Goal: Task Accomplishment & Management: Manage account settings

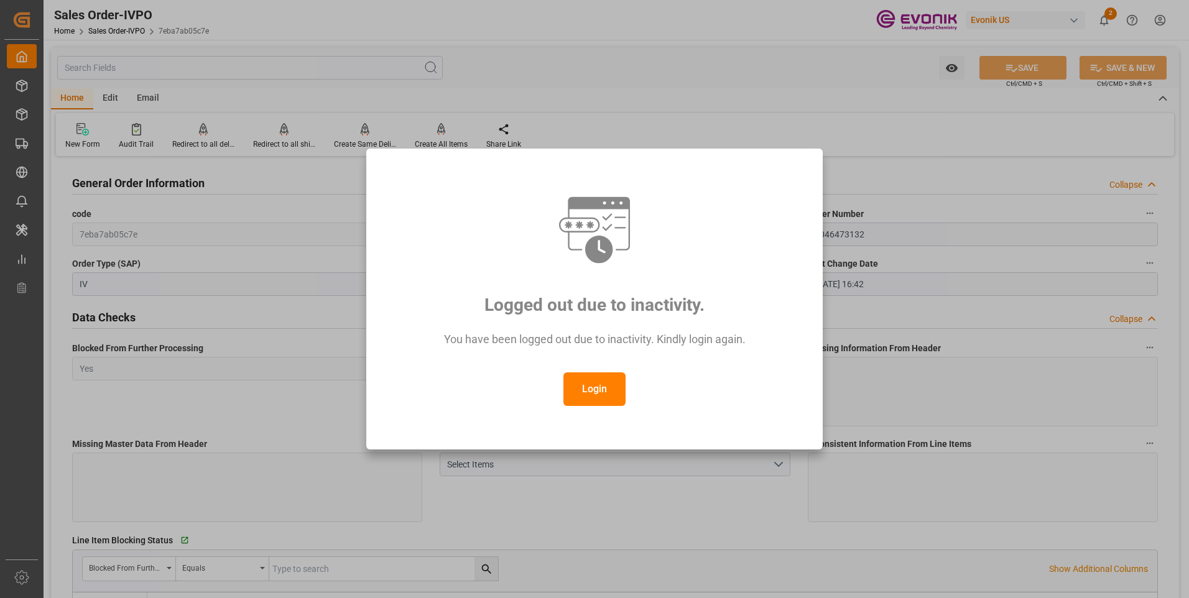
scroll to position [2426, 0]
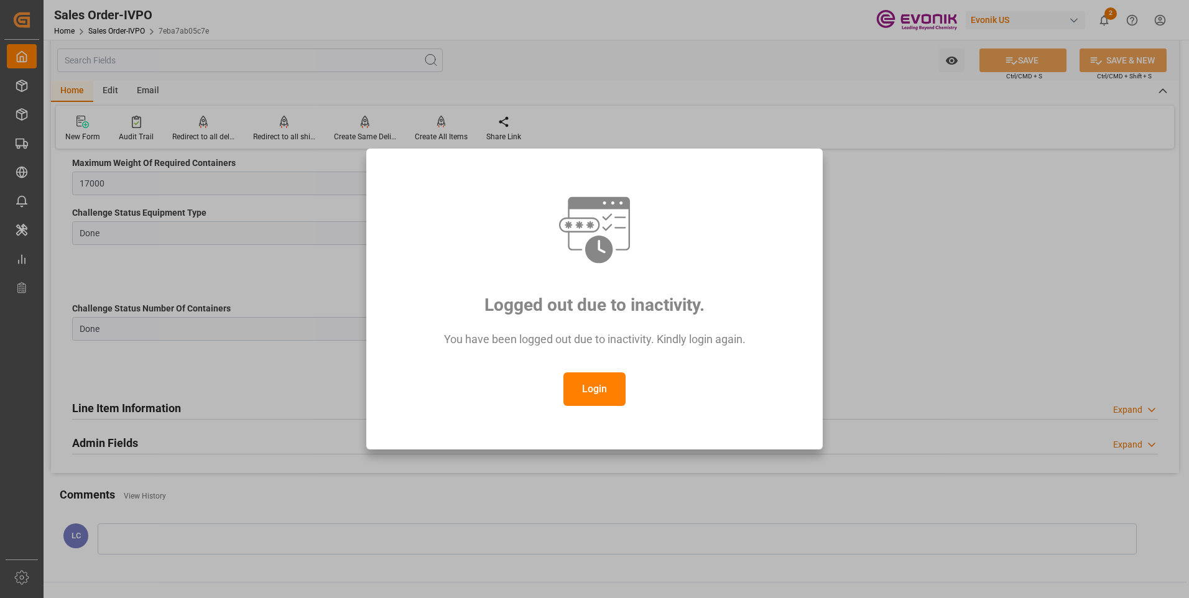
type input "+44 (0) 161 2304357Fax No.:"
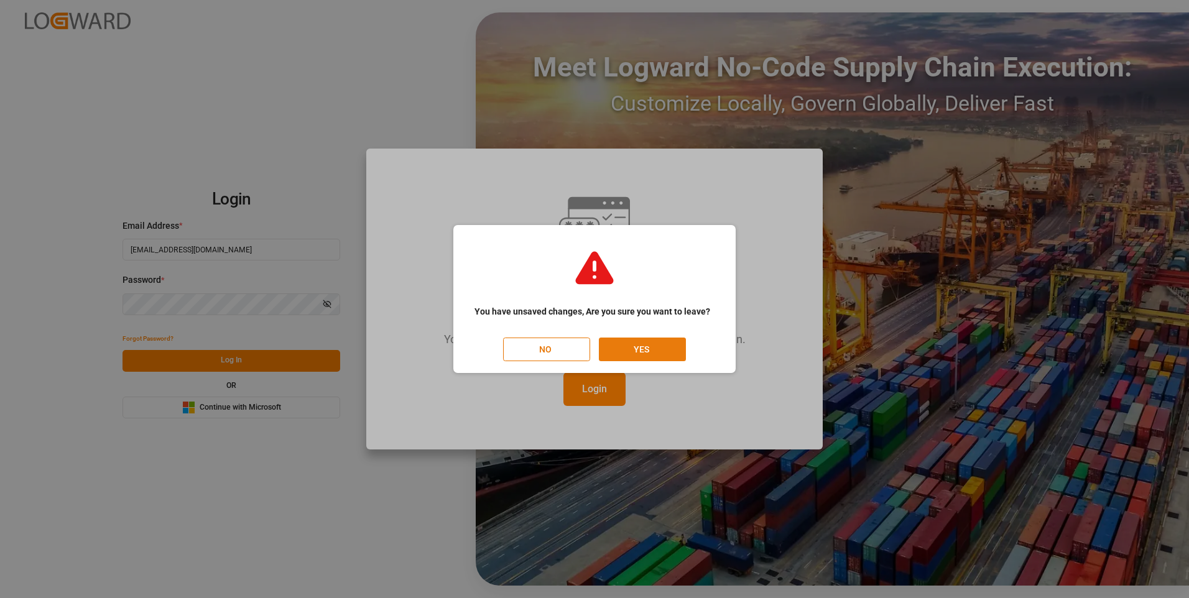
click at [656, 344] on button "YES" at bounding box center [642, 350] width 87 height 24
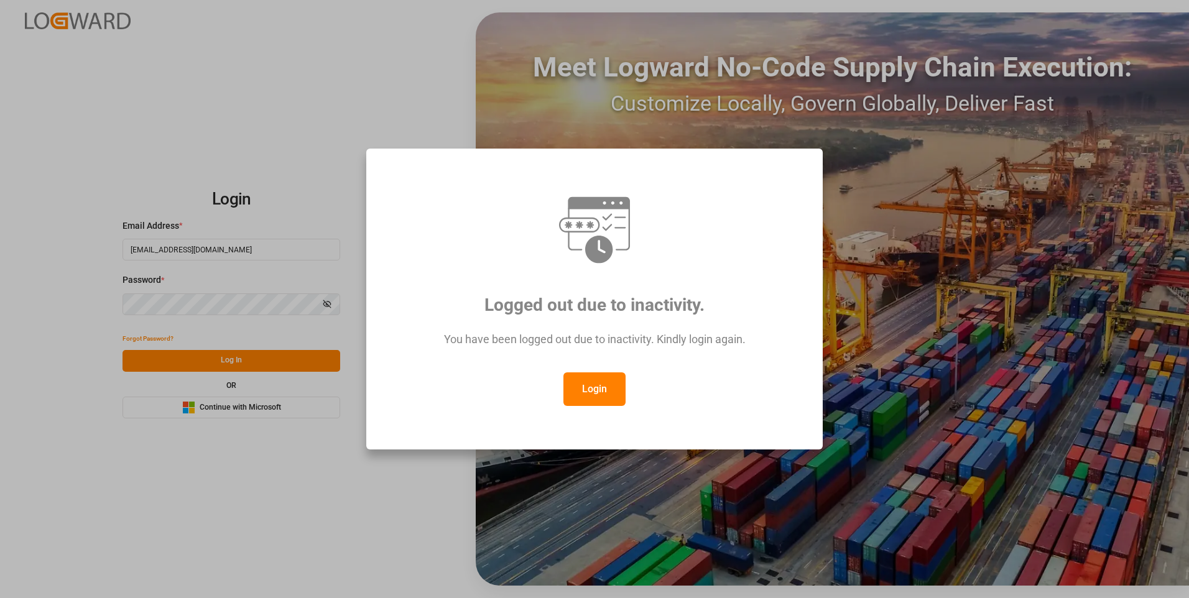
click at [597, 384] on button "Login" at bounding box center [595, 390] width 62 height 34
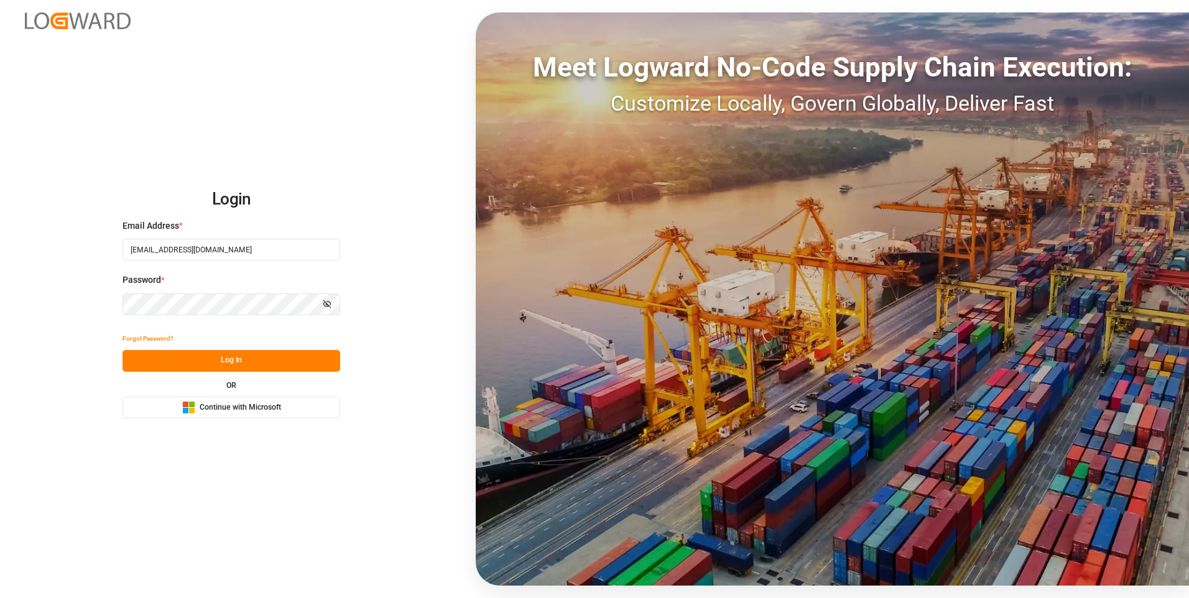
click at [263, 361] on button "Log In" at bounding box center [232, 361] width 218 height 22
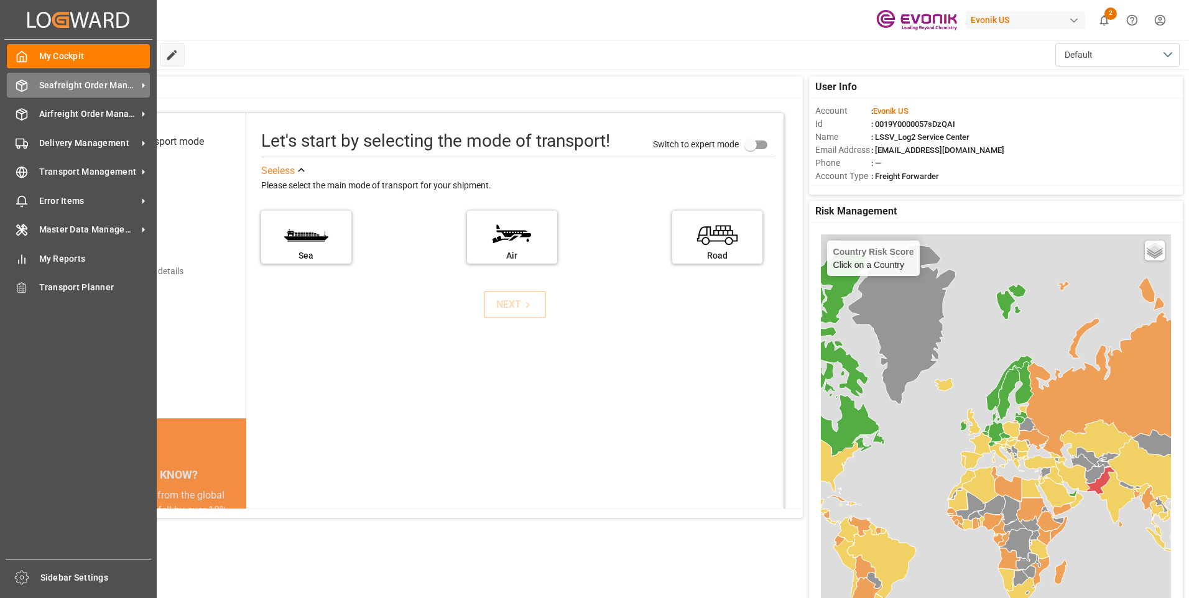
click at [36, 81] on div "Seafreight Order Management Seafreight Order Management" at bounding box center [78, 85] width 143 height 24
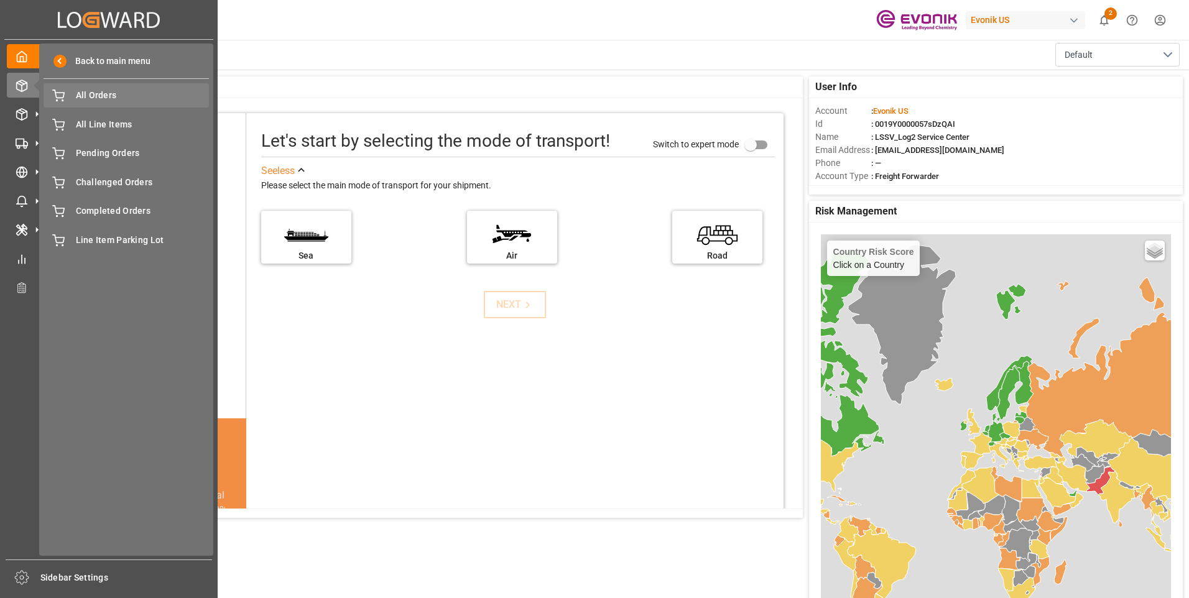
click at [100, 97] on span "All Orders" at bounding box center [143, 95] width 134 height 13
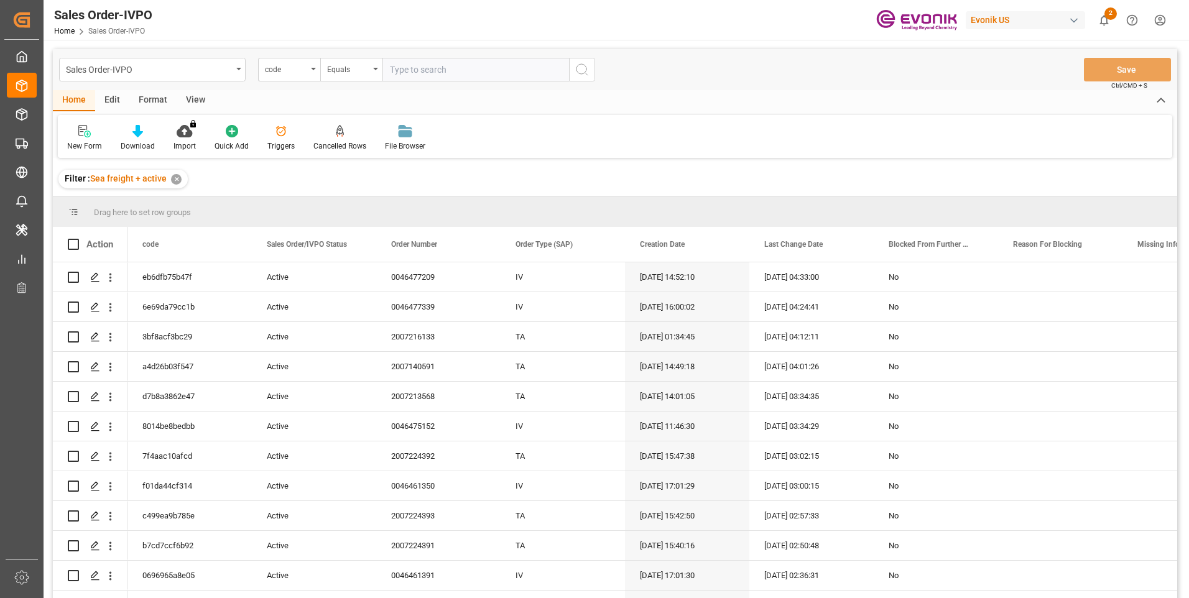
click at [409, 67] on input "text" at bounding box center [476, 70] width 187 height 24
paste input "7eba7ab05c7e"
type input "7eba7ab05c7e"
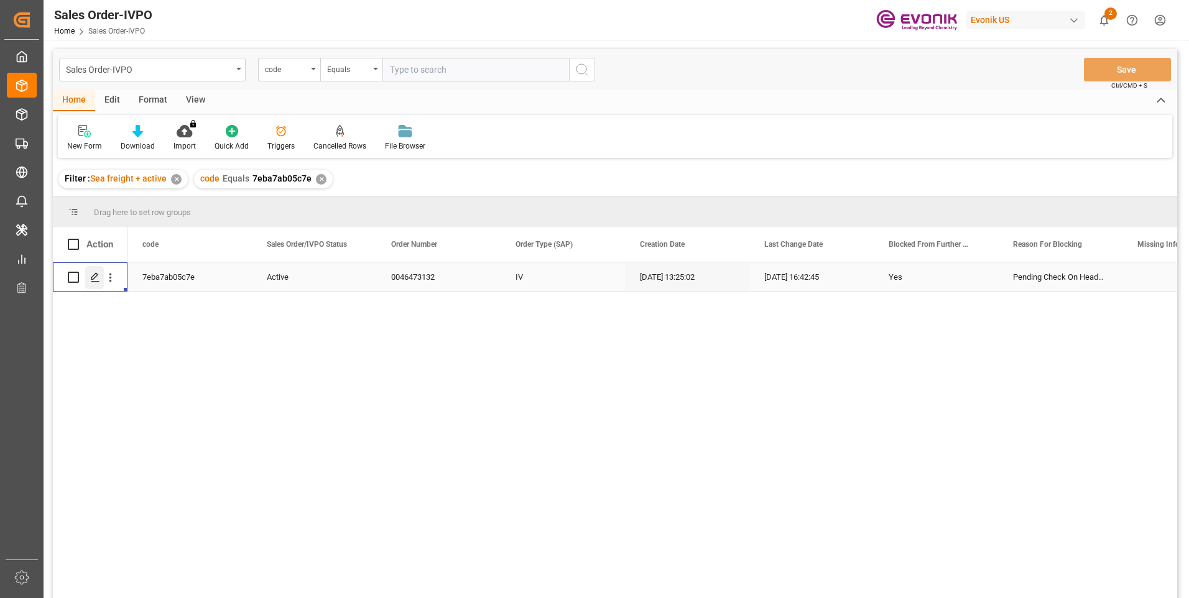
click at [95, 277] on icon "Press SPACE to select this row." at bounding box center [95, 277] width 10 height 10
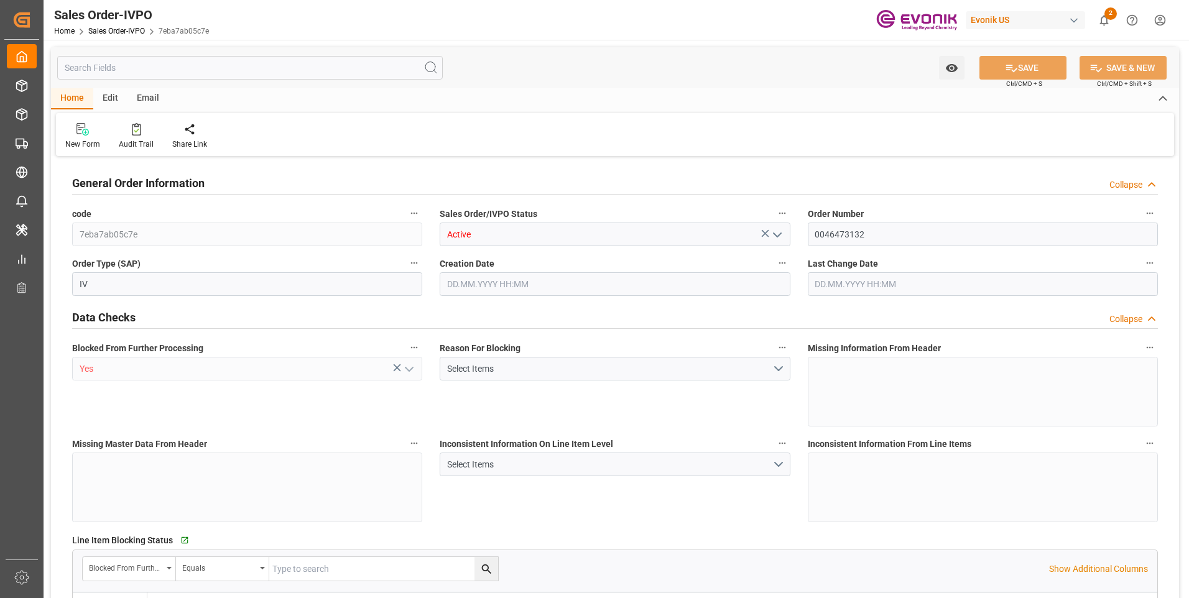
type input "GBSOU"
type input "+44 (0) 161 2304357Fax No.:"
type input "0"
type input "1"
type input "2"
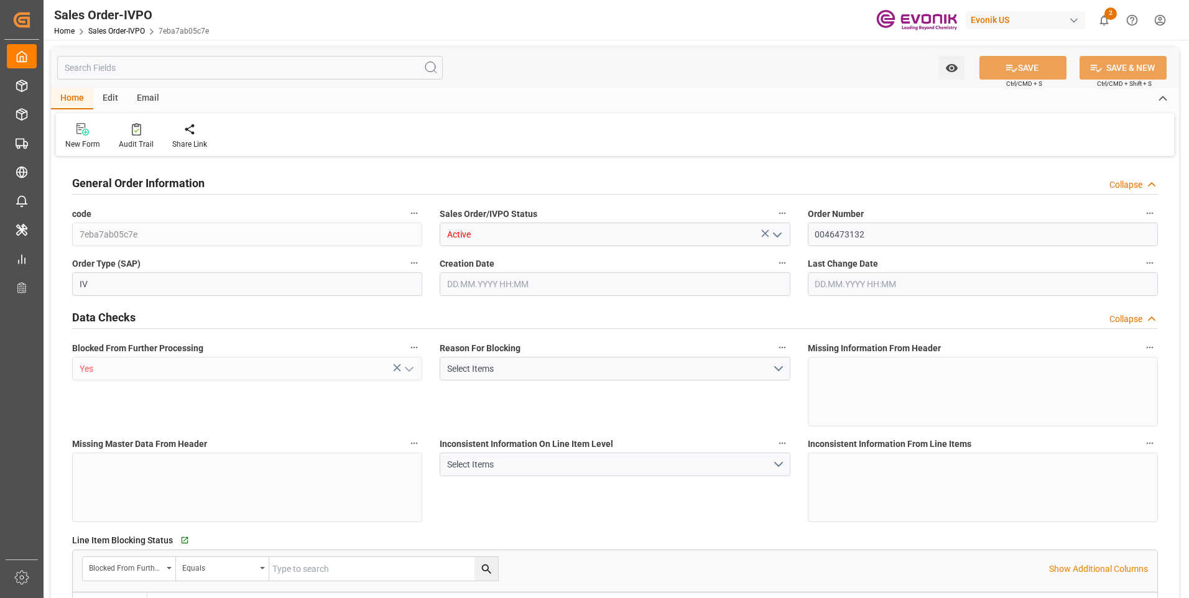
type input "2"
type input "17184"
type input "44.544"
type input "17000"
type input "30"
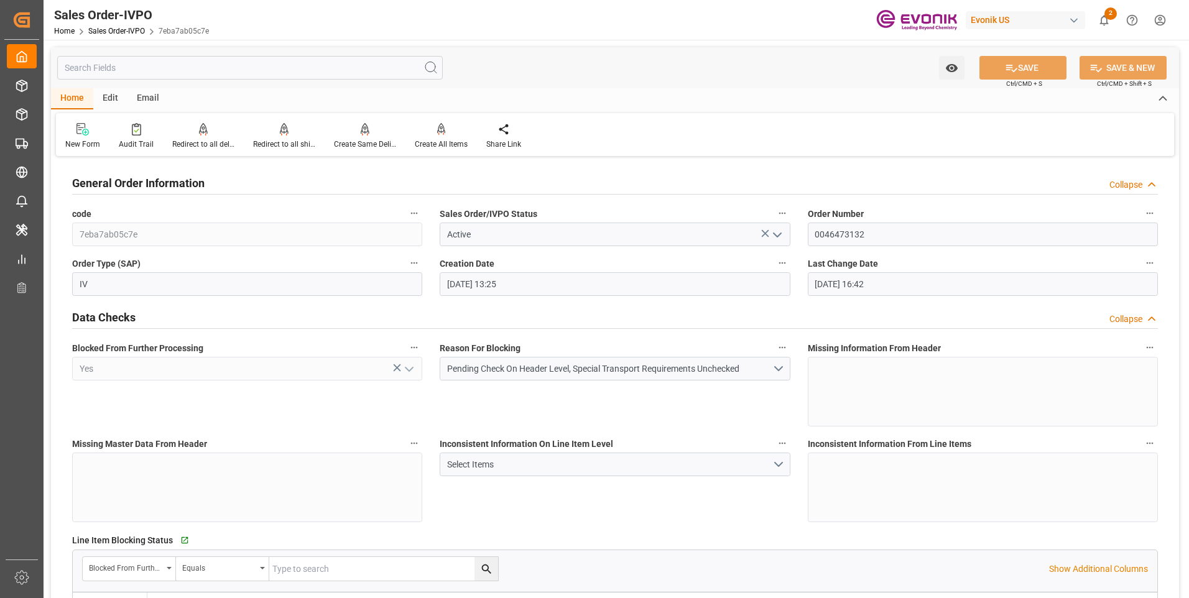
type input "18.09.2025 13:25"
type input "14.10.2025 16:42"
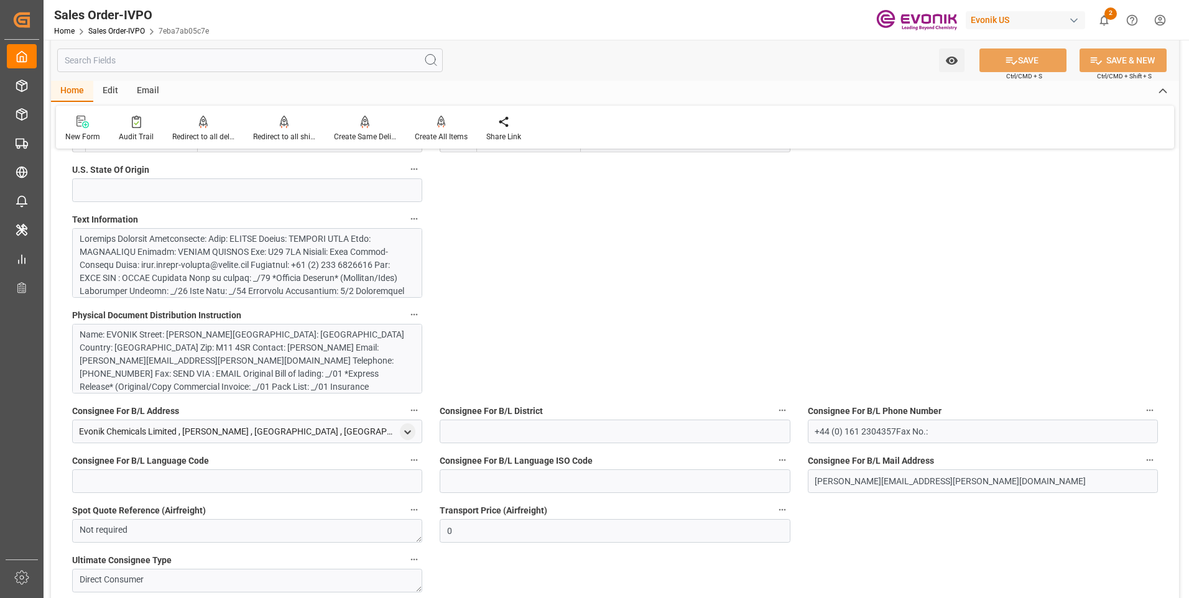
scroll to position [21, 0]
click at [323, 281] on div at bounding box center [243, 357] width 326 height 248
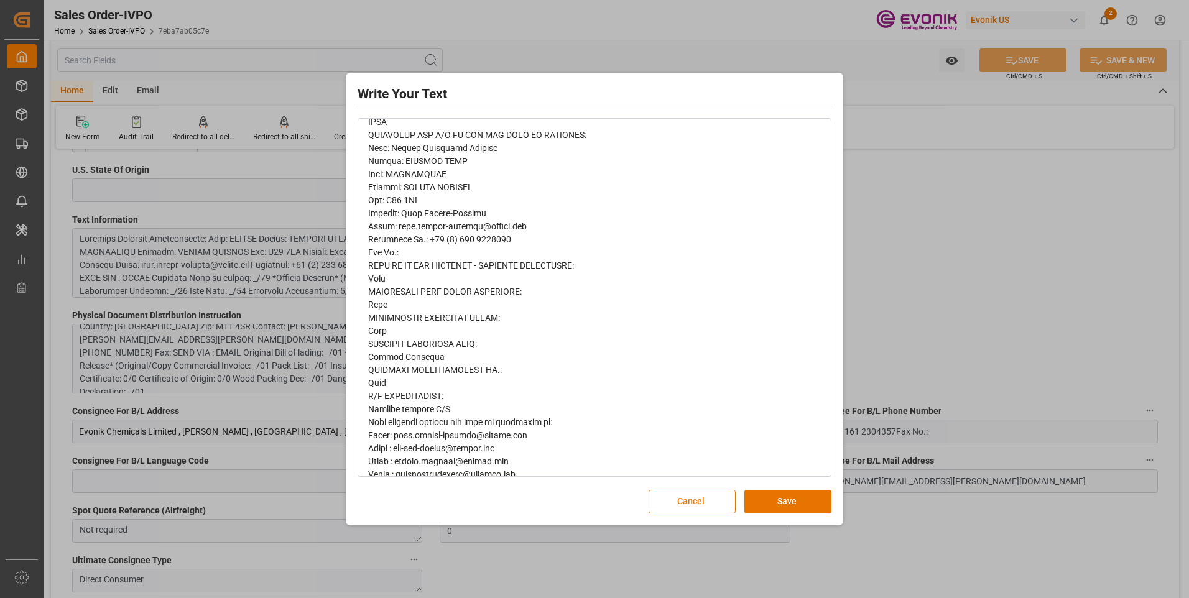
scroll to position [404, 0]
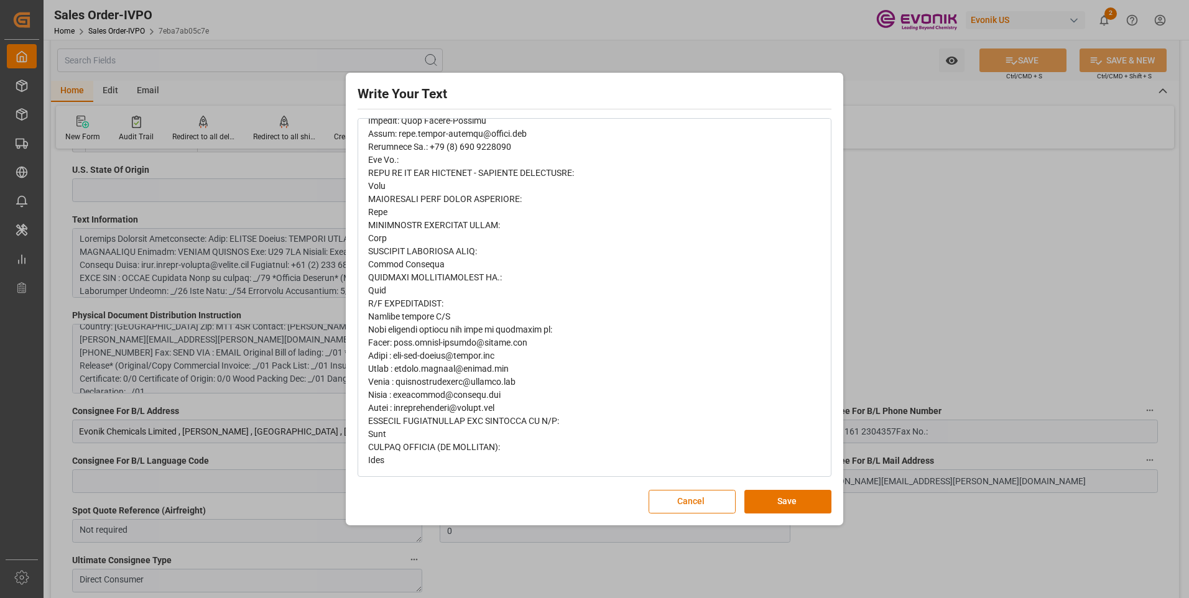
drag, startPoint x: 789, startPoint y: 504, endPoint x: 456, endPoint y: 488, distance: 333.8
click at [788, 503] on button "Save" at bounding box center [788, 502] width 87 height 24
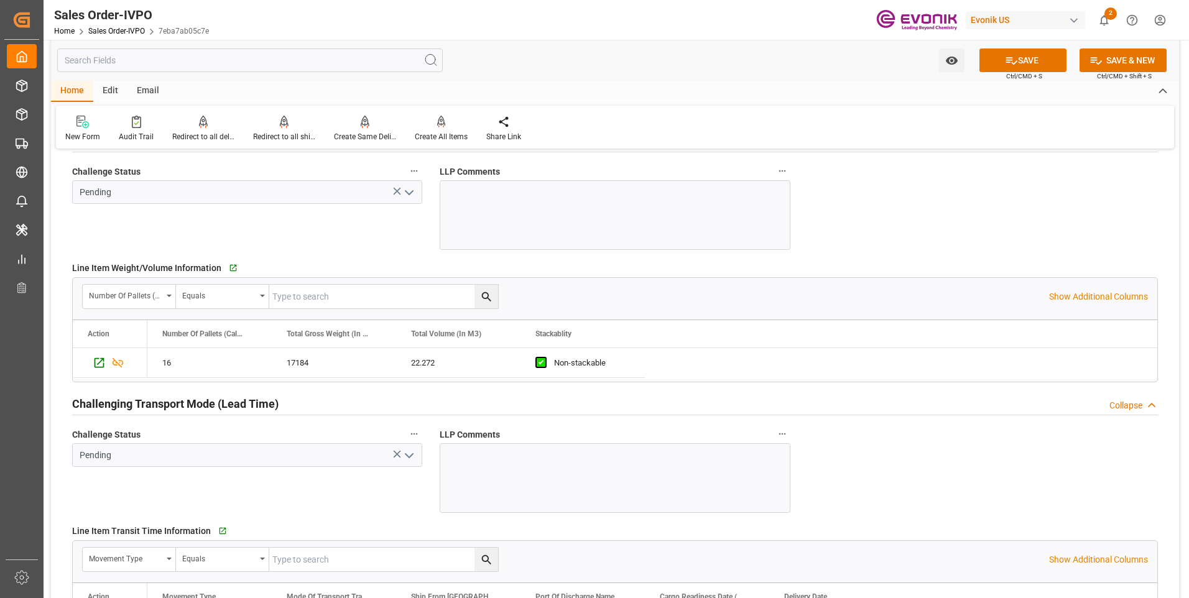
scroll to position [1493, 0]
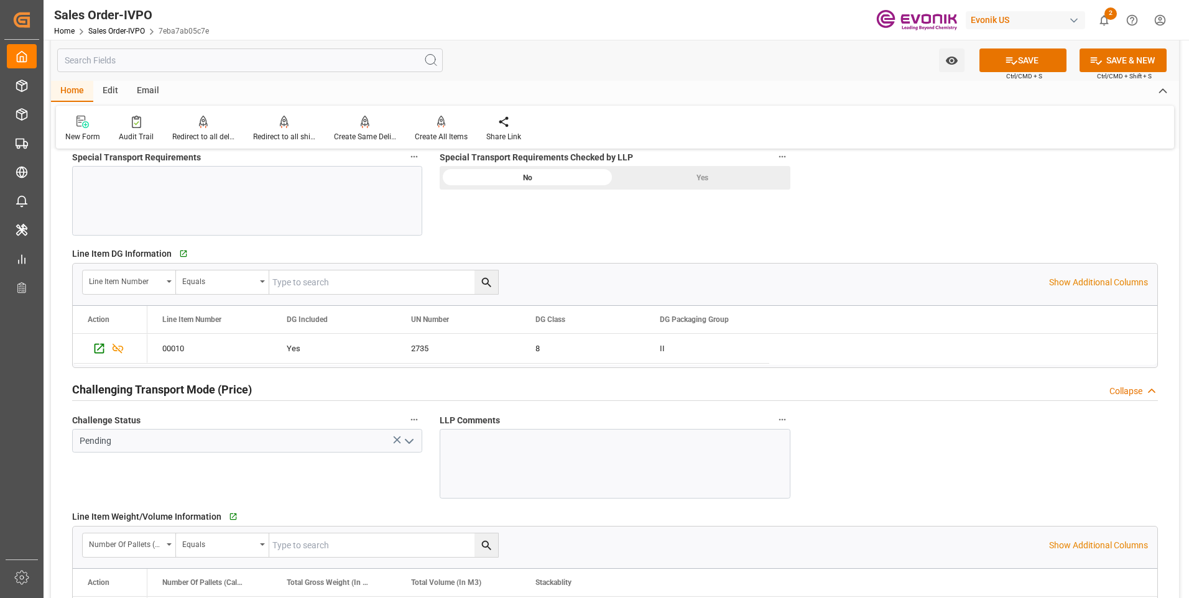
click at [713, 178] on div "Yes" at bounding box center [702, 178] width 175 height 24
click at [409, 440] on icon "open menu" at bounding box center [409, 441] width 15 height 15
type input "+44 (0) 161 2304357Fax No.:"
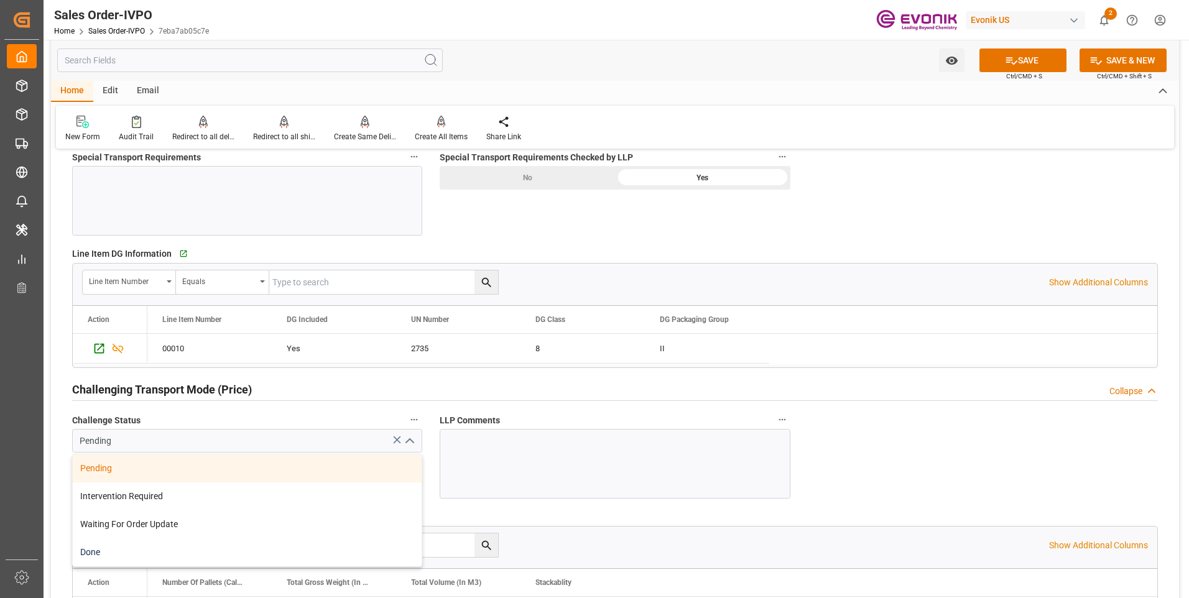
scroll to position [1555, 0]
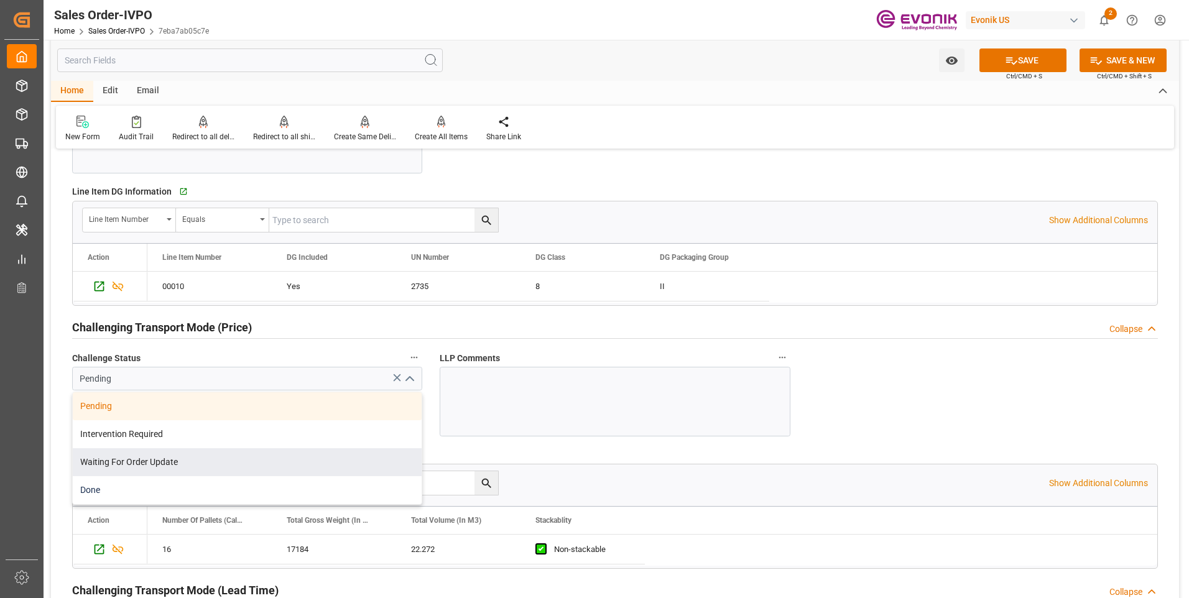
click at [92, 481] on div "Done" at bounding box center [247, 490] width 349 height 28
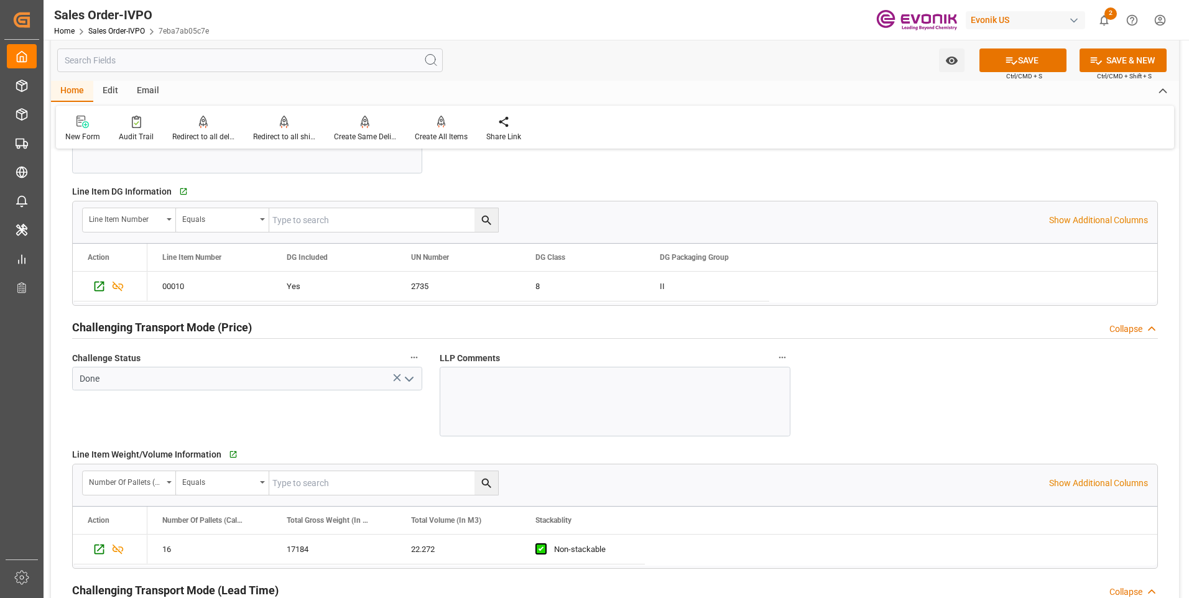
type input "Done"
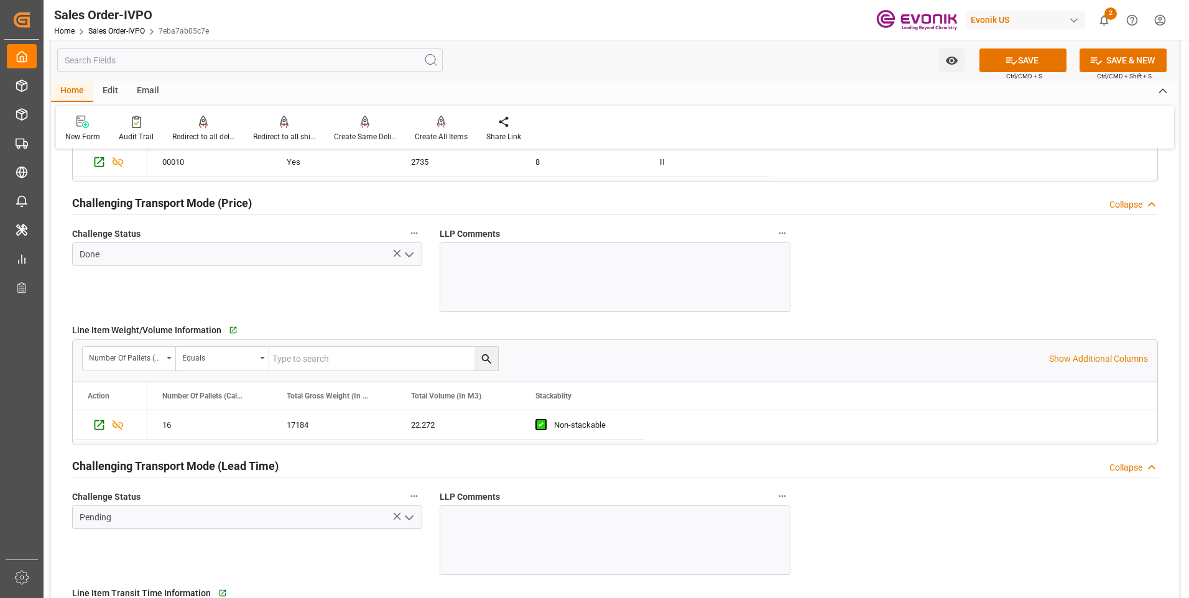
scroll to position [1804, 0]
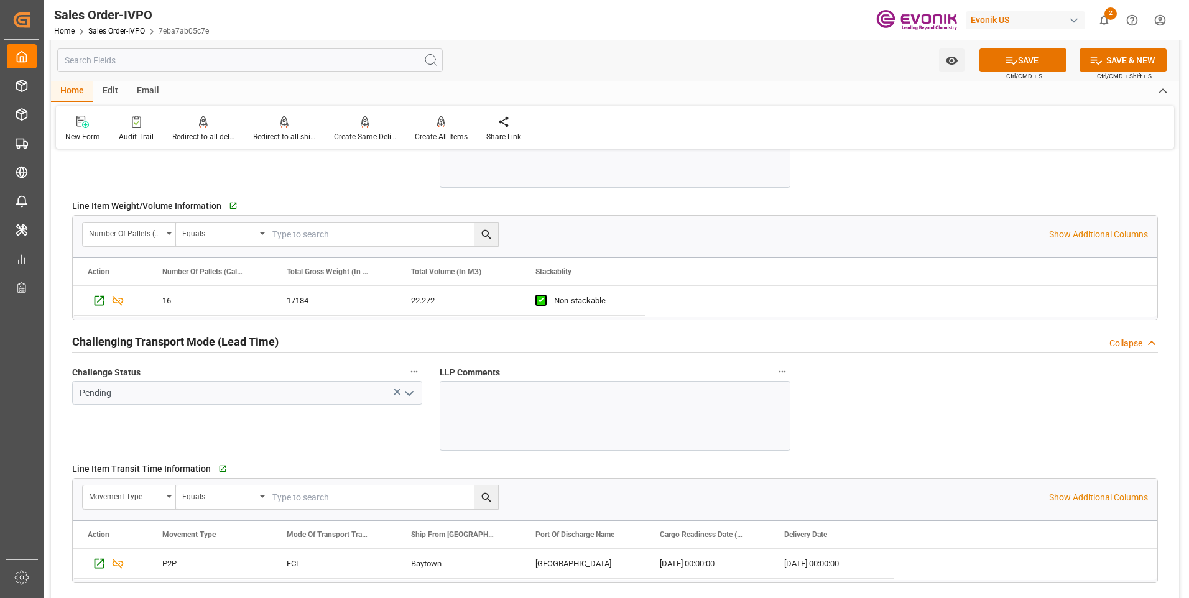
click at [412, 395] on icon "open menu" at bounding box center [409, 393] width 15 height 15
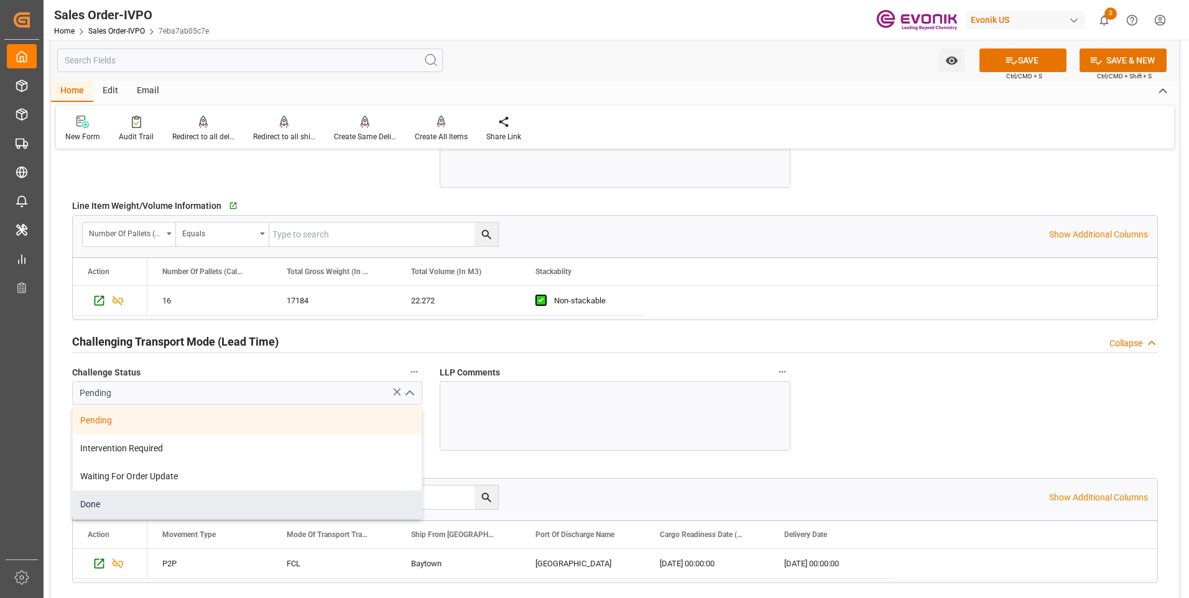
click at [185, 509] on div "Done" at bounding box center [247, 505] width 349 height 28
type input "Done"
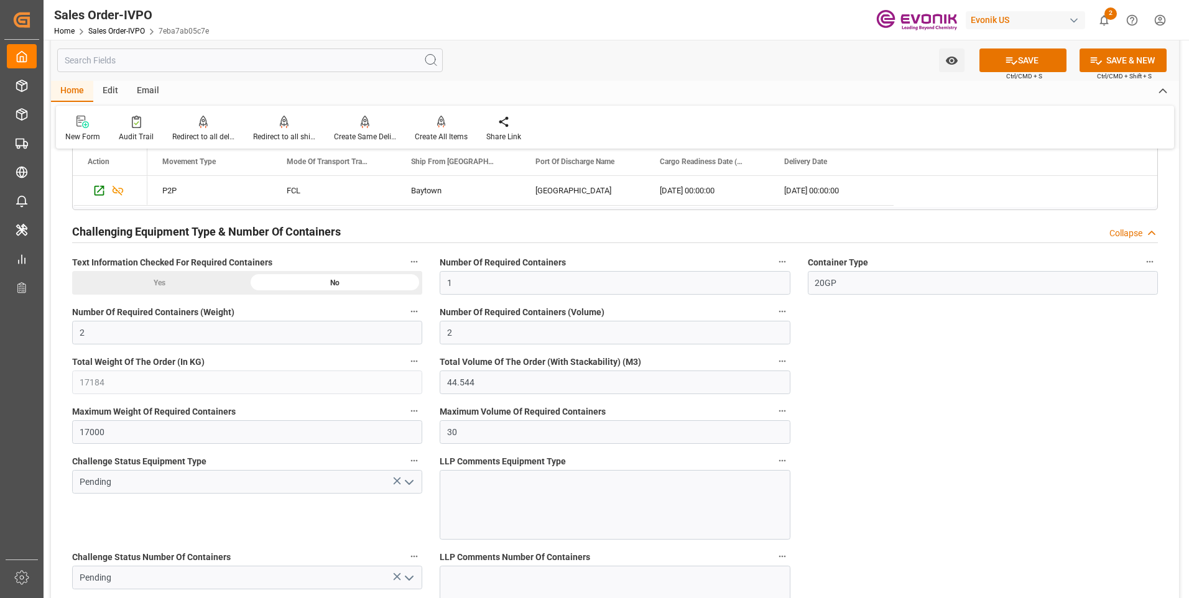
scroll to position [2239, 0]
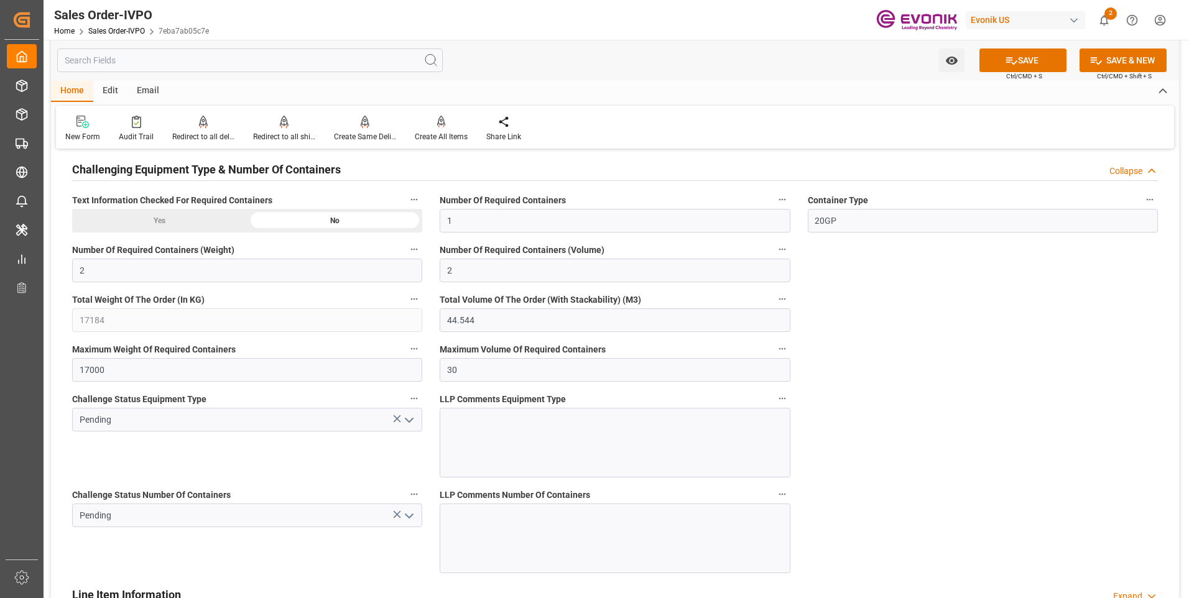
click at [407, 416] on icon "open menu" at bounding box center [409, 420] width 15 height 15
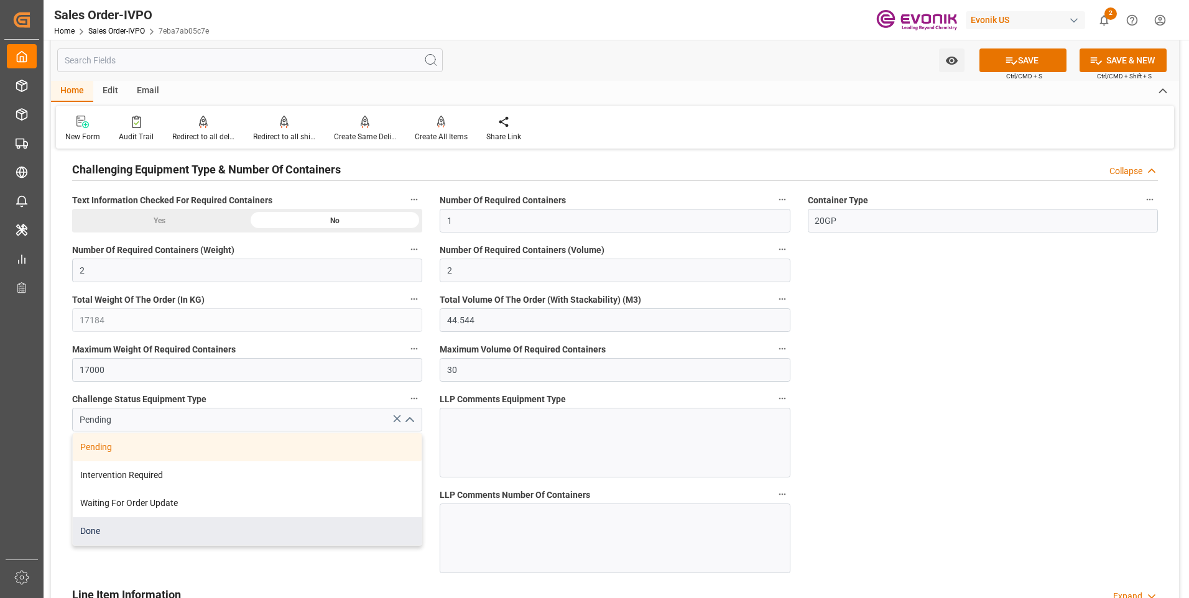
click at [154, 542] on div "Done" at bounding box center [247, 532] width 349 height 28
type input "Done"
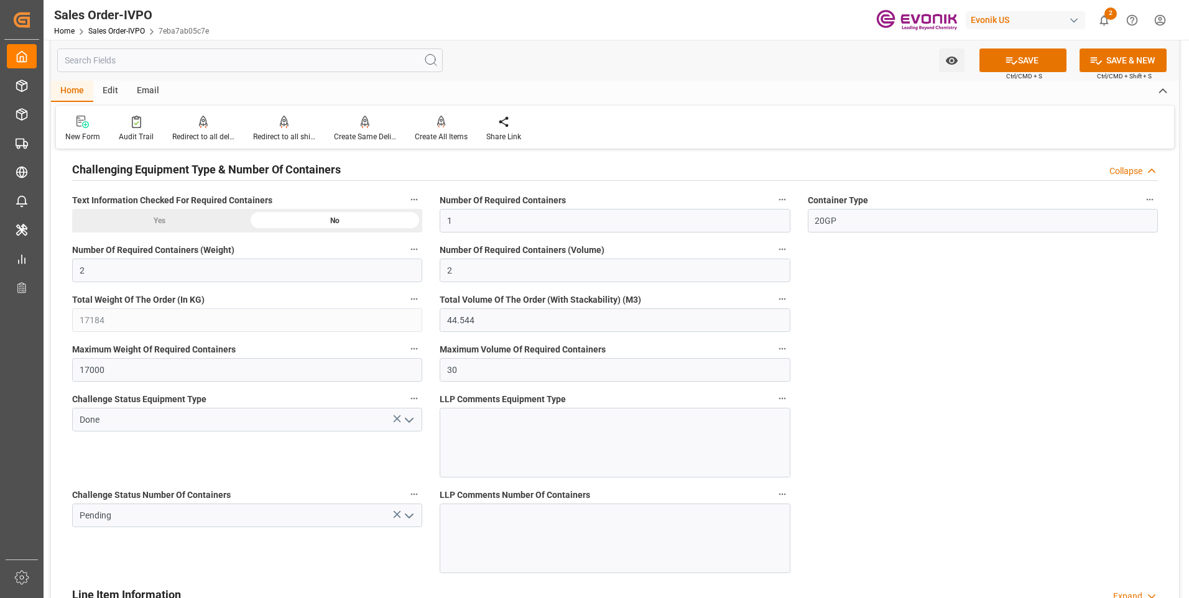
drag, startPoint x: 408, startPoint y: 516, endPoint x: 387, endPoint y: 518, distance: 21.2
click at [407, 516] on icon "open menu" at bounding box center [409, 516] width 15 height 15
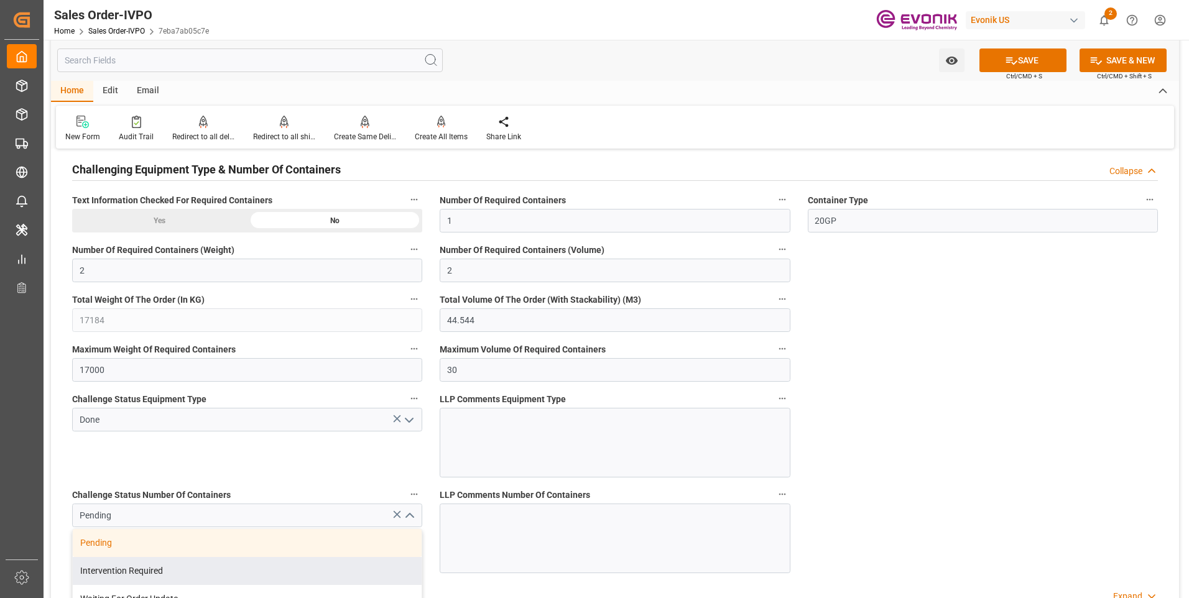
type input "+44 (0) 161 2304357Fax No.:"
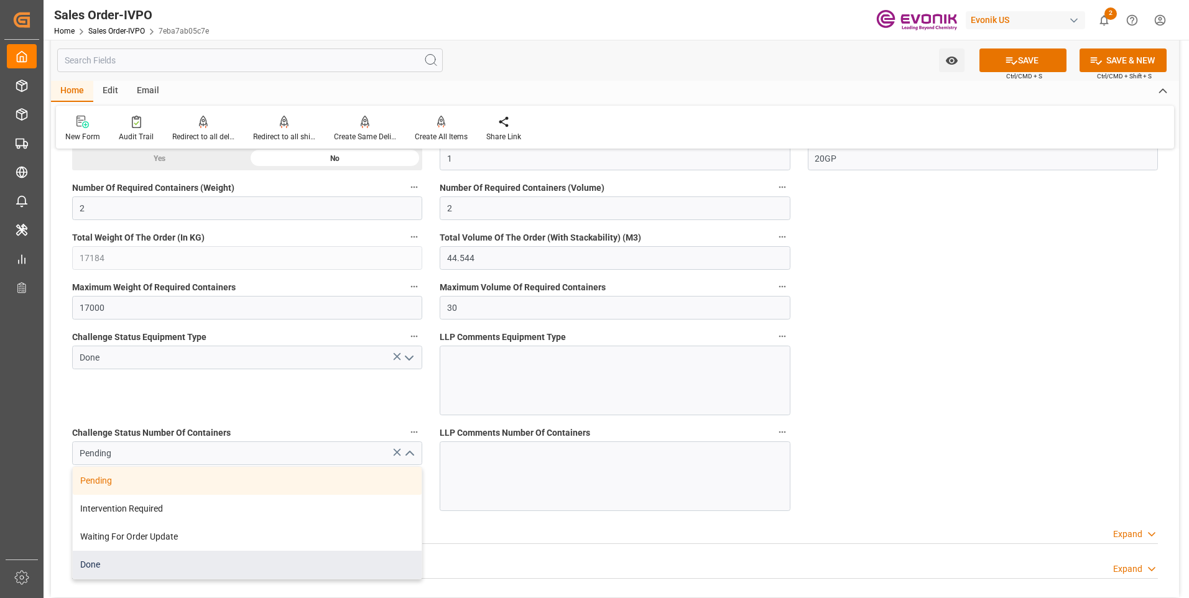
click at [109, 562] on div "Done" at bounding box center [247, 565] width 349 height 28
type input "Done"
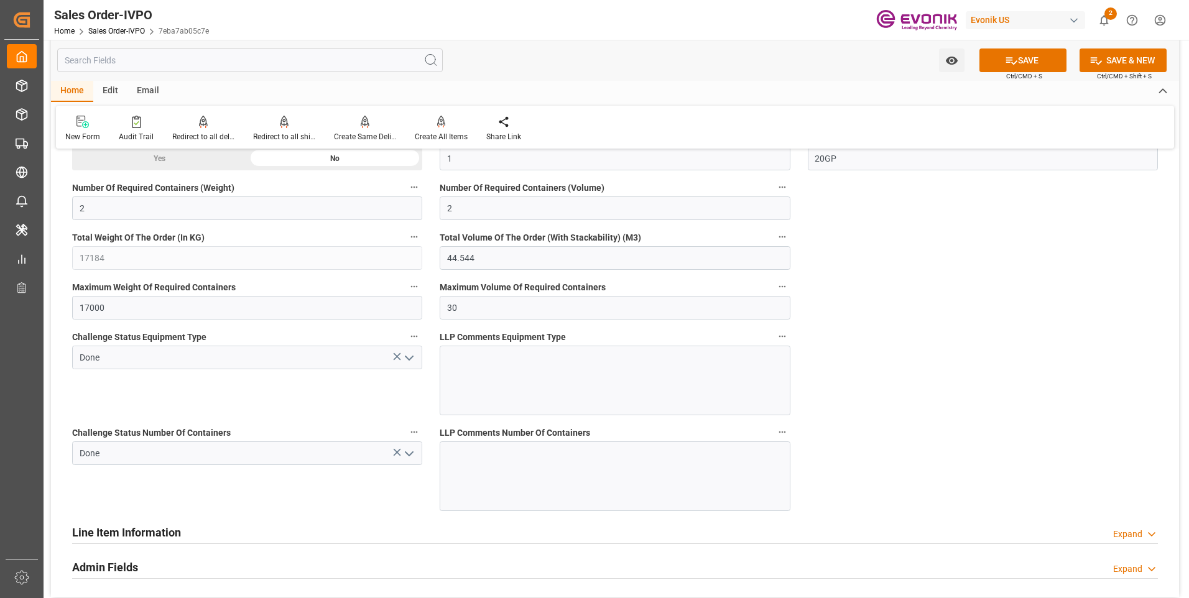
click at [274, 399] on div "Challenge Status Equipment Type Done" at bounding box center [247, 372] width 368 height 96
click at [1002, 65] on button "SAVE" at bounding box center [1023, 61] width 87 height 24
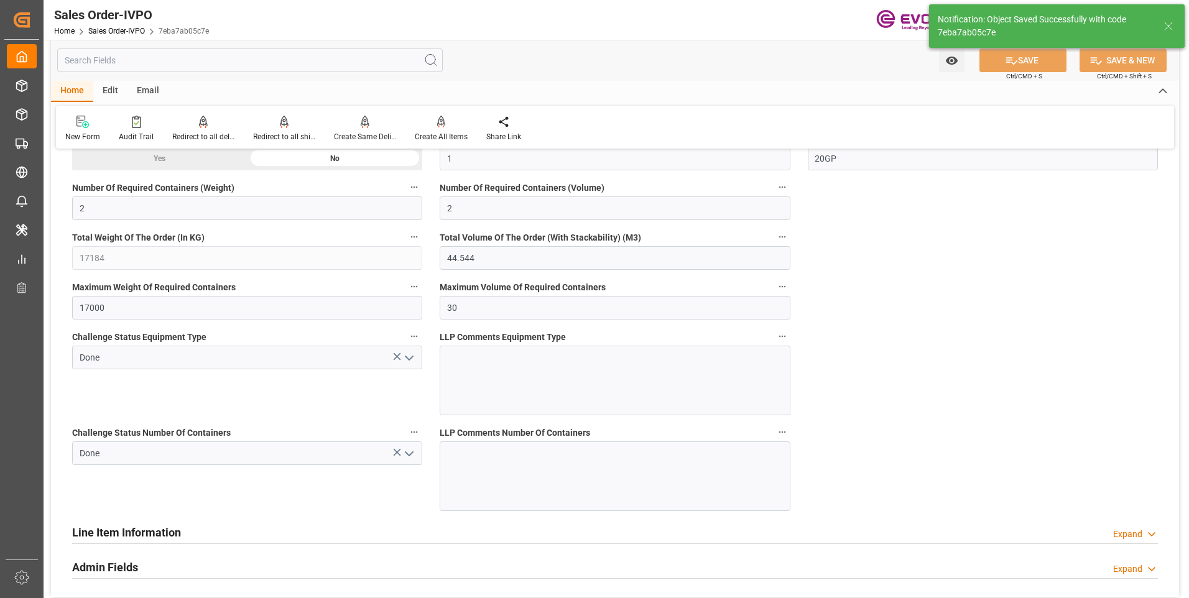
type input "+44 (0) 161 2304357Fax No.:"
type input "15.10.2025 06:00"
type input "No"
click at [439, 136] on div "Create All Items" at bounding box center [441, 136] width 53 height 11
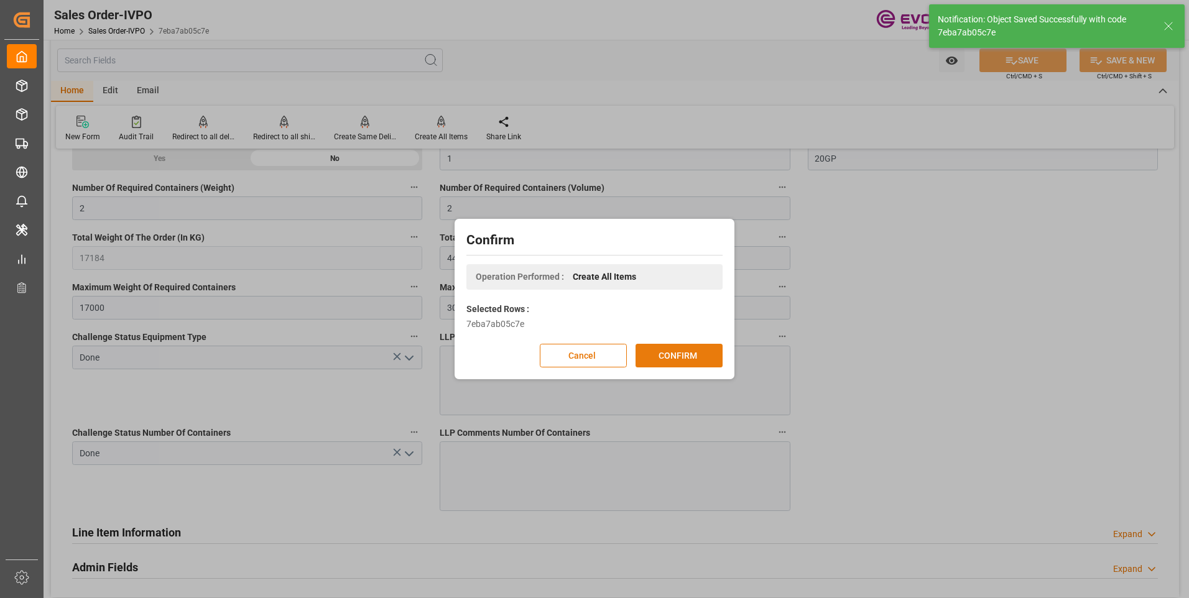
click at [654, 350] on button "CONFIRM" at bounding box center [679, 356] width 87 height 24
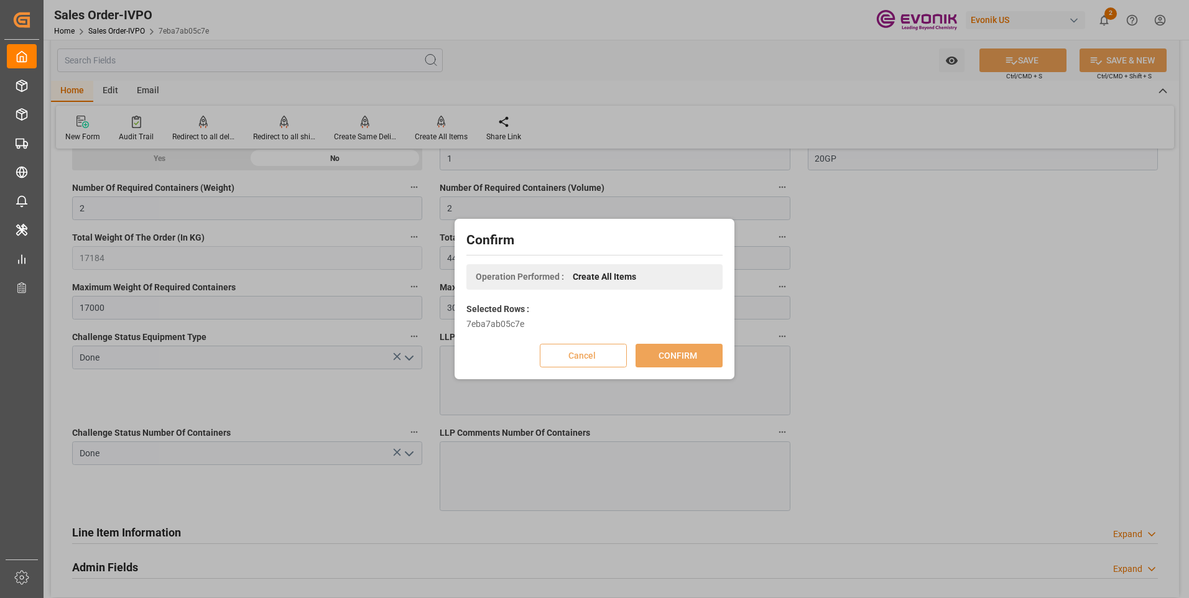
type input "+44 (0) 161 2304357Fax No.:"
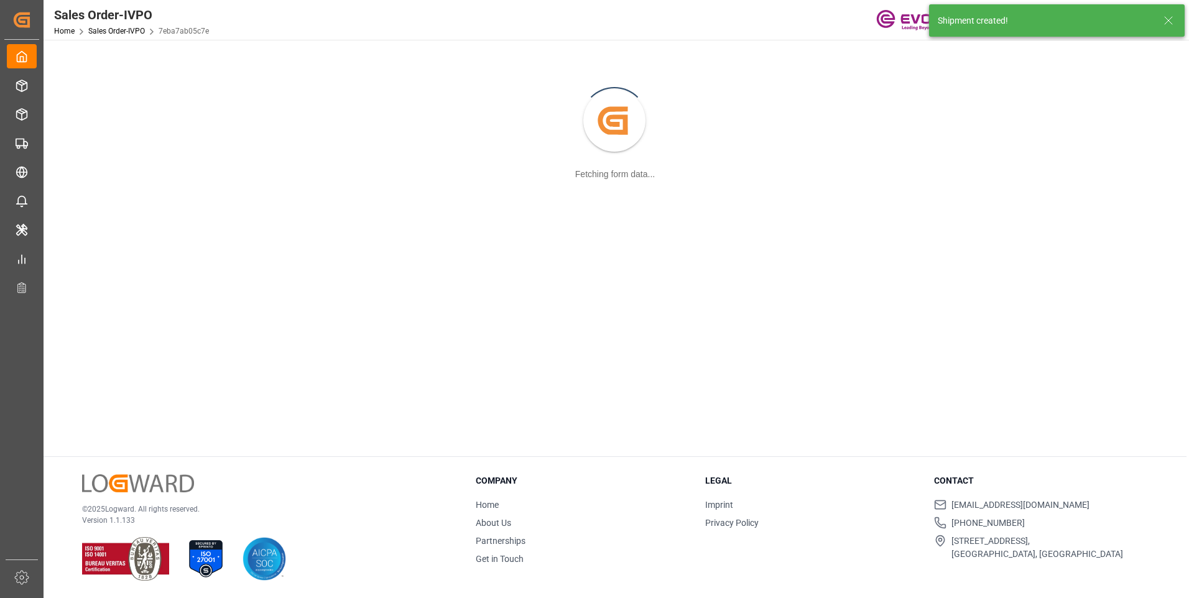
scroll to position [135, 0]
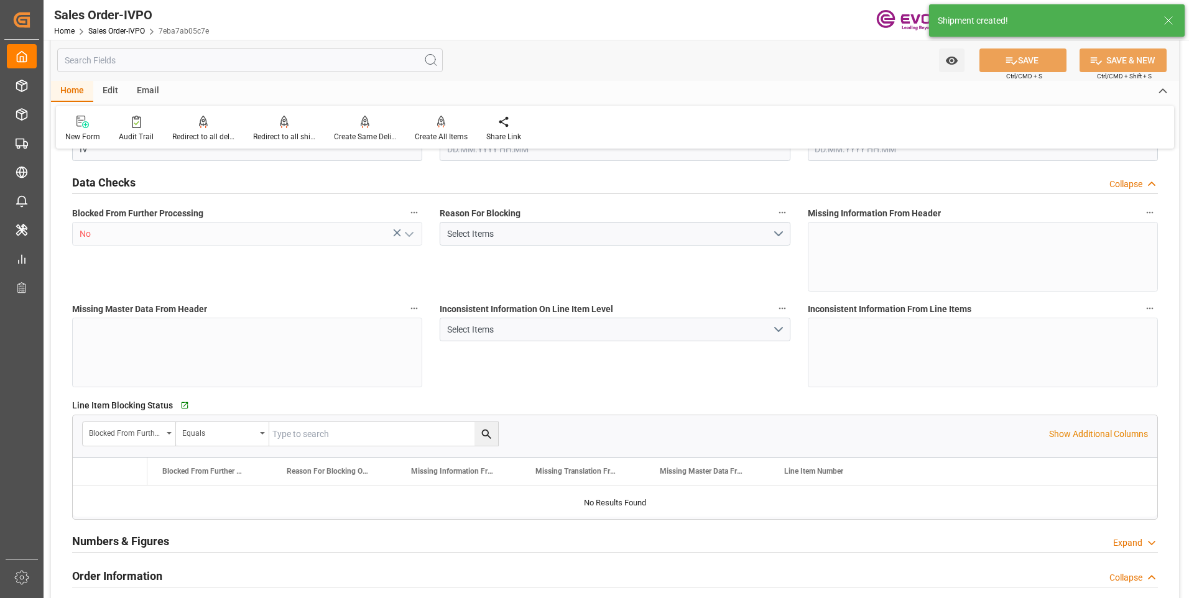
type input "GBSOU"
type input "+44 (0) 161 2304357Fax No.:"
type input "0"
type input "1"
type input "2"
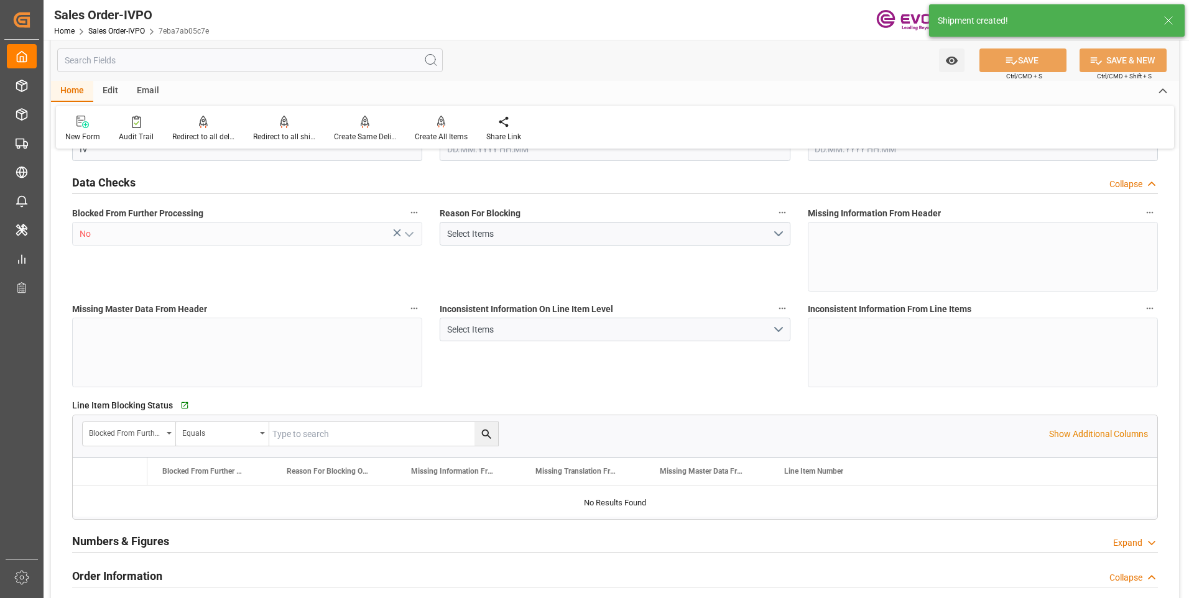
type input "2"
type input "17184"
type input "44.544"
type input "17000"
type input "30"
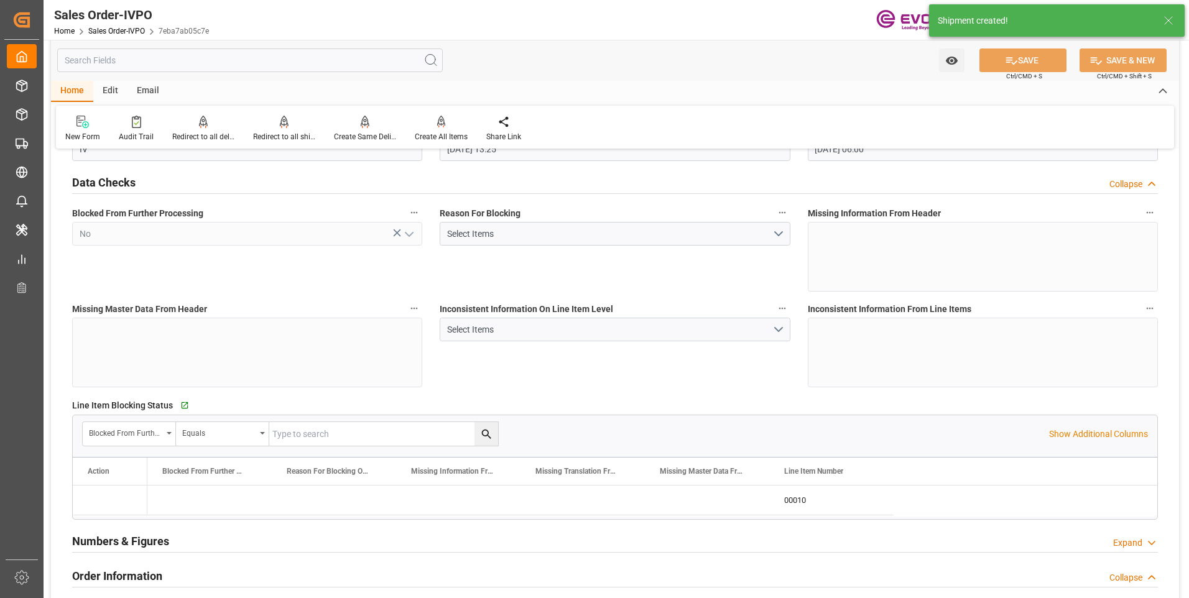
type input "18.09.2025 13:25"
type input "15.10.2025 06:00"
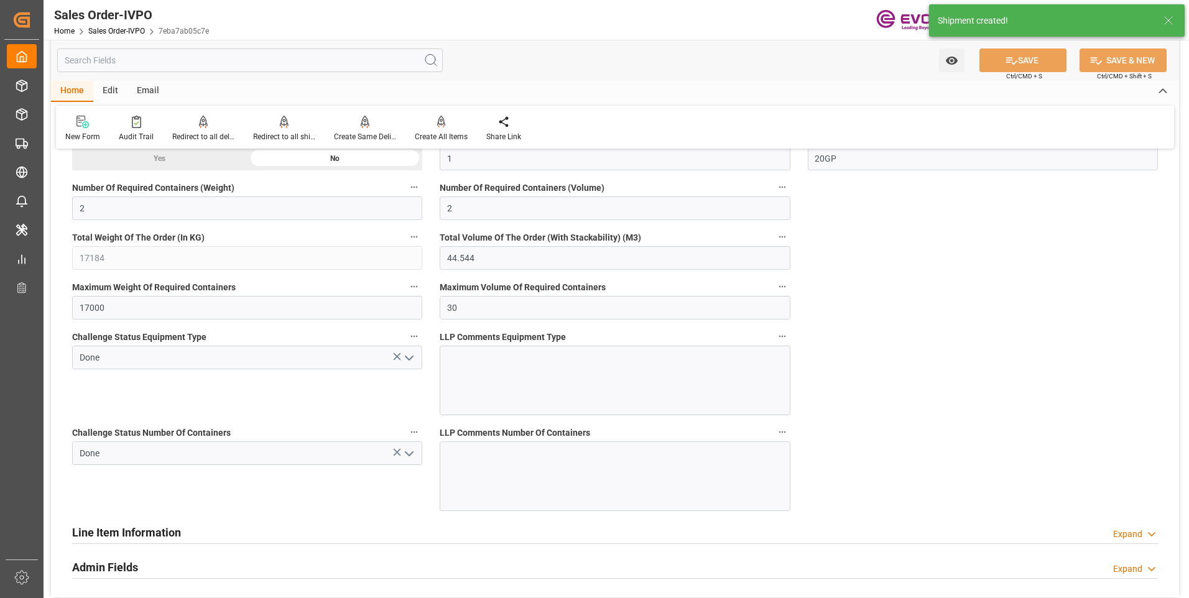
type input "+44 (0) 161 2304357Fax No.:"
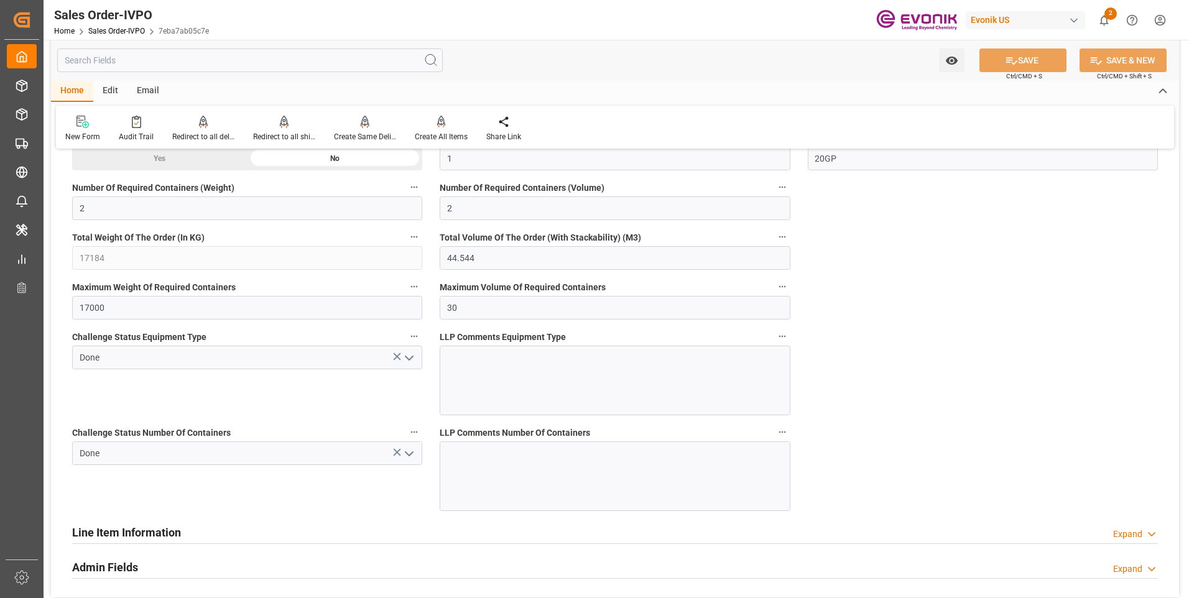
scroll to position [2426, 0]
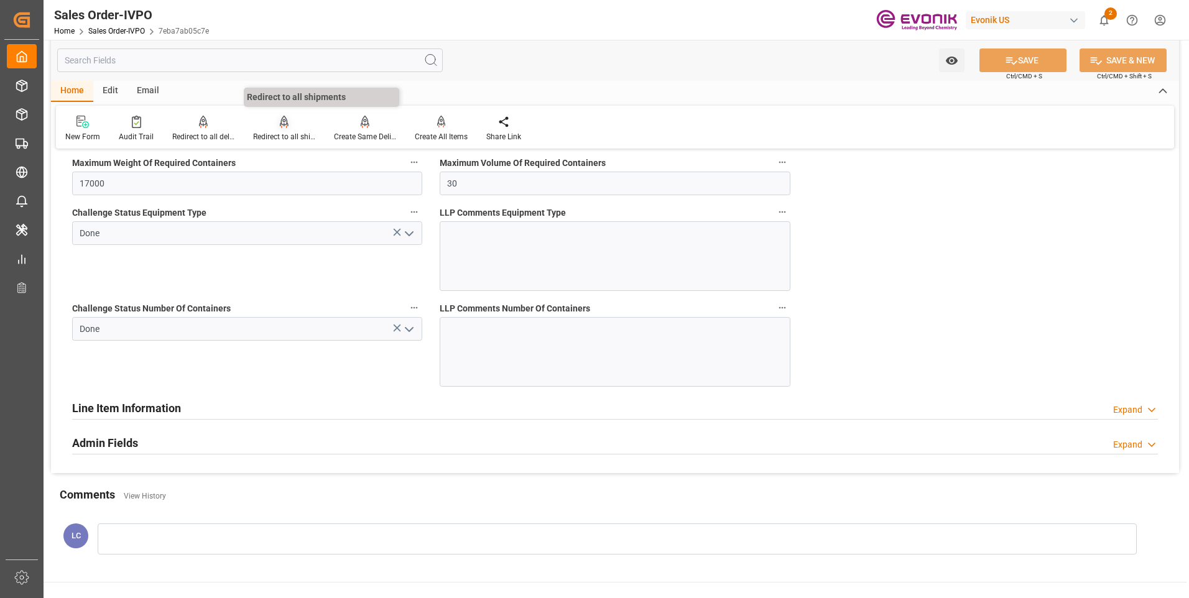
click at [277, 132] on div "Redirect to all shipments" at bounding box center [284, 136] width 62 height 11
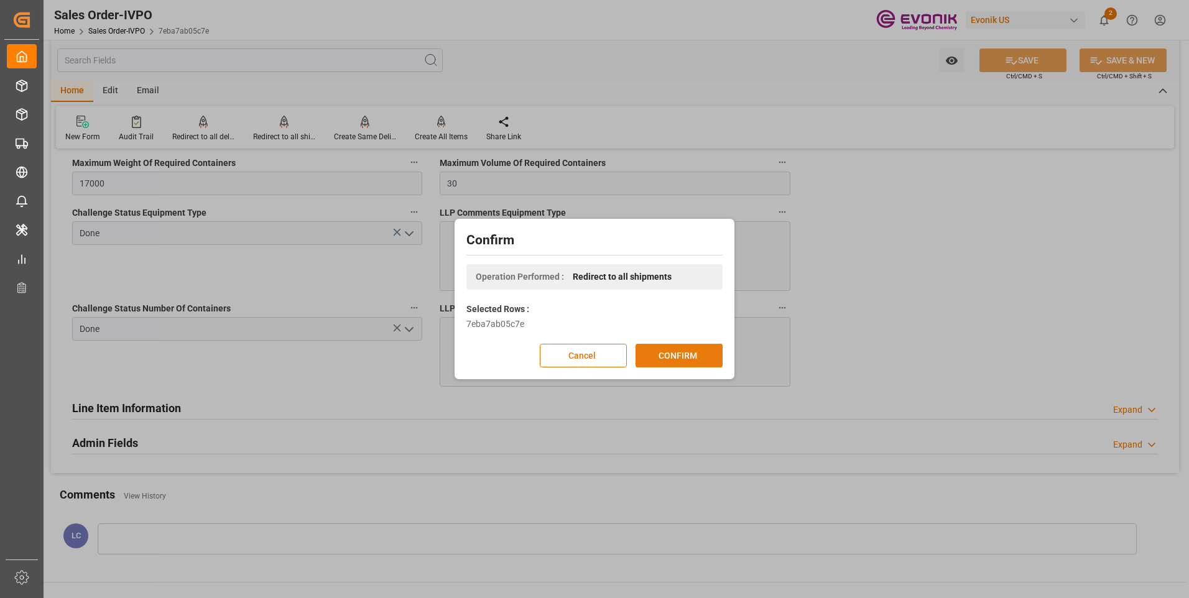
click at [661, 356] on button "CONFIRM" at bounding box center [679, 356] width 87 height 24
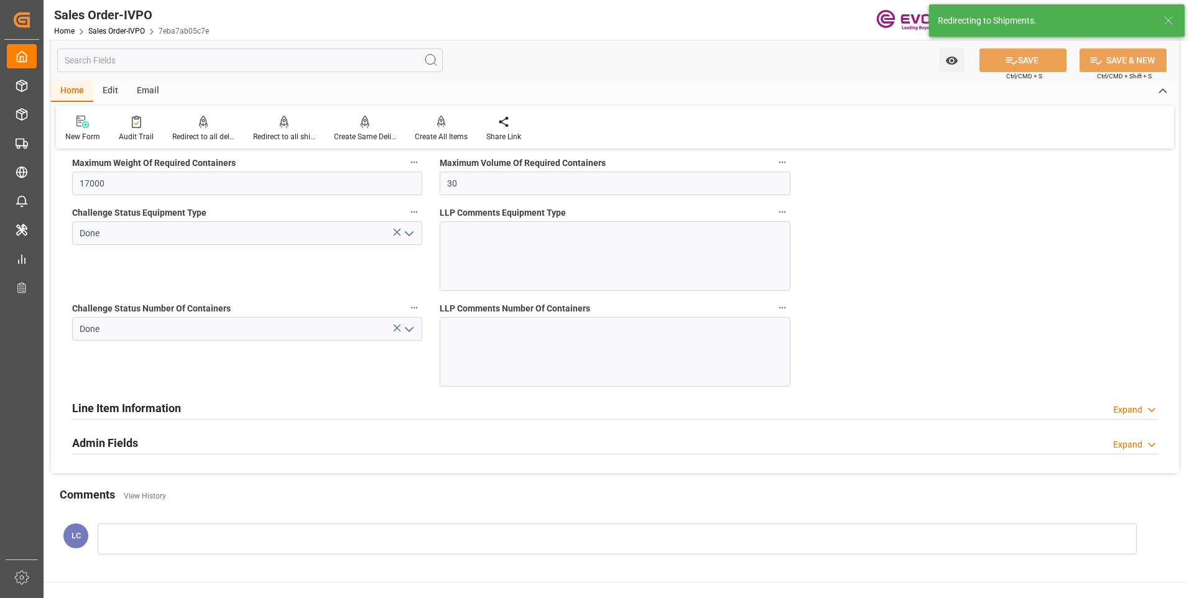
type input "18.09.2025 13:25"
type input "15.10.2025 06:00"
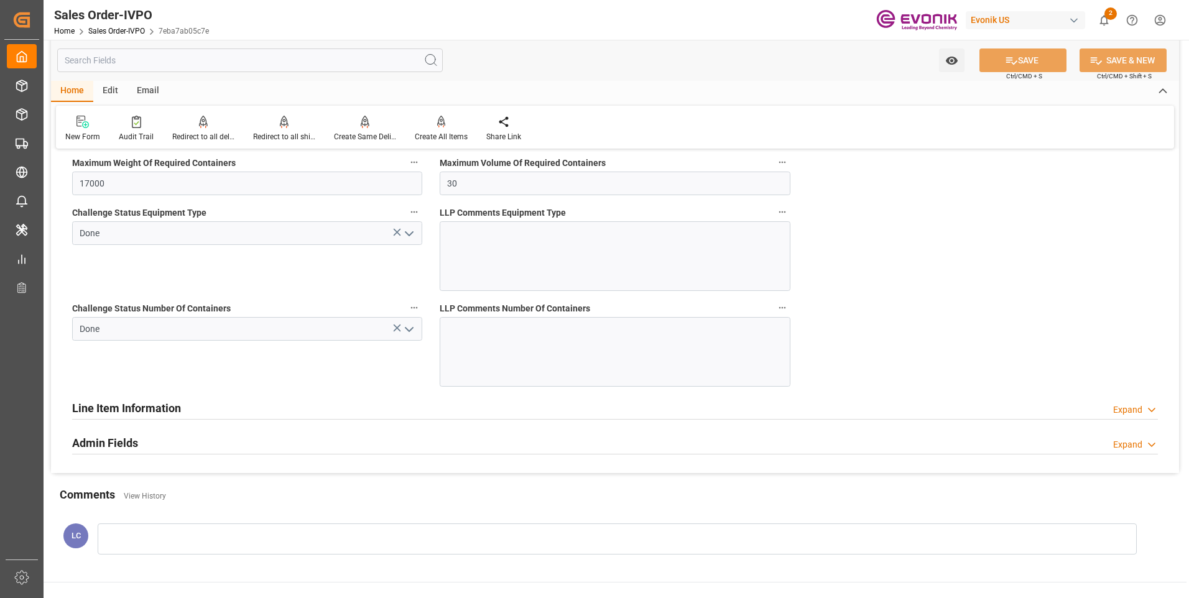
type input "+44 (0) 161 2304357Fax No.:"
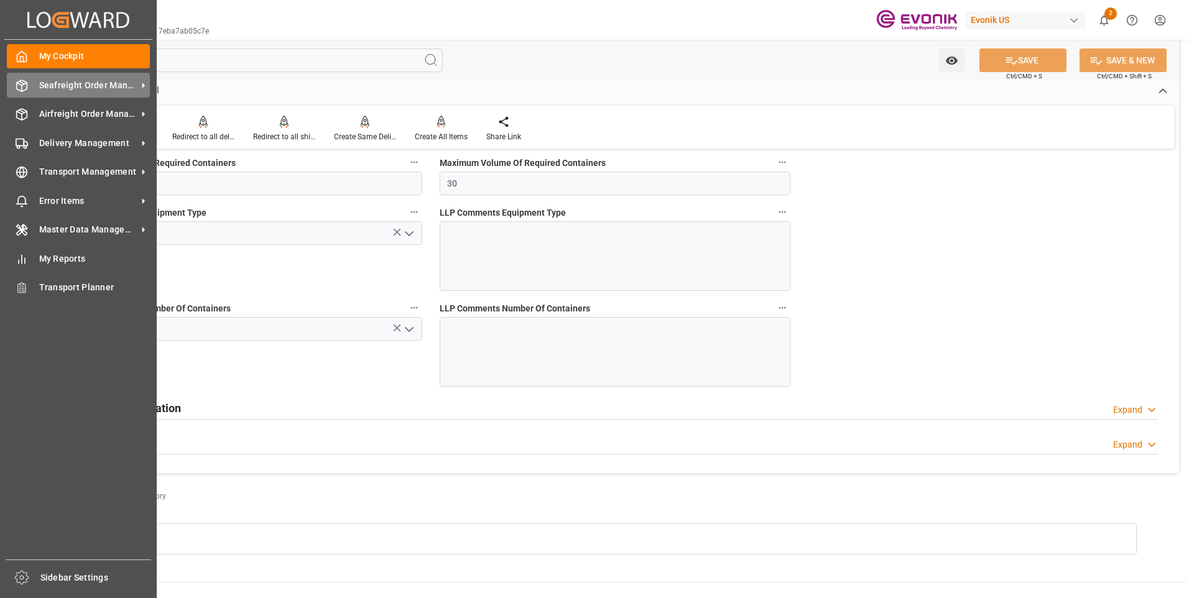
click at [49, 82] on span "Seafreight Order Management" at bounding box center [88, 85] width 98 height 13
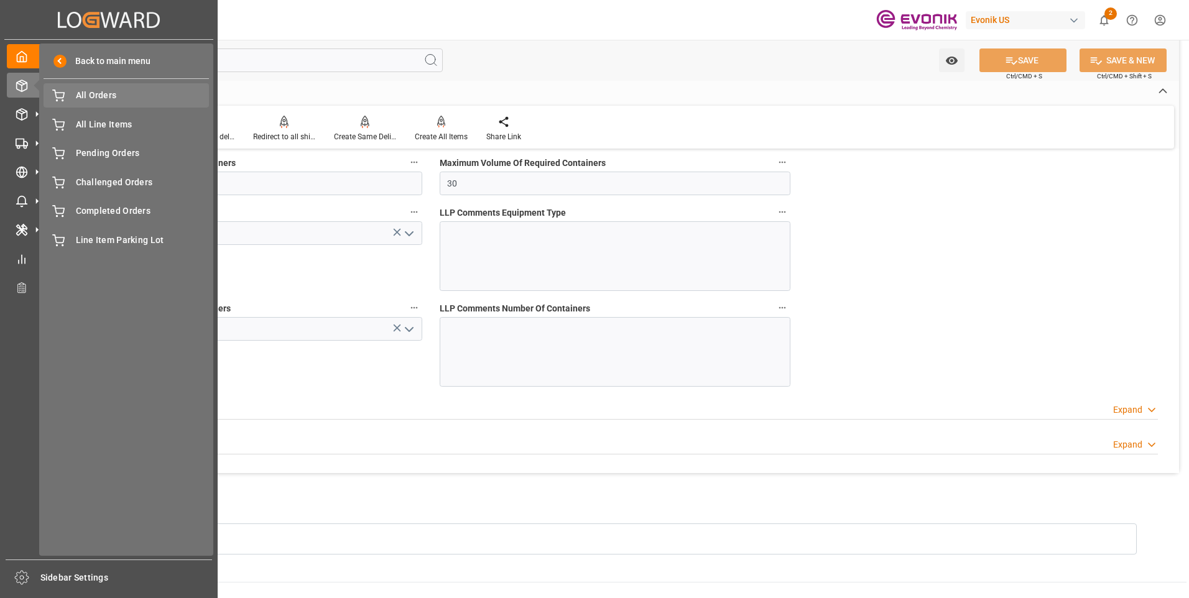
click at [88, 93] on span "All Orders" at bounding box center [143, 95] width 134 height 13
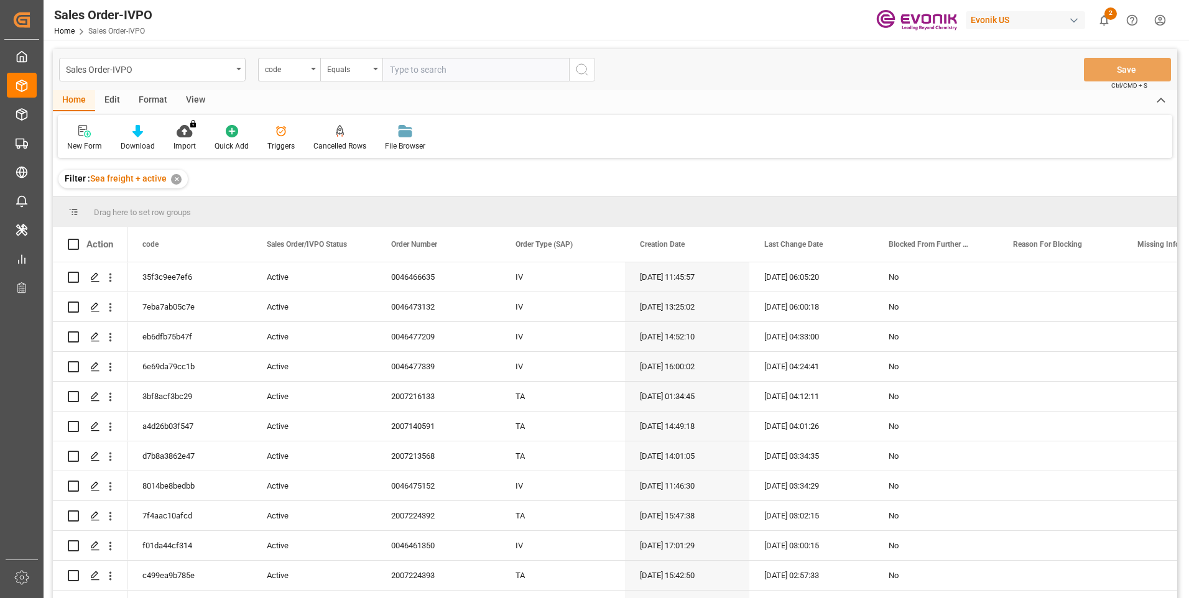
type input "fcf03fac24ff"
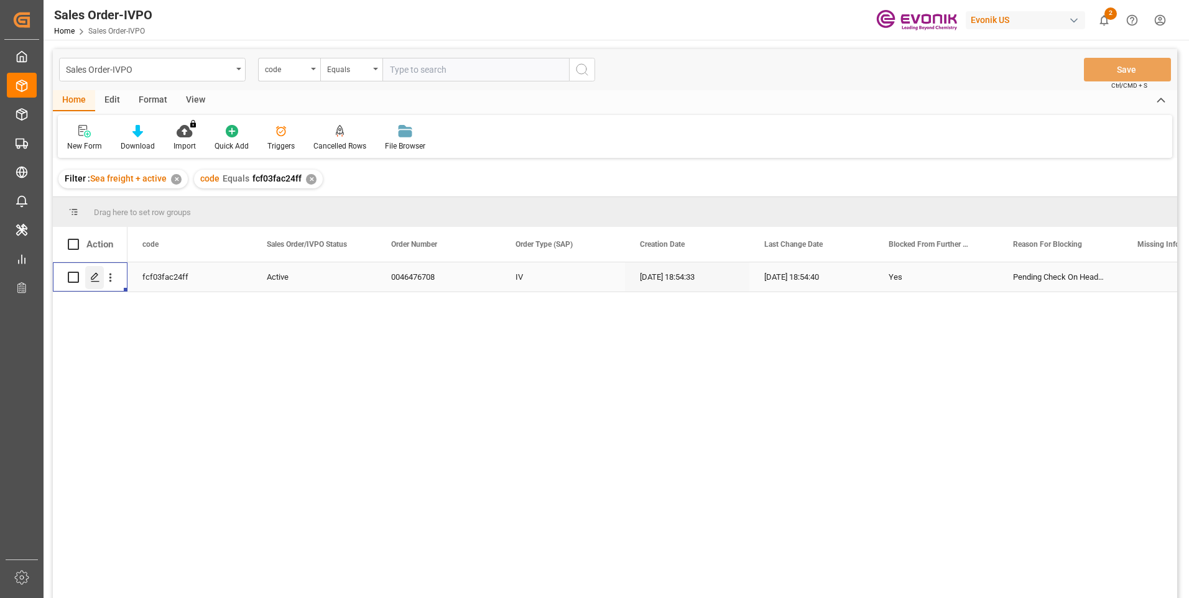
click at [96, 279] on icon "Press SPACE to select this row." at bounding box center [95, 277] width 10 height 10
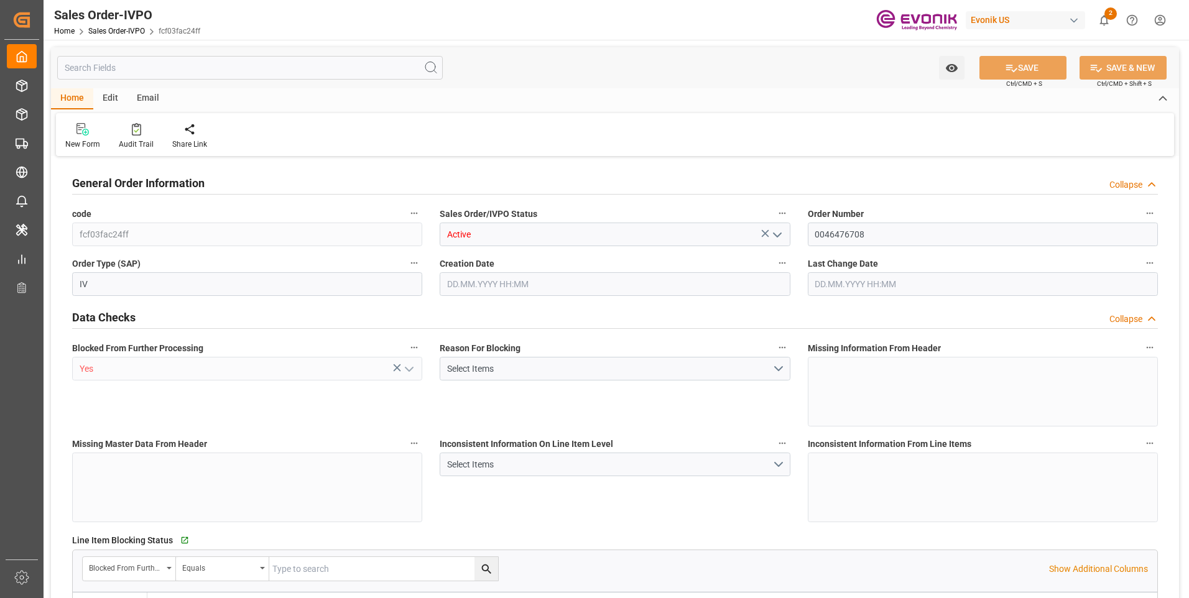
type input "SGSIN"
type input "0"
type input "1"
type input "19332"
type input "14.10.2025 18:54"
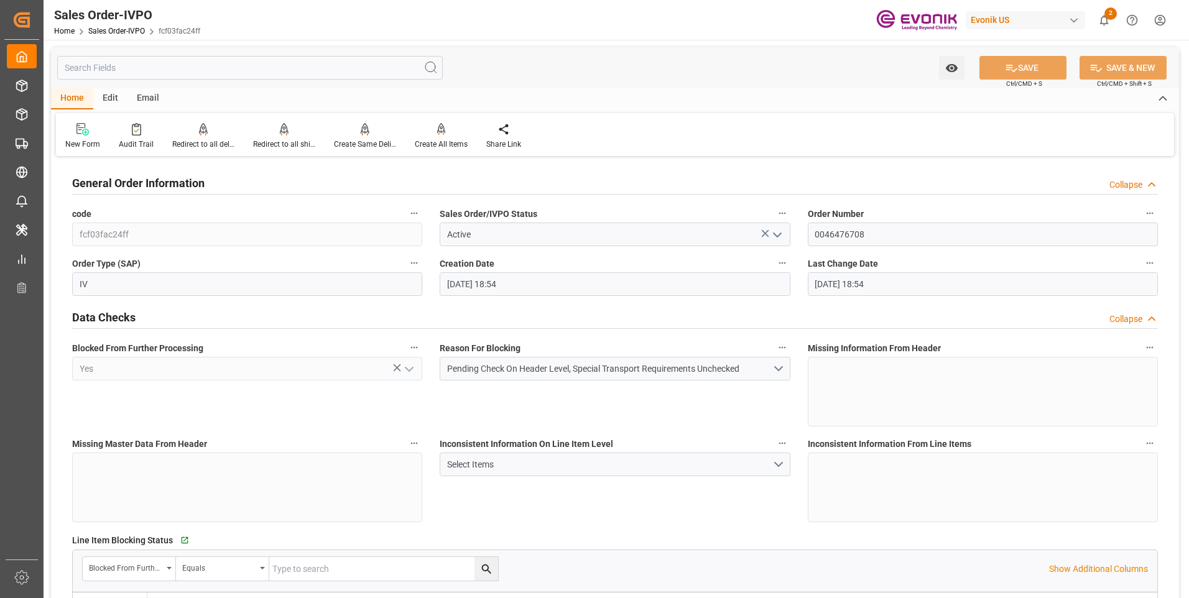
type input "14.10.2025 18:54"
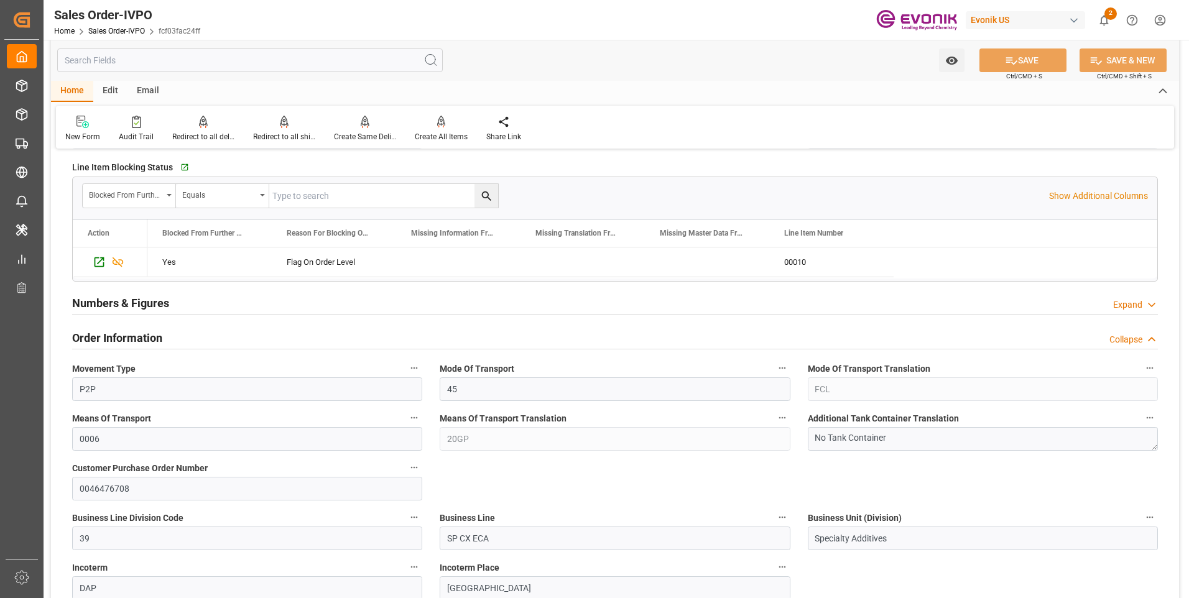
scroll to position [435, 0]
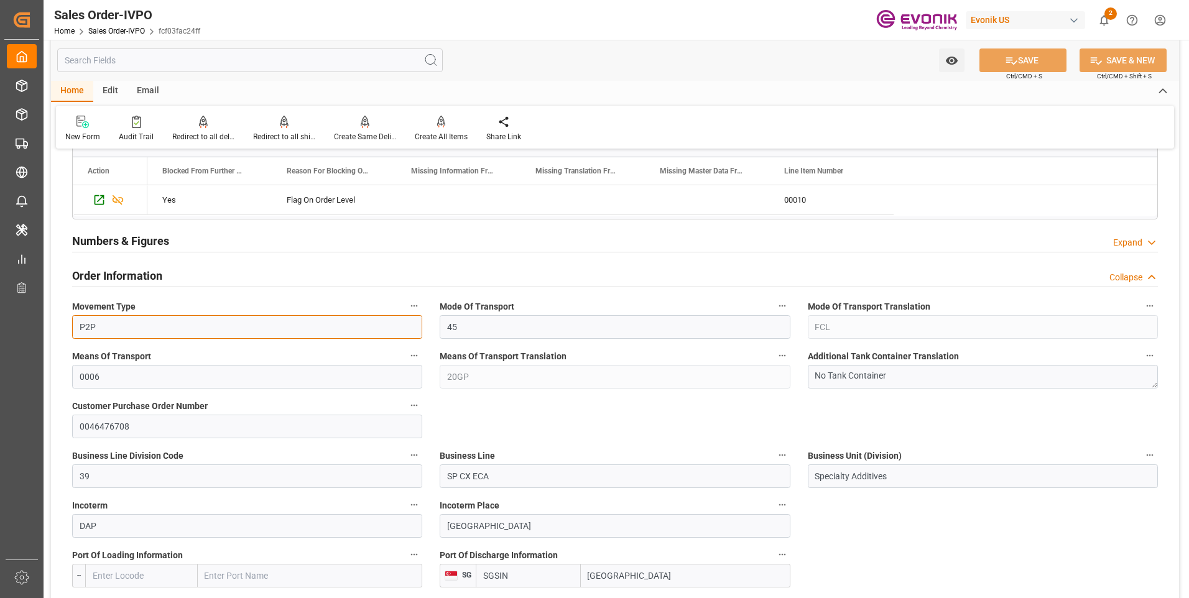
click at [157, 323] on input "P2P" at bounding box center [247, 327] width 350 height 24
drag, startPoint x: 107, startPoint y: 327, endPoint x: 65, endPoint y: 323, distance: 41.8
click at [65, 323] on div "Movement Type P2P" at bounding box center [247, 319] width 368 height 50
drag, startPoint x: 501, startPoint y: 393, endPoint x: 490, endPoint y: 378, distance: 18.3
click at [501, 393] on div "Means Of Transport Translation 20GP" at bounding box center [615, 368] width 368 height 50
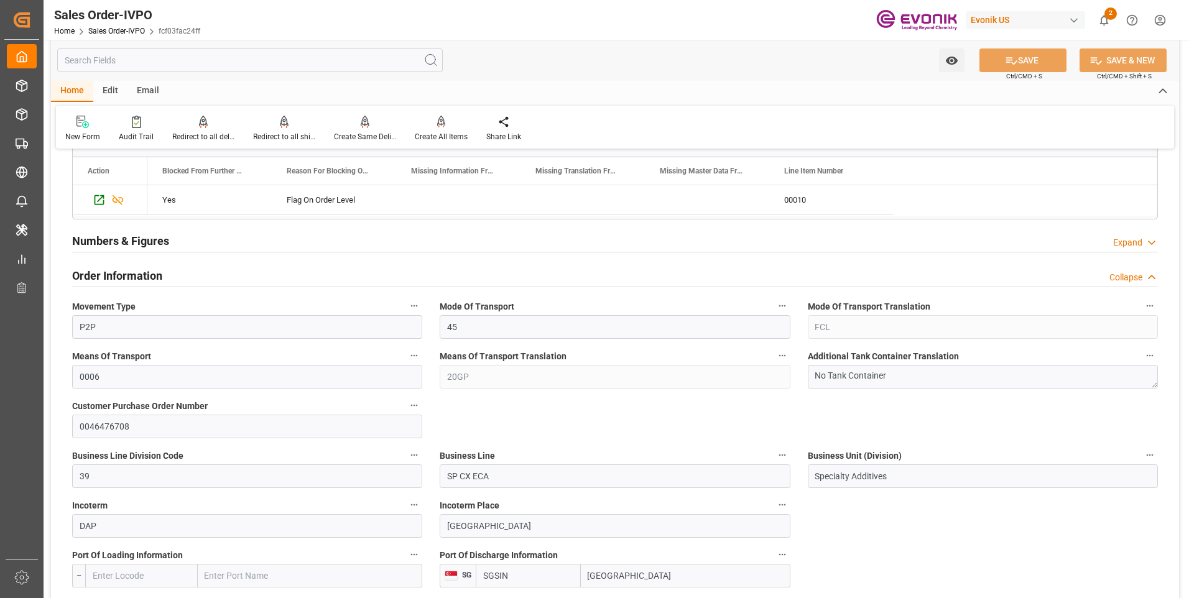
click at [439, 369] on div "Means Of Transport Translation 20GP" at bounding box center [615, 368] width 368 height 50
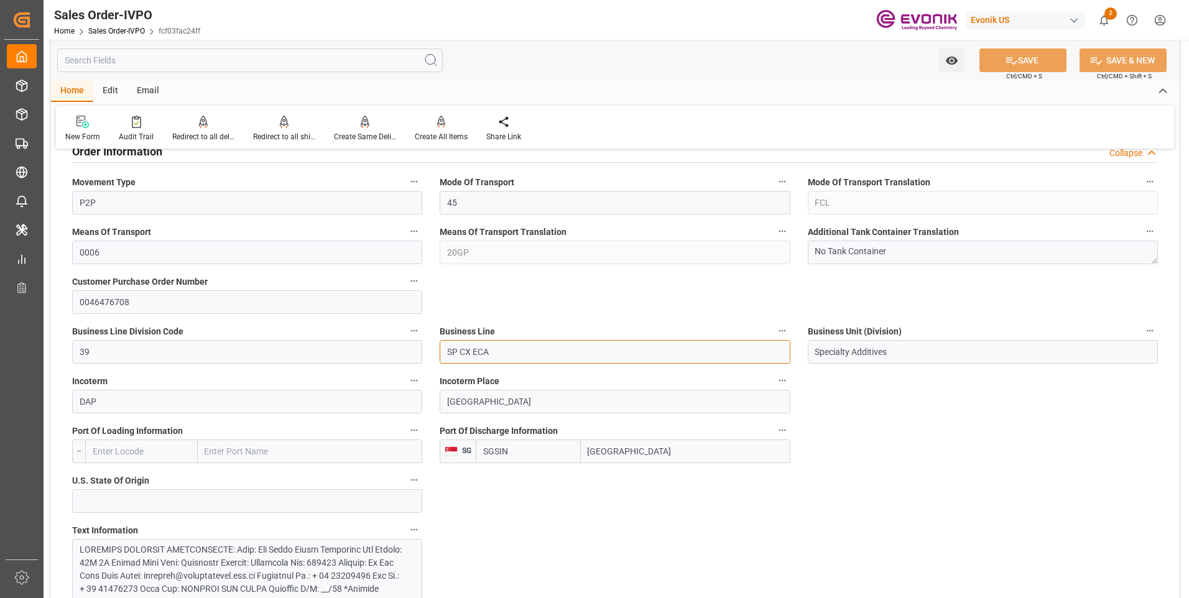
drag, startPoint x: 509, startPoint y: 348, endPoint x: 437, endPoint y: 335, distance: 73.3
click at [437, 335] on div "Business Line SP CX ECA" at bounding box center [615, 343] width 368 height 50
click at [620, 445] on input "[GEOGRAPHIC_DATA]" at bounding box center [686, 452] width 210 height 24
drag, startPoint x: 638, startPoint y: 458, endPoint x: 575, endPoint y: 452, distance: 62.5
click at [575, 452] on div "SGSIN Singapore" at bounding box center [633, 452] width 314 height 24
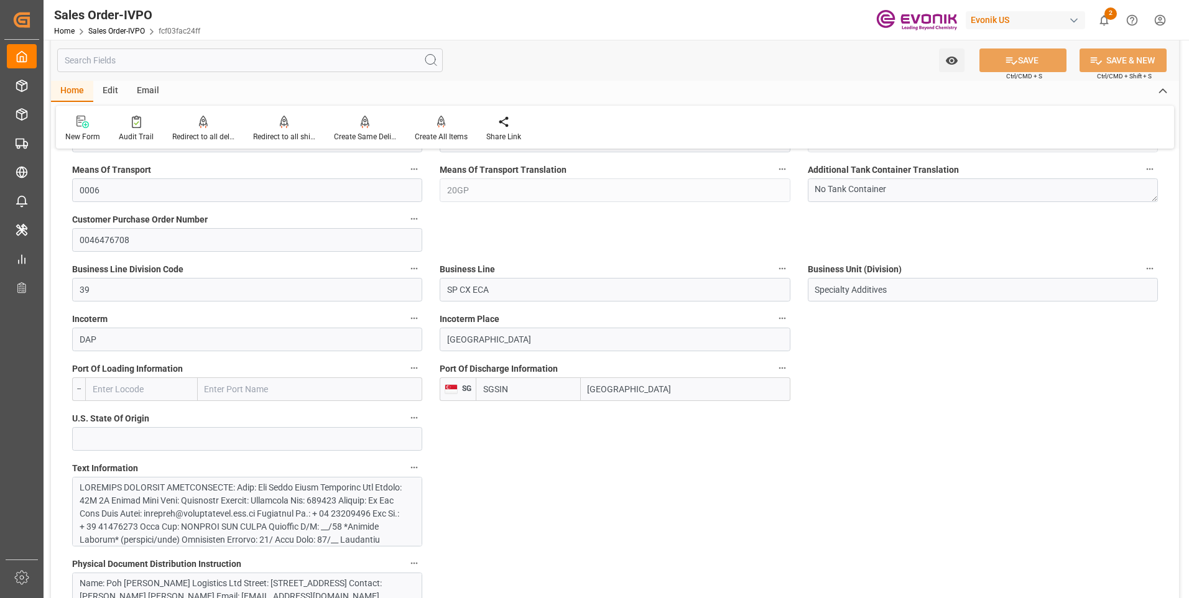
scroll to position [809, 0]
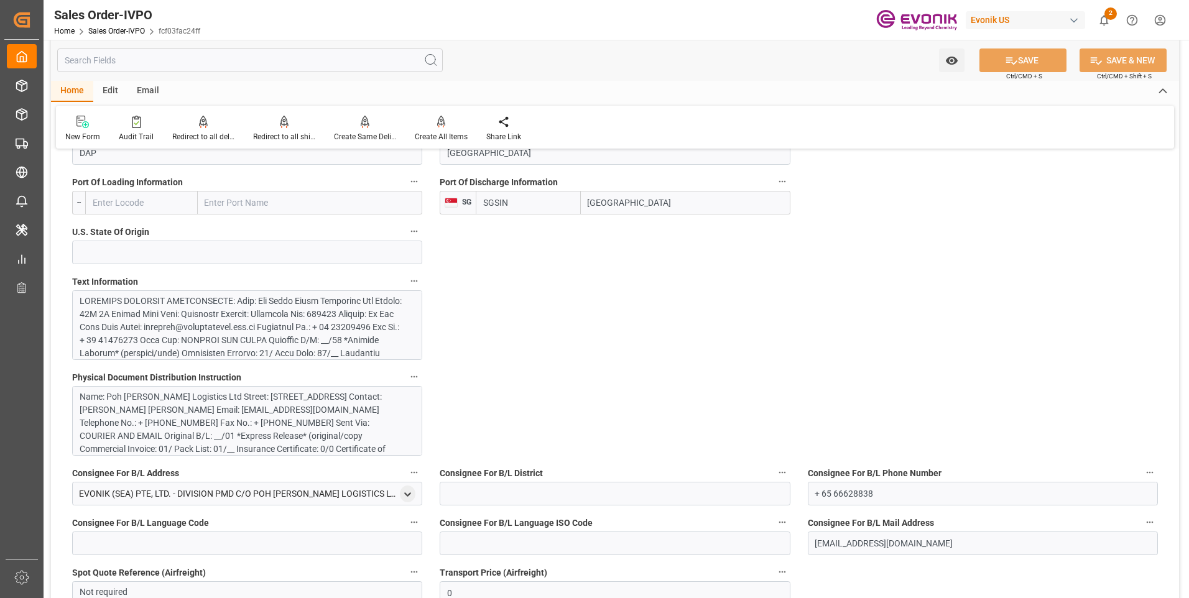
click at [342, 327] on div at bounding box center [243, 419] width 326 height 248
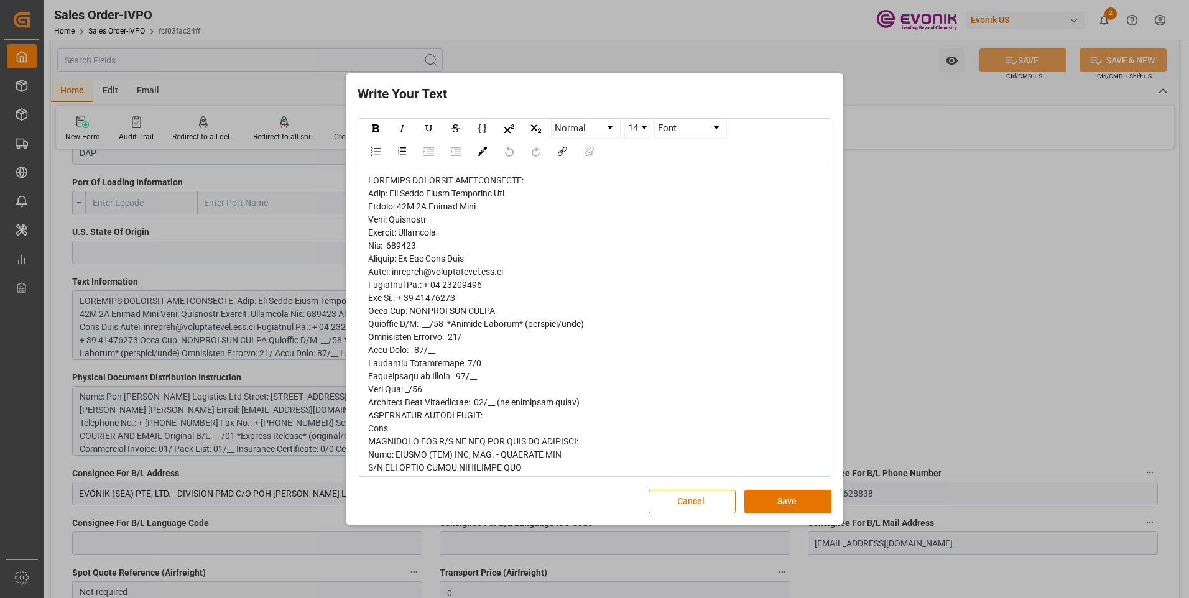
scroll to position [0, 0]
click at [773, 503] on button "Save" at bounding box center [788, 502] width 87 height 24
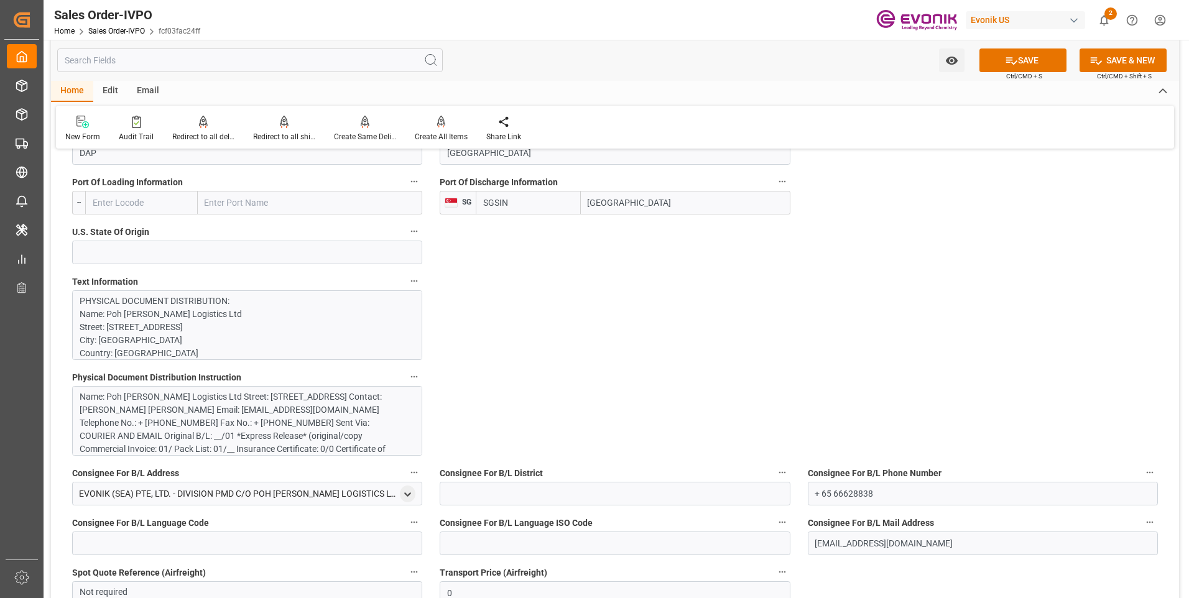
click at [261, 435] on div "Name: Poh Tiong Choon Logistics Ltd Street: 48B 1M Pandan Road City: Singapore …" at bounding box center [243, 430] width 326 height 78
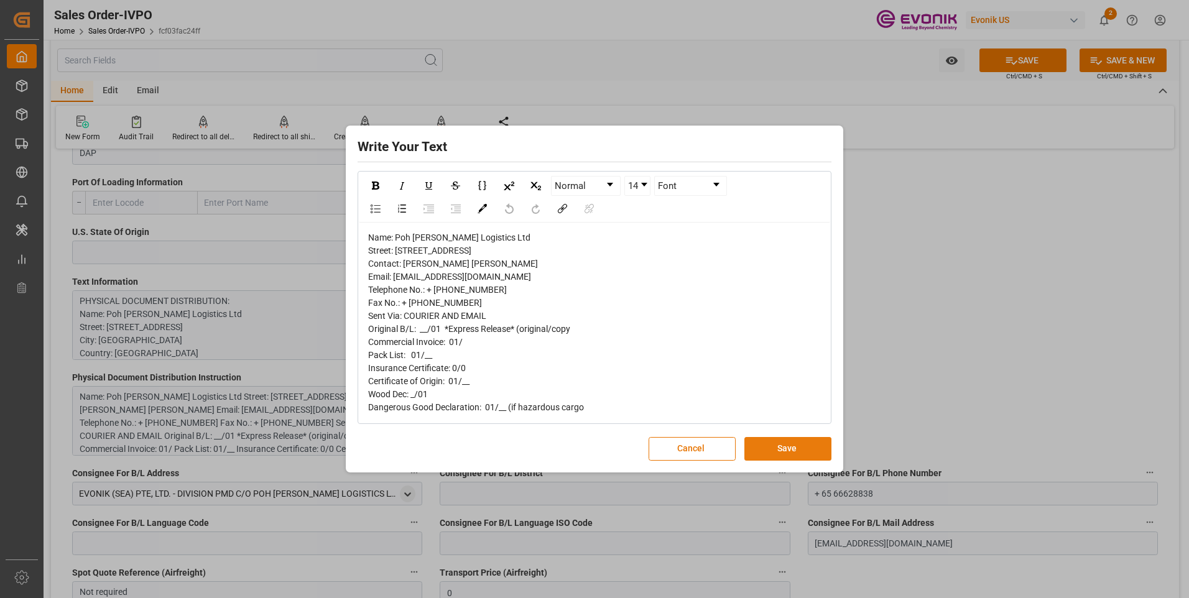
click at [796, 461] on button "Save" at bounding box center [788, 449] width 87 height 24
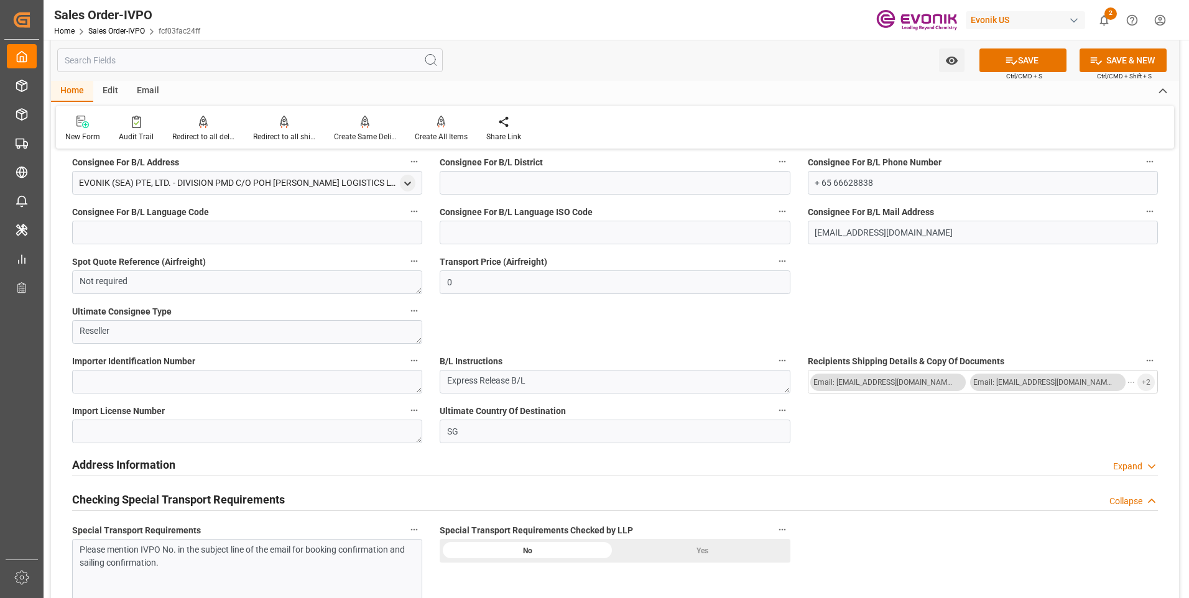
scroll to position [1306, 0]
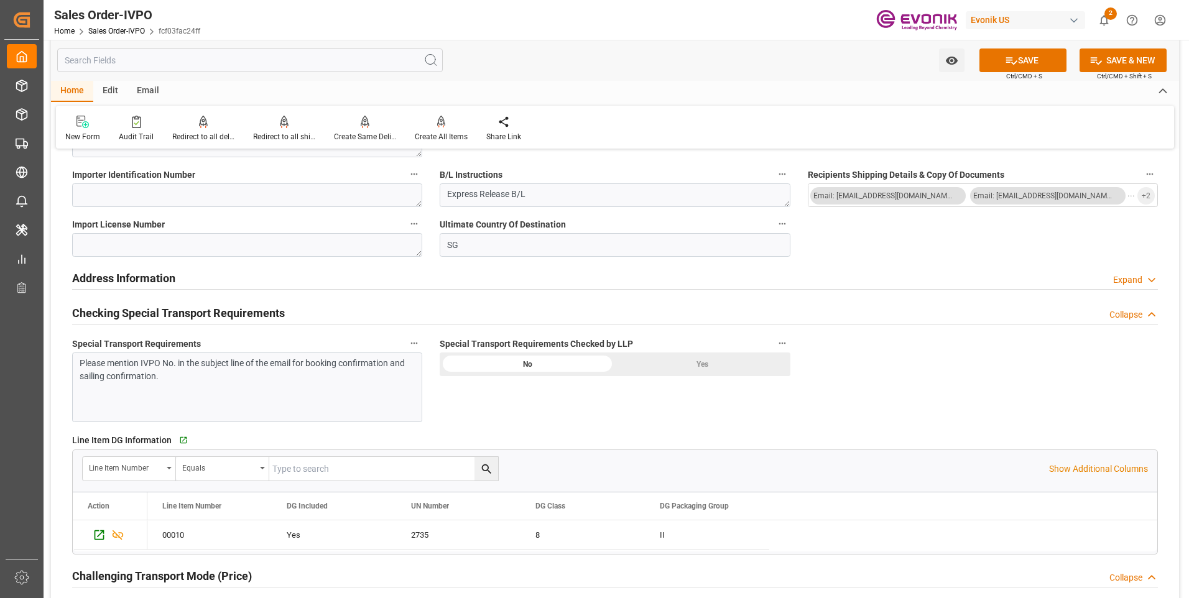
click at [317, 381] on div "Please mention IVPO No. in the subject line of the email for booking confirmati…" at bounding box center [243, 370] width 326 height 26
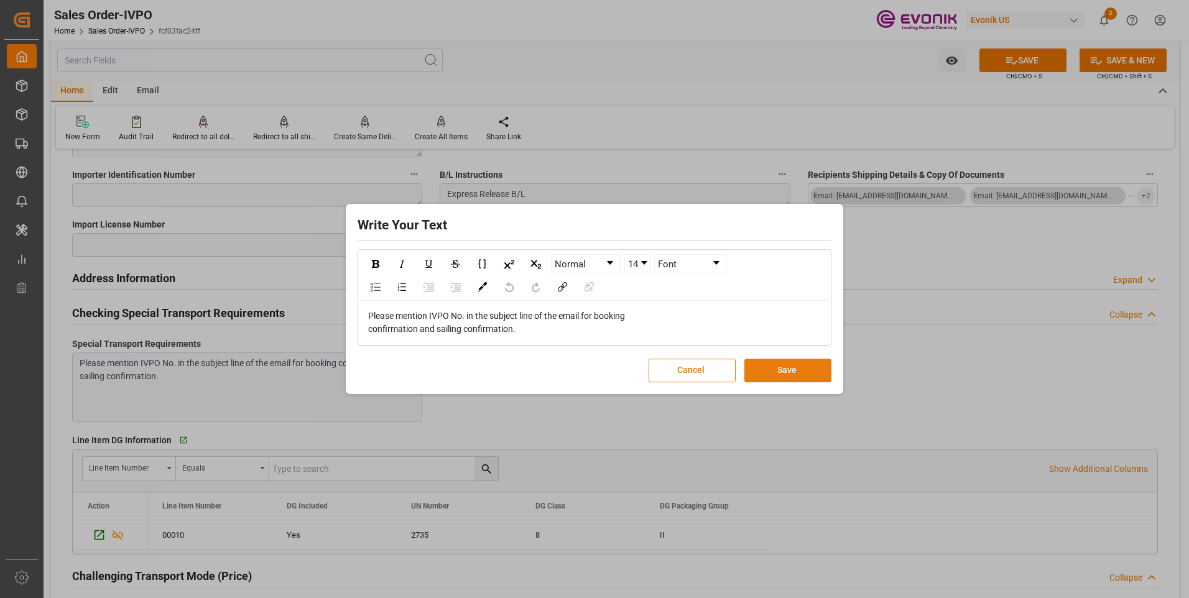
click at [756, 371] on button "Save" at bounding box center [788, 371] width 87 height 24
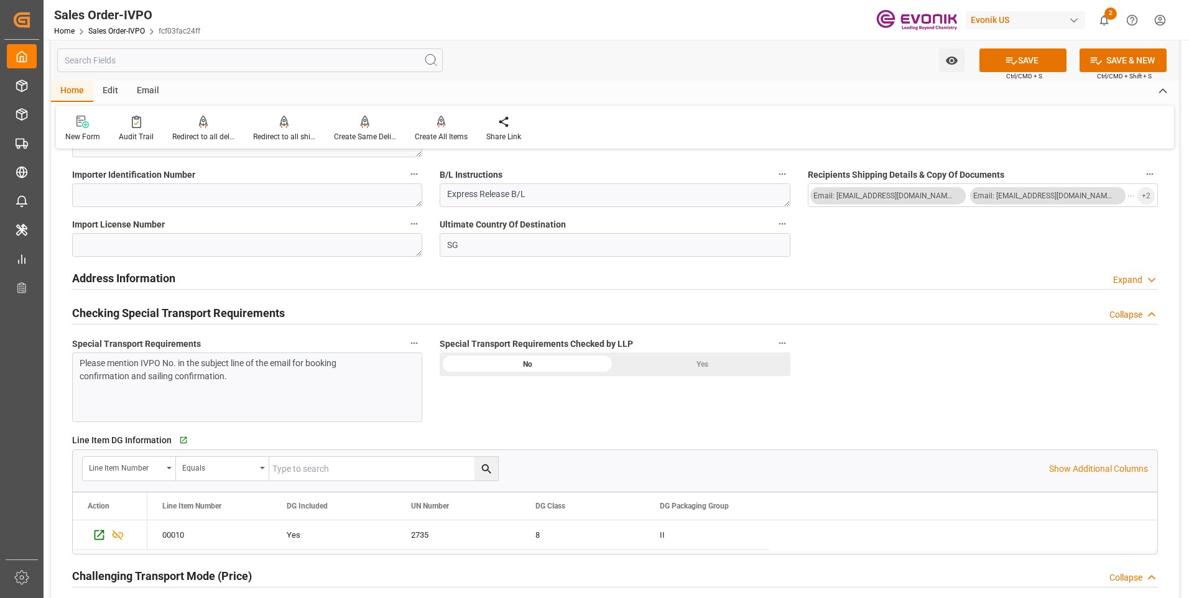
click at [702, 364] on div "Yes" at bounding box center [702, 365] width 175 height 24
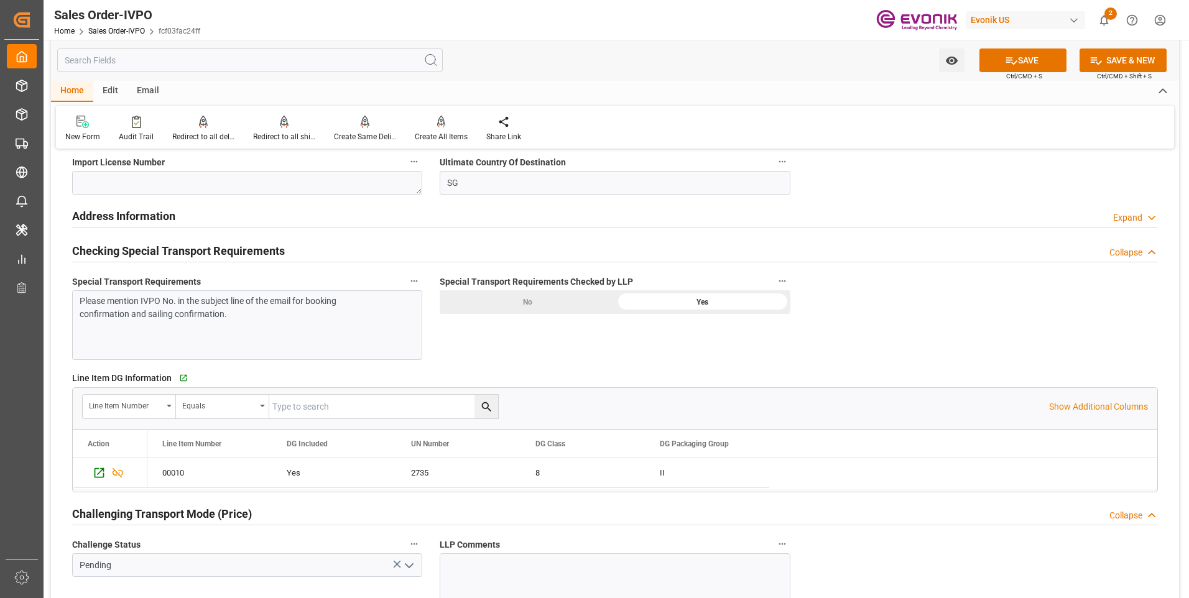
scroll to position [1493, 0]
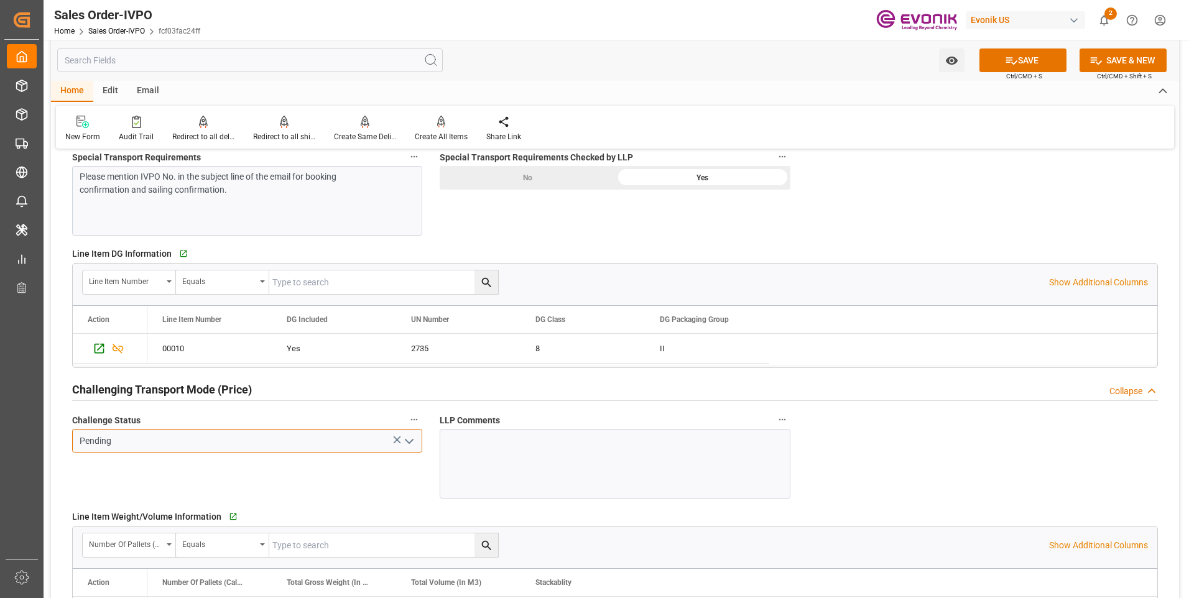
drag, startPoint x: 245, startPoint y: 432, endPoint x: 277, endPoint y: 444, distance: 33.9
click at [245, 432] on input "Pending" at bounding box center [247, 441] width 350 height 24
click at [404, 452] on input "Pending" at bounding box center [247, 441] width 350 height 24
click at [411, 435] on icon "open menu" at bounding box center [409, 441] width 15 height 15
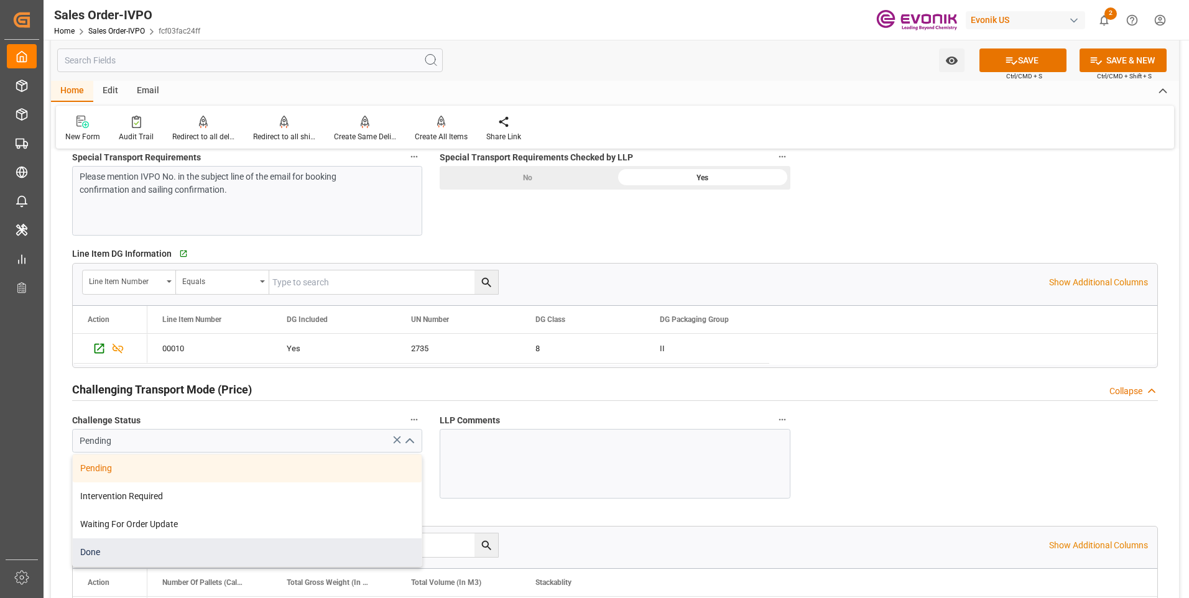
click at [113, 547] on div "Done" at bounding box center [247, 553] width 349 height 28
type input "Done"
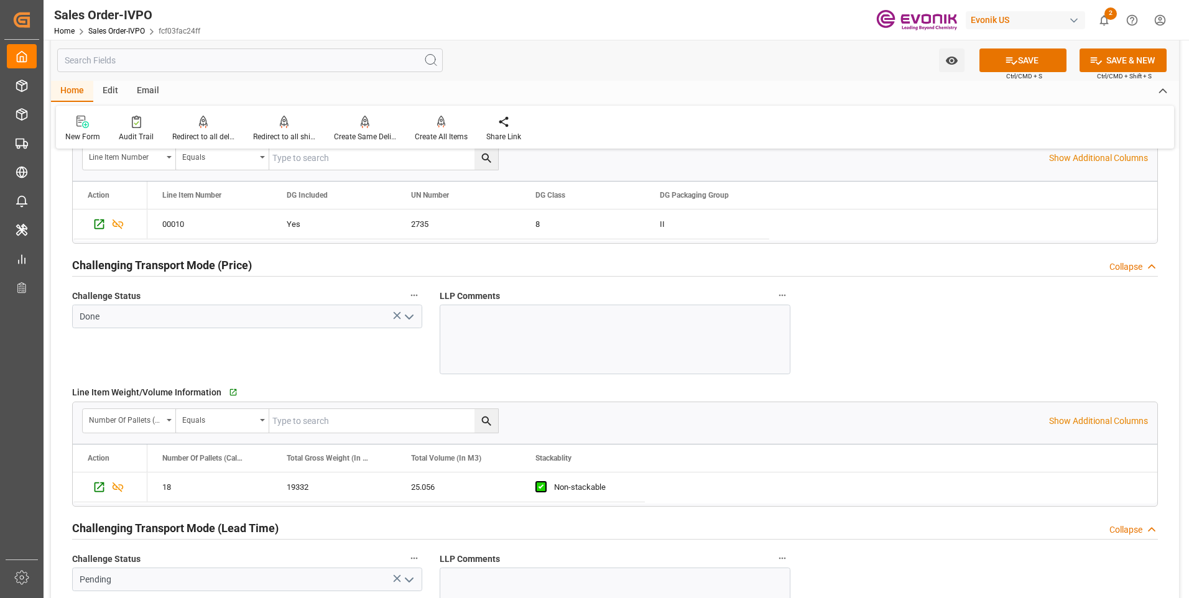
scroll to position [1742, 0]
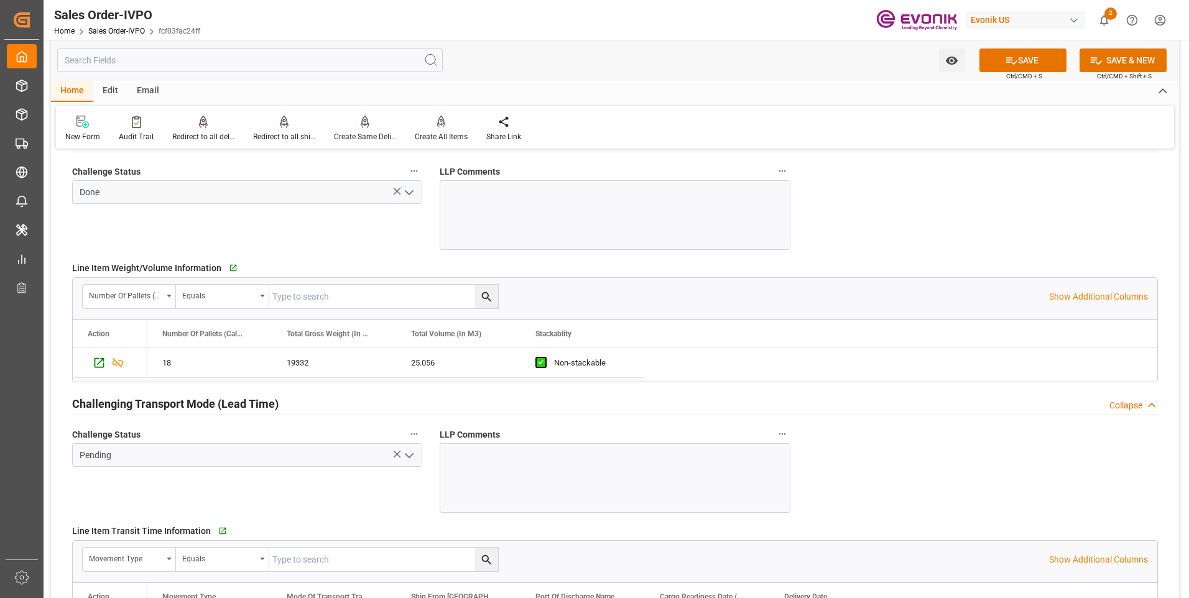
click at [406, 453] on icon "open menu" at bounding box center [409, 456] width 15 height 15
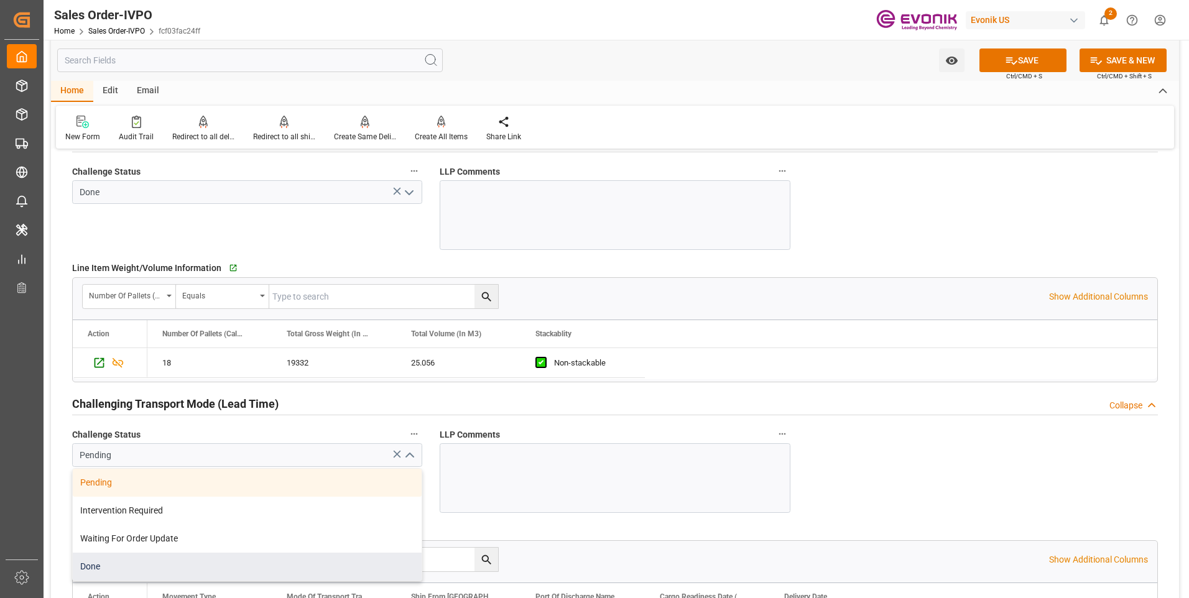
click at [136, 573] on div "Done" at bounding box center [247, 567] width 349 height 28
type input "Done"
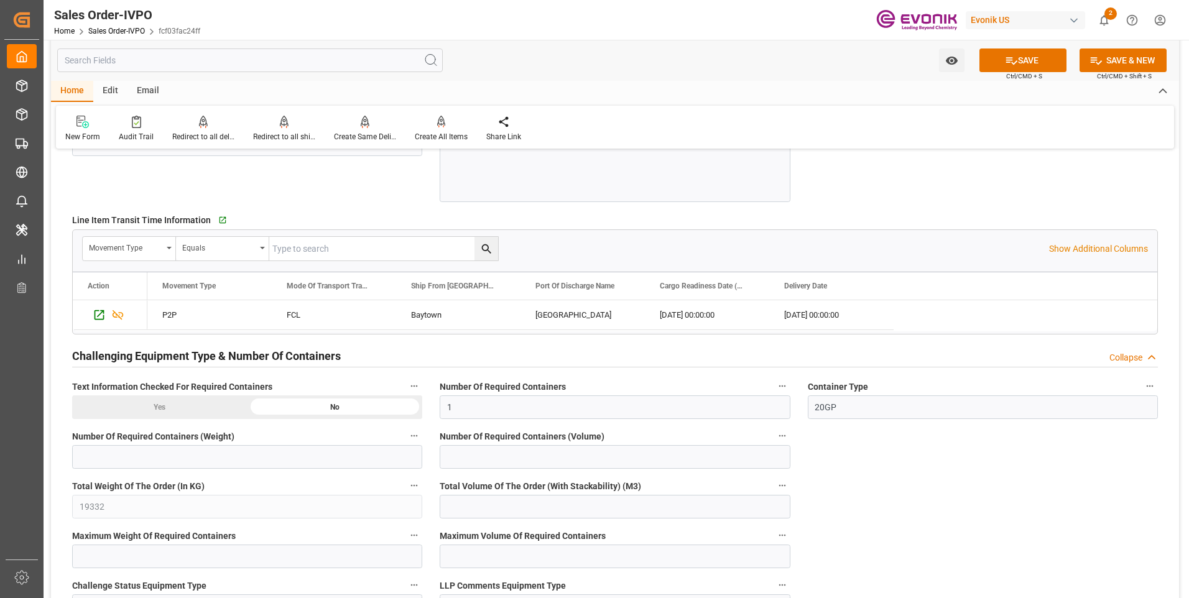
scroll to position [2239, 0]
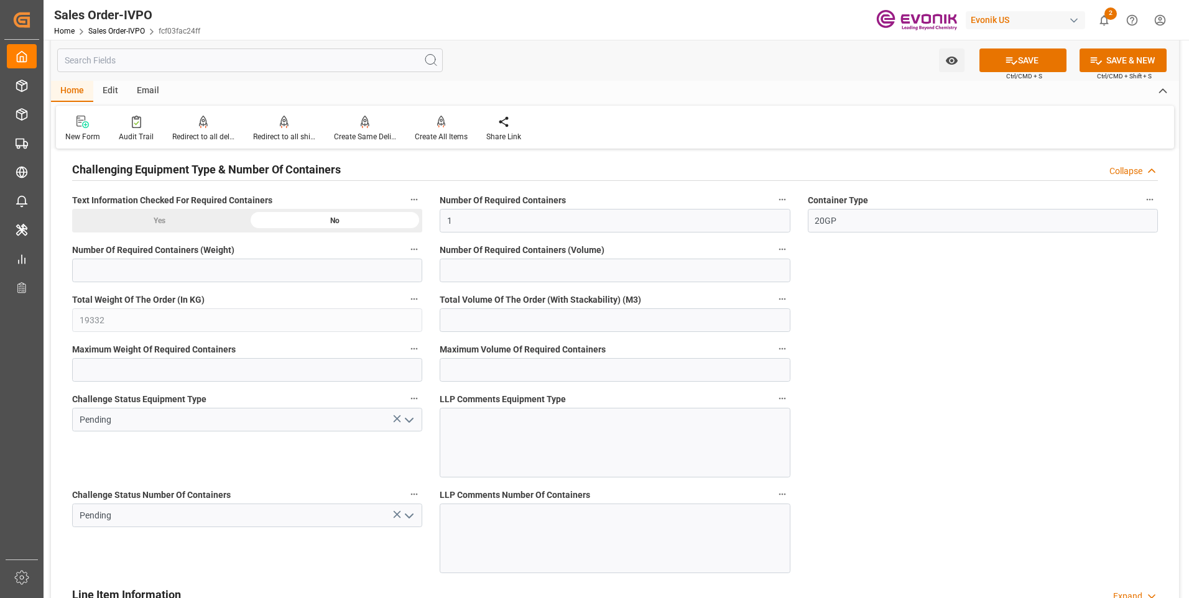
click at [410, 422] on polyline "open menu" at bounding box center [409, 421] width 7 height 4
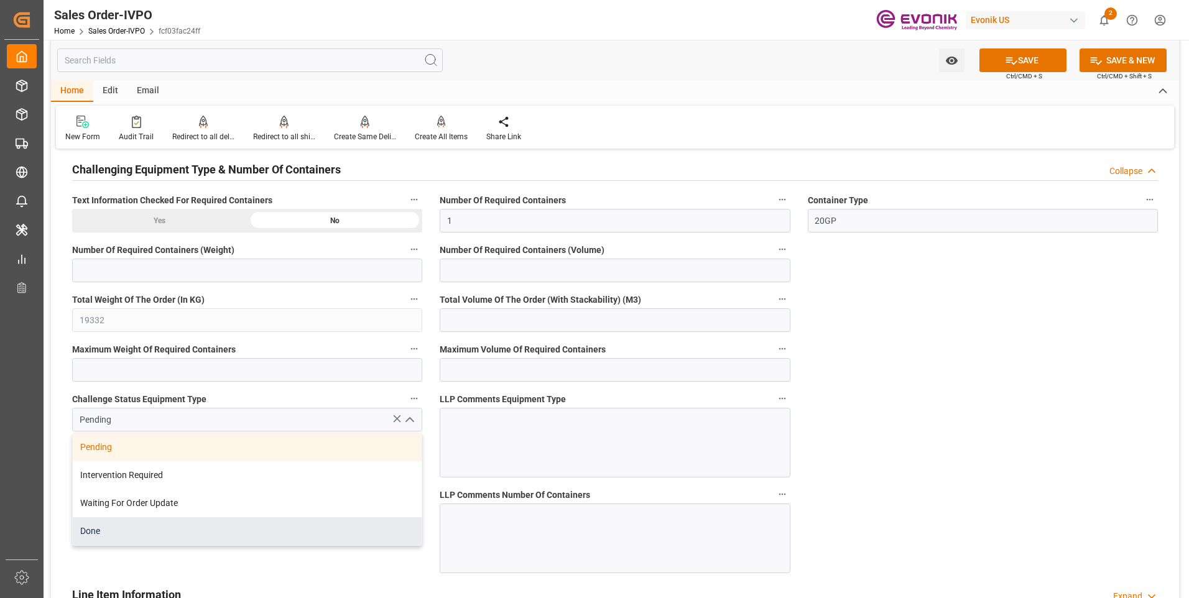
drag, startPoint x: 134, startPoint y: 534, endPoint x: 160, endPoint y: 531, distance: 26.9
click at [135, 533] on div "Done" at bounding box center [247, 532] width 349 height 28
type input "Done"
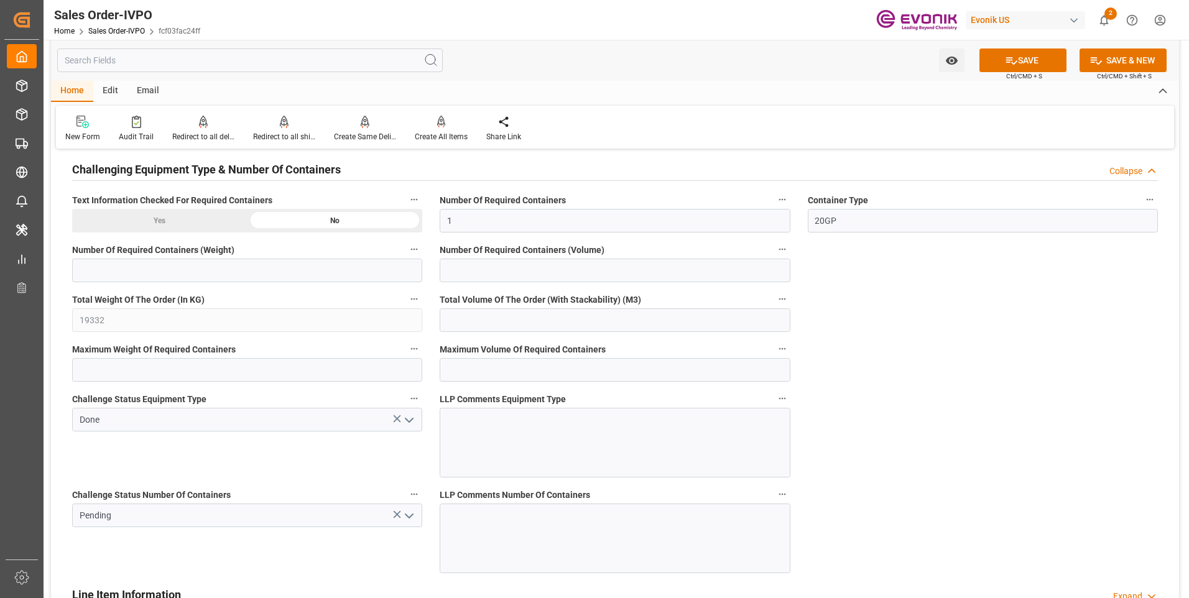
click at [408, 519] on icon "open menu" at bounding box center [409, 516] width 15 height 15
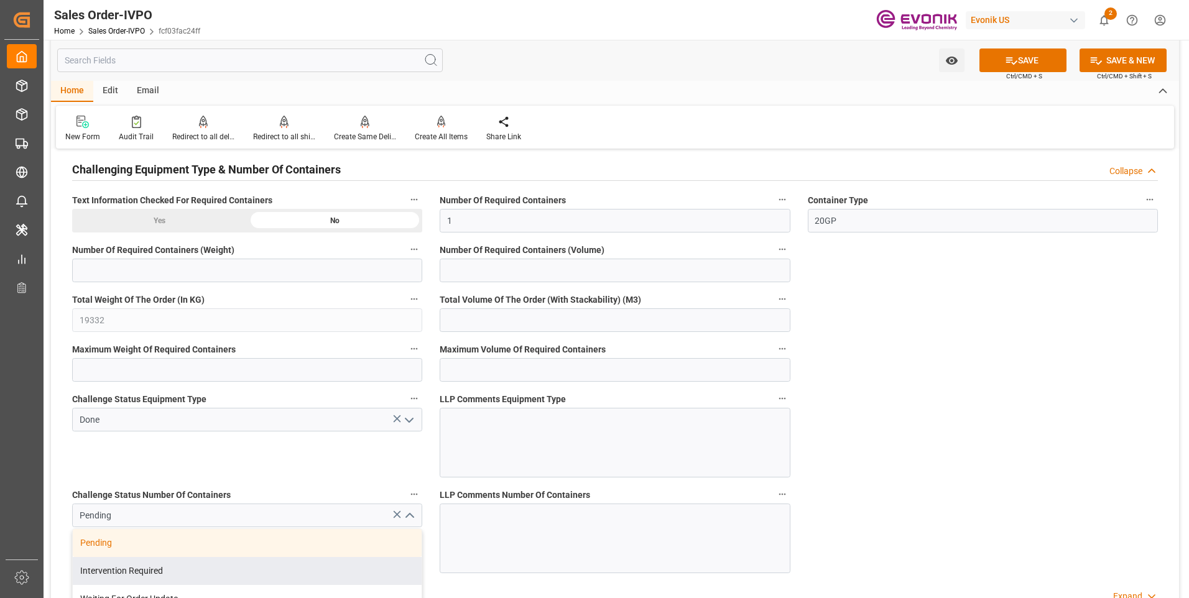
scroll to position [2364, 0]
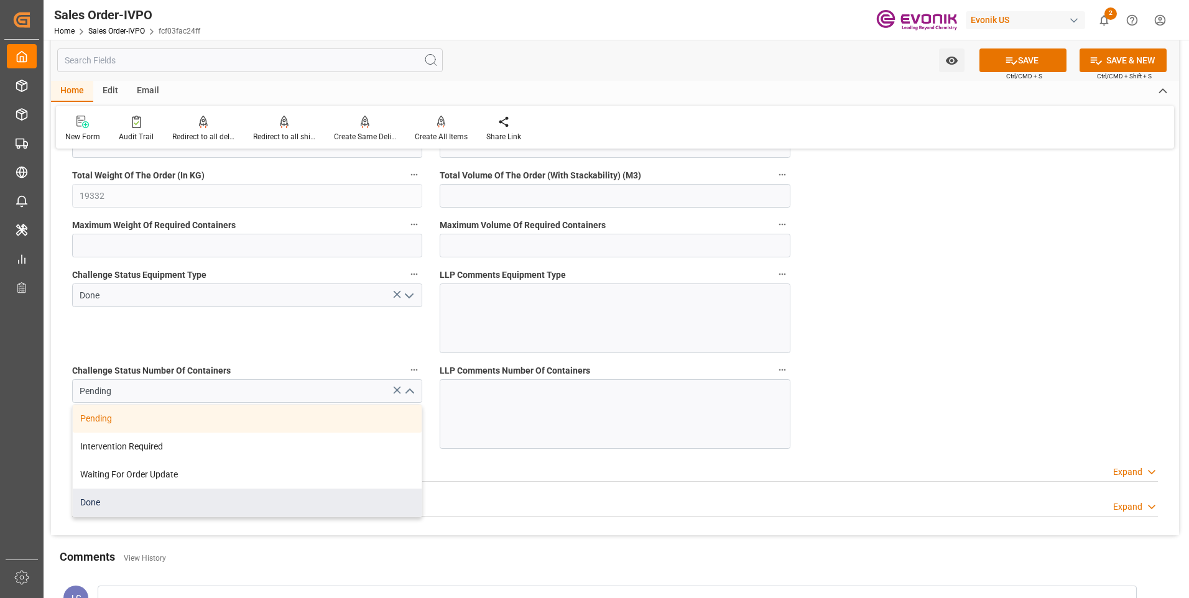
click at [111, 502] on div "Done" at bounding box center [247, 503] width 349 height 28
type input "Done"
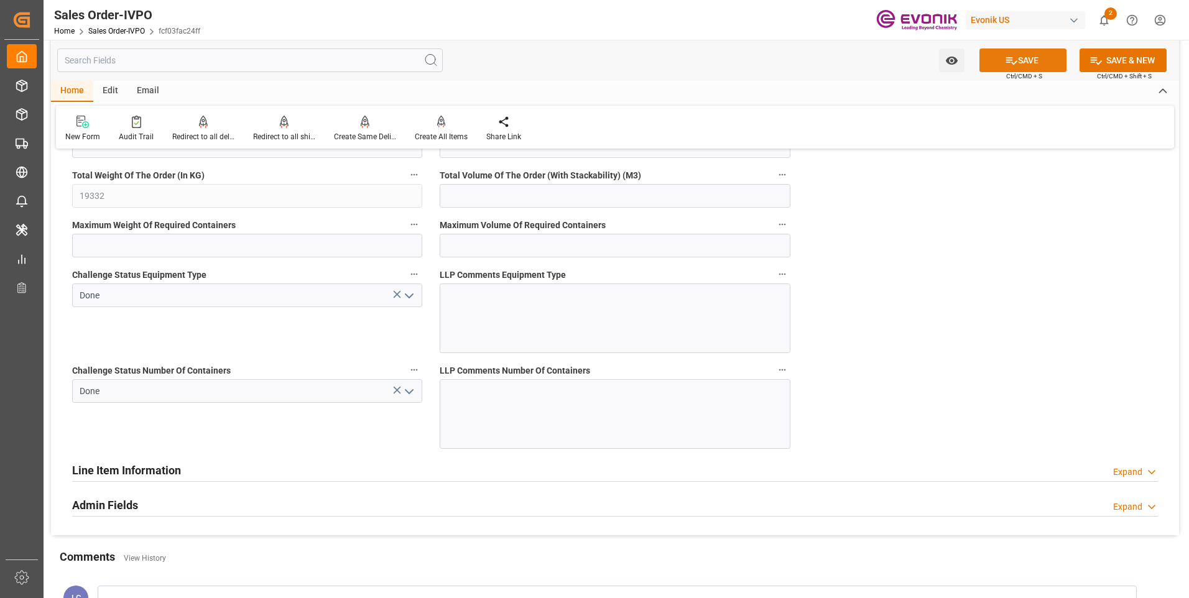
drag, startPoint x: 1000, startPoint y: 57, endPoint x: 1007, endPoint y: 116, distance: 59.5
click at [1001, 57] on button "SAVE" at bounding box center [1023, 61] width 87 height 24
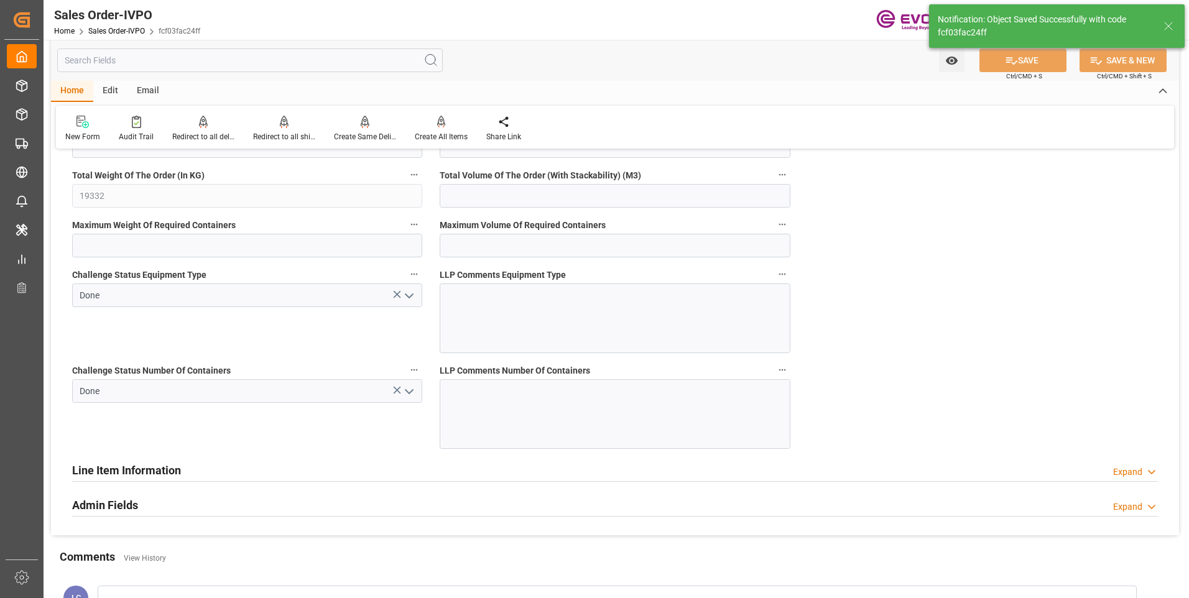
type input "No"
type input "2"
type input "50.112"
type input "17000"
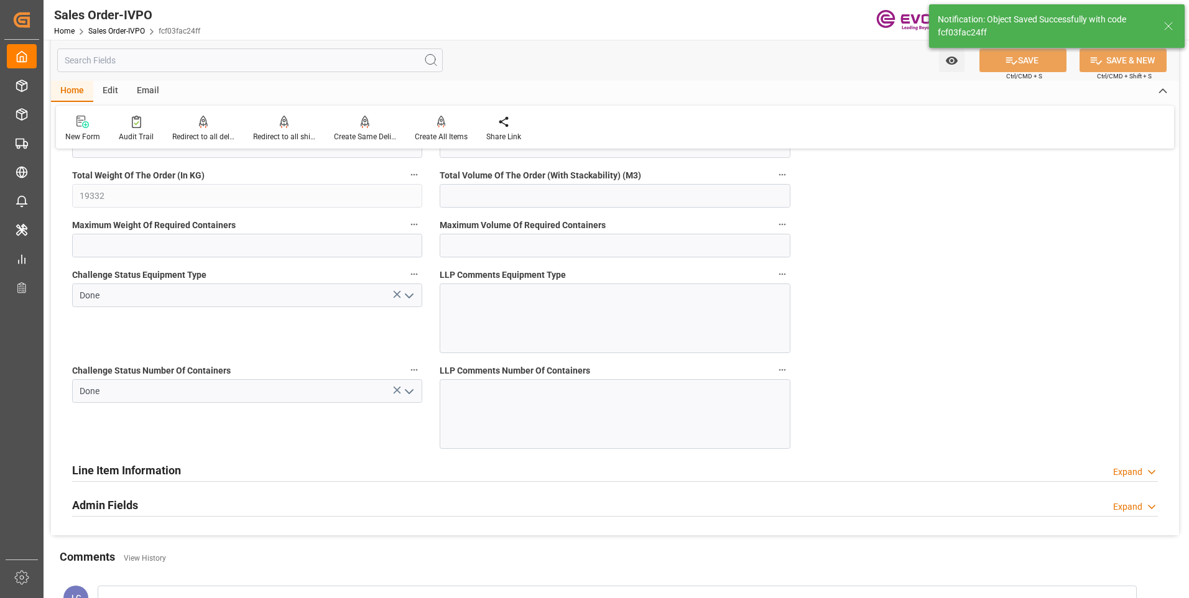
type input "30"
type input "[DATE] 06:13"
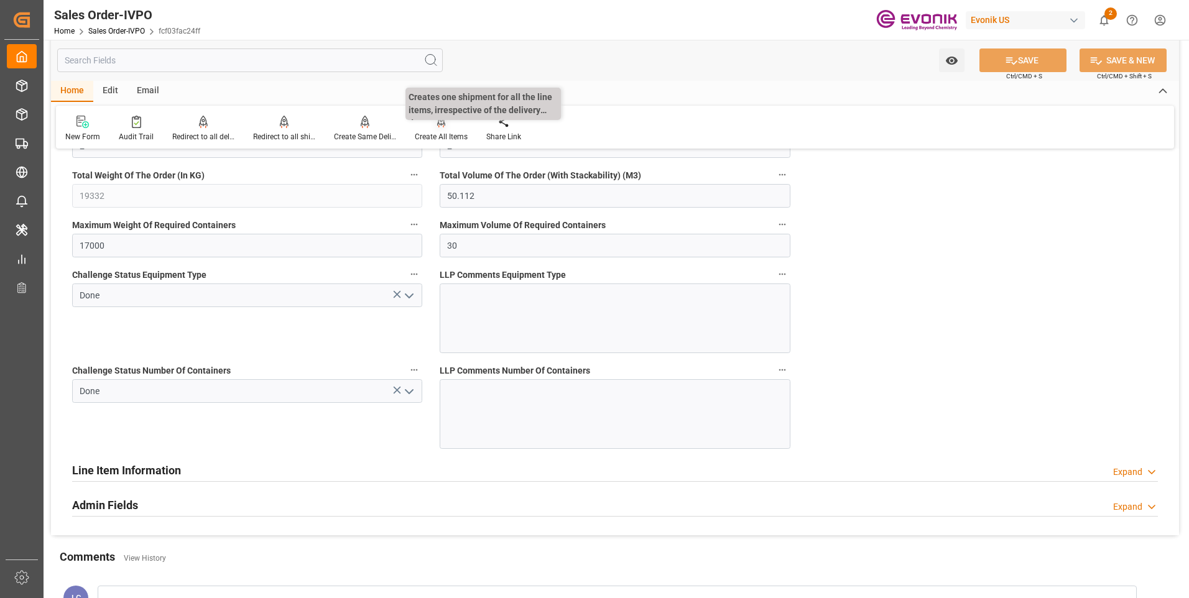
click at [442, 129] on div "Create All Items" at bounding box center [442, 128] width 72 height 27
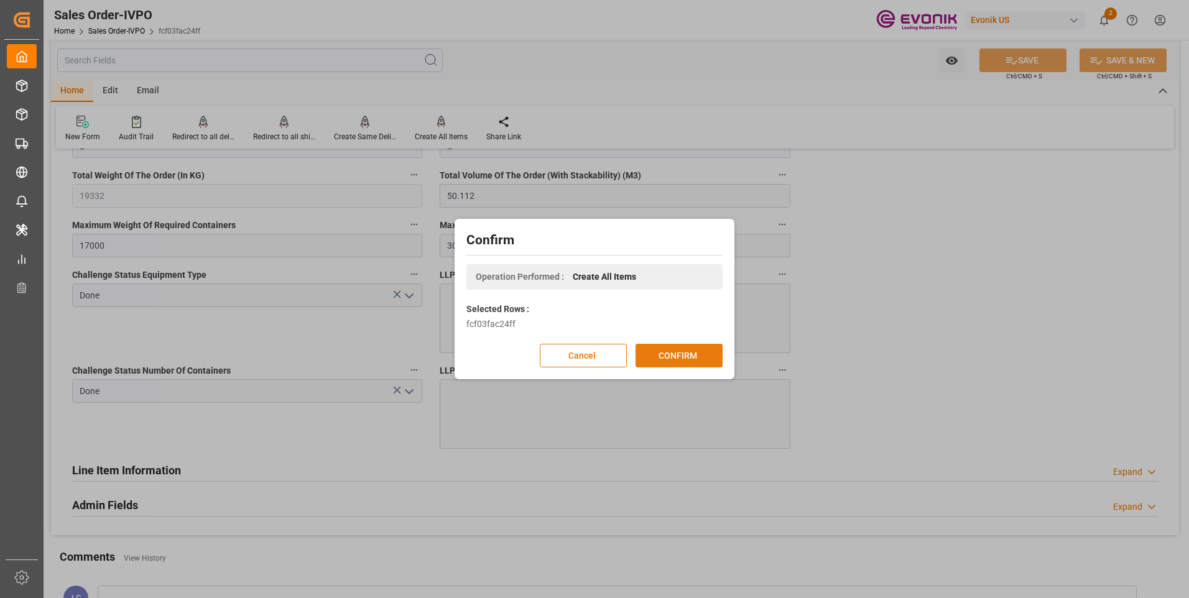
click at [691, 355] on button "CONFIRM" at bounding box center [679, 356] width 87 height 24
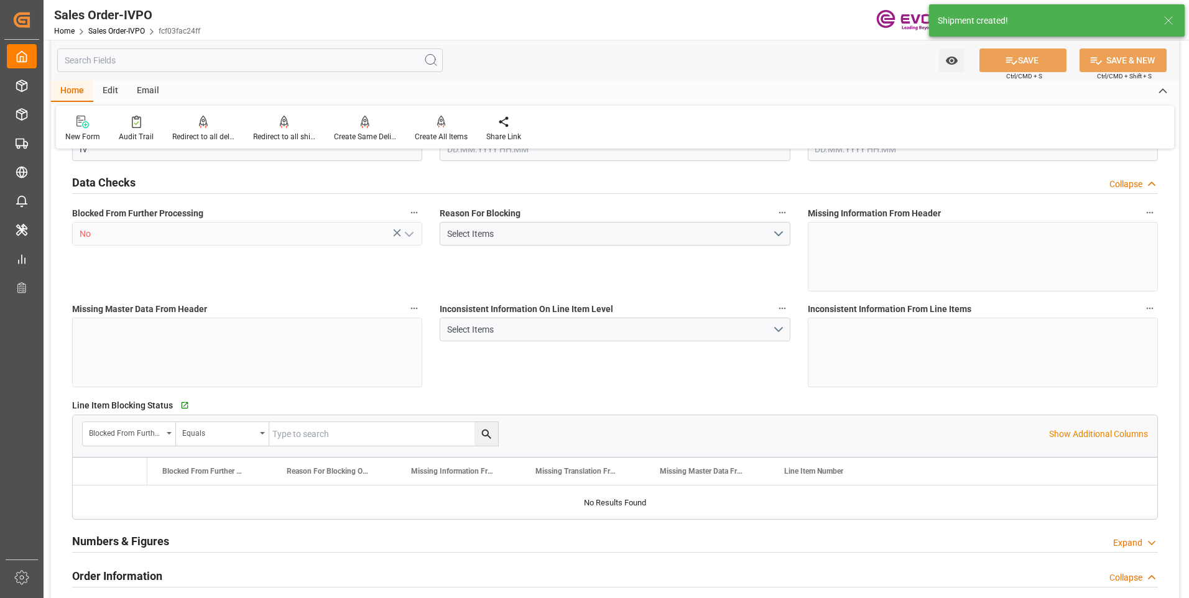
type input "SGSIN"
type input "0"
type input "1"
type input "2"
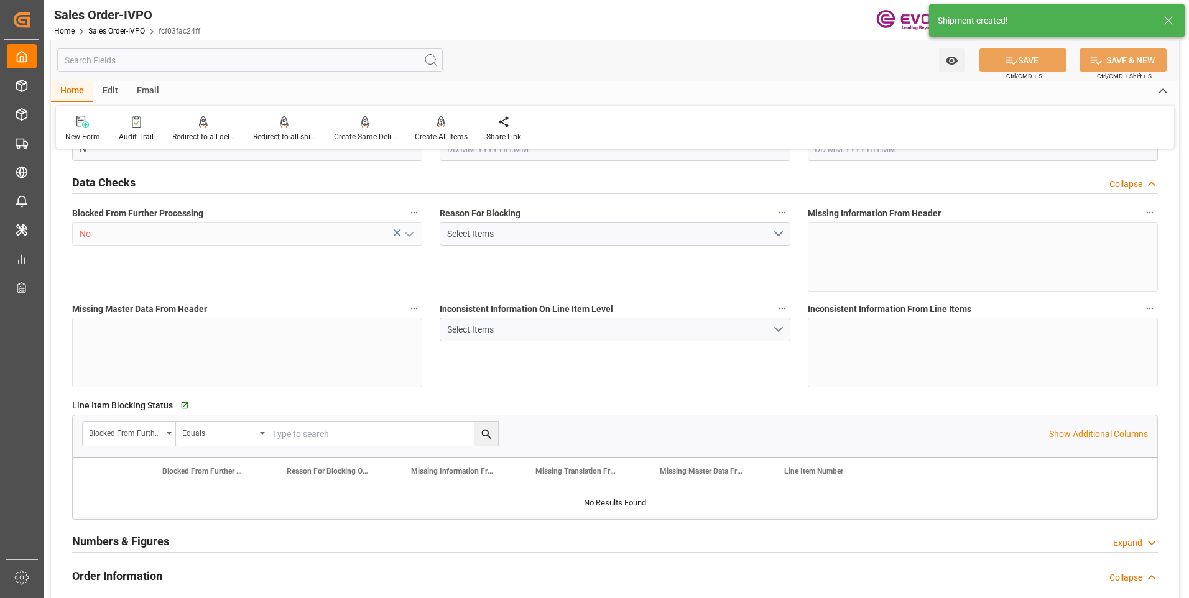
type input "19332"
type input "50.112"
type input "17000"
type input "30"
type input "14.10.2025 18:54"
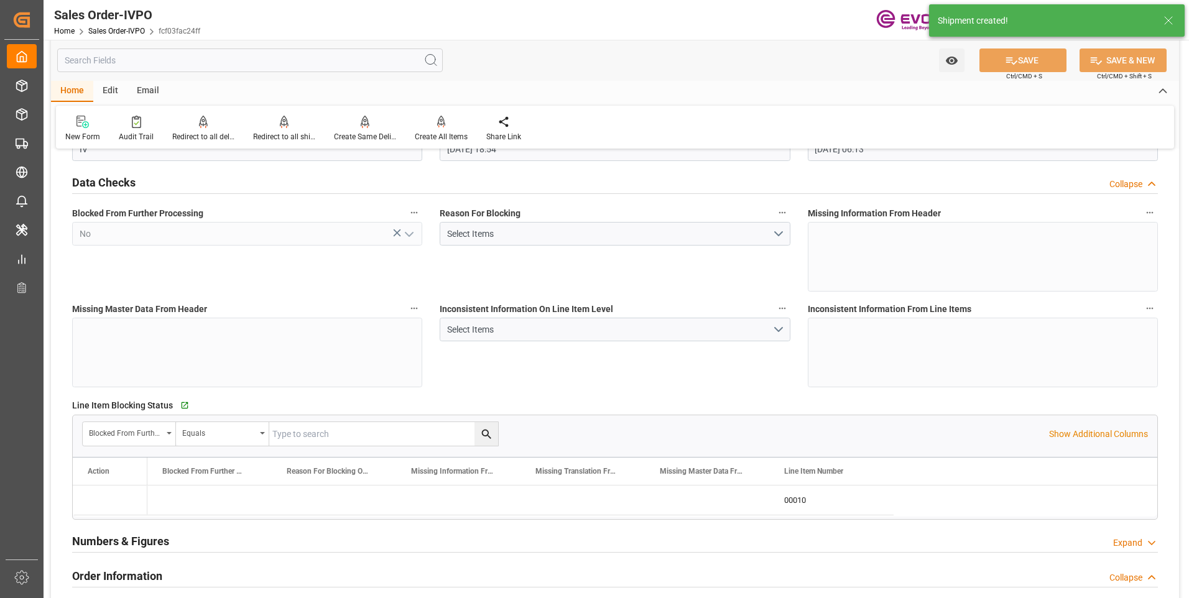
type input "[DATE] 06:13"
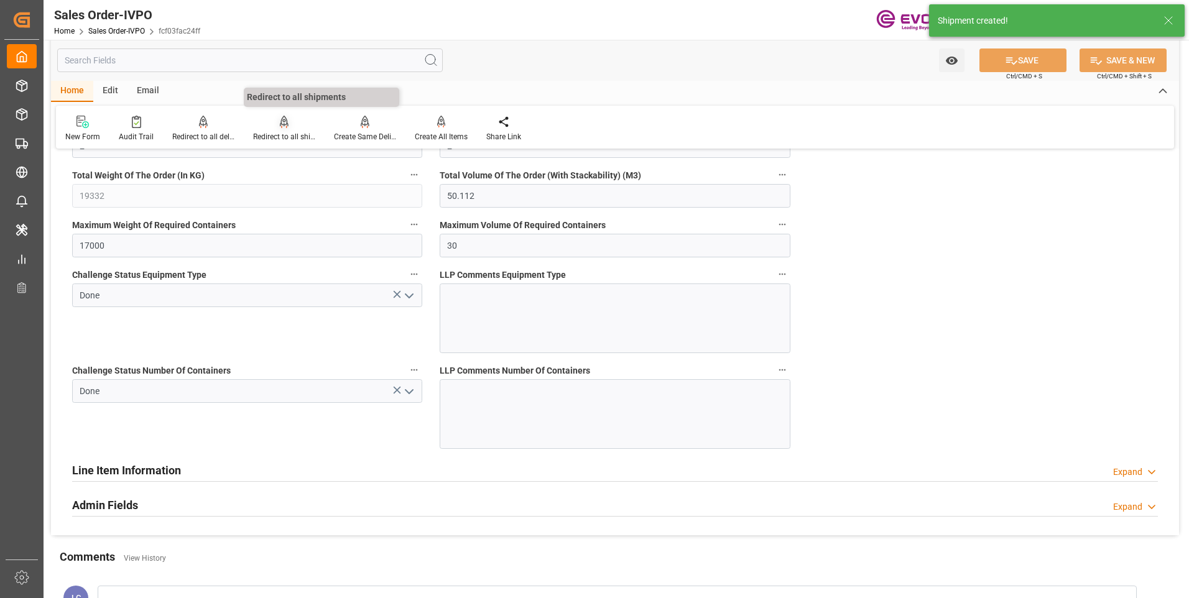
click at [276, 130] on div "Redirect to all shipments" at bounding box center [284, 128] width 81 height 27
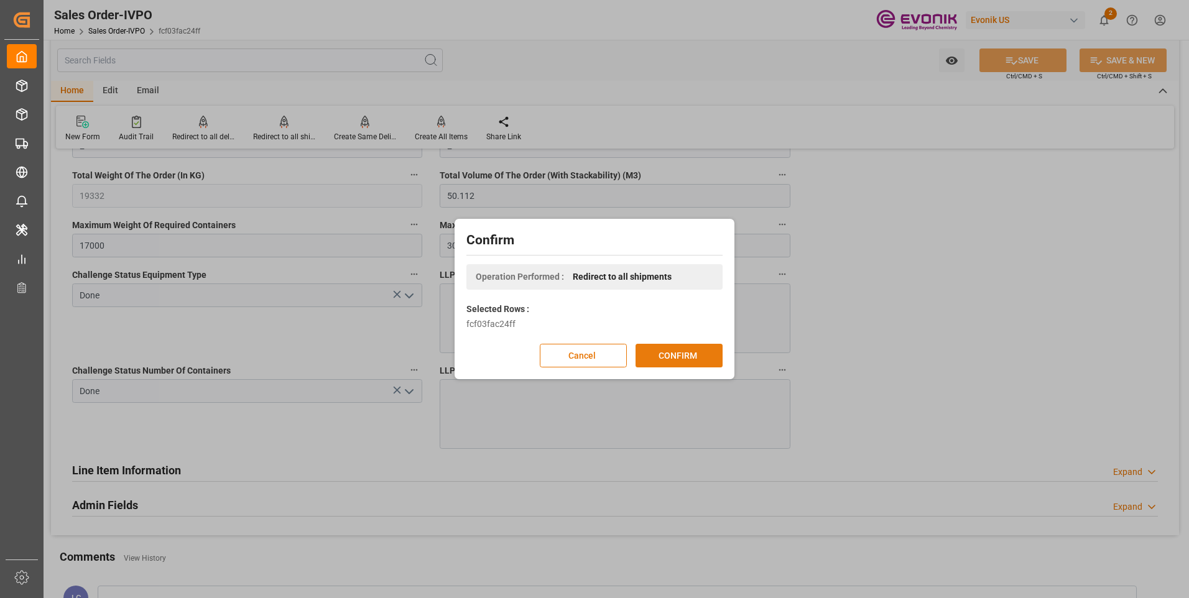
click at [665, 357] on button "CONFIRM" at bounding box center [679, 356] width 87 height 24
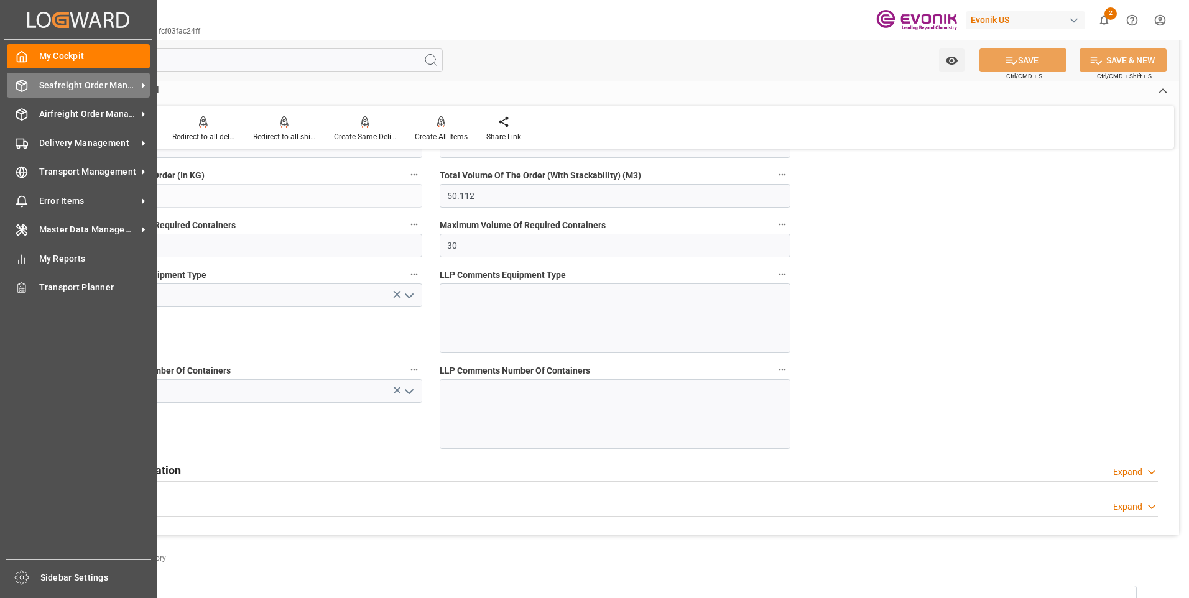
click at [24, 86] on icon at bounding box center [22, 86] width 12 height 12
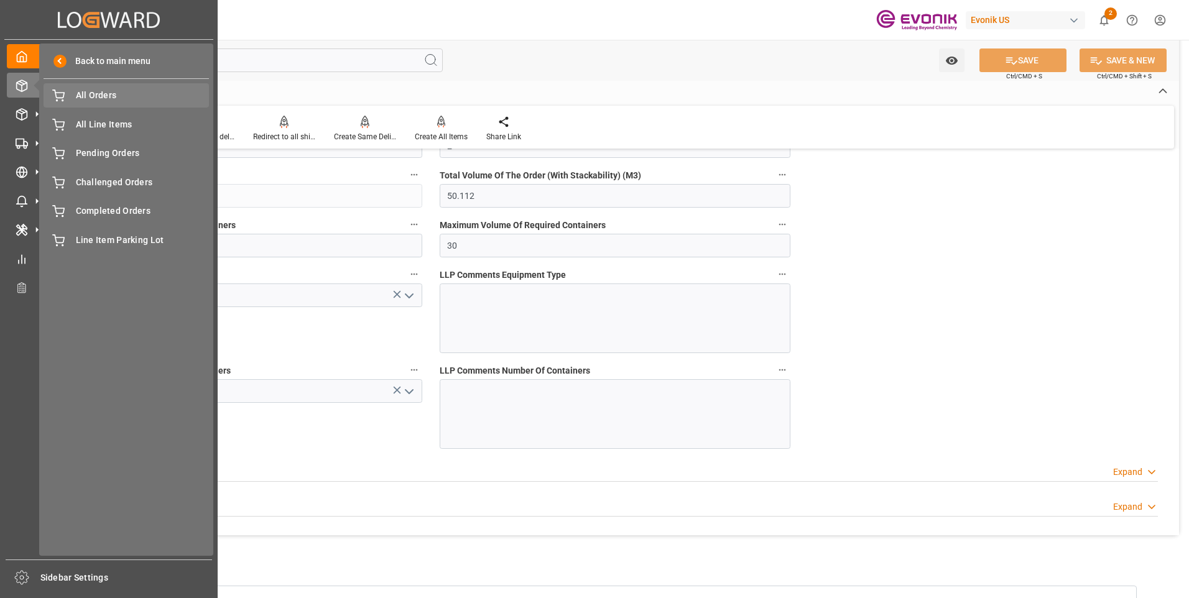
click at [89, 97] on span "All Orders" at bounding box center [143, 95] width 134 height 13
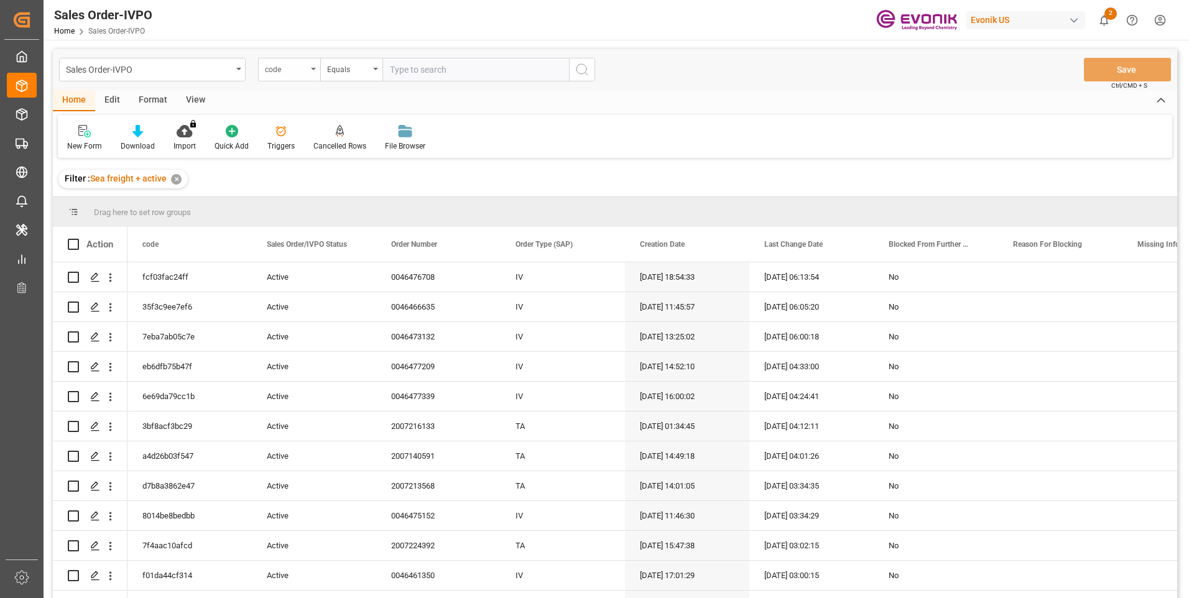
click at [299, 62] on div "code" at bounding box center [286, 68] width 42 height 14
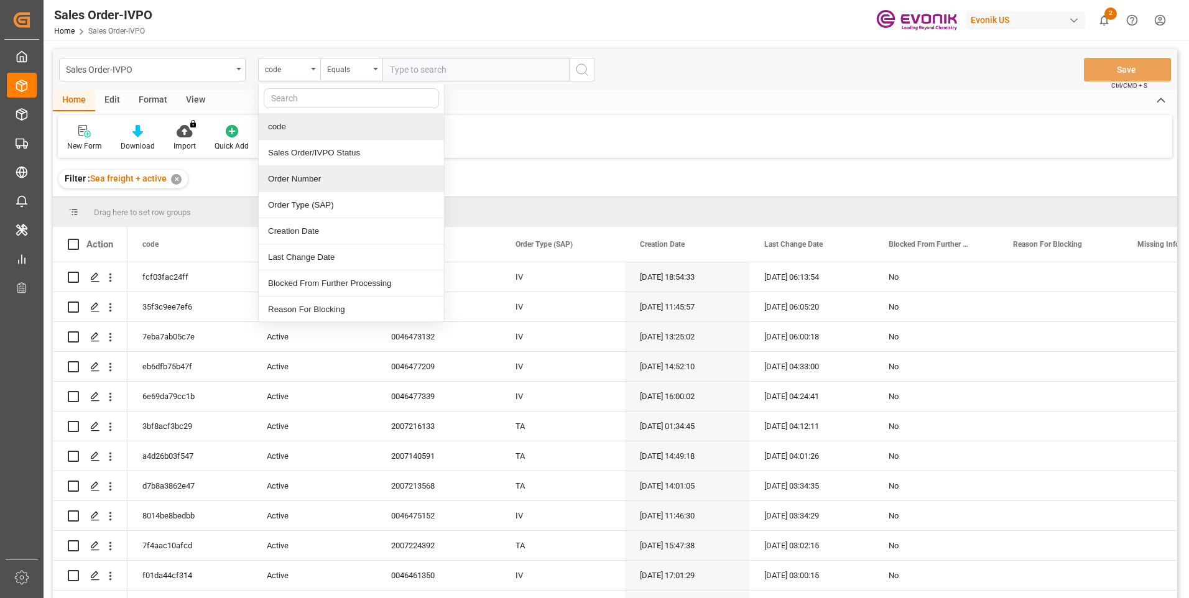
drag, startPoint x: 290, startPoint y: 178, endPoint x: 457, endPoint y: 89, distance: 189.0
click at [295, 174] on div "Order Number" at bounding box center [351, 179] width 185 height 26
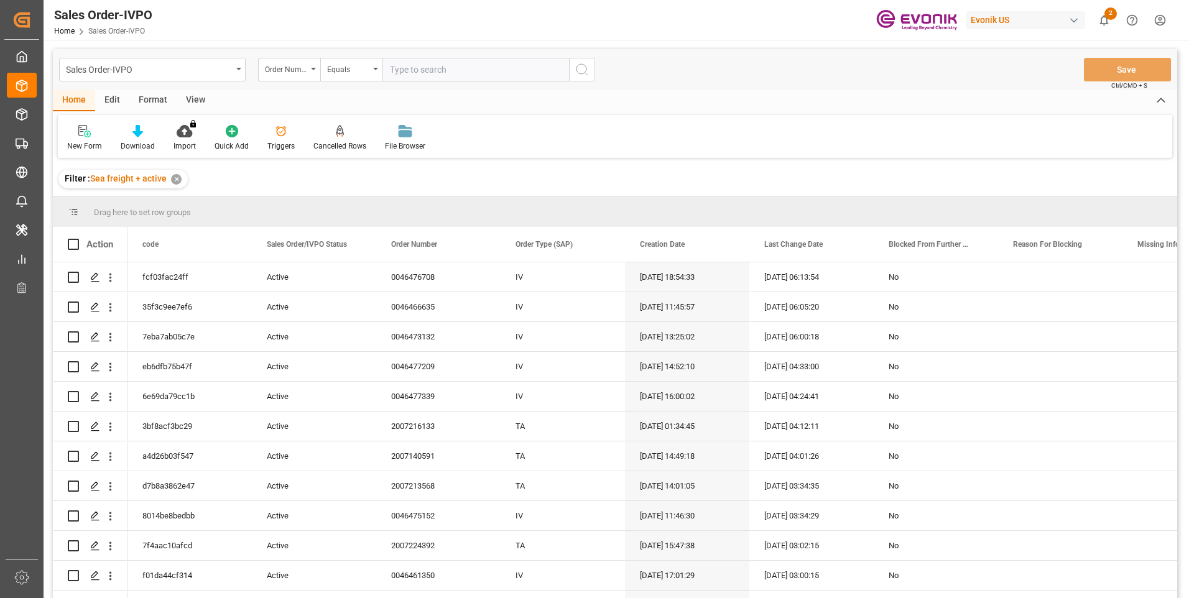
click at [451, 68] on input "text" at bounding box center [476, 70] width 187 height 24
paste input "2006963213"
type input "2006963213"
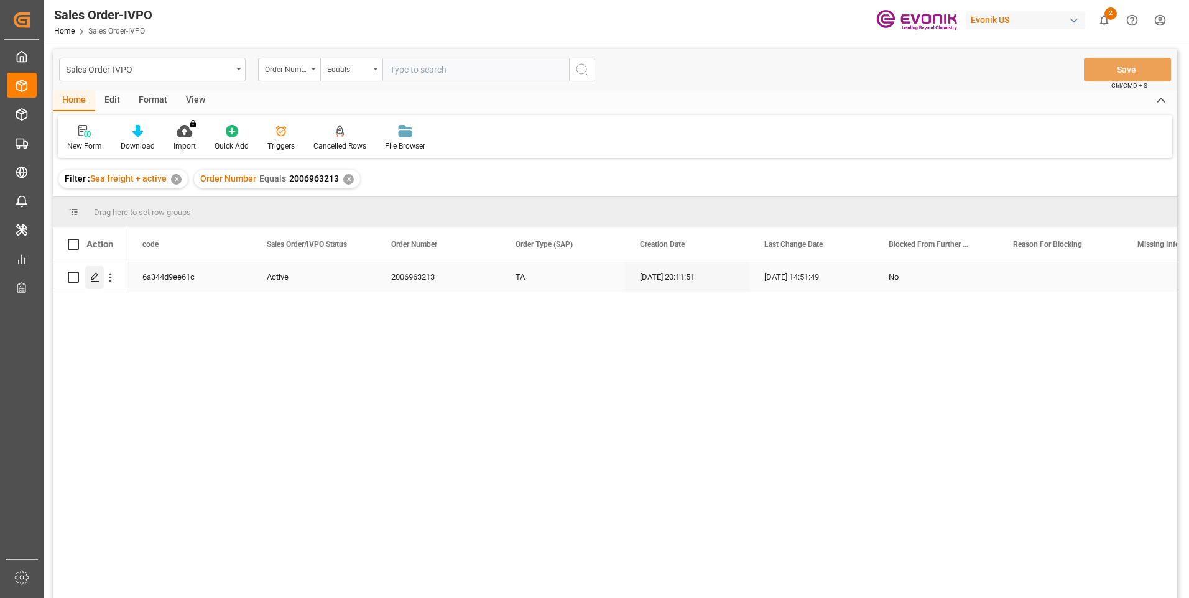
click at [96, 270] on div "Press SPACE to select this row." at bounding box center [94, 277] width 19 height 23
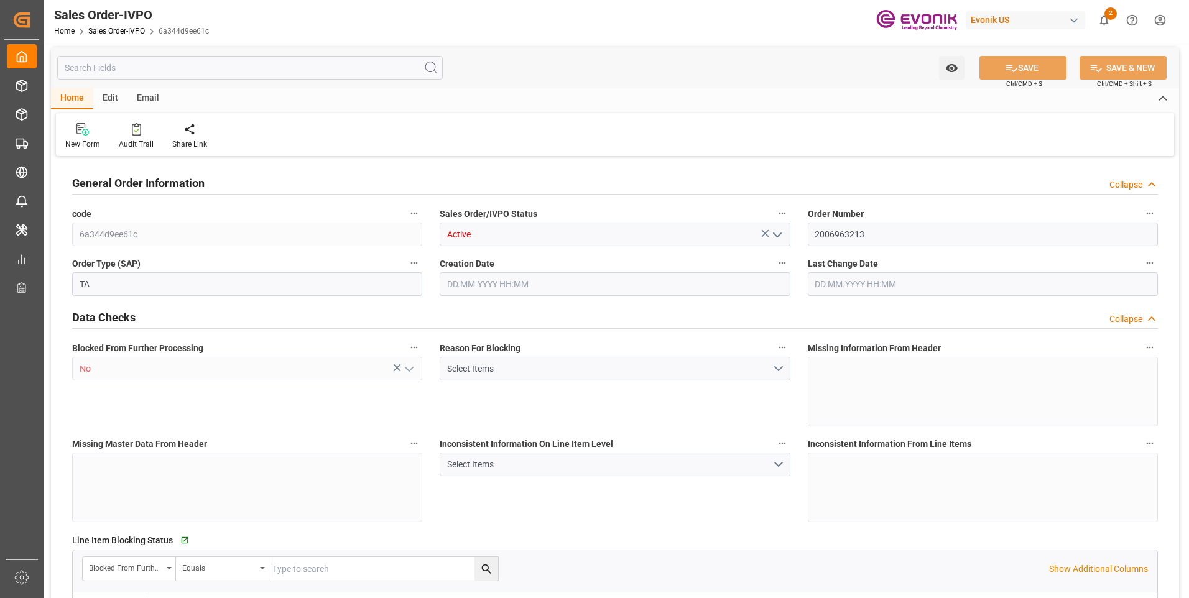
type input "JPYOK"
type input "0"
type input "1"
type input "2"
type input "3"
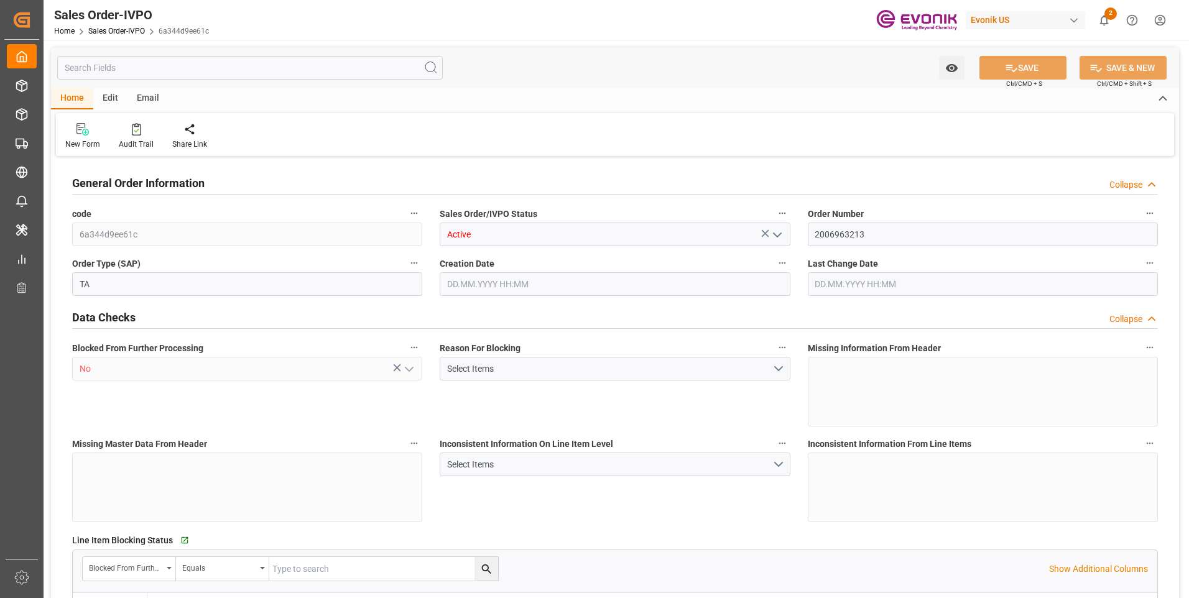
type input "20882.88"
type input "146.6292"
type input "19000"
type input "60"
type input "24.04.2025 20:11"
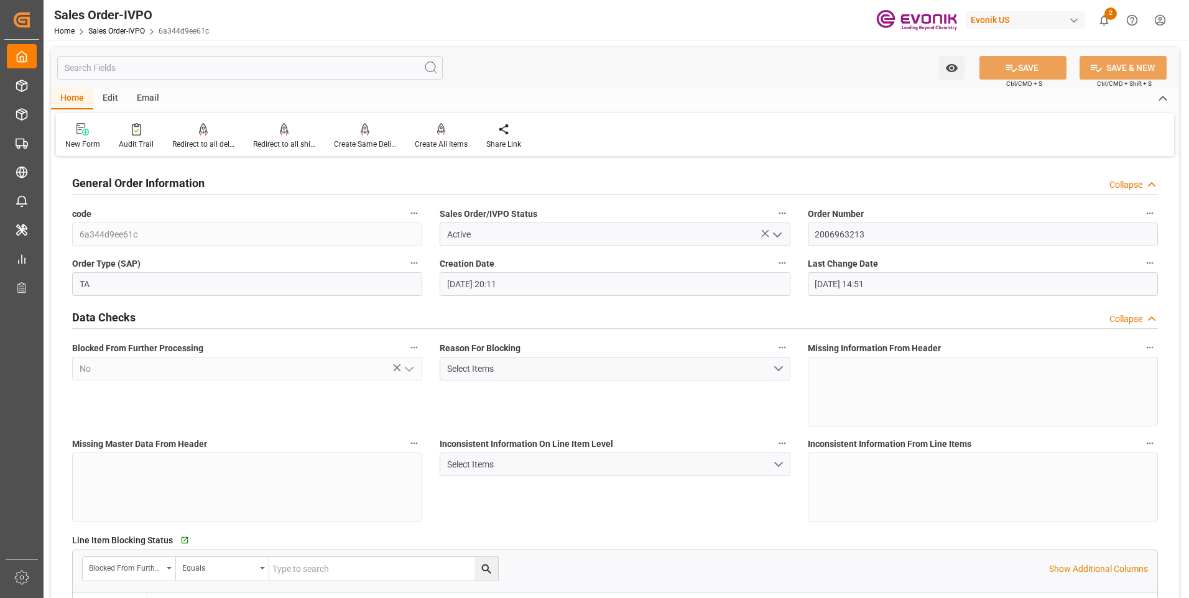
type input "14.10.2025 14:51"
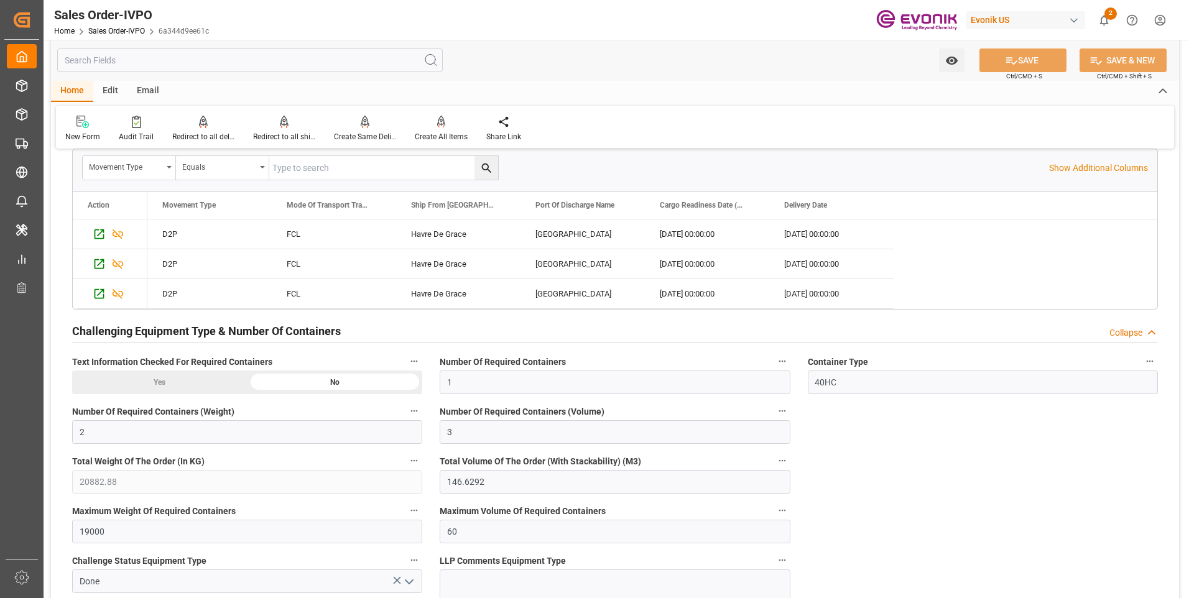
scroll to position [2177, 0]
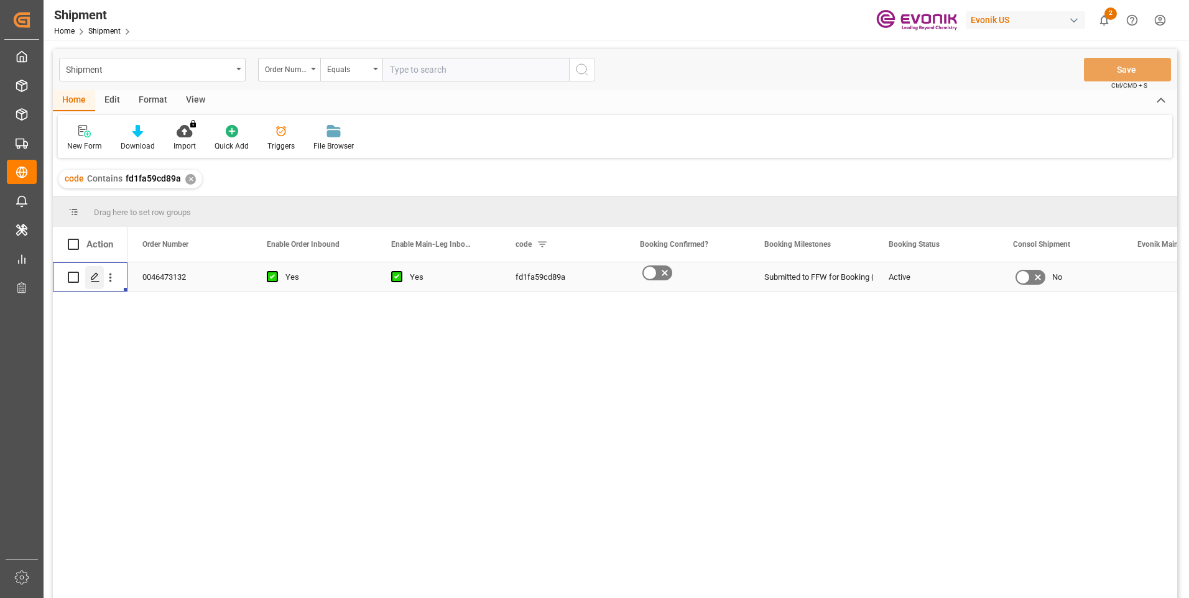
click at [95, 280] on icon "Press SPACE to select this row." at bounding box center [95, 277] width 10 height 10
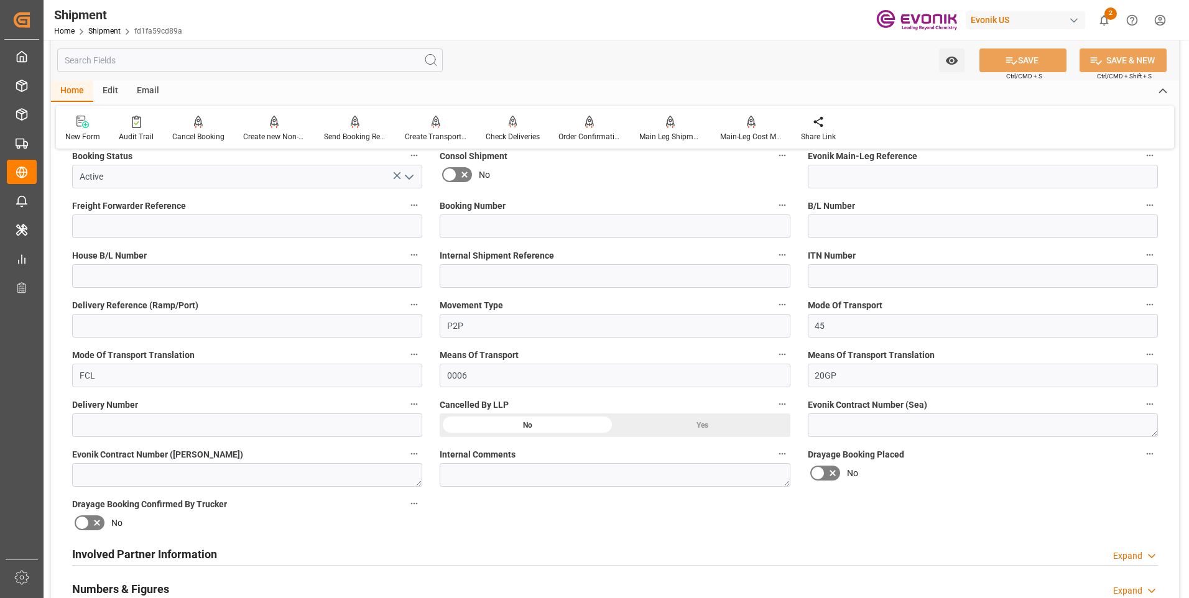
scroll to position [435, 0]
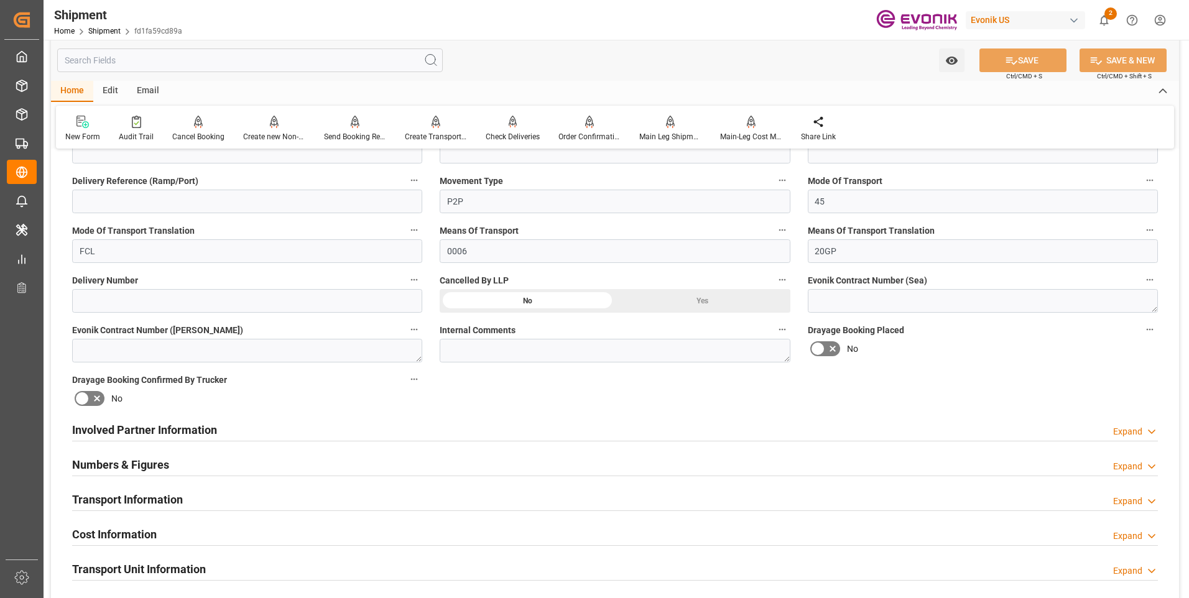
click at [142, 425] on h2 "Involved Partner Information" at bounding box center [144, 430] width 145 height 17
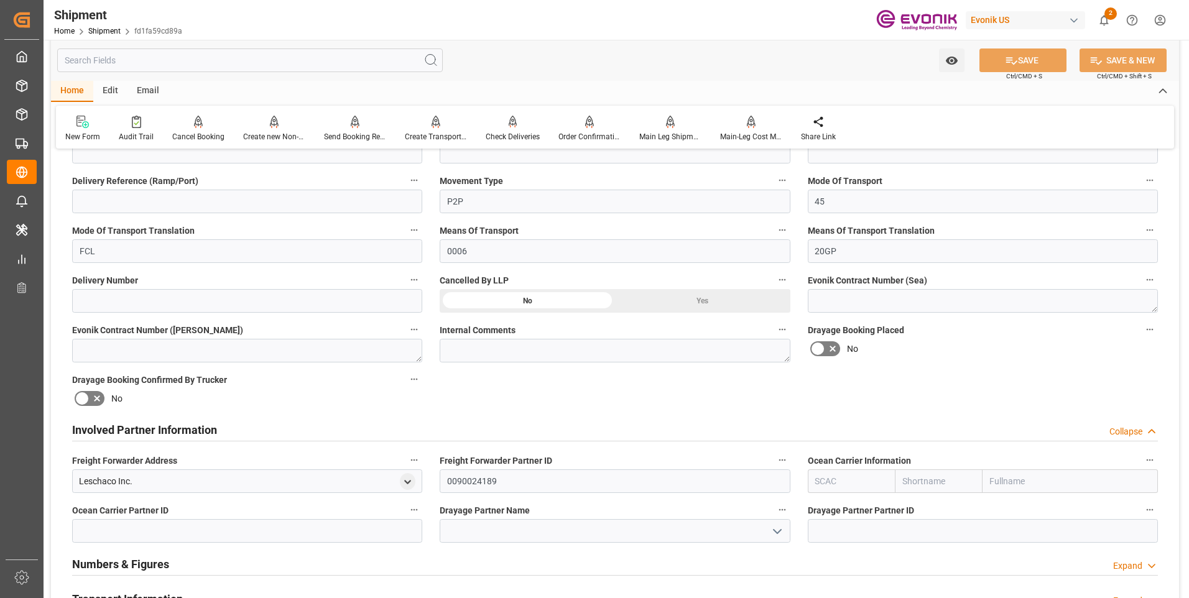
scroll to position [622, 0]
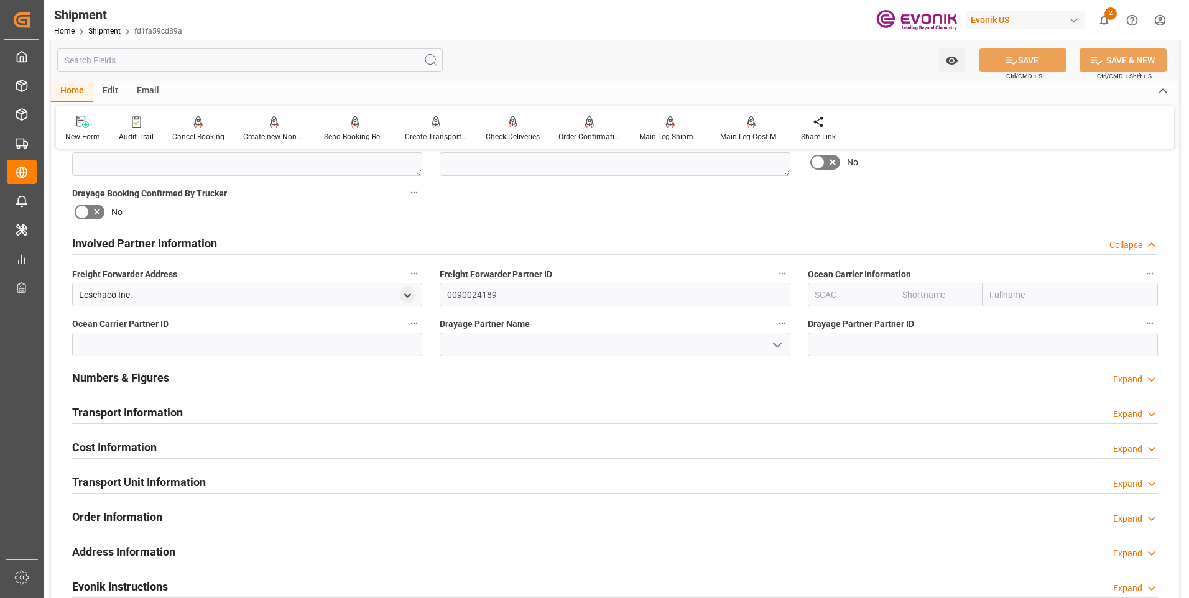
click at [950, 294] on input "text" at bounding box center [939, 295] width 88 height 24
type input "cma"
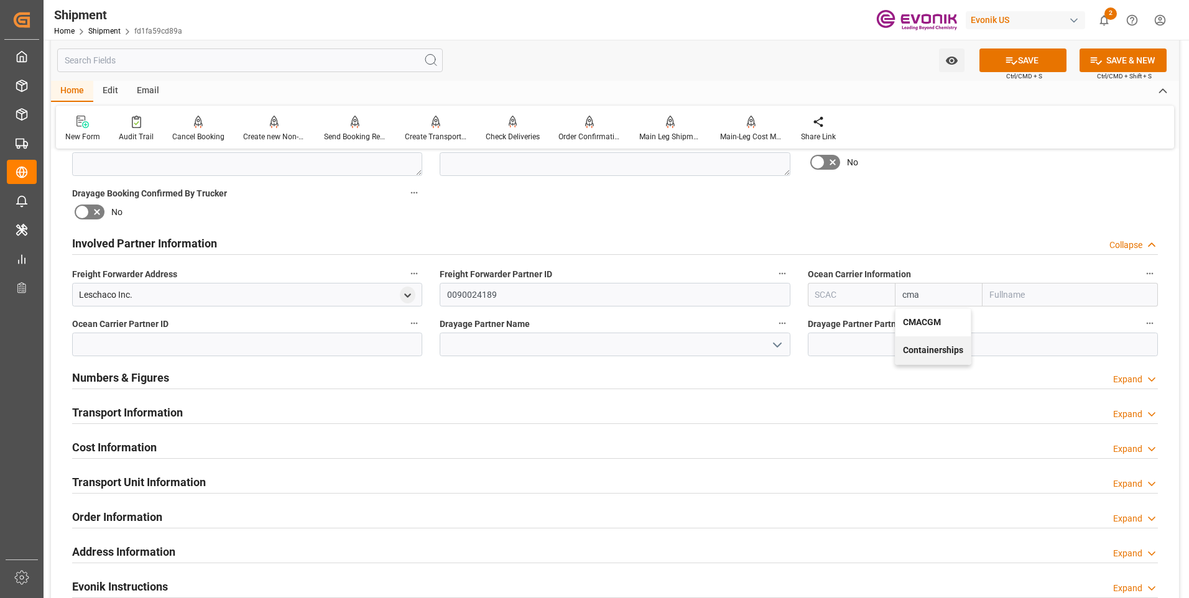
drag, startPoint x: 929, startPoint y: 320, endPoint x: 974, endPoint y: 125, distance: 200.4
click at [936, 310] on div "CMACGM" at bounding box center [933, 323] width 75 height 28
type input "CMDU"
type input "CMACGM"
type input "CMA CGM Group"
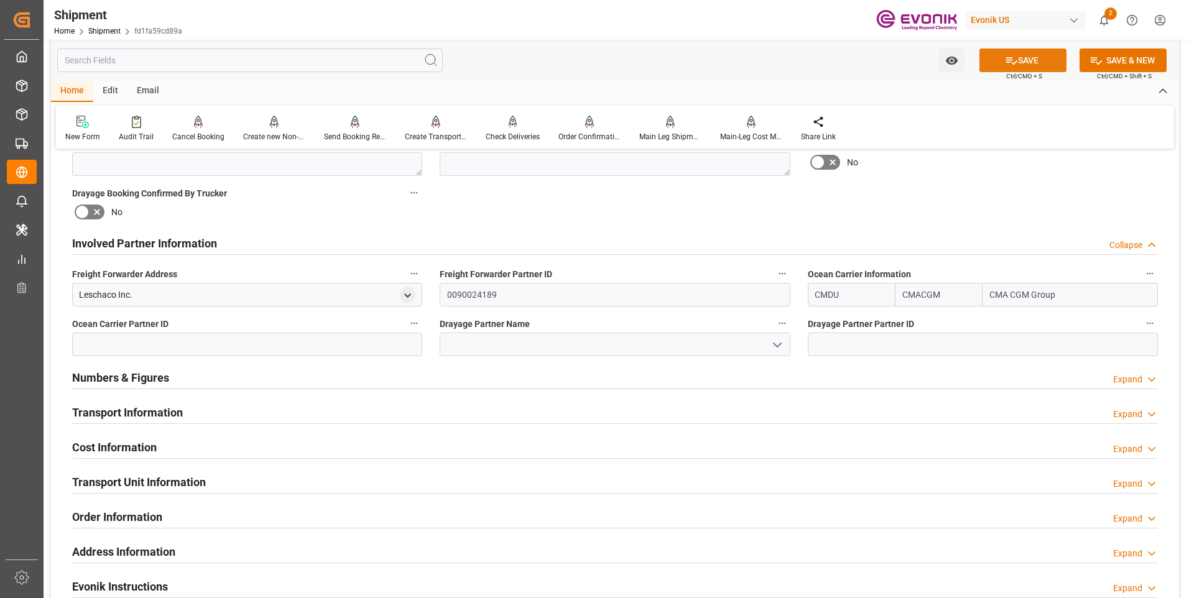
type input "CMACGM"
click at [1015, 67] on button "SAVE" at bounding box center [1023, 61] width 87 height 24
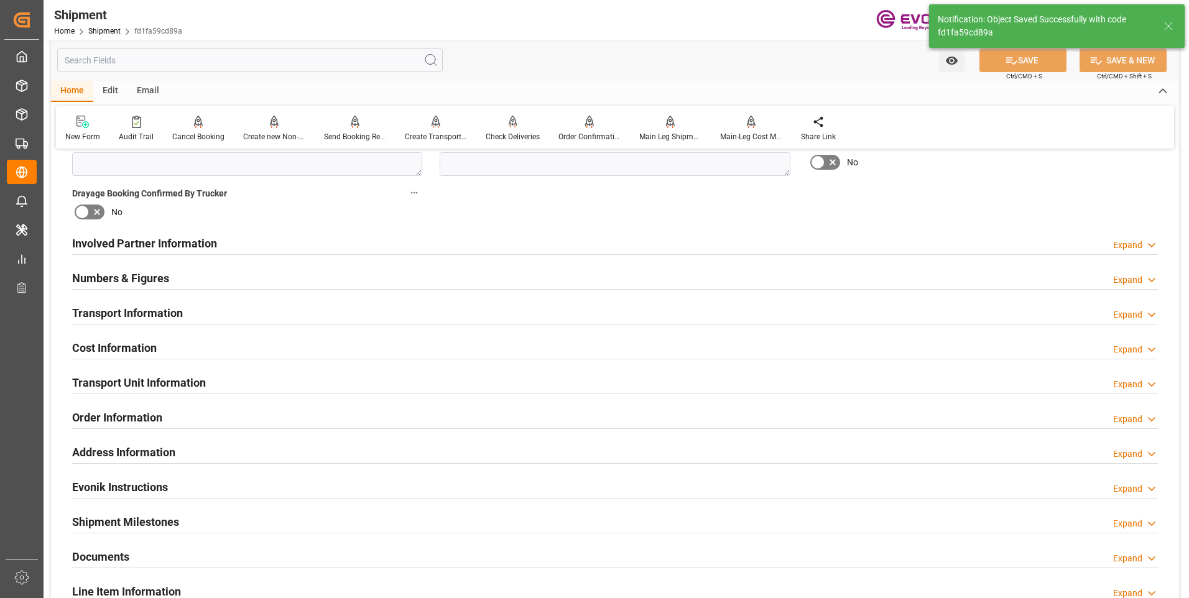
click at [548, 254] on div at bounding box center [615, 254] width 1086 height 1
click at [630, 244] on div "Involved Partner Information Expand" at bounding box center [615, 243] width 1086 height 24
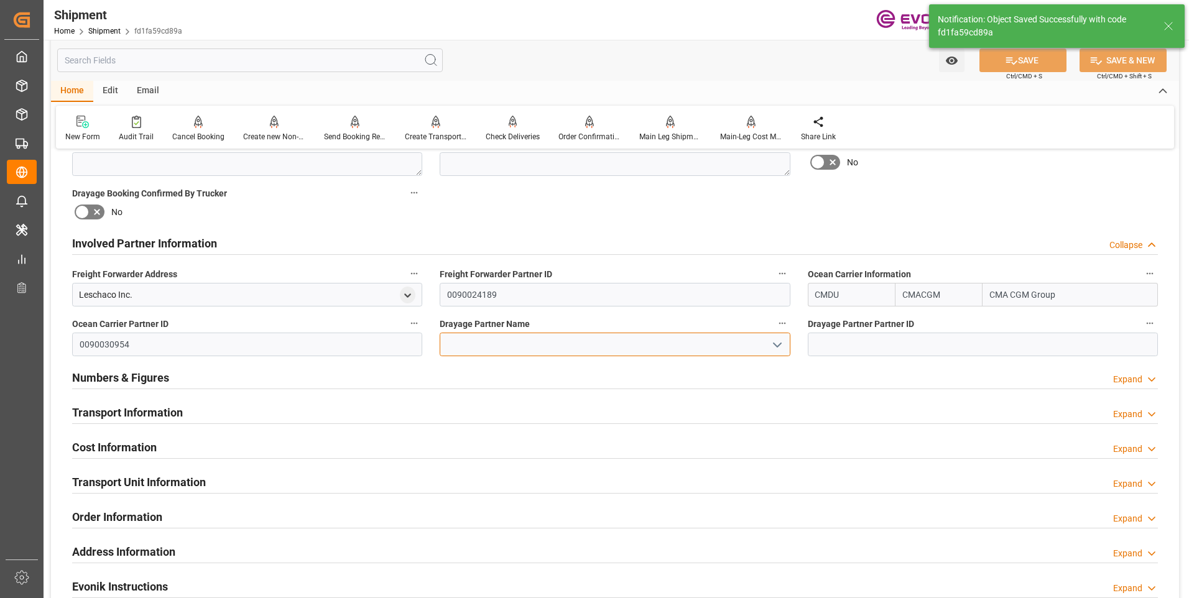
click at [497, 344] on input at bounding box center [615, 345] width 350 height 24
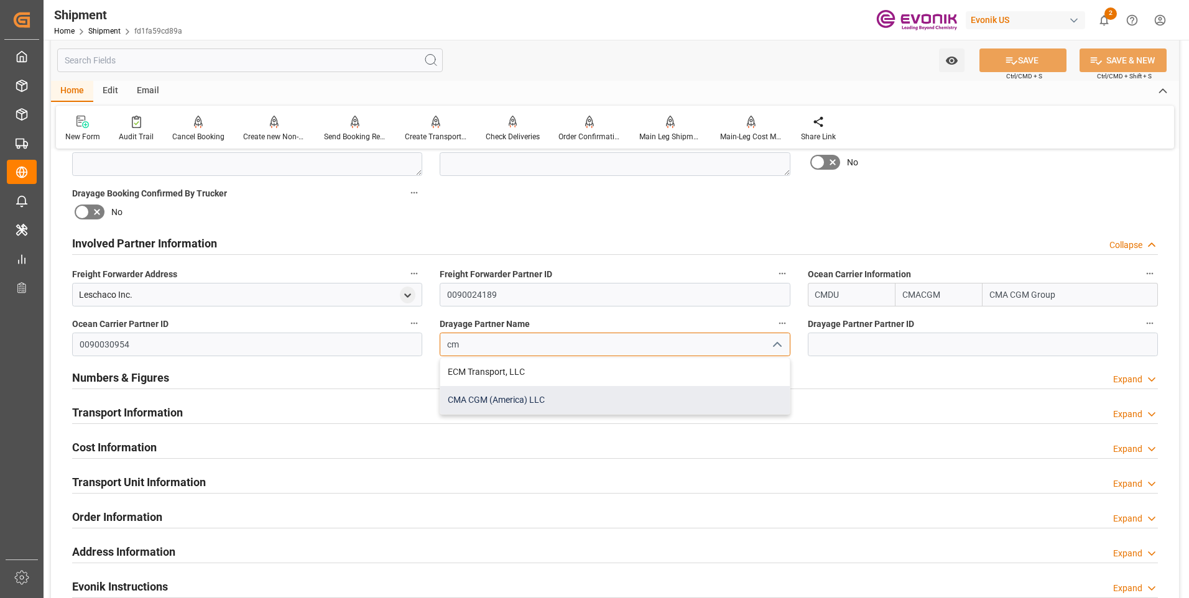
click at [519, 396] on div "CMA CGM (America) LLC" at bounding box center [614, 400] width 349 height 28
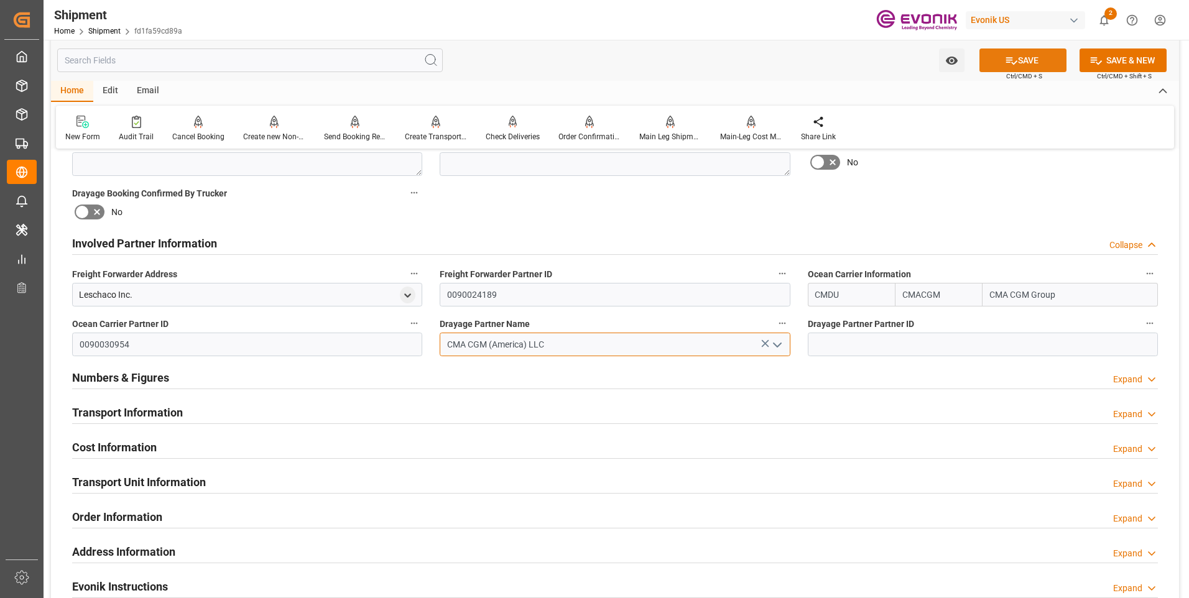
type input "CMA CGM (America) LLC"
click at [1002, 58] on button "SAVE" at bounding box center [1023, 61] width 87 height 24
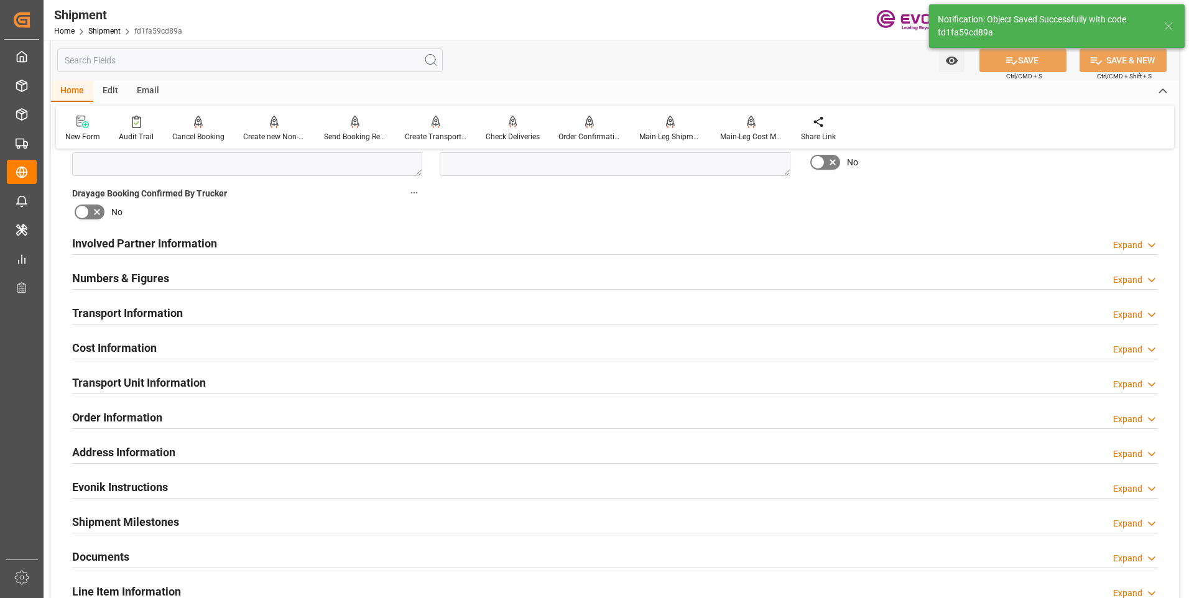
type input "0090030954"
drag, startPoint x: 177, startPoint y: 239, endPoint x: 202, endPoint y: 325, distance: 89.8
click at [179, 239] on h2 "Involved Partner Information" at bounding box center [144, 243] width 145 height 17
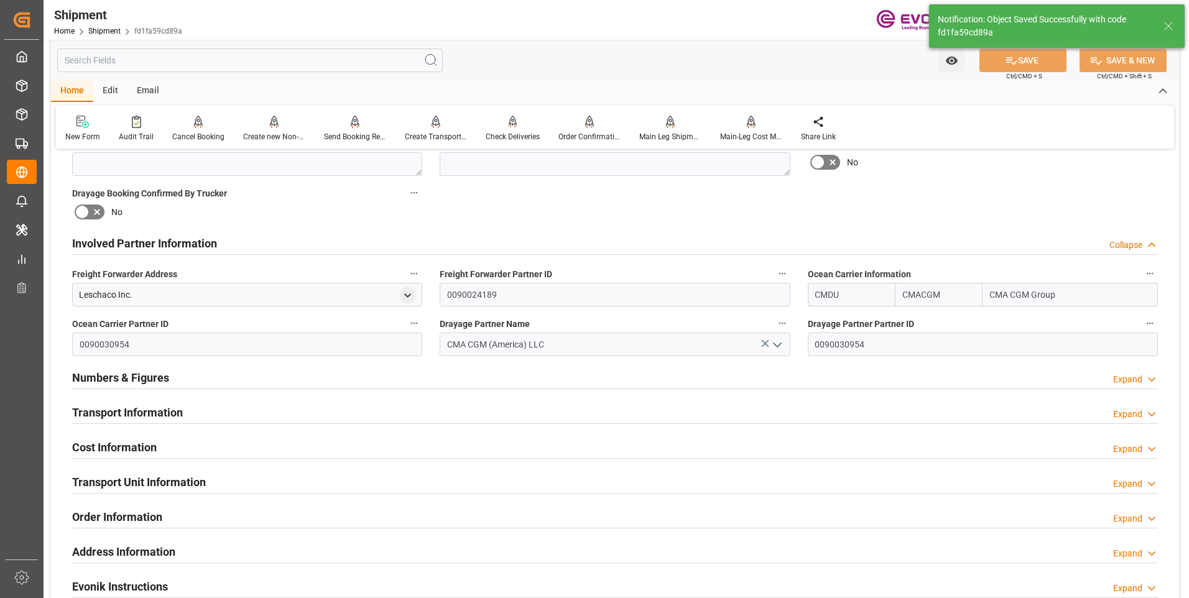
click at [139, 409] on h2 "Transport Information" at bounding box center [127, 412] width 111 height 17
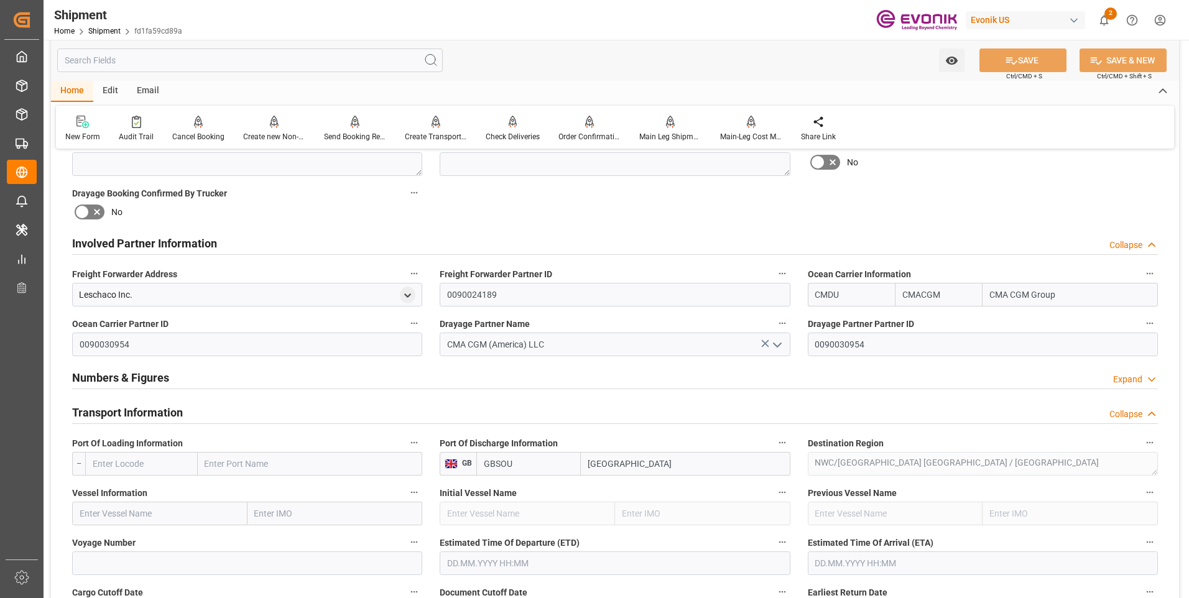
scroll to position [746, 0]
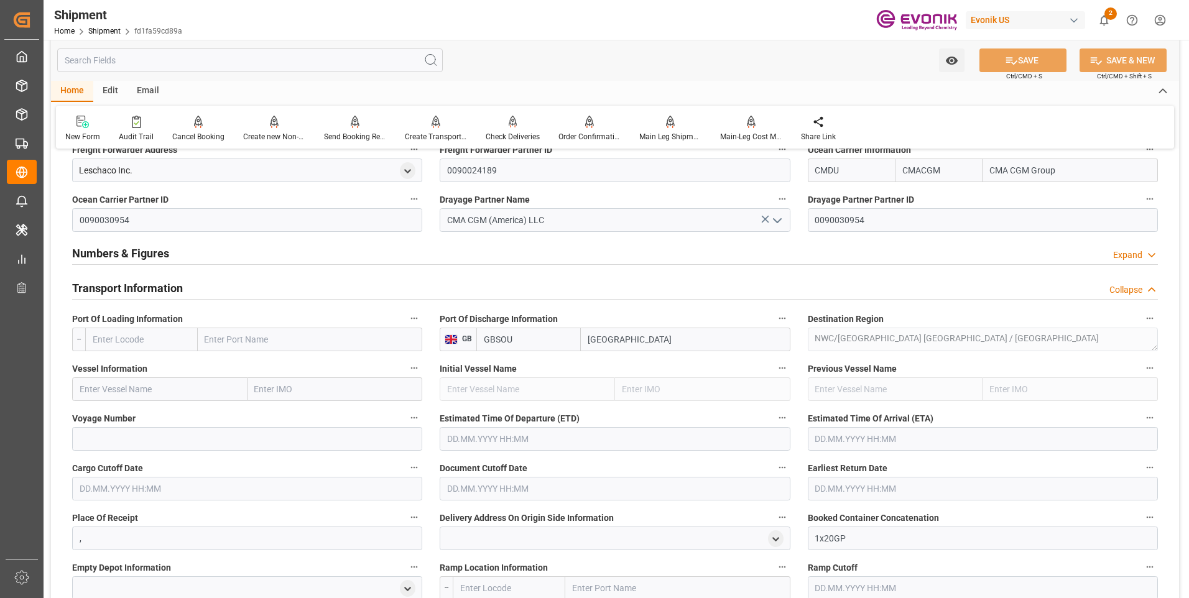
click at [128, 344] on input "text" at bounding box center [141, 340] width 113 height 24
click at [132, 366] on span "USHOU - Houston" at bounding box center [135, 373] width 84 height 23
type input "USHOU"
type input "Houston"
type input "USHOU"
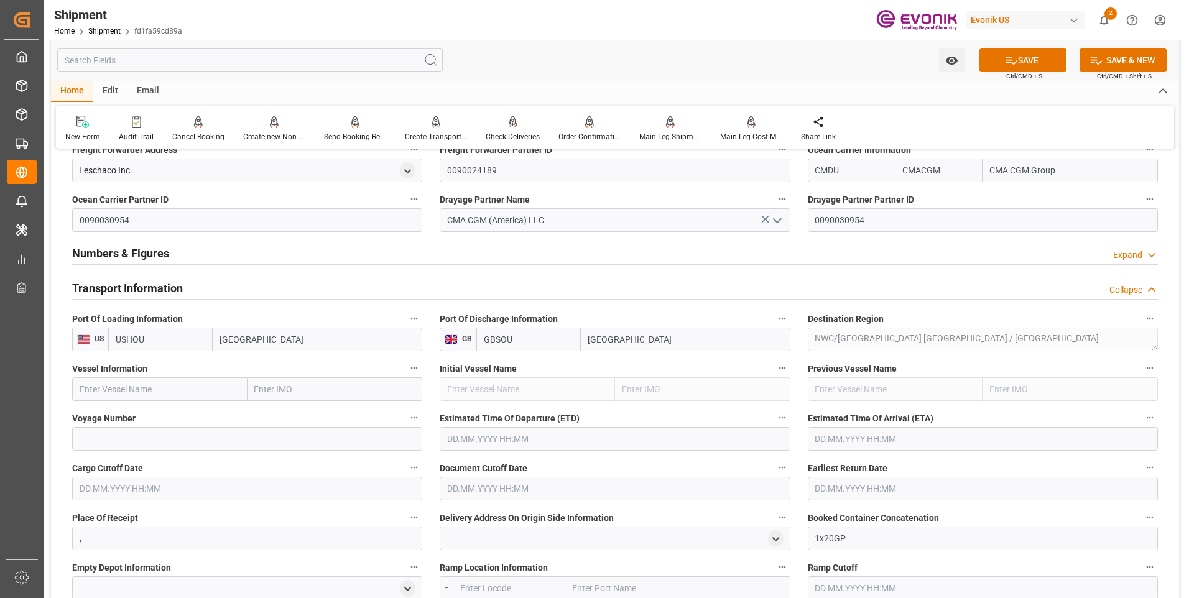
click at [225, 388] on input "text" at bounding box center [159, 390] width 175 height 24
paste input "OOCL BREMERHAVEN"
type input "OOCL BREMERHAVEN"
click at [182, 419] on span "OOCL BREMERHAVEN - 9979254" at bounding box center [153, 417] width 147 height 10
type input "9979254"
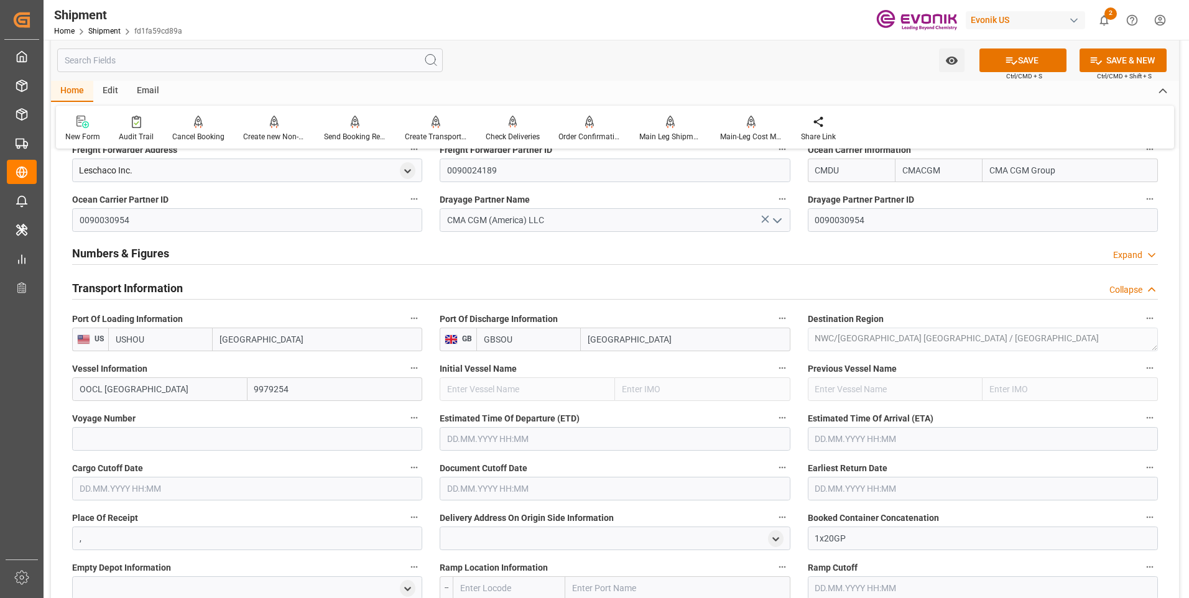
type input "OOCL BREMERHAVEN"
click at [150, 440] on input at bounding box center [247, 439] width 350 height 24
paste input "0VBL2E1MA"
type input "0VBL2E1MA"
drag, startPoint x: 481, startPoint y: 436, endPoint x: 485, endPoint y: 444, distance: 8.3
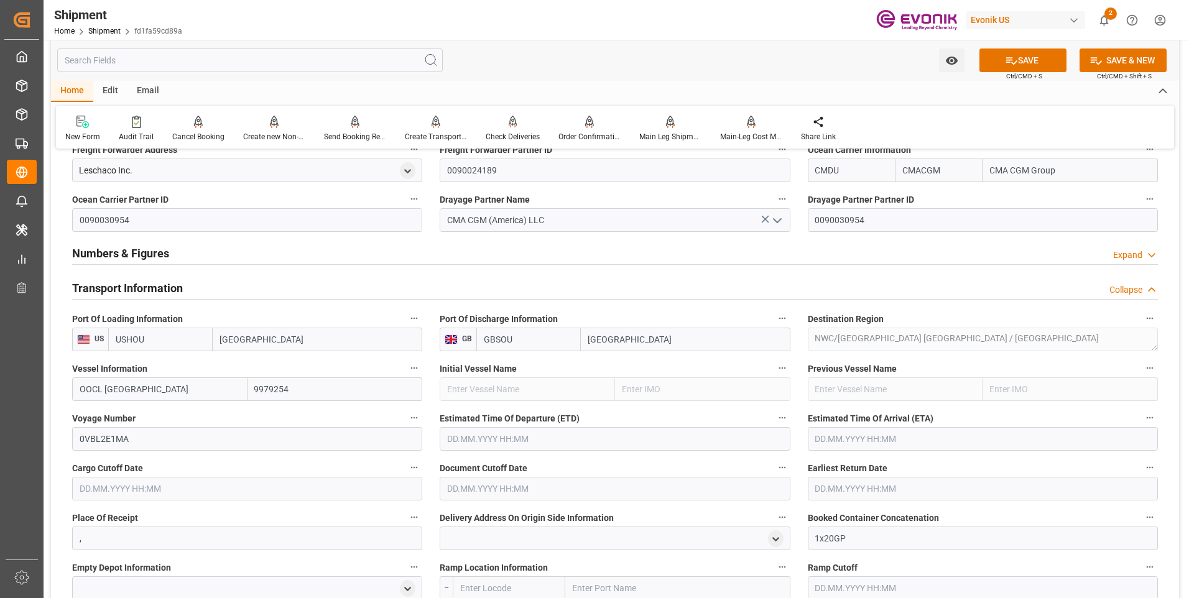
click at [481, 436] on input "text" at bounding box center [615, 439] width 350 height 24
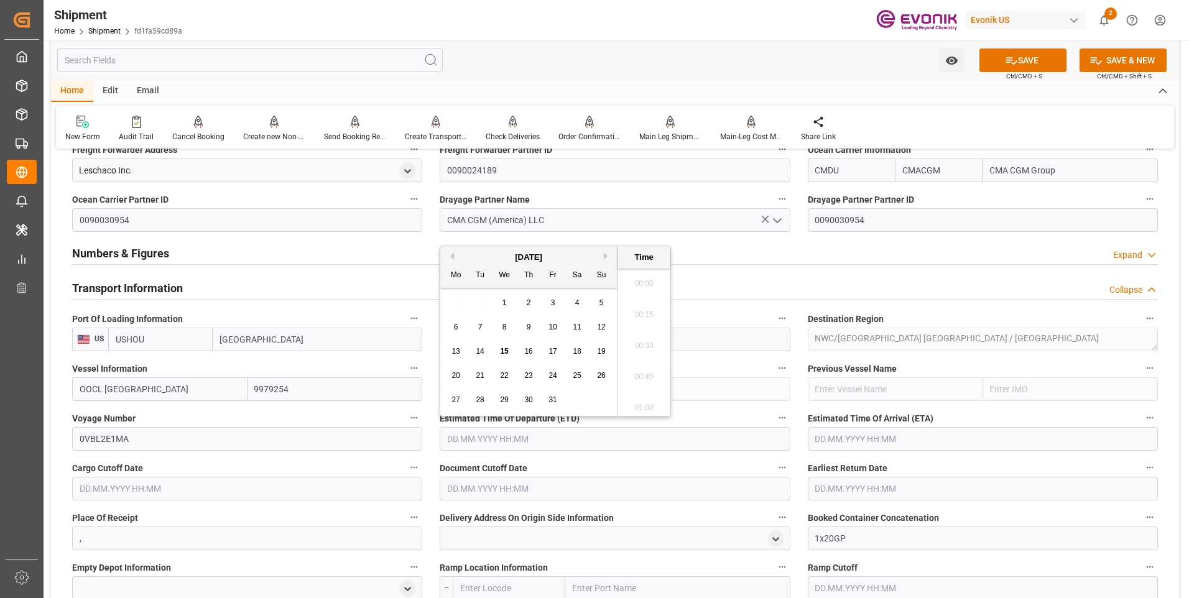
scroll to position [191, 0]
click at [606, 258] on button "Next Month" at bounding box center [607, 256] width 7 height 7
click at [604, 256] on button "Next Month" at bounding box center [607, 256] width 7 height 7
click at [450, 256] on button "Previous Month" at bounding box center [450, 256] width 7 height 7
click at [488, 370] on div "18" at bounding box center [481, 376] width 16 height 15
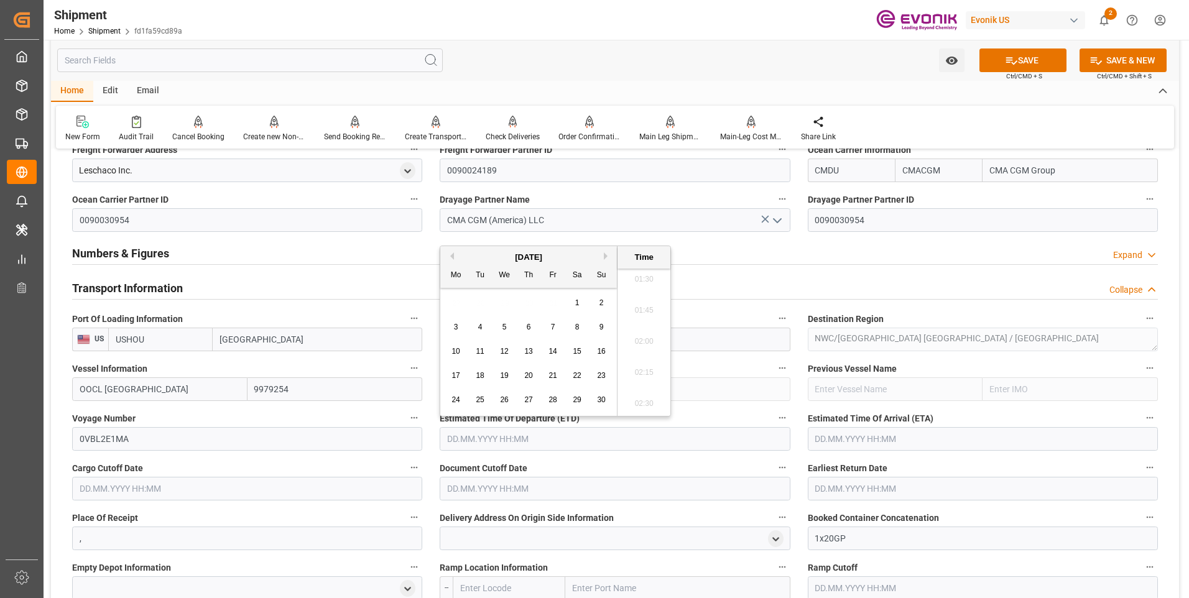
type input "18.11.2025 00:00"
click at [864, 438] on input "text" at bounding box center [983, 439] width 350 height 24
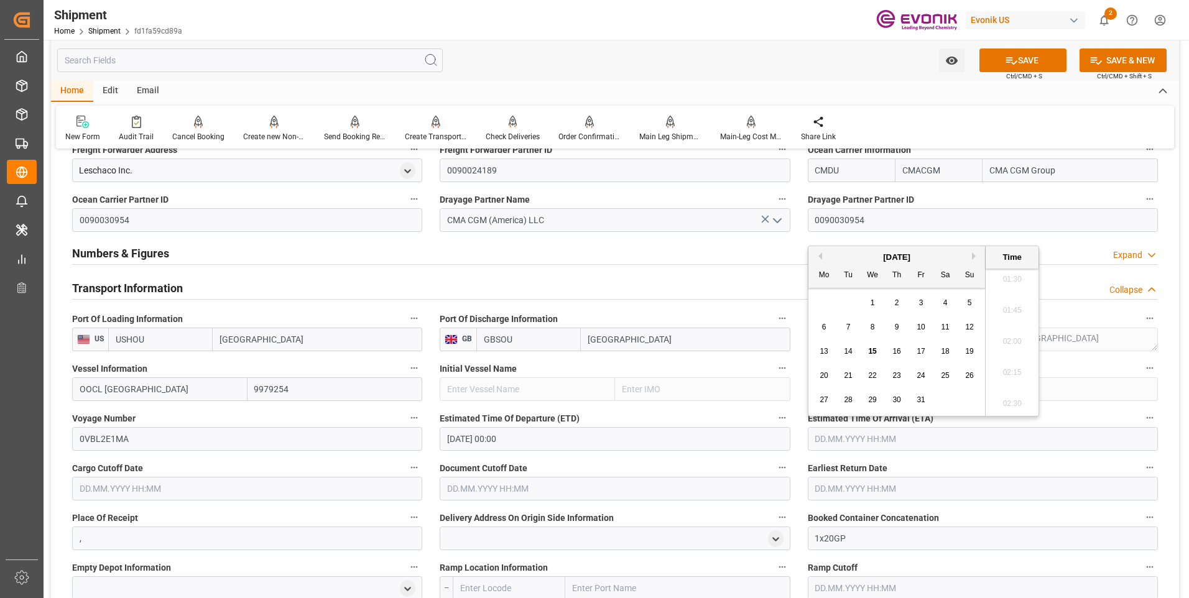
click at [975, 253] on button "Next Month" at bounding box center [975, 256] width 7 height 7
click at [945, 306] on span "6" at bounding box center [946, 303] width 4 height 9
type input "06.12.2025 00:00"
click at [239, 485] on input "text" at bounding box center [247, 489] width 350 height 24
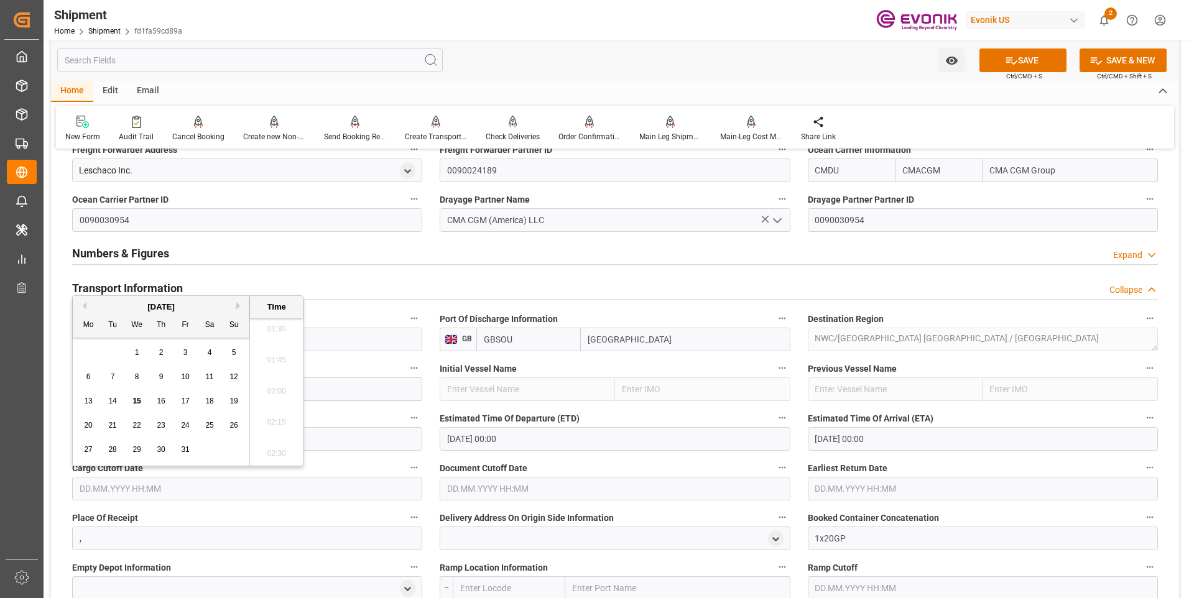
click at [136, 445] on div "29" at bounding box center [137, 450] width 16 height 15
type input "29.10.2025 00:00"
click at [136, 445] on div "29" at bounding box center [137, 450] width 16 height 15
click at [488, 488] on input "text" at bounding box center [615, 489] width 350 height 24
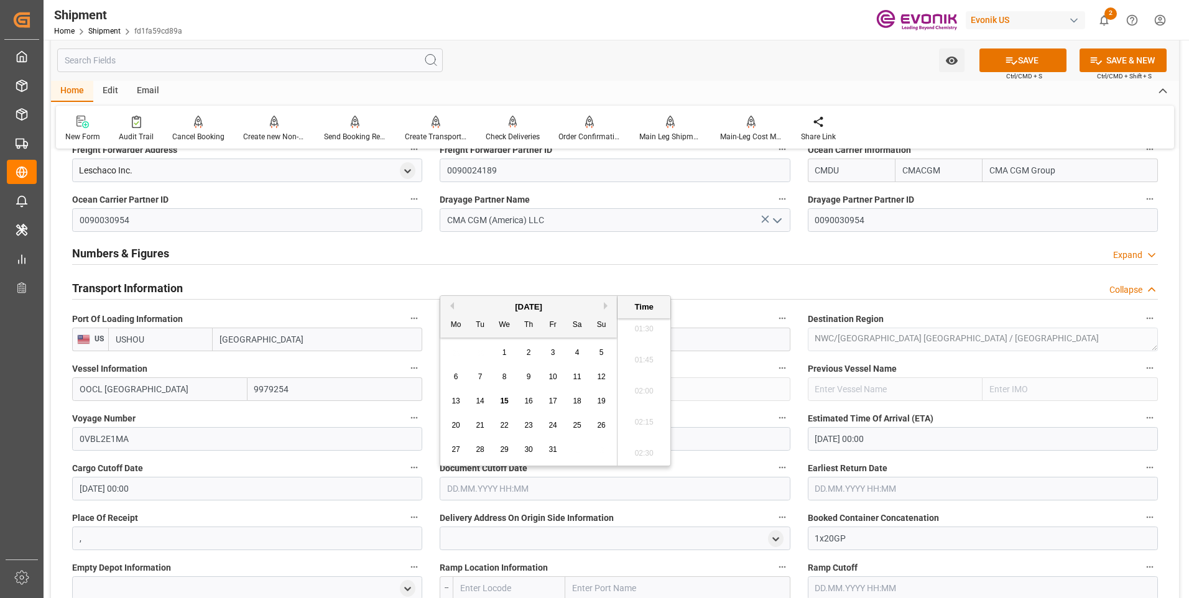
click at [580, 305] on div "October 2025" at bounding box center [528, 307] width 177 height 12
click at [509, 447] on div "29" at bounding box center [505, 450] width 16 height 15
type input "29.10.2025 00:00"
click at [850, 486] on input "text" at bounding box center [983, 489] width 350 height 24
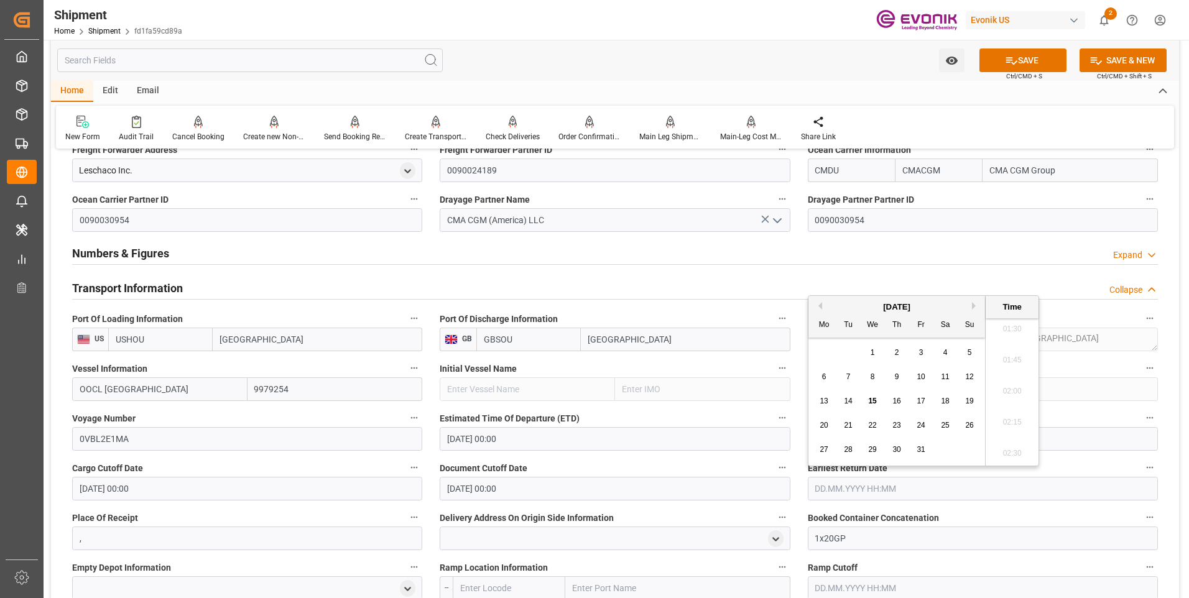
click at [945, 294] on div "Transport Information Collapse" at bounding box center [615, 288] width 1086 height 24
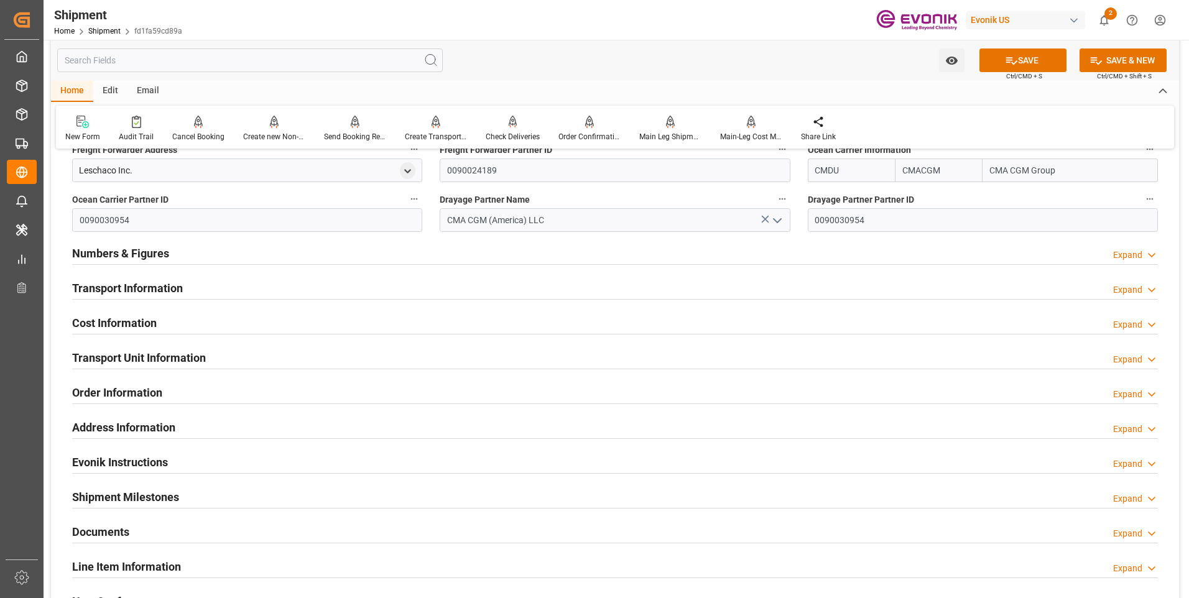
click at [875, 451] on div "Evonik Instructions Expand" at bounding box center [615, 462] width 1086 height 24
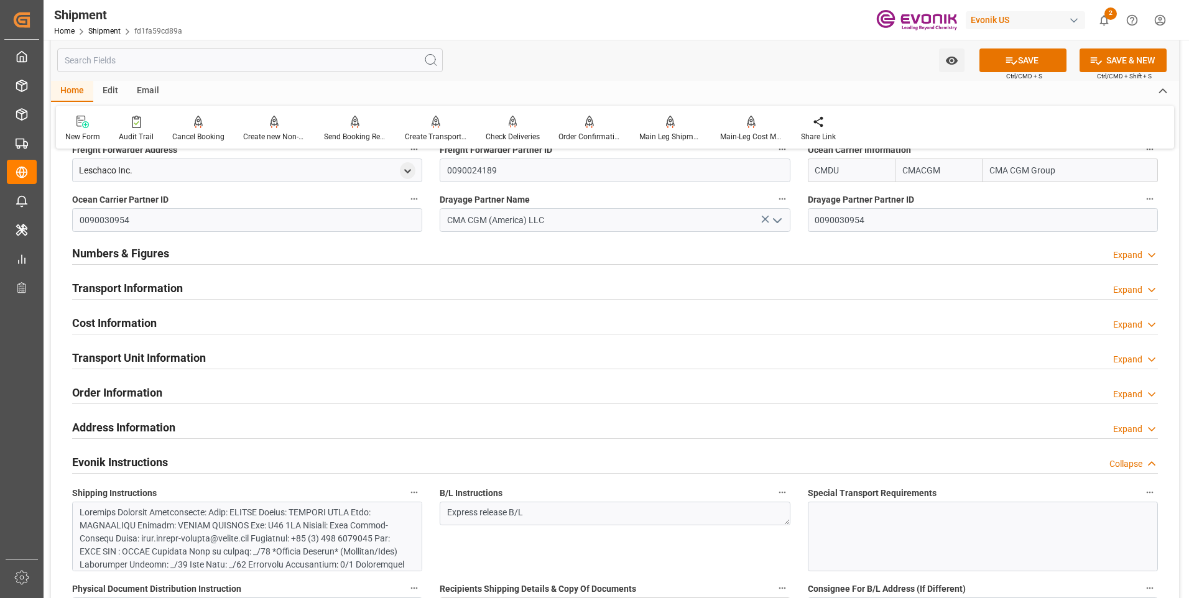
click at [196, 289] on div "Transport Information Expand" at bounding box center [615, 288] width 1086 height 24
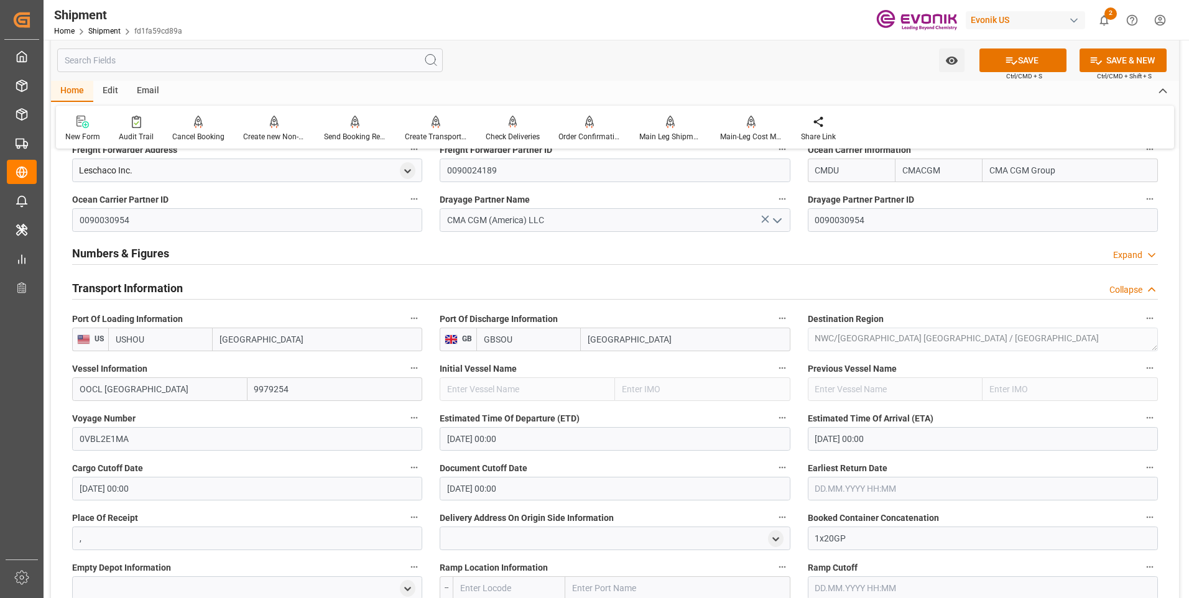
click at [848, 491] on input "text" at bounding box center [983, 489] width 350 height 24
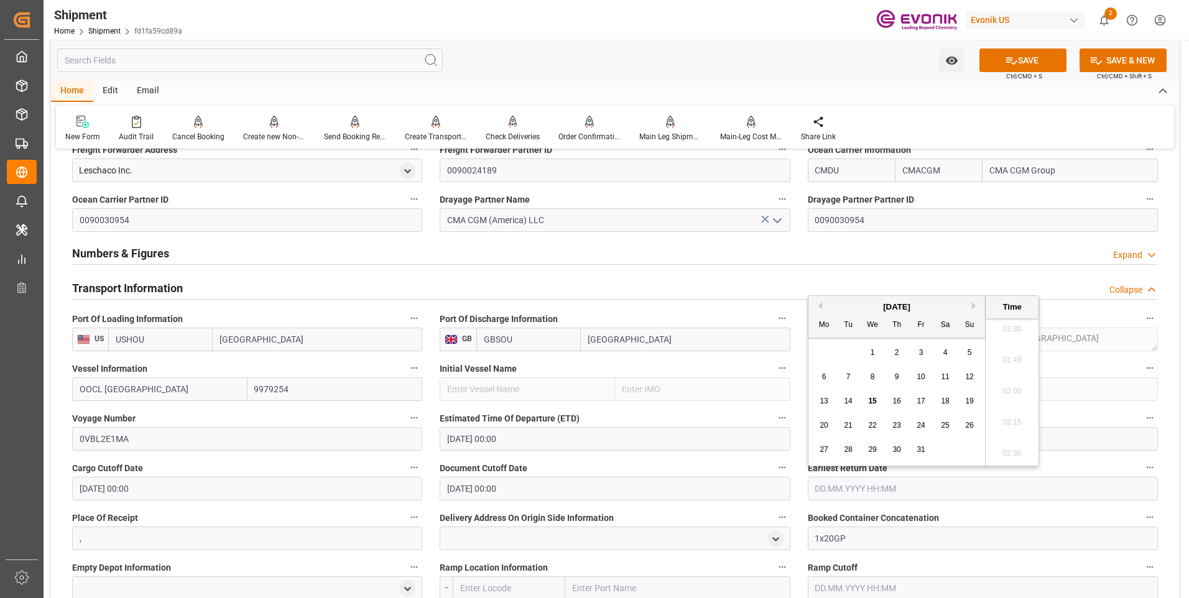
click at [939, 314] on div "Mo Tu We Th Fr Sa Su" at bounding box center [897, 326] width 177 height 24
click at [877, 448] on div "29" at bounding box center [873, 450] width 16 height 15
type input "29.10.2025 00:00"
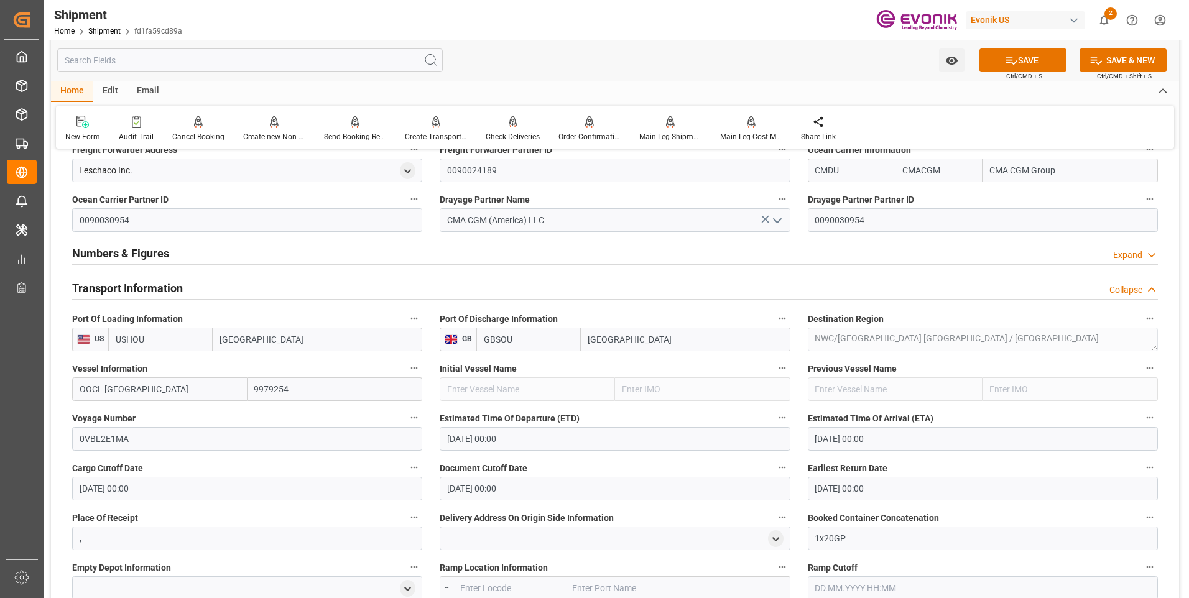
click at [707, 460] on label "Document Cutoff Date" at bounding box center [615, 468] width 350 height 17
click at [774, 460] on button "Document Cutoff Date" at bounding box center [782, 468] width 16 height 16
click at [629, 463] on div at bounding box center [594, 299] width 1189 height 598
drag, startPoint x: 587, startPoint y: 226, endPoint x: 422, endPoint y: 226, distance: 164.2
click at [422, 226] on div "Booking Confirmation Milestone Bar Collapse Submitted to FFW for Booking (Pendi…" at bounding box center [615, 399] width 1128 height 1972
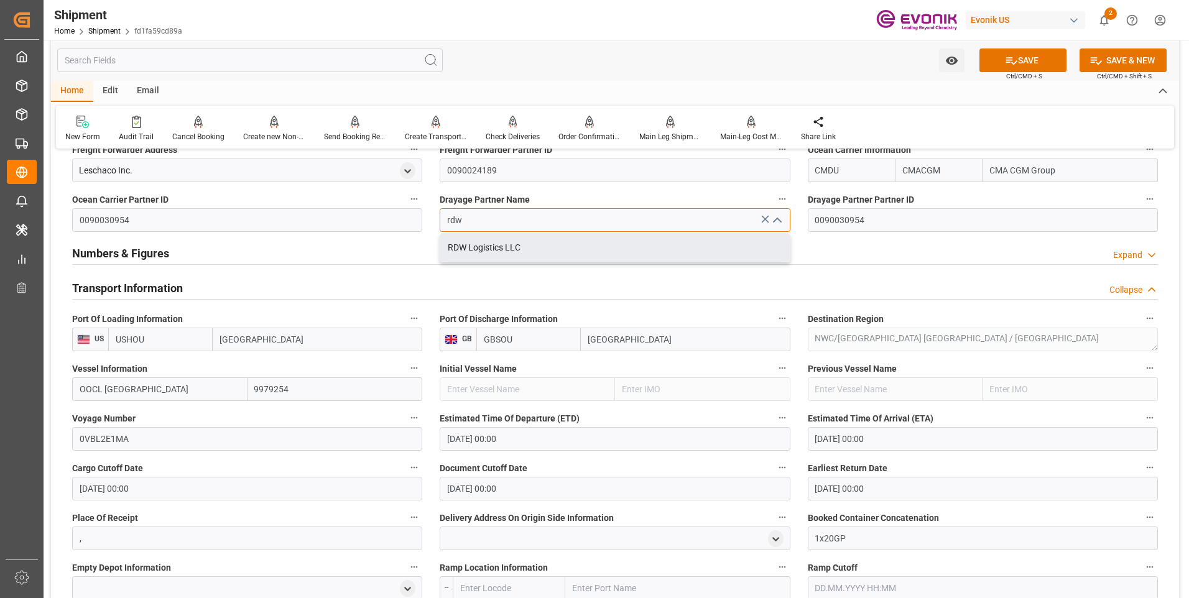
drag, startPoint x: 487, startPoint y: 244, endPoint x: 511, endPoint y: 242, distance: 23.7
click at [488, 243] on div "RDW Logistics LLC" at bounding box center [614, 248] width 349 height 28
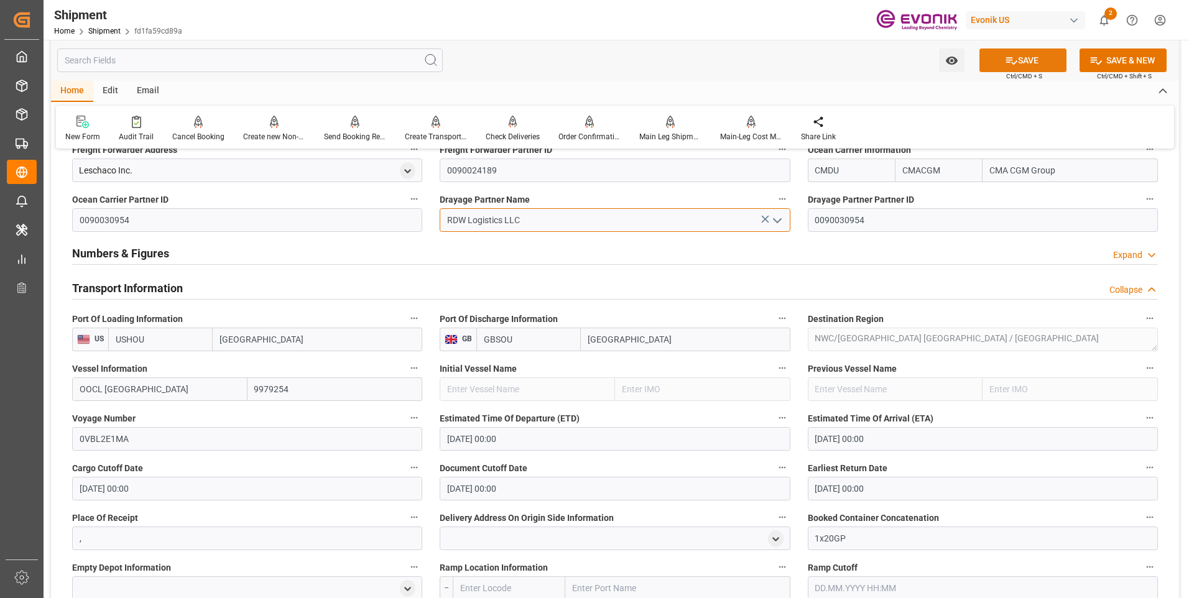
type input "RDW Logistics LLC"
click at [1008, 63] on icon at bounding box center [1011, 60] width 13 height 13
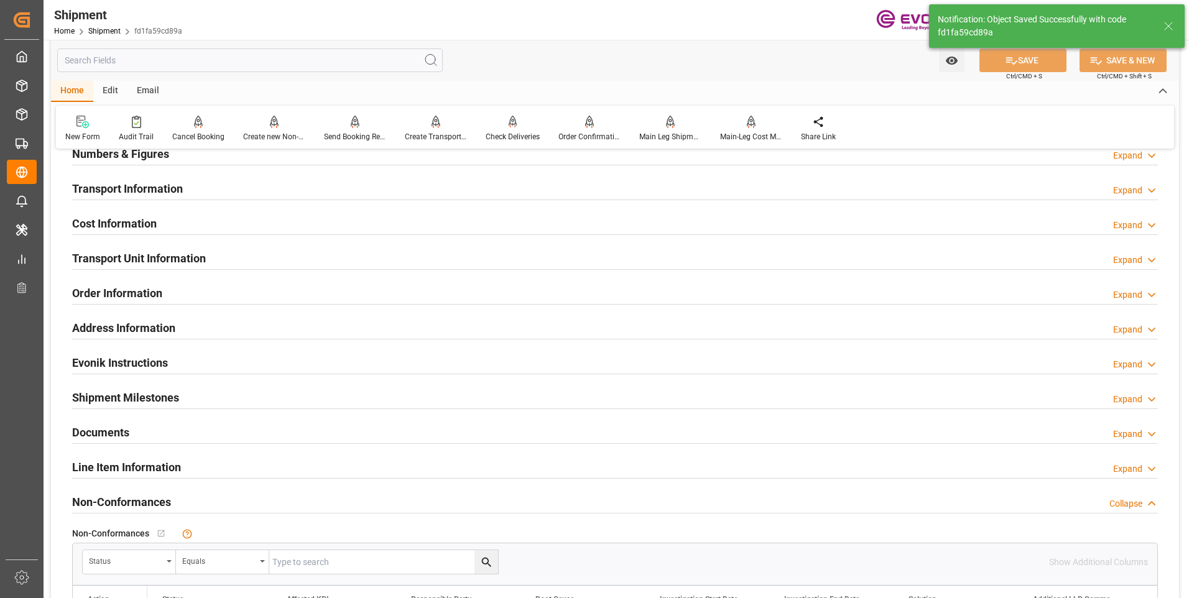
scroll to position [684, 0]
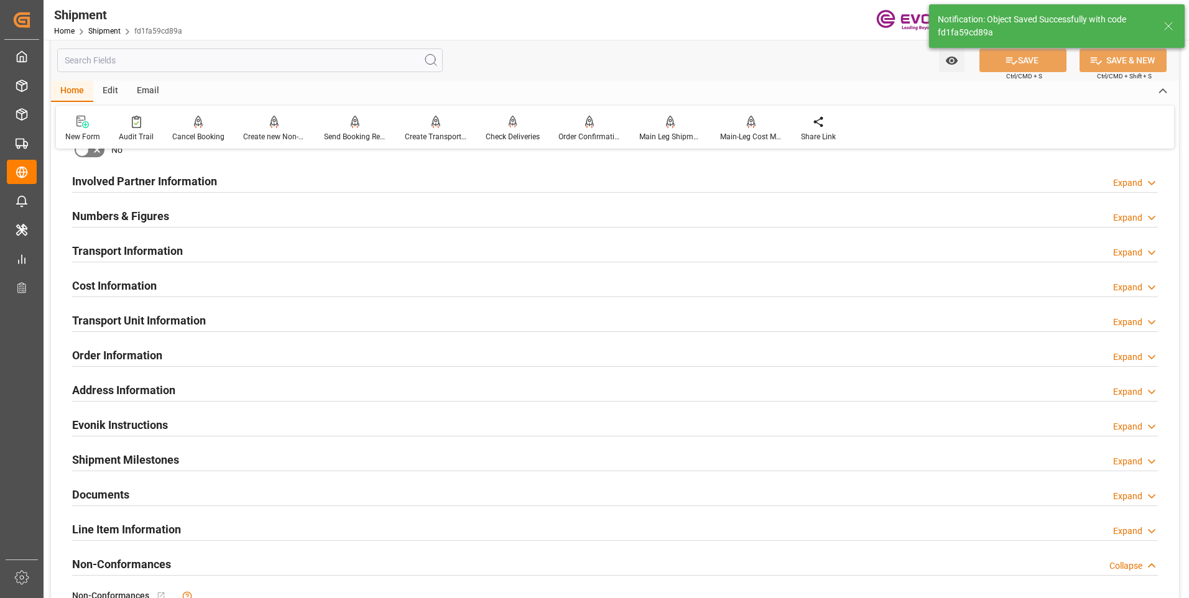
click at [159, 176] on h2 "Involved Partner Information" at bounding box center [144, 181] width 145 height 17
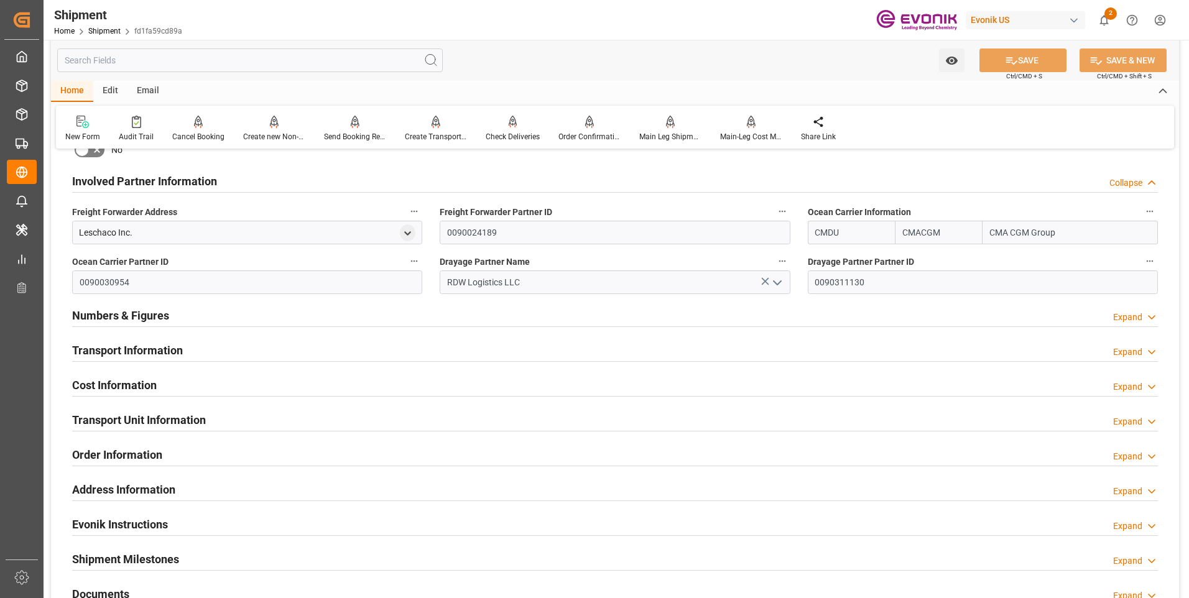
click at [119, 343] on h2 "Transport Information" at bounding box center [127, 350] width 111 height 17
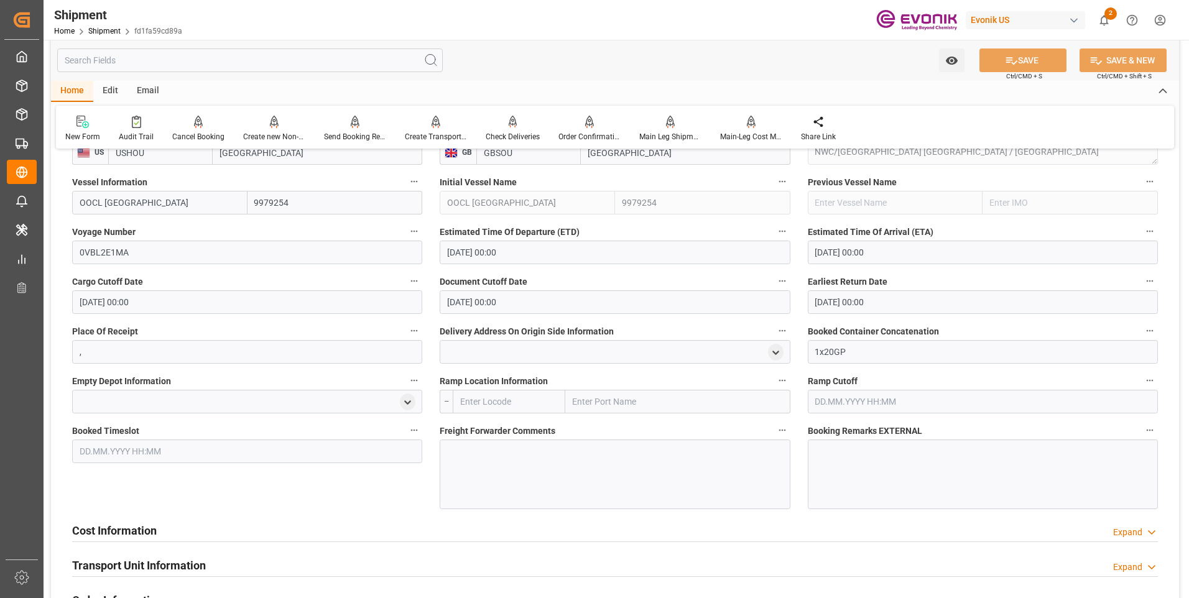
scroll to position [1057, 0]
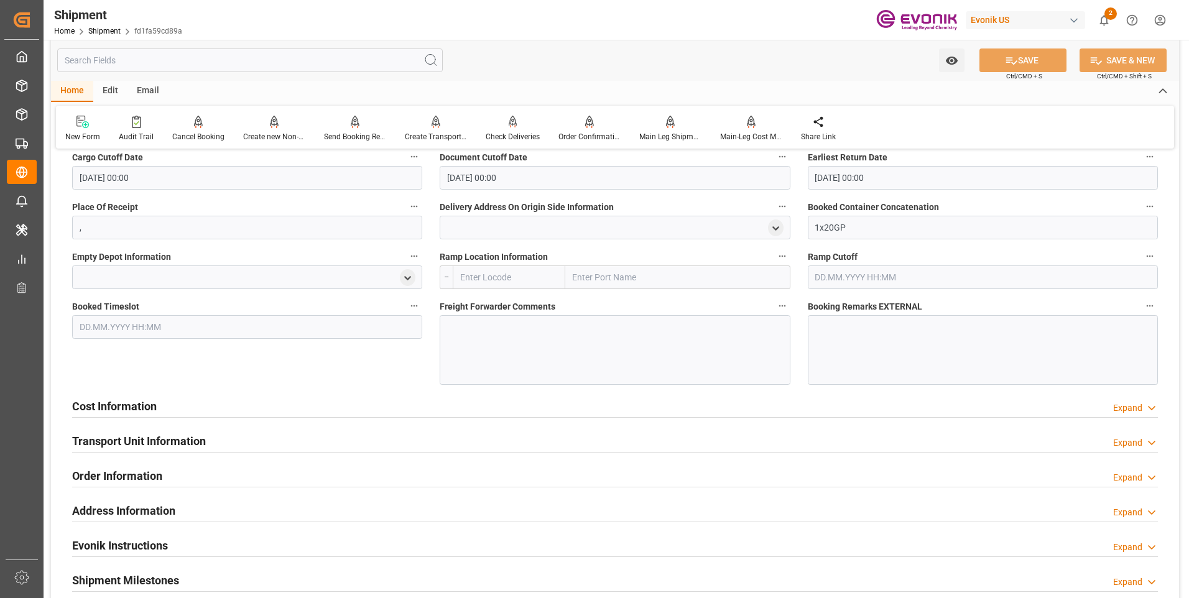
click at [125, 401] on h2 "Cost Information" at bounding box center [114, 406] width 85 height 17
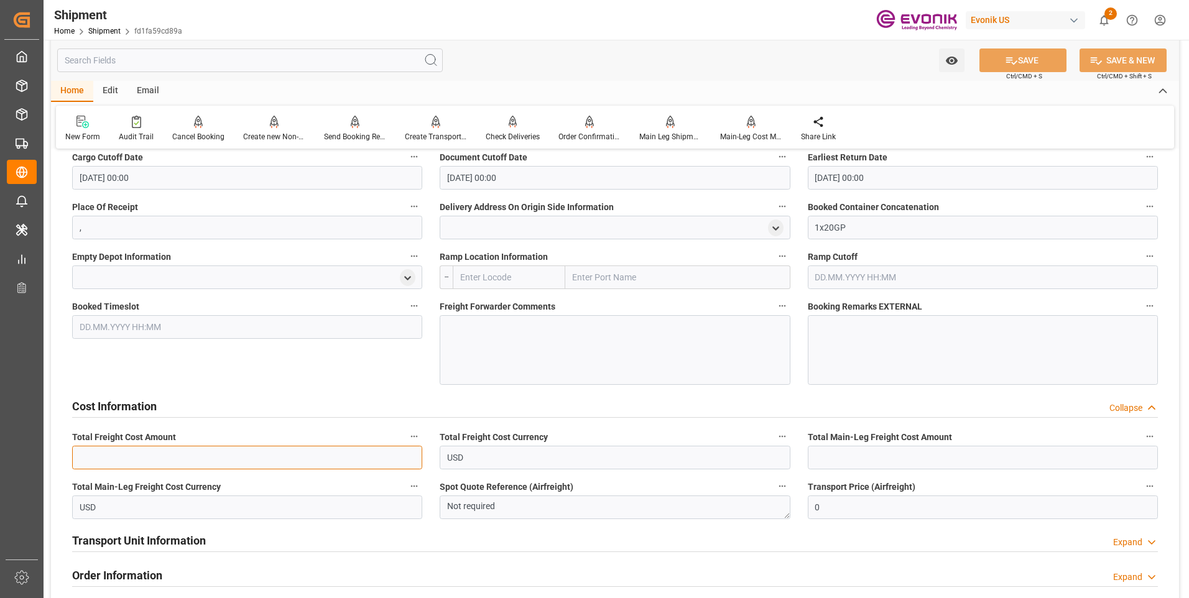
click at [239, 458] on input "text" at bounding box center [247, 458] width 350 height 24
type input "3428"
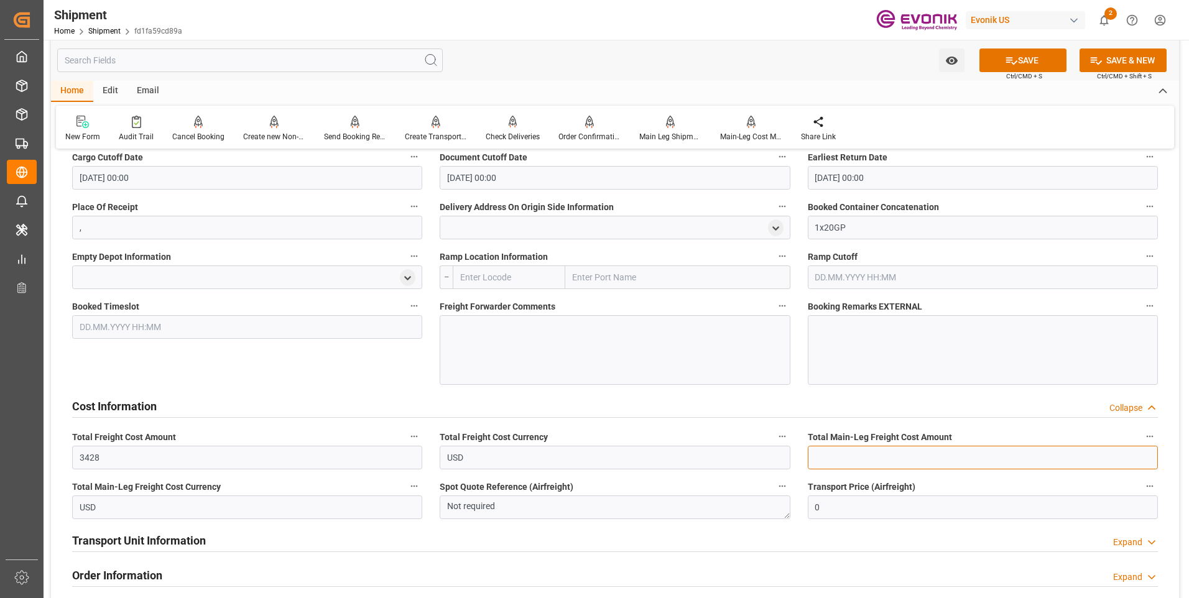
click at [838, 458] on input "text" at bounding box center [983, 458] width 350 height 24
click at [877, 450] on input "text" at bounding box center [983, 458] width 350 height 24
type input "1775"
click at [999, 64] on button "SAVE" at bounding box center [1023, 61] width 87 height 24
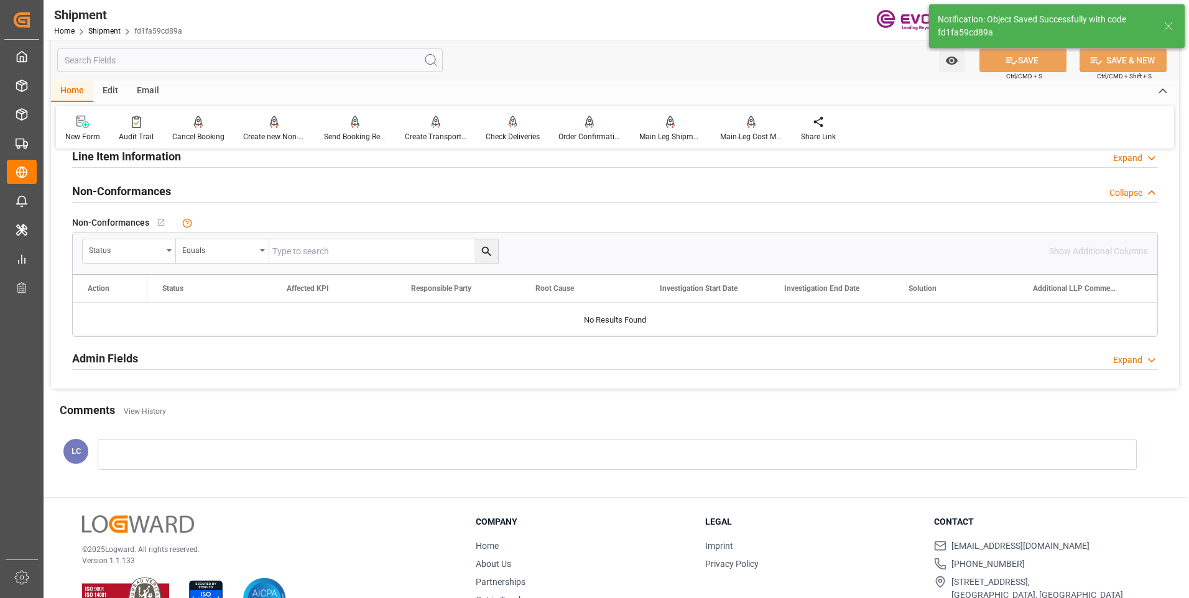
scroll to position [564, 0]
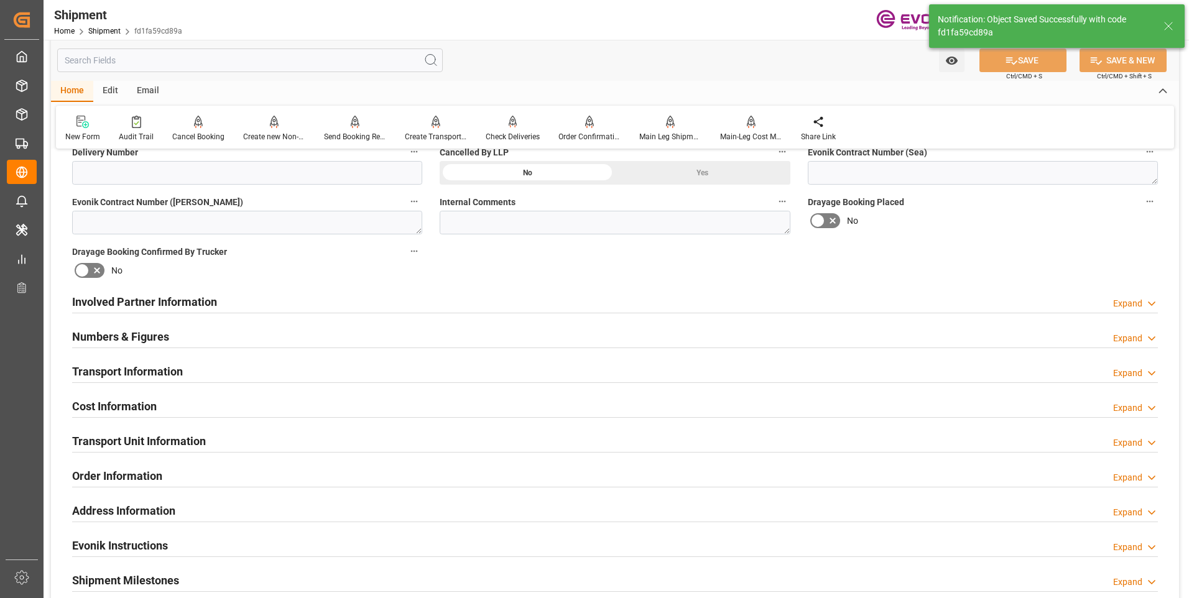
click at [163, 439] on h2 "Transport Unit Information" at bounding box center [139, 441] width 134 height 17
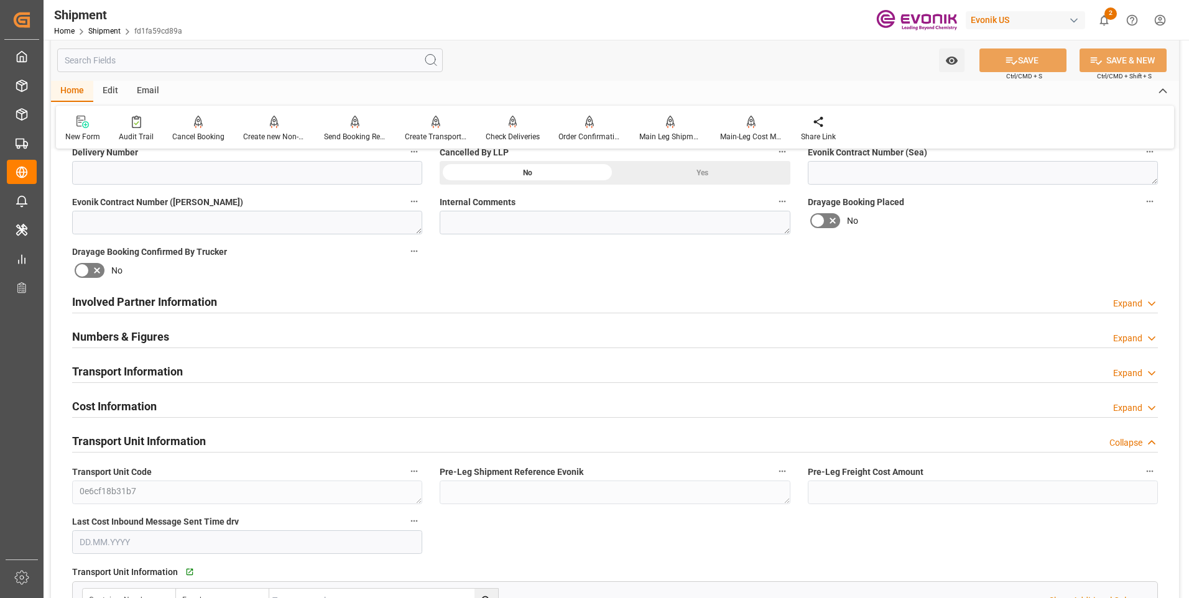
scroll to position [688, 0]
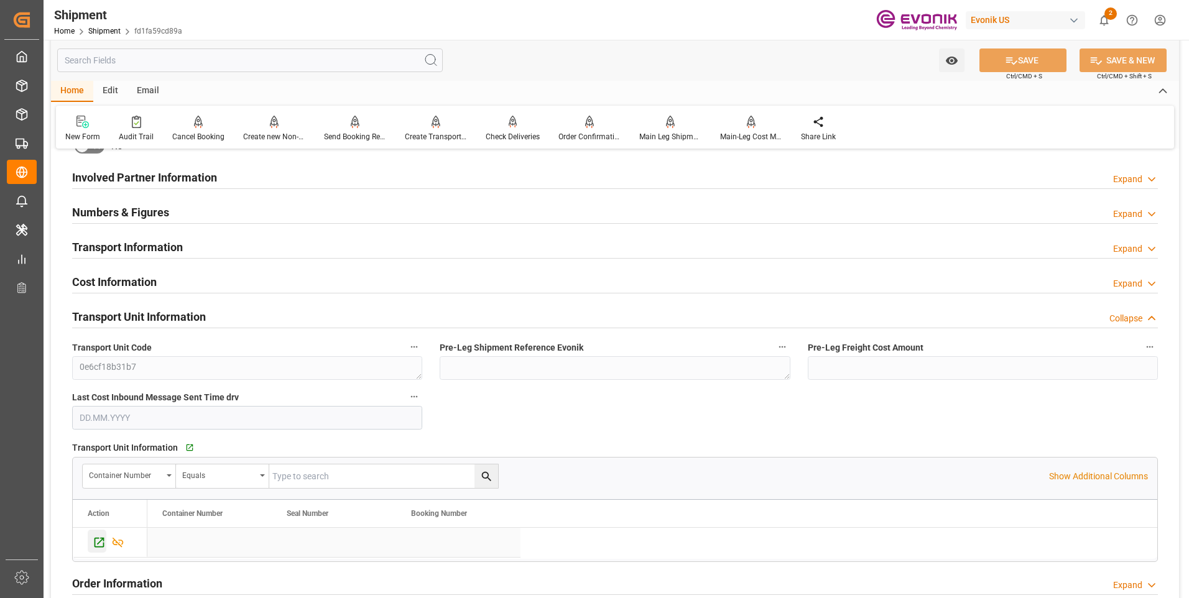
click at [98, 536] on icon "Press SPACE to select this row." at bounding box center [99, 542] width 13 height 13
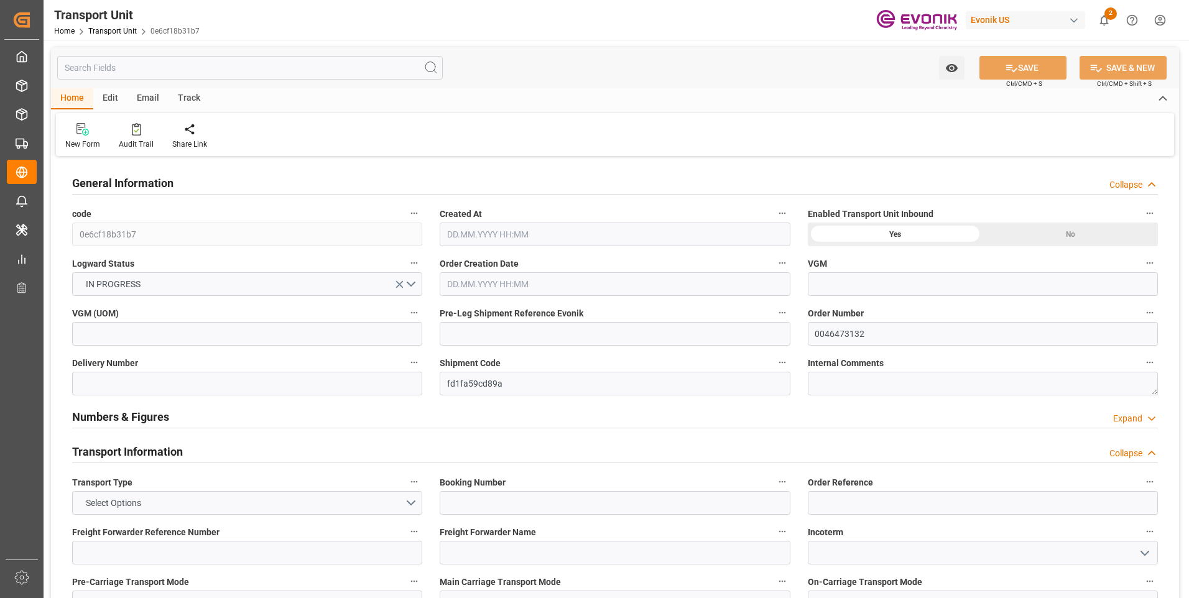
type input "CMACGM"
type input "CMA CGM Group"
type input "USHOU"
type input "GBSOU"
type input "17184"
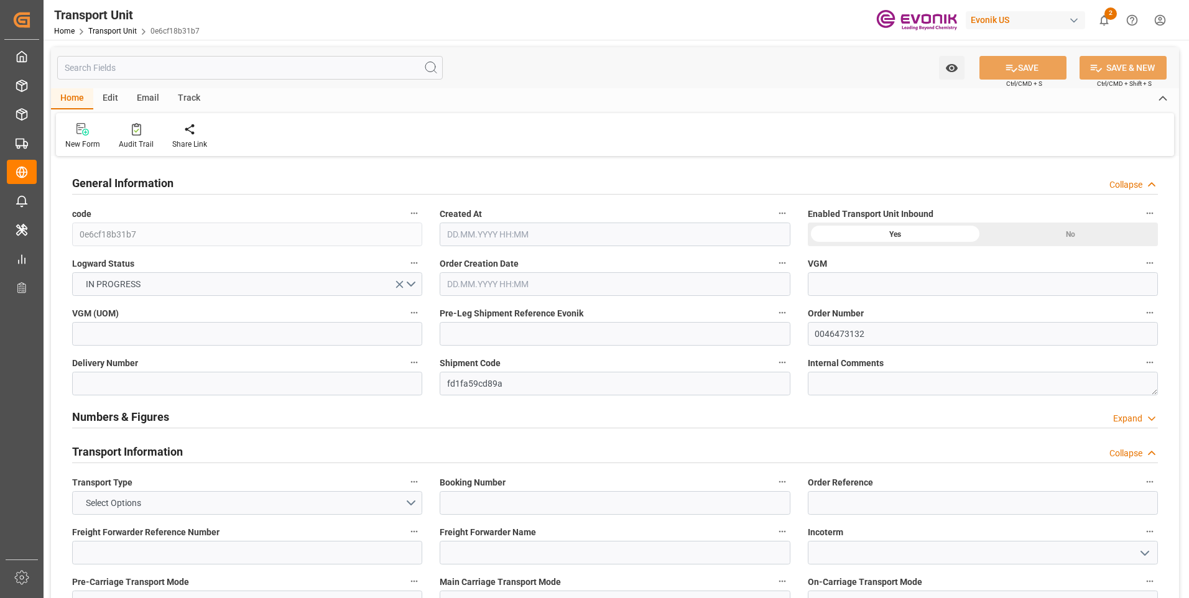
type input "[DATE] 06:00"
type input "03.12.2025"
type input "18.11.2025 00:00"
type input "06.12.2025 00:00"
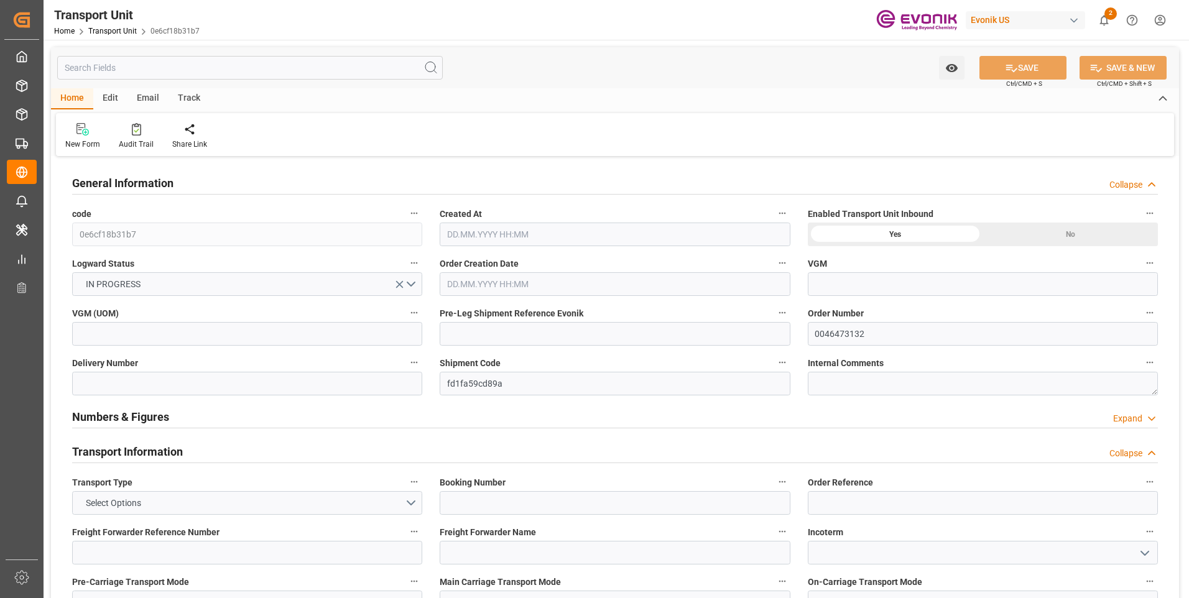
type input "06.12.2025 00:00"
type input "29.10.2025 00:00"
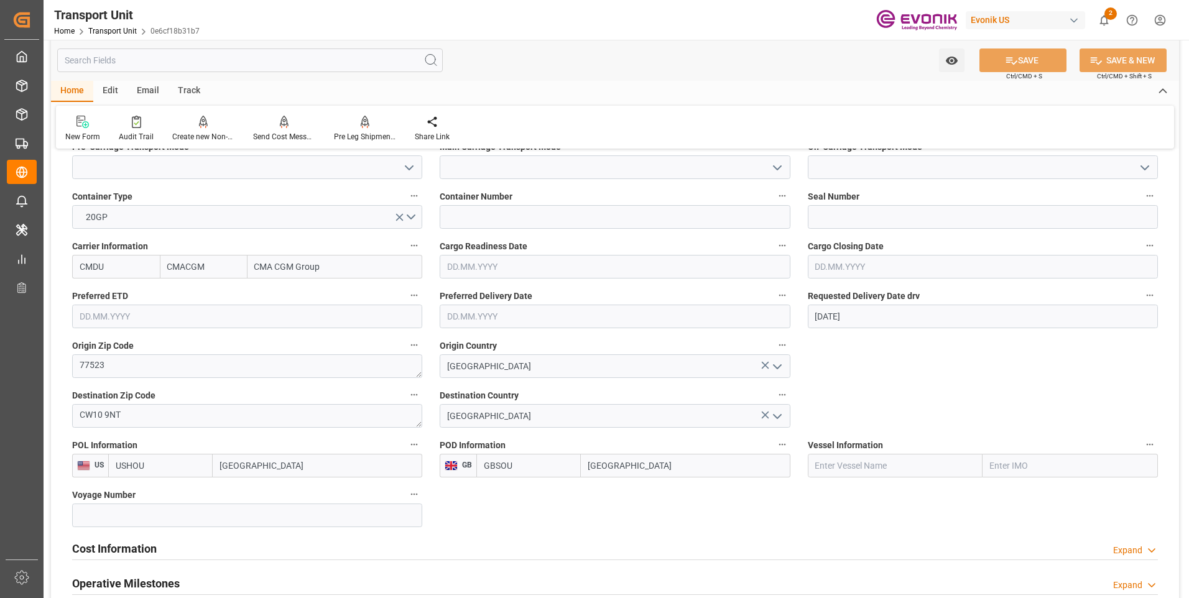
scroll to position [622, 0]
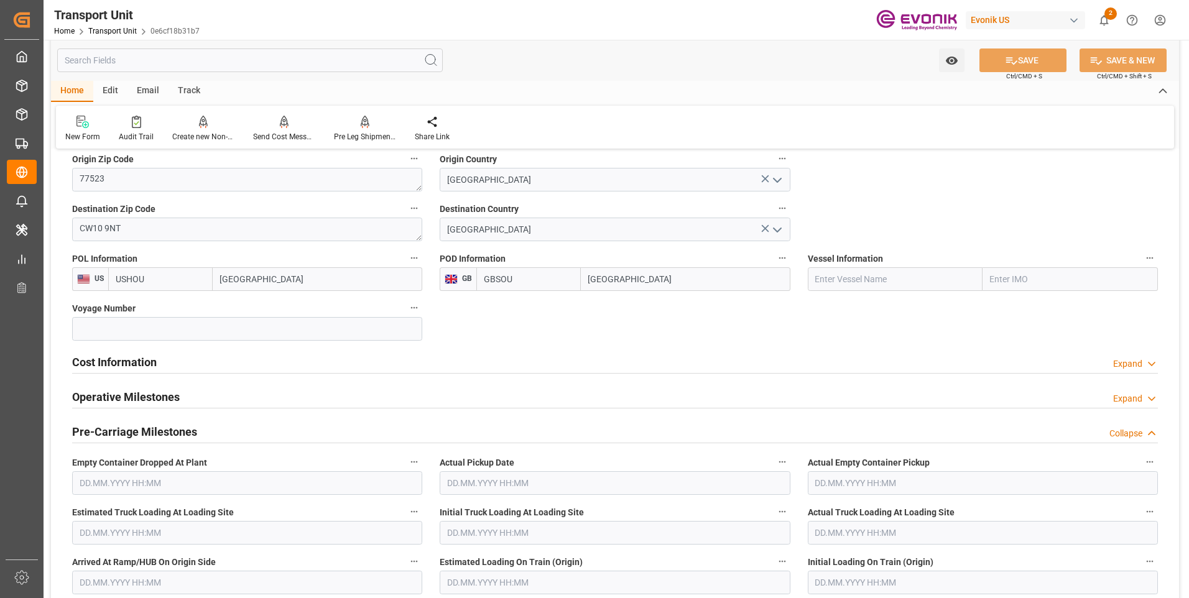
click at [146, 368] on h2 "Cost Information" at bounding box center [114, 362] width 85 height 17
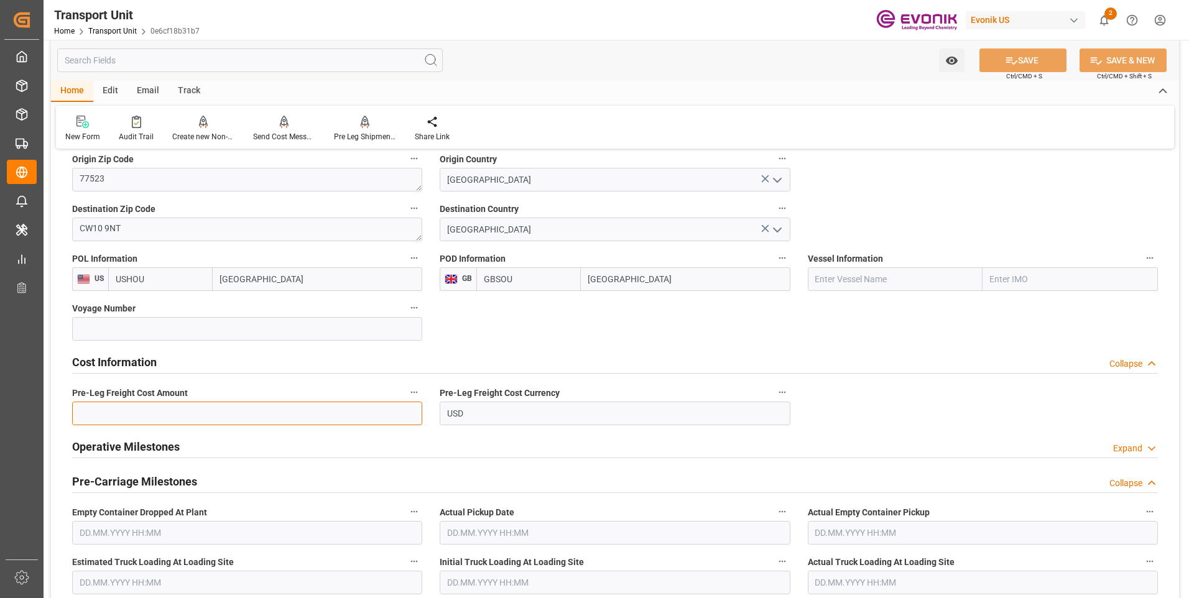
click at [185, 420] on input "text" at bounding box center [247, 414] width 350 height 24
type input "1653"
click at [1006, 60] on icon at bounding box center [1011, 60] width 11 height 7
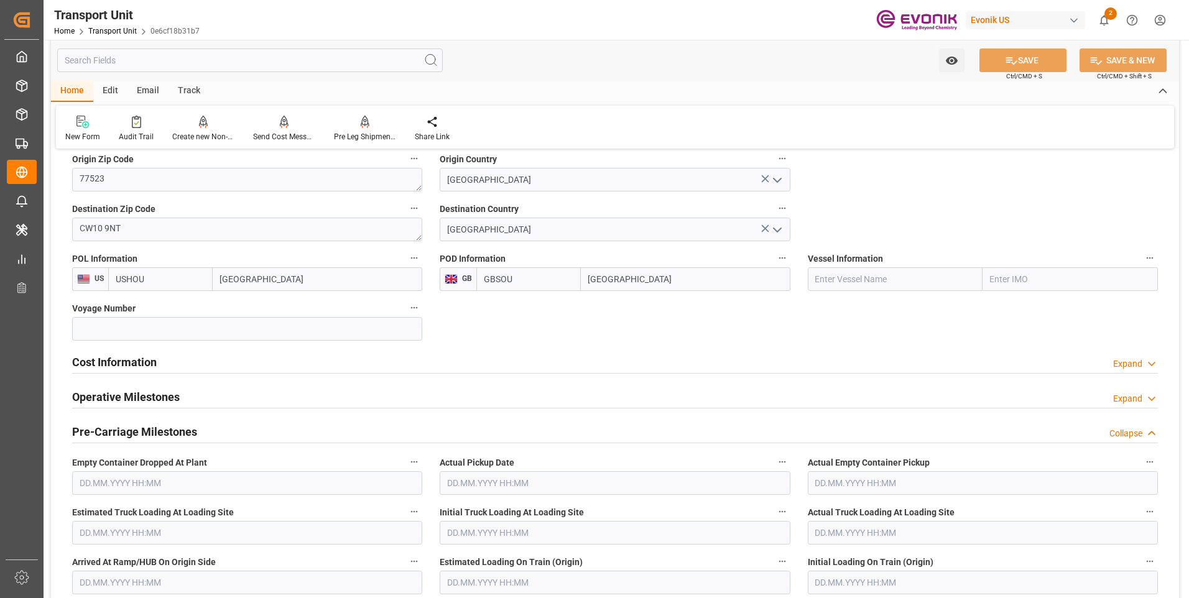
click at [149, 366] on h2 "Cost Information" at bounding box center [114, 362] width 85 height 17
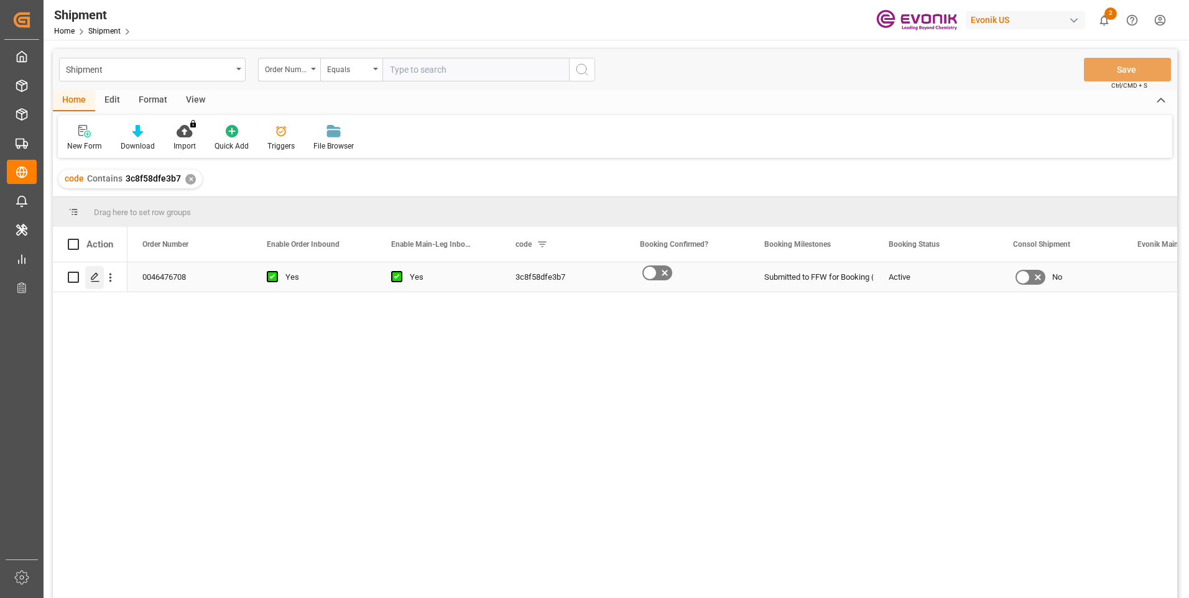
click at [94, 273] on icon "Press SPACE to select this row." at bounding box center [95, 277] width 10 height 10
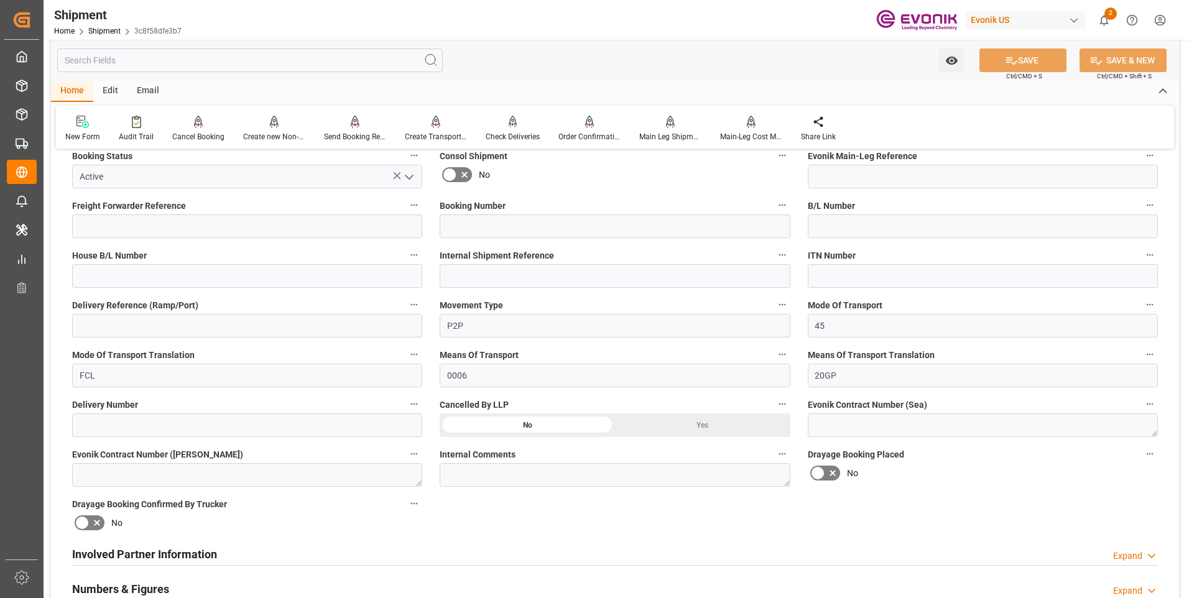
scroll to position [498, 0]
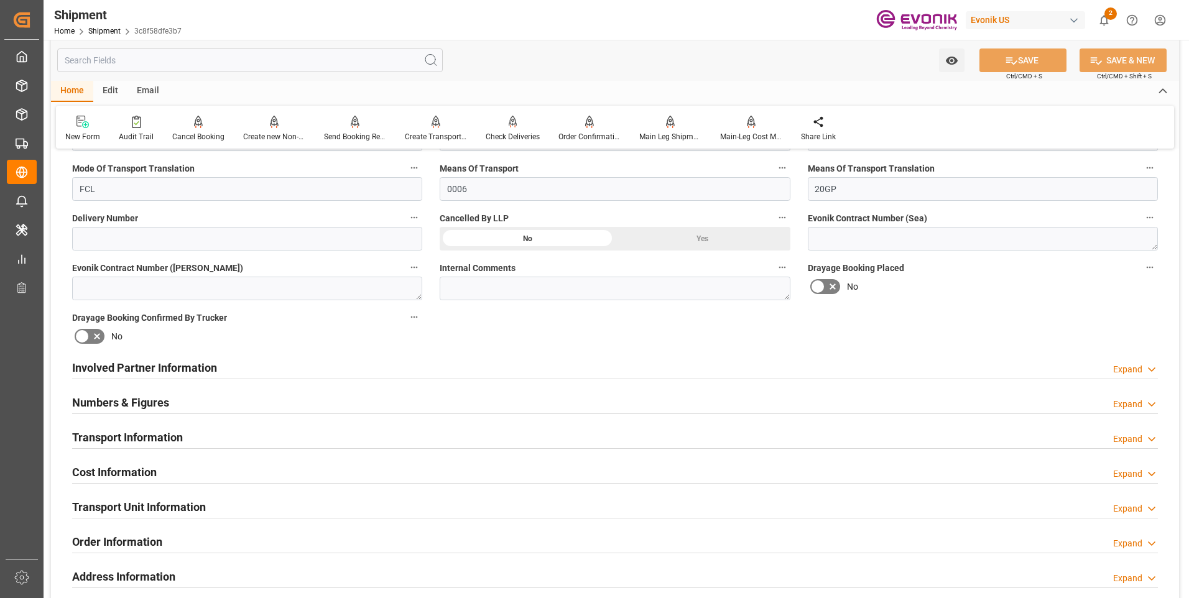
click at [620, 373] on div "Involved Partner Information Expand" at bounding box center [615, 367] width 1086 height 24
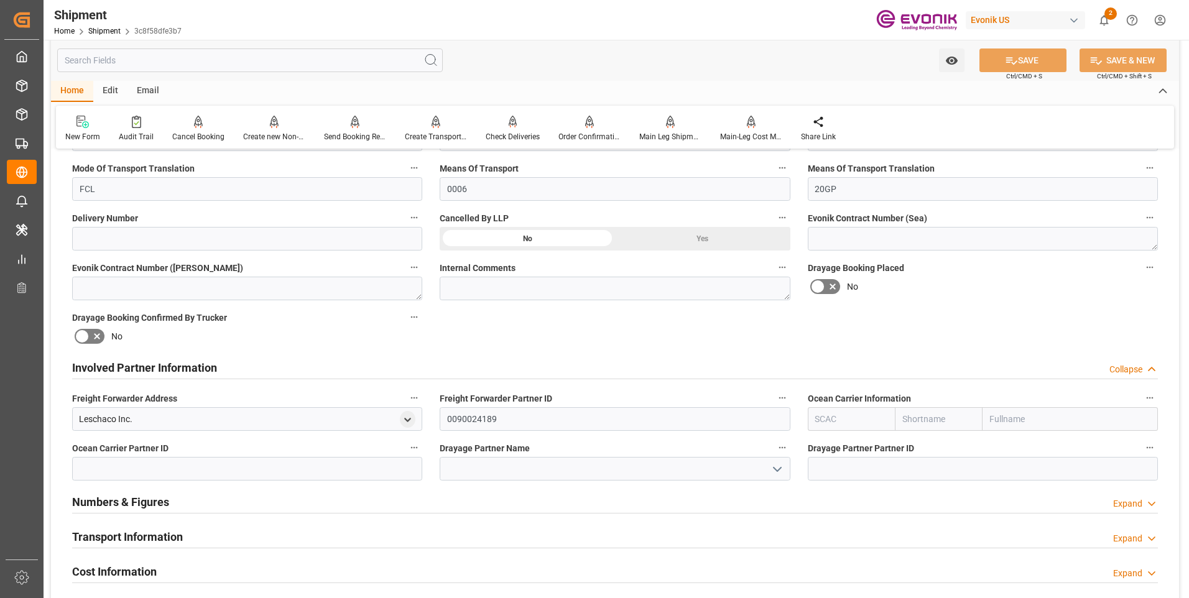
click at [939, 421] on input "text" at bounding box center [939, 419] width 88 height 24
type input "hap"
click at [921, 440] on div "Hapag Lloyd" at bounding box center [939, 453] width 86 height 41
type input "HLCU"
type input "Hapag Lloyd"
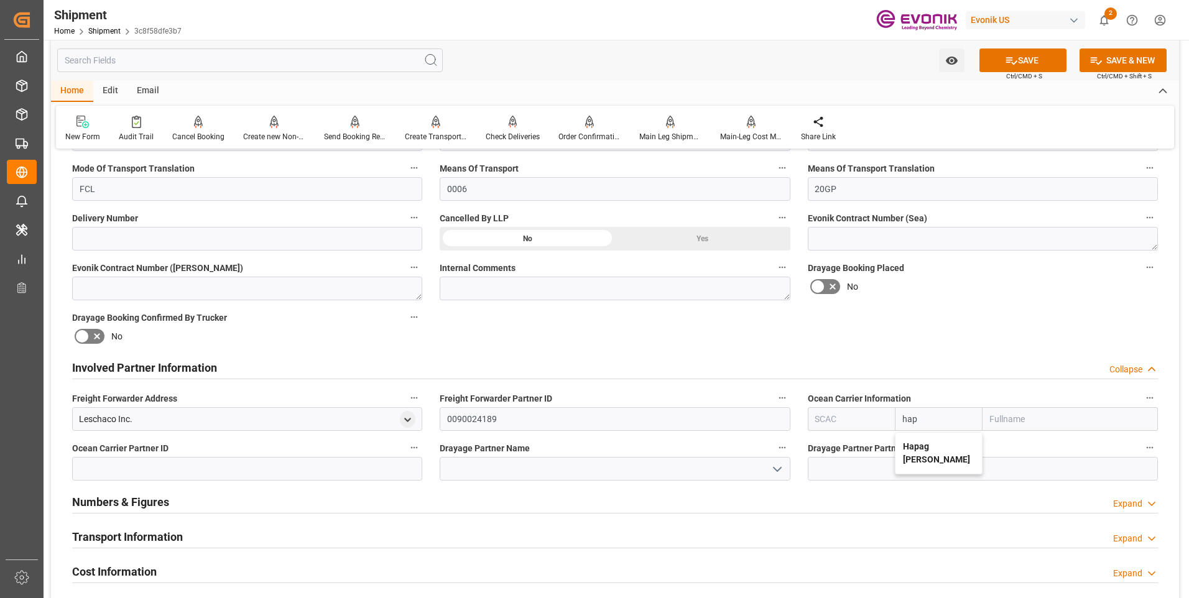
type input "Hapag Lloyd Aktiengesellschaft"
type input "Hapag Lloyd"
click at [1035, 62] on button "SAVE" at bounding box center [1023, 61] width 87 height 24
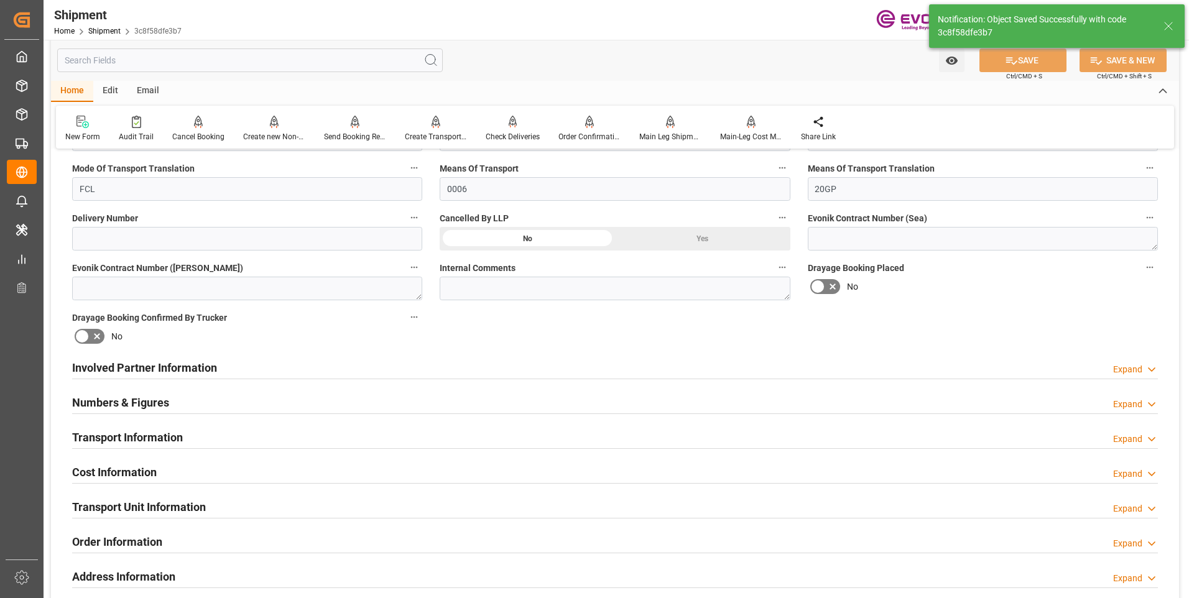
type input "0090027539"
drag, startPoint x: 468, startPoint y: 376, endPoint x: 538, endPoint y: 467, distance: 114.8
click at [468, 374] on div "Involved Partner Information Expand" at bounding box center [615, 367] width 1086 height 24
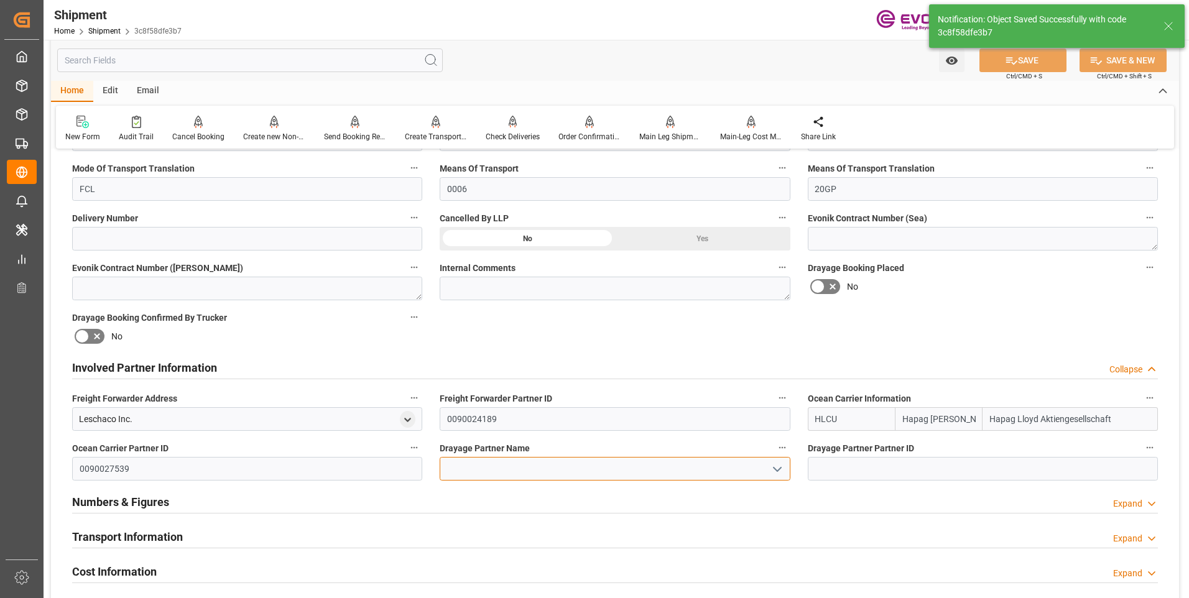
click at [536, 468] on input at bounding box center [615, 469] width 350 height 24
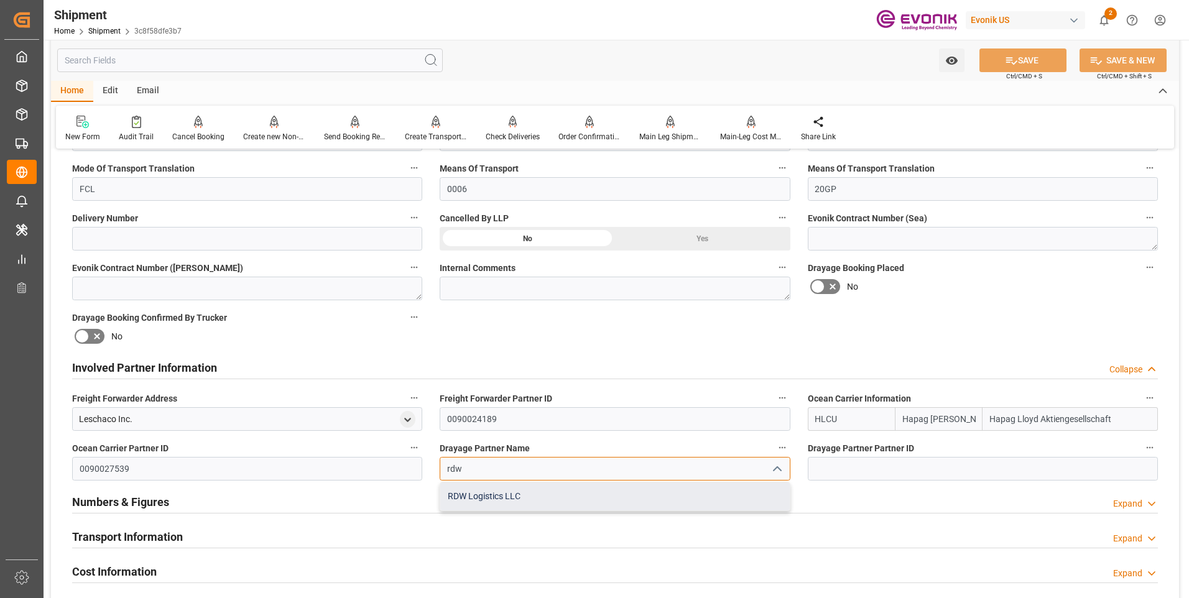
click at [511, 498] on div "RDW Logistics LLC" at bounding box center [614, 497] width 349 height 28
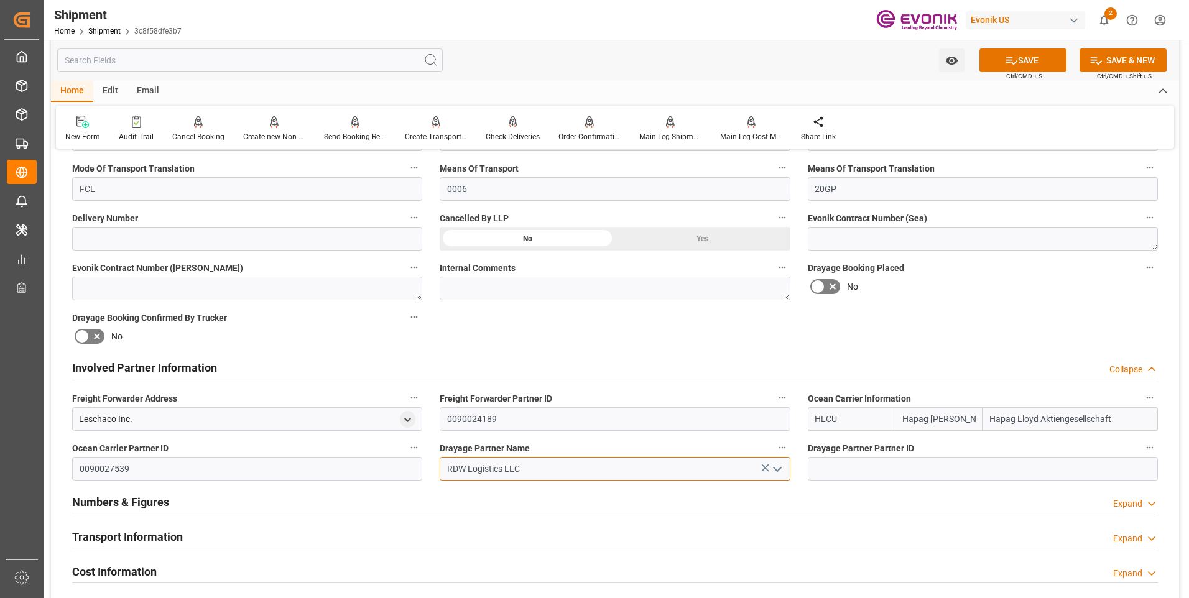
type input "RDW Logistics LLC"
click at [998, 61] on button "SAVE" at bounding box center [1023, 61] width 87 height 24
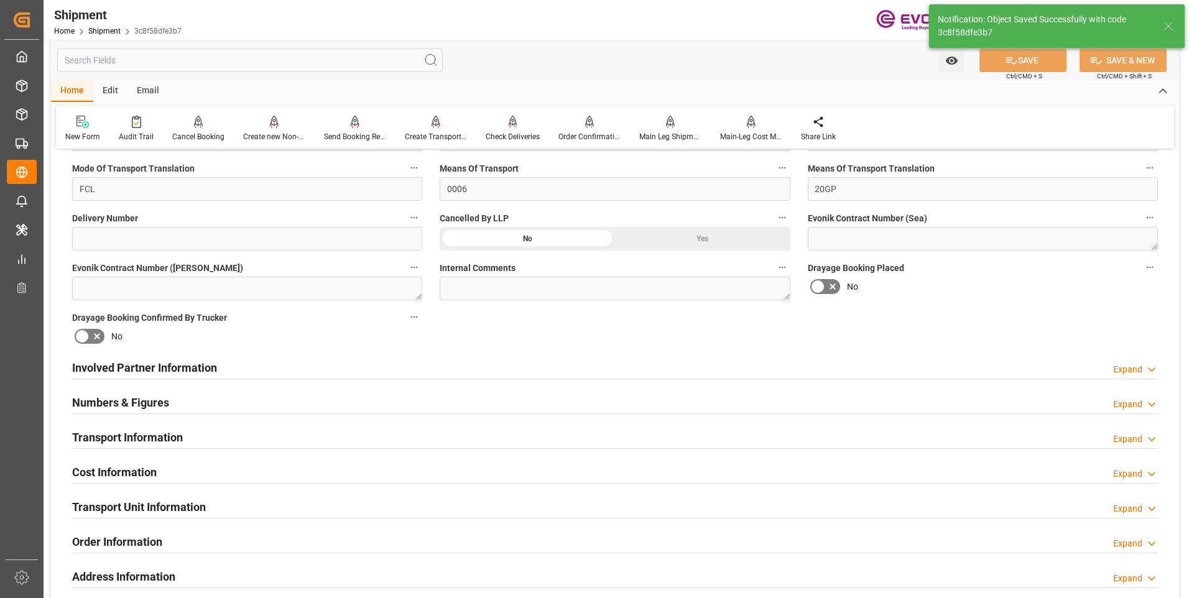
click at [158, 439] on h2 "Transport Information" at bounding box center [127, 437] width 111 height 17
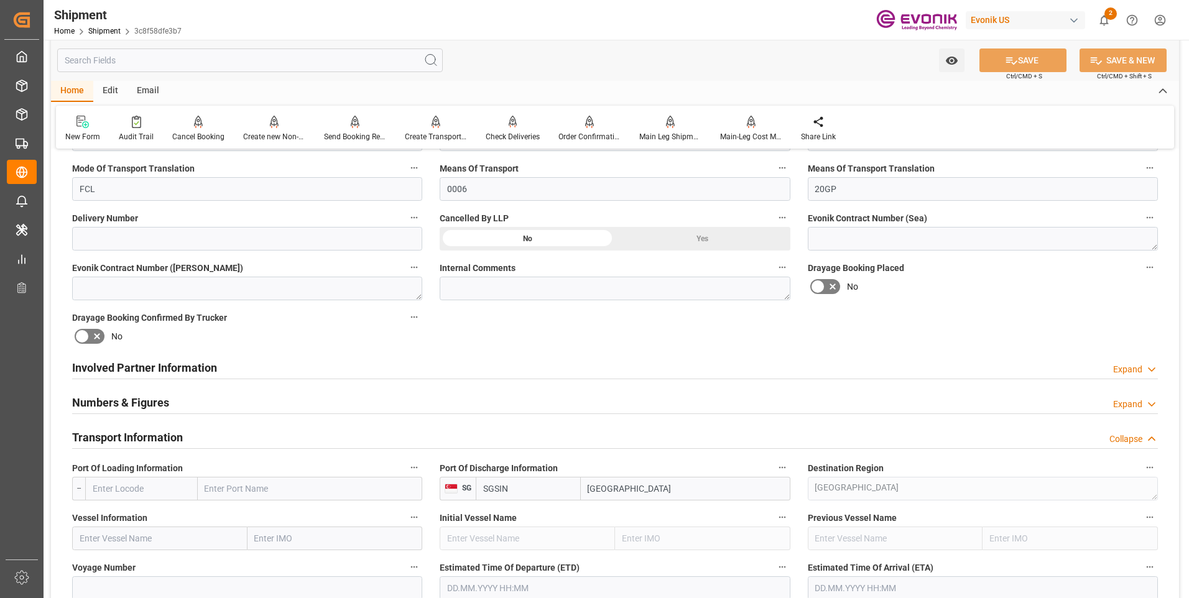
click at [139, 491] on input "text" at bounding box center [141, 489] width 113 height 24
click at [140, 509] on div "USHOU - Houston" at bounding box center [141, 523] width 111 height 41
type input "USHOU"
type input "Houston"
type input "USHOU"
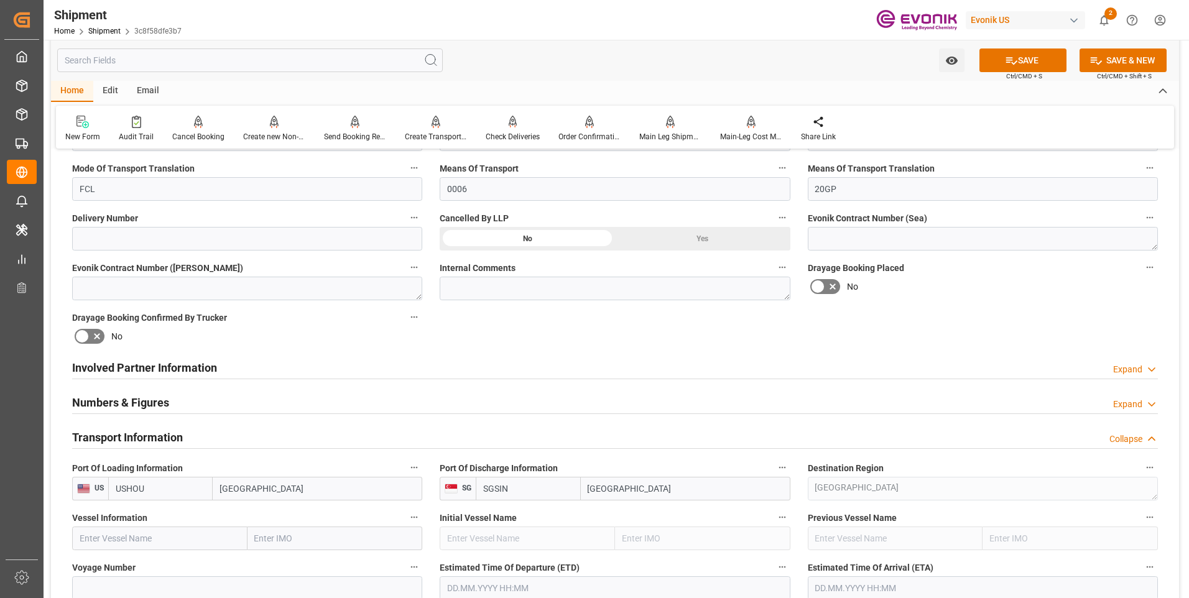
scroll to position [622, 0]
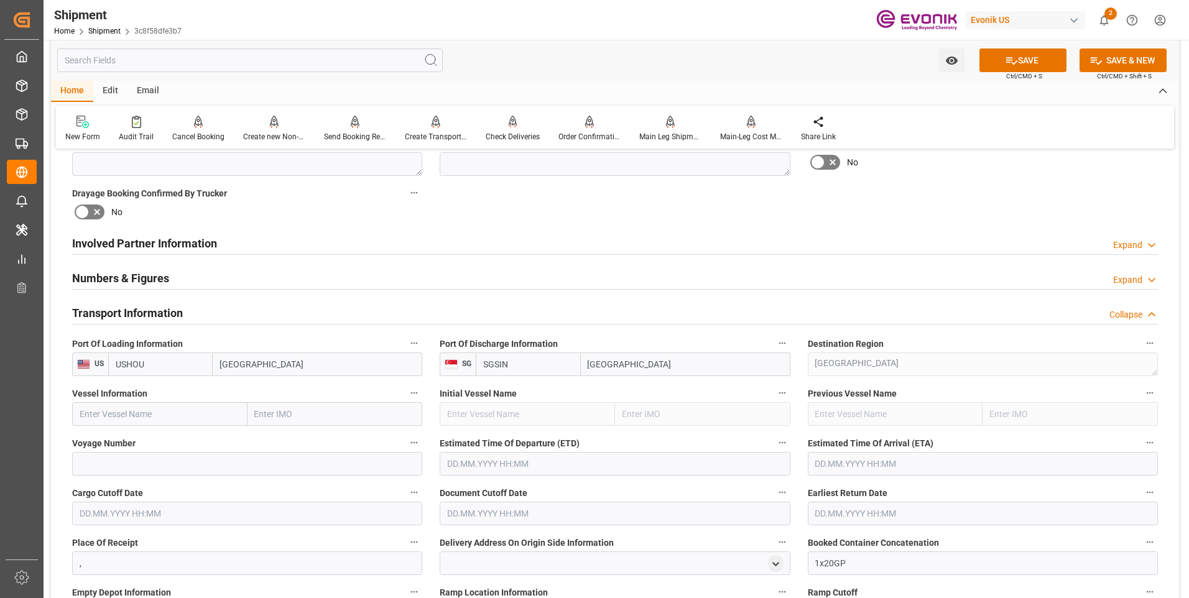
click at [151, 415] on input "text" at bounding box center [159, 414] width 175 height 24
paste input "NORTHERN JAGUAR"
click at [151, 437] on span "Northern Jaguar - 9466972" at bounding box center [131, 442] width 103 height 10
type input "Northern Jaguar"
type input "9466972"
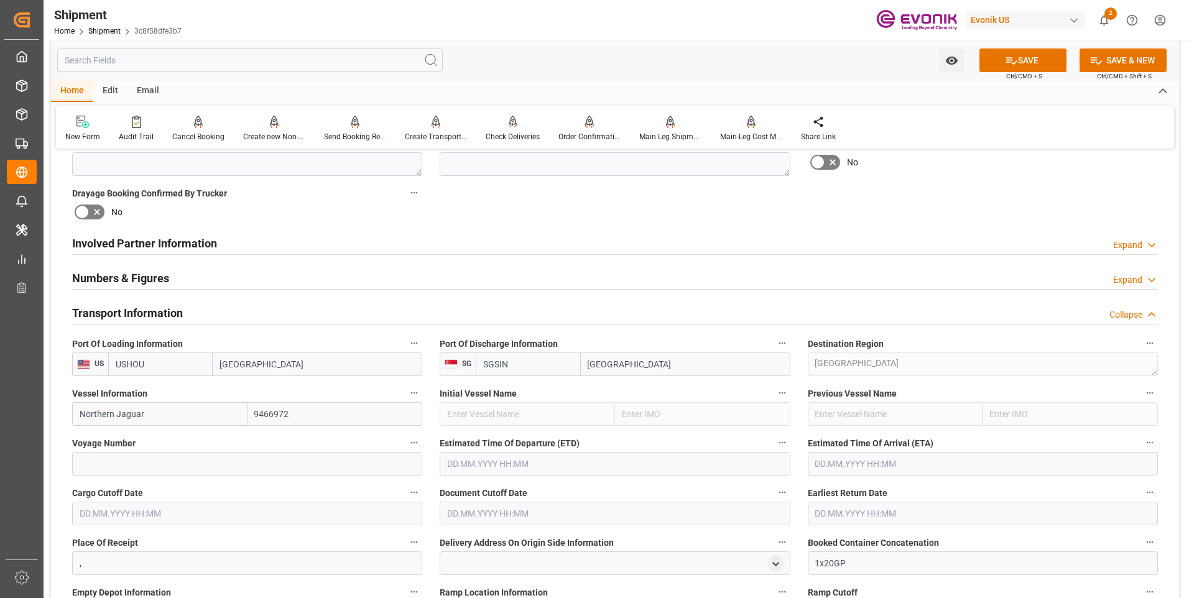
type input "Northern Jaguar"
click at [157, 462] on input at bounding box center [247, 464] width 350 height 24
paste input "545W"
type input "545W"
drag, startPoint x: 498, startPoint y: 462, endPoint x: 547, endPoint y: 465, distance: 48.7
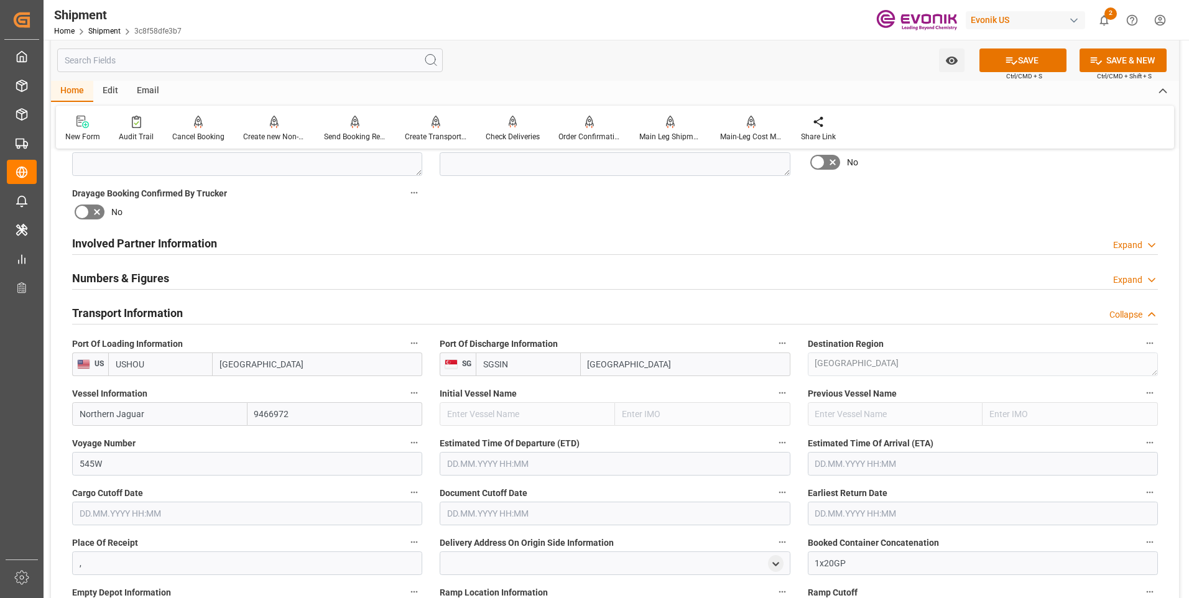
click at [498, 462] on input "text" at bounding box center [615, 464] width 350 height 24
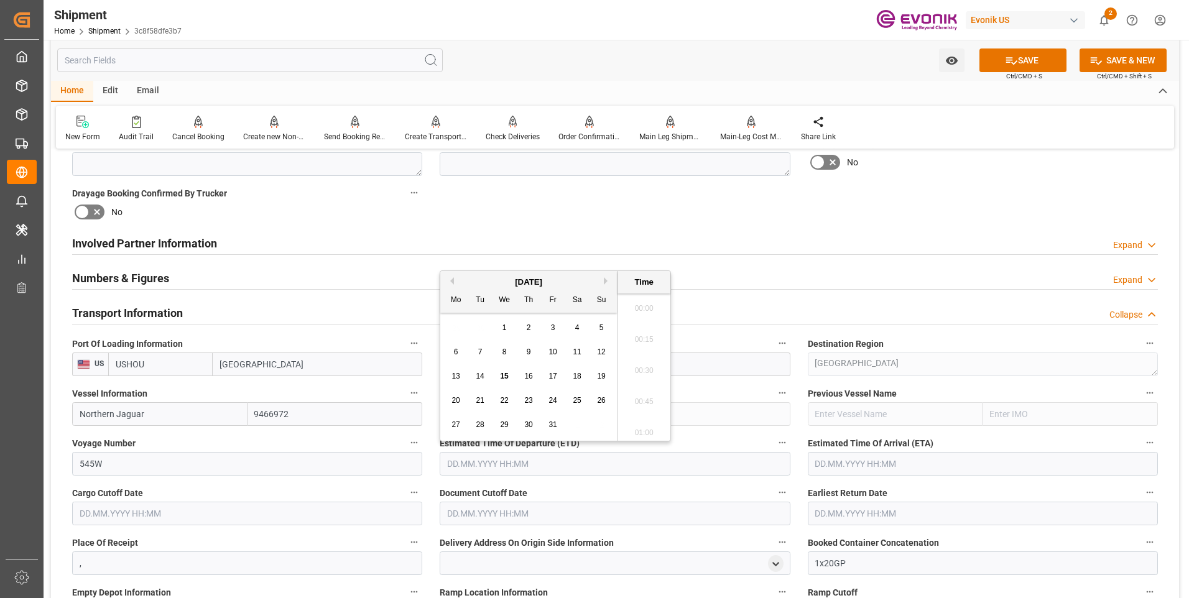
scroll to position [191, 0]
click at [607, 282] on button "Next Month" at bounding box center [607, 280] width 7 height 7
click at [478, 376] on span "11" at bounding box center [480, 376] width 8 height 9
type input "11.11.2025 00:00"
click at [851, 465] on input "text" at bounding box center [983, 464] width 350 height 24
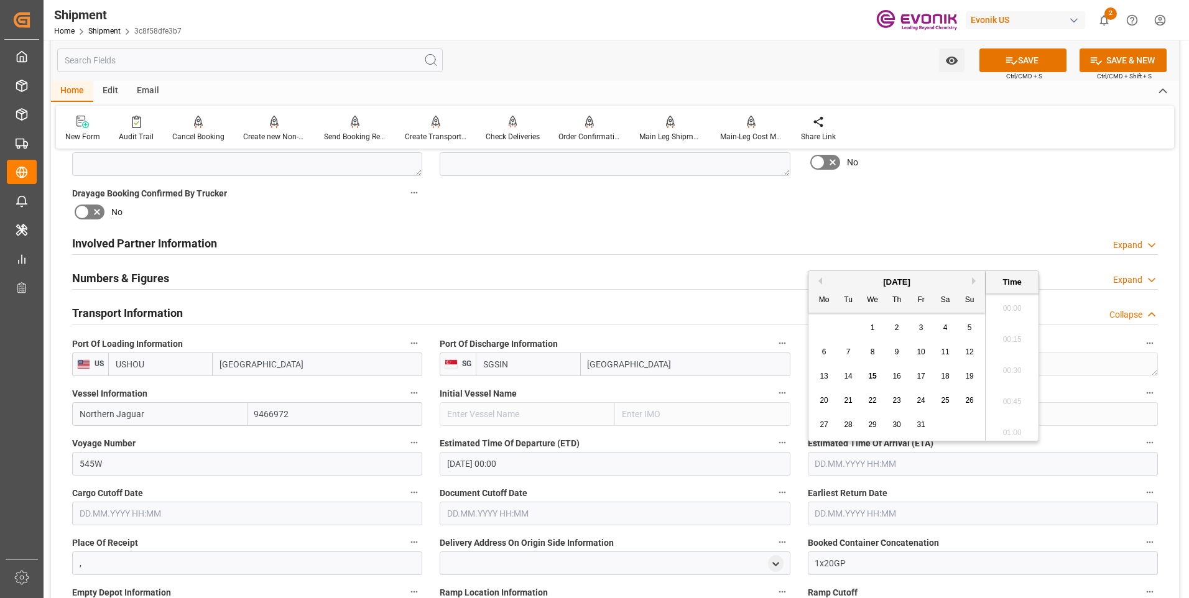
scroll to position [222, 0]
click at [975, 281] on button "Next Month" at bounding box center [975, 280] width 7 height 7
click at [972, 282] on button "Next Month" at bounding box center [975, 280] width 7 height 7
click at [902, 348] on div "8" at bounding box center [898, 352] width 16 height 15
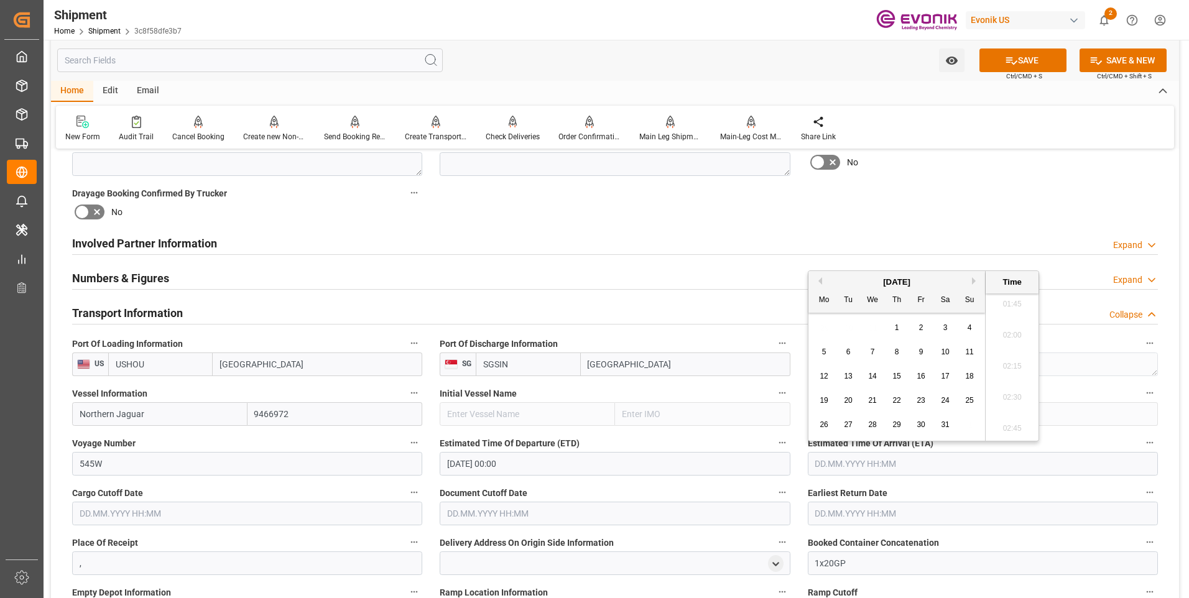
type input "08.01.2026 00:00"
click at [267, 518] on input "text" at bounding box center [247, 514] width 350 height 24
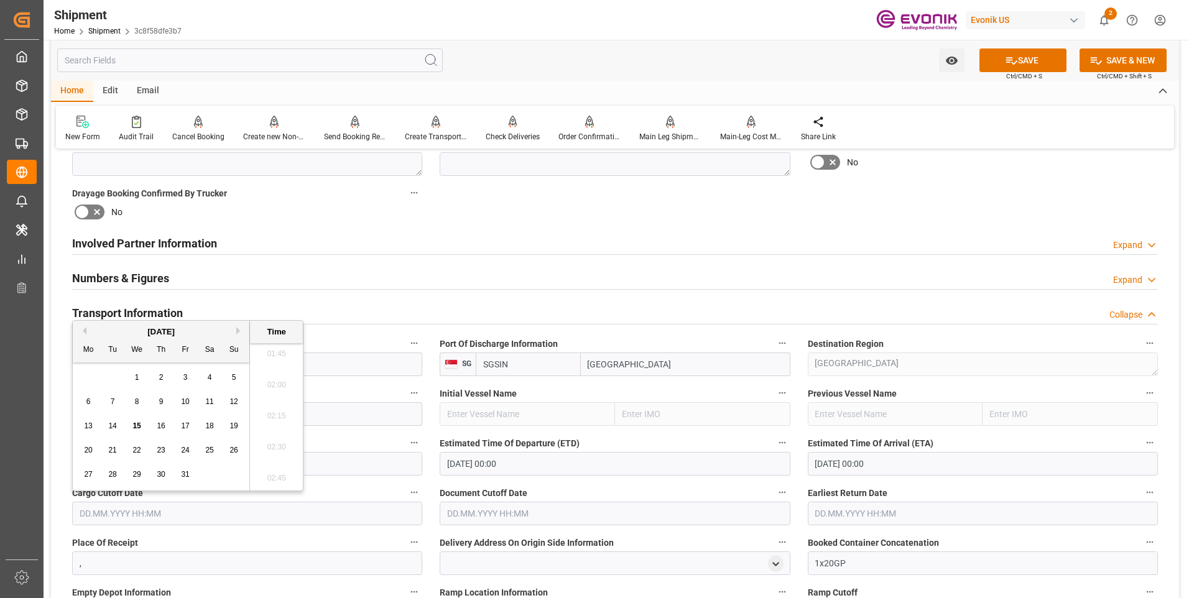
click at [235, 328] on div "October 2025" at bounding box center [161, 332] width 177 height 12
click at [236, 332] on button "Next Month" at bounding box center [239, 330] width 7 height 7
click at [87, 404] on span "3" at bounding box center [88, 401] width 4 height 9
type input "03.11.2025 00:00"
click at [469, 504] on input "text" at bounding box center [615, 514] width 350 height 24
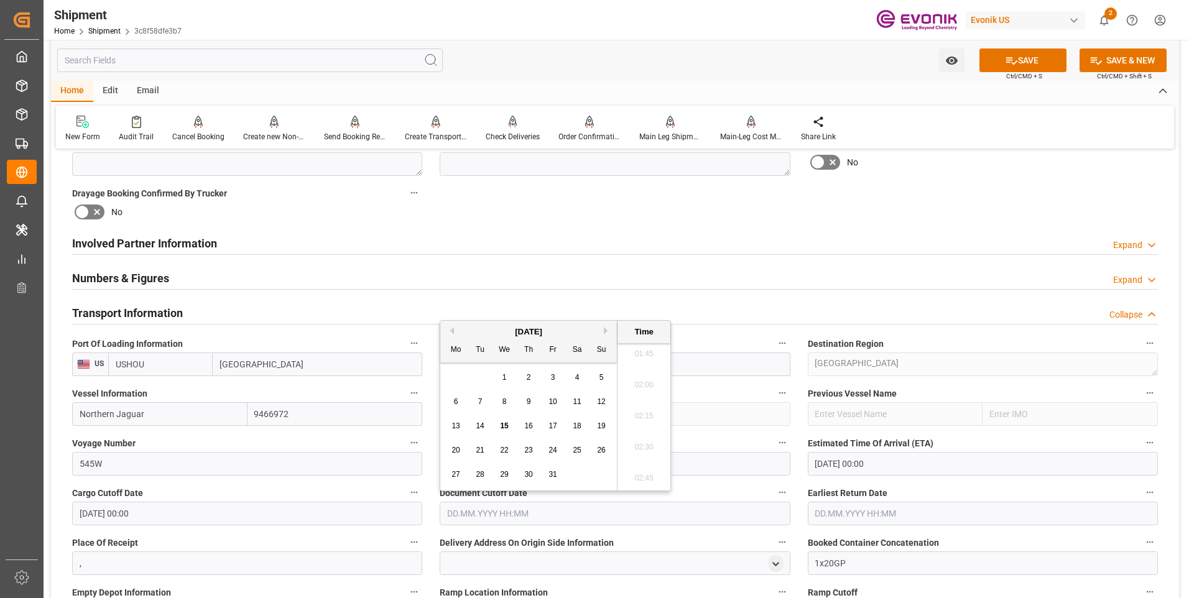
click at [605, 334] on button "Next Month" at bounding box center [607, 330] width 7 height 7
click at [455, 403] on span "3" at bounding box center [456, 401] width 4 height 9
type input "03.11.2025 00:00"
click at [824, 511] on input "text" at bounding box center [983, 514] width 350 height 24
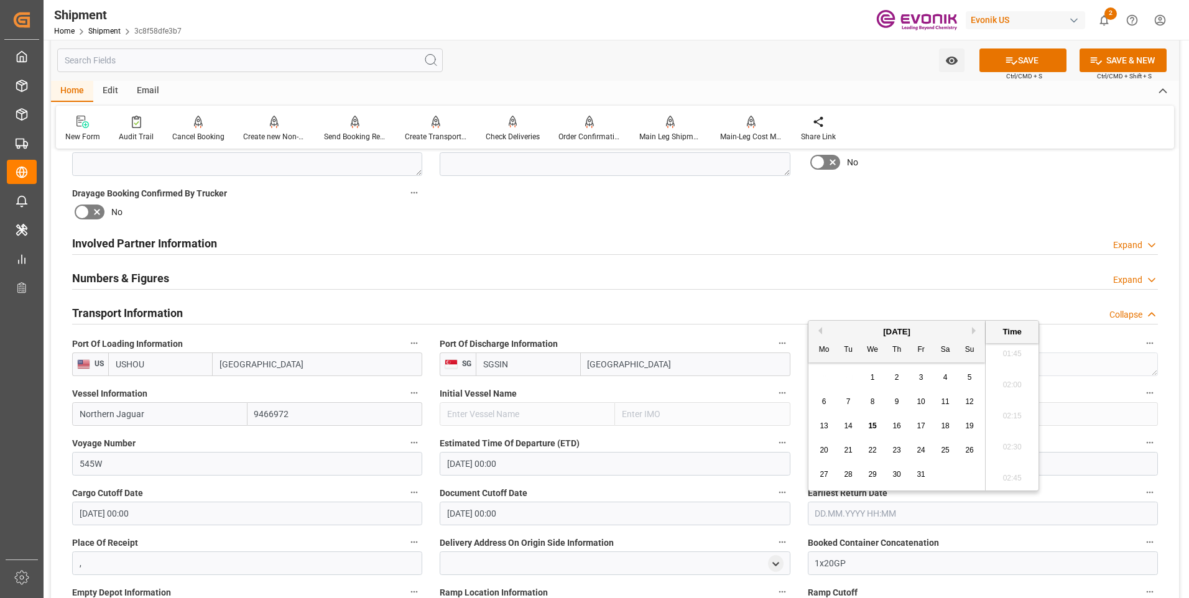
drag, startPoint x: 976, startPoint y: 330, endPoint x: 959, endPoint y: 360, distance: 34.3
click at [975, 330] on button "Next Month" at bounding box center [975, 330] width 7 height 7
click at [822, 399] on span "3" at bounding box center [824, 401] width 4 height 9
type input "03.11.2025 00:00"
click at [587, 491] on label "Document Cutoff Date" at bounding box center [615, 493] width 350 height 17
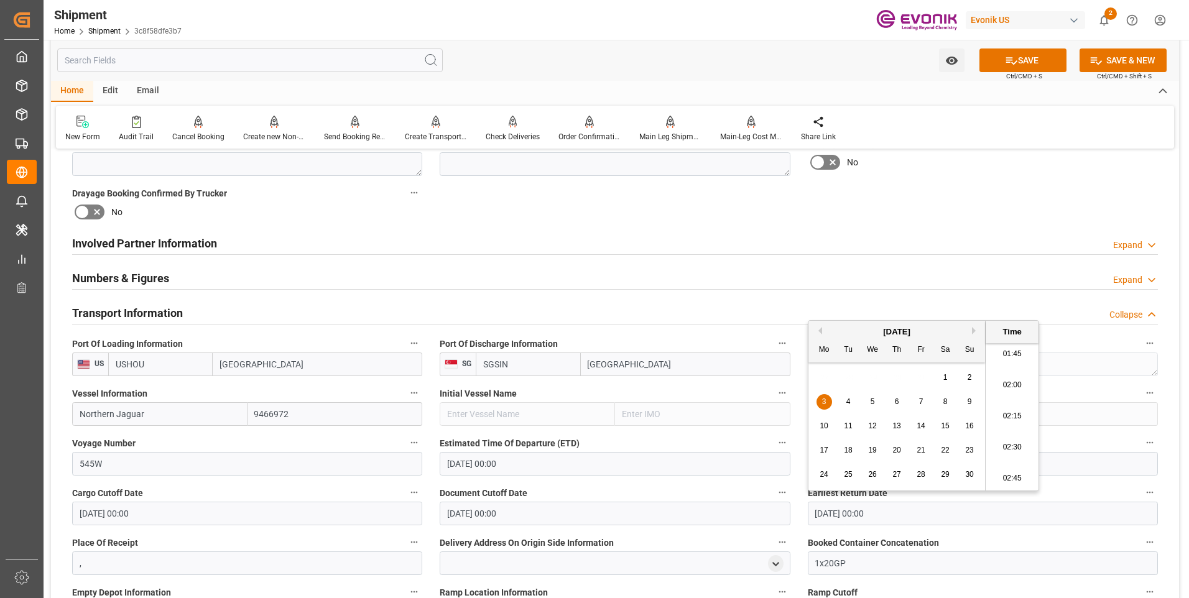
click at [774, 491] on button "Document Cutoff Date" at bounding box center [782, 493] width 16 height 16
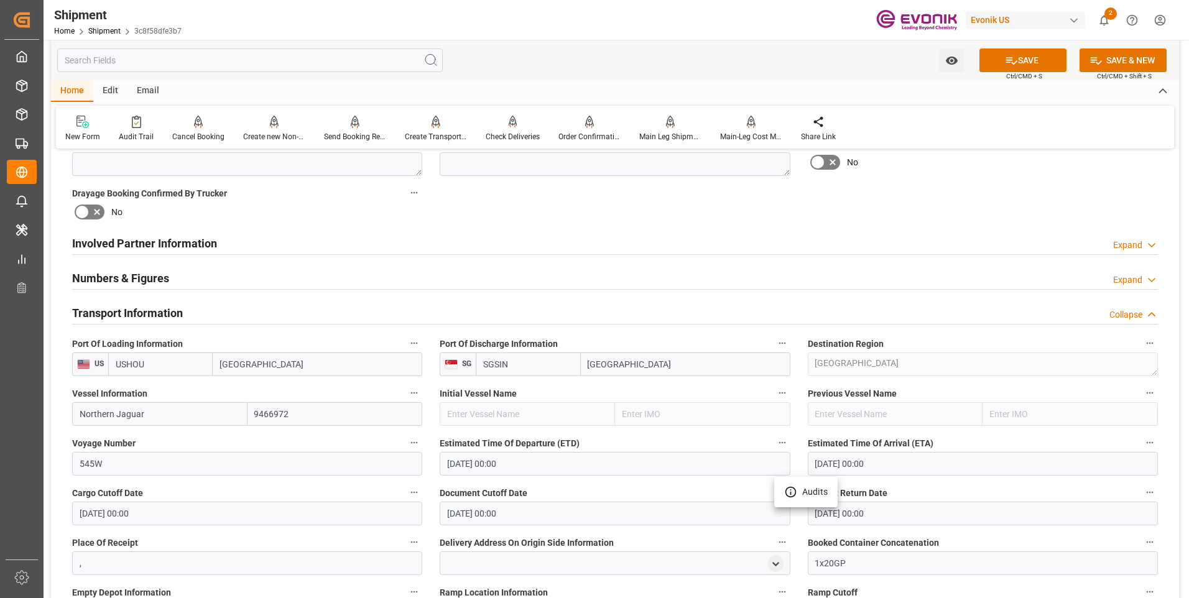
click at [583, 481] on div at bounding box center [594, 299] width 1189 height 598
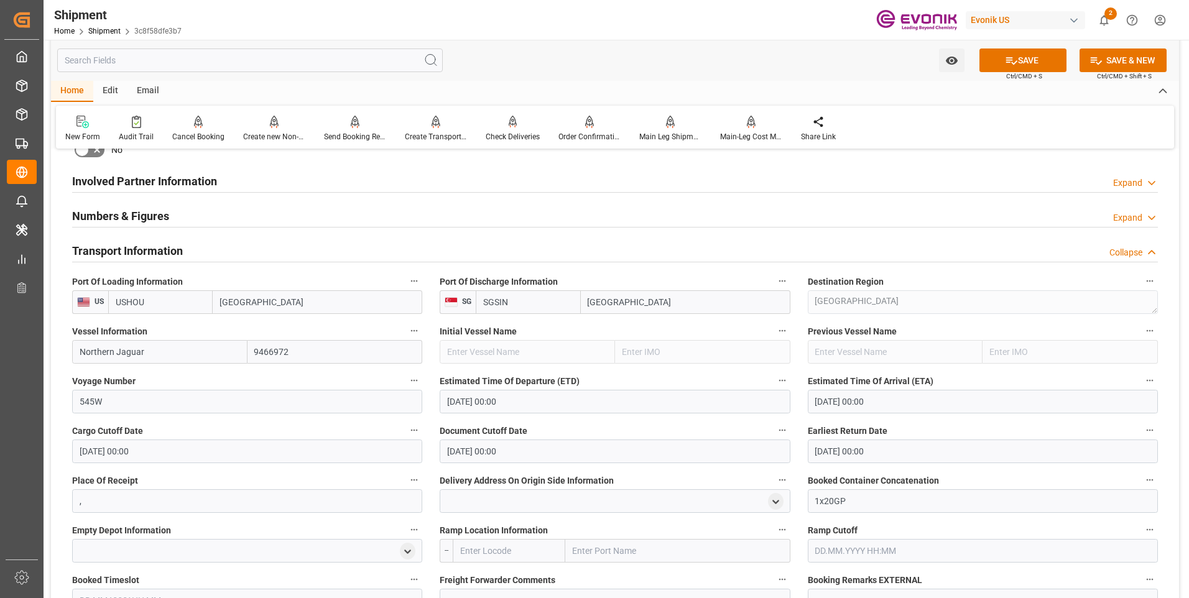
scroll to position [746, 0]
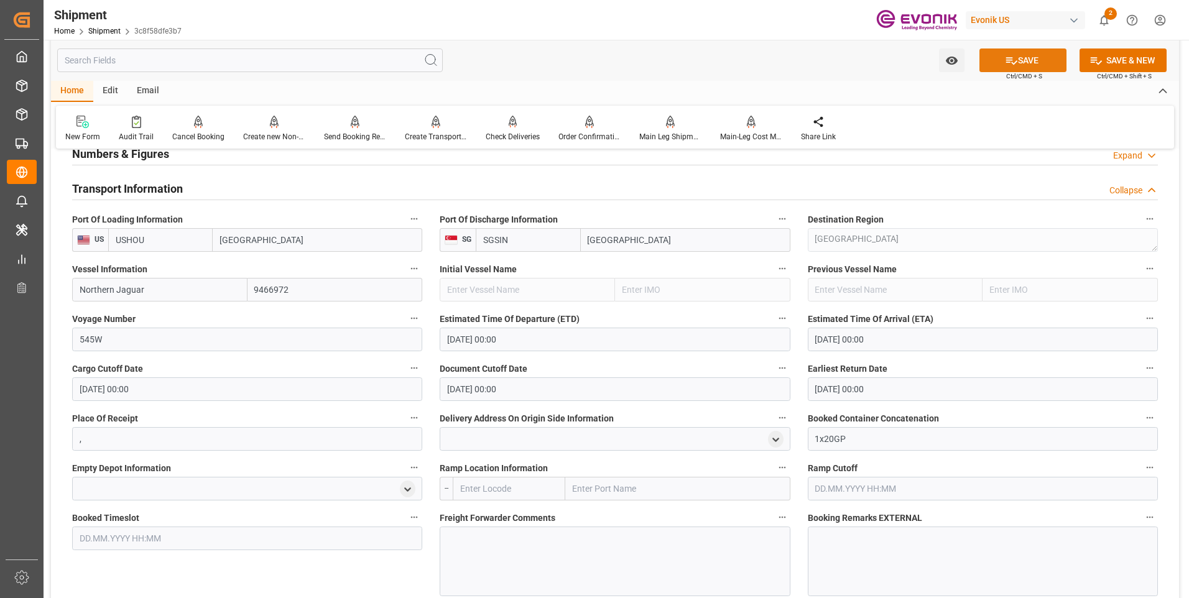
click at [998, 63] on button "SAVE" at bounding box center [1023, 61] width 87 height 24
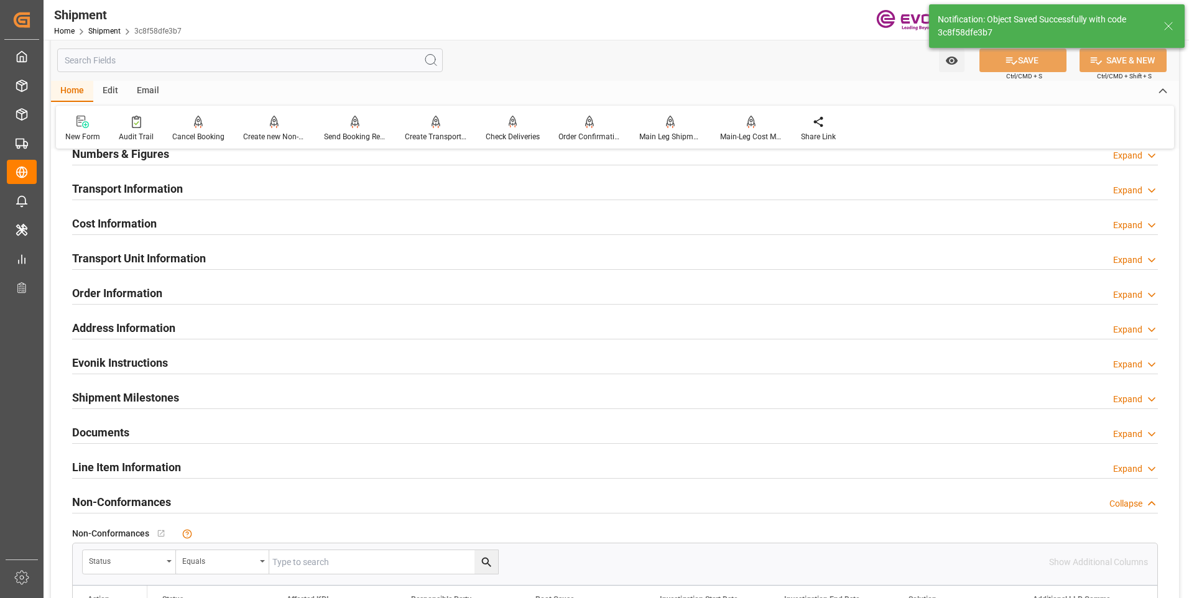
scroll to position [622, 0]
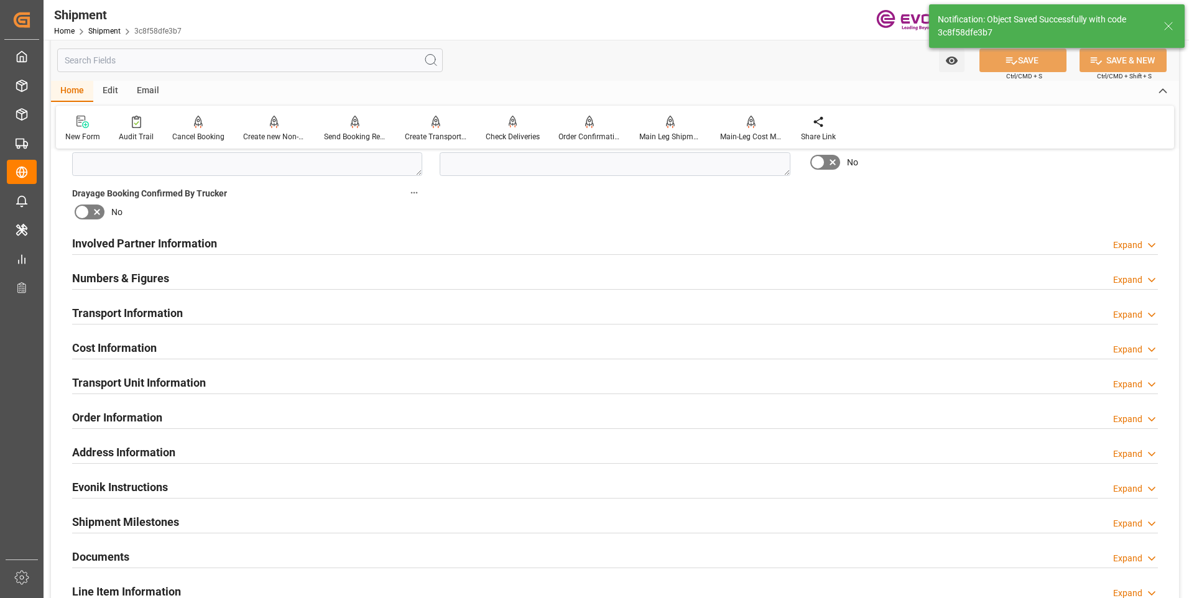
click at [126, 345] on h2 "Cost Information" at bounding box center [114, 348] width 85 height 17
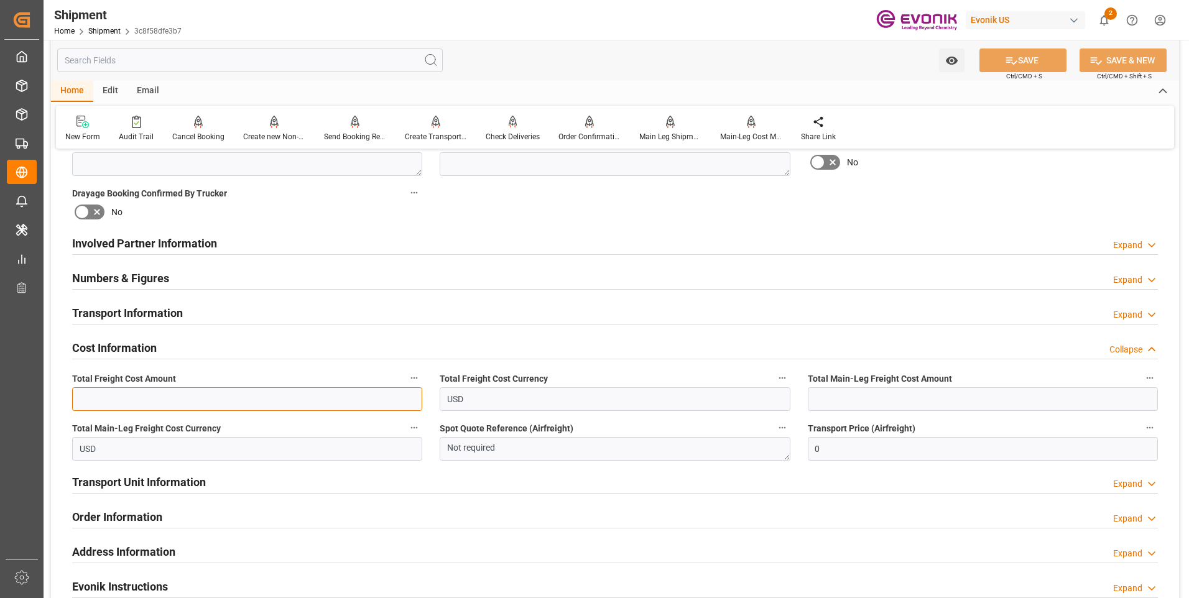
click at [258, 399] on input "text" at bounding box center [247, 400] width 350 height 24
click at [312, 402] on input "text" at bounding box center [247, 400] width 350 height 24
type input "2253"
click at [874, 403] on input "text" at bounding box center [983, 400] width 350 height 24
type input "600"
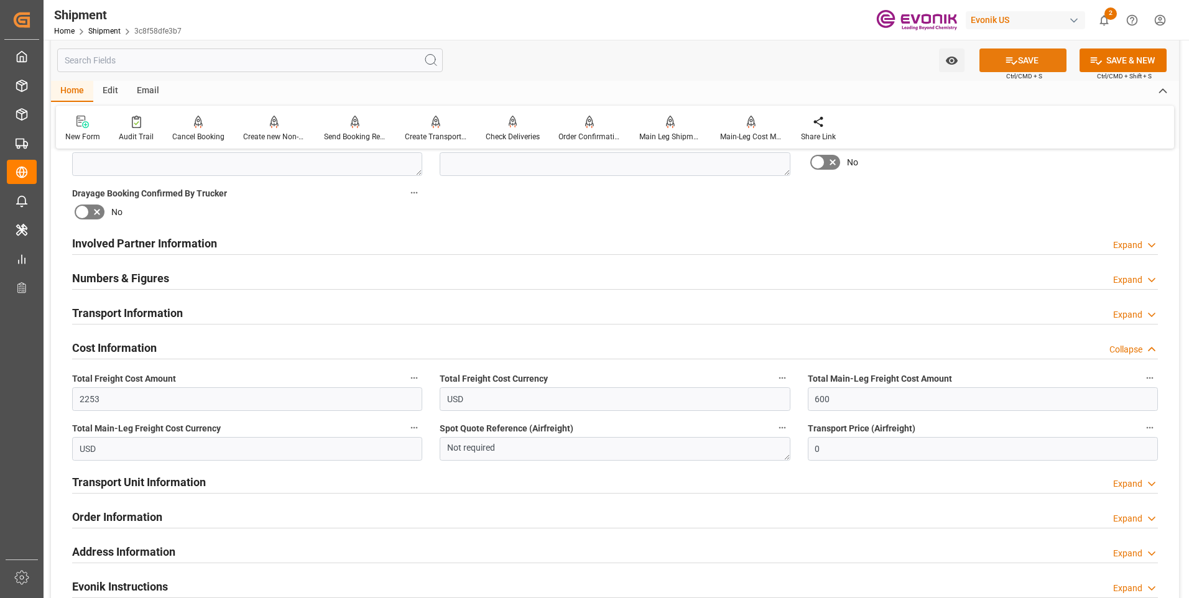
click at [1013, 60] on icon at bounding box center [1011, 60] width 13 height 13
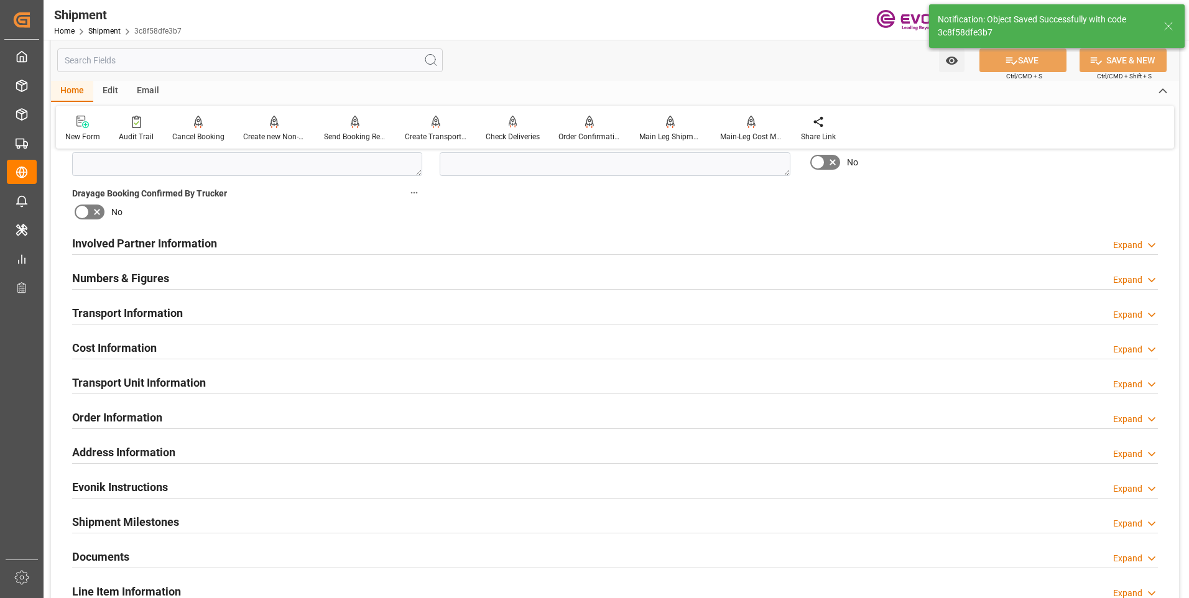
drag, startPoint x: 148, startPoint y: 381, endPoint x: 164, endPoint y: 384, distance: 15.9
click at [149, 381] on h2 "Transport Unit Information" at bounding box center [139, 382] width 134 height 17
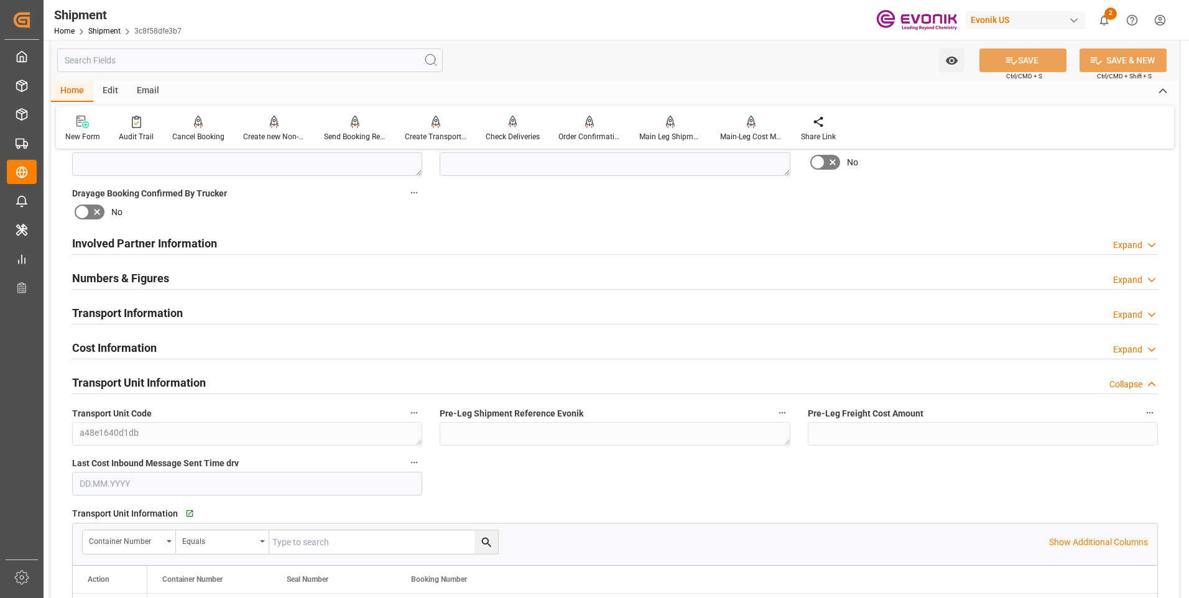
drag, startPoint x: 173, startPoint y: 384, endPoint x: 163, endPoint y: 359, distance: 27.4
click at [173, 384] on h2 "Transport Unit Information" at bounding box center [139, 382] width 134 height 17
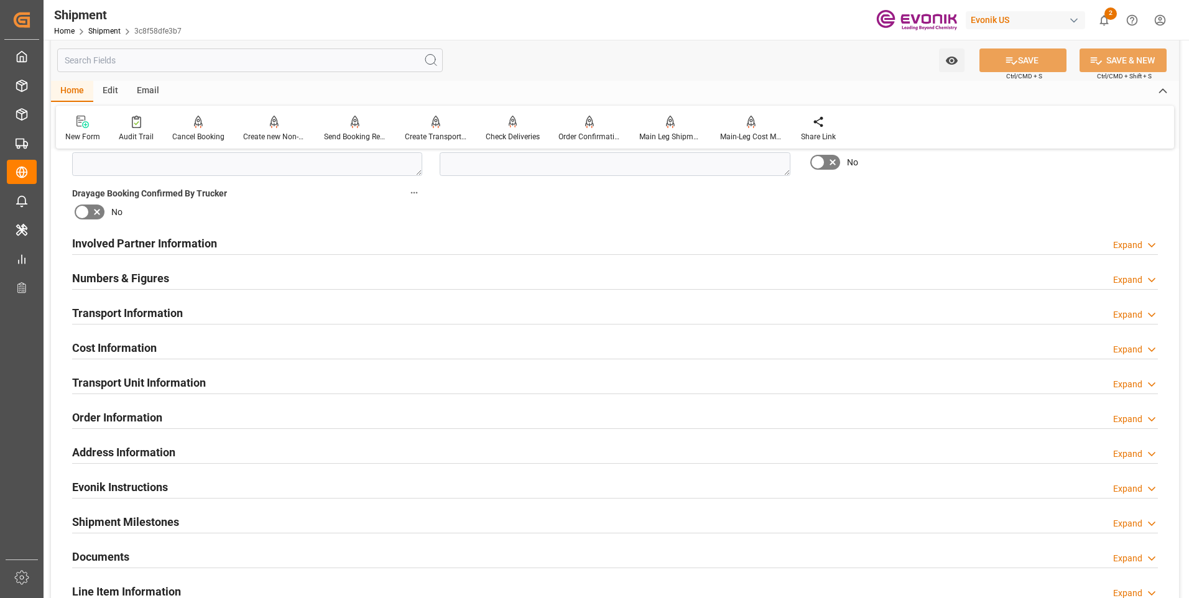
click at [155, 312] on h2 "Transport Information" at bounding box center [127, 313] width 111 height 17
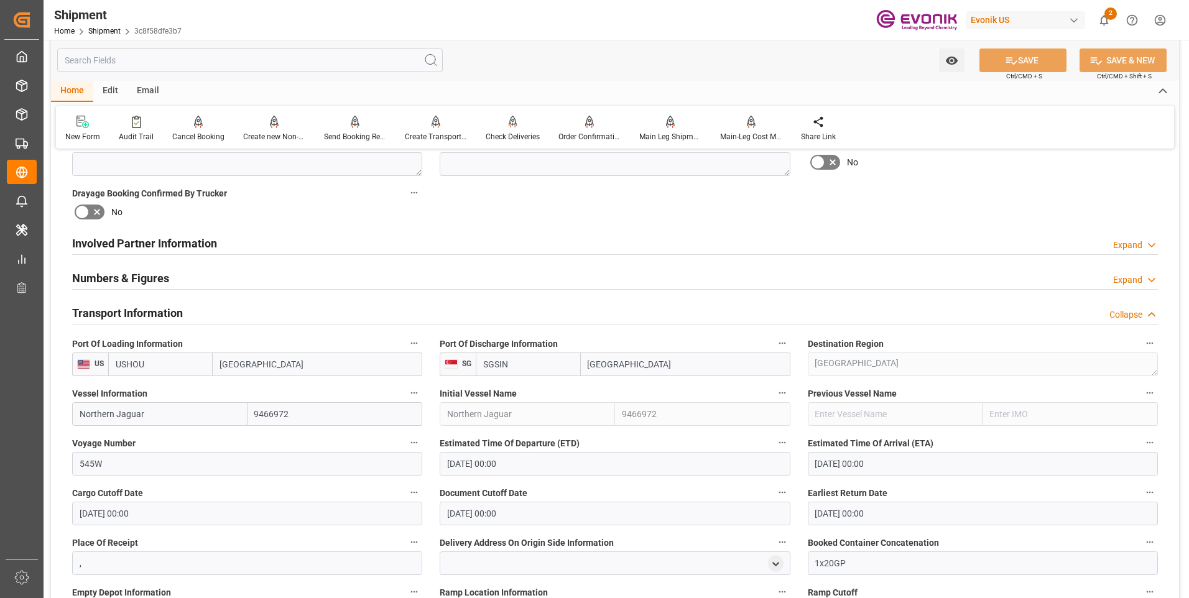
click at [155, 310] on h2 "Transport Information" at bounding box center [127, 313] width 111 height 17
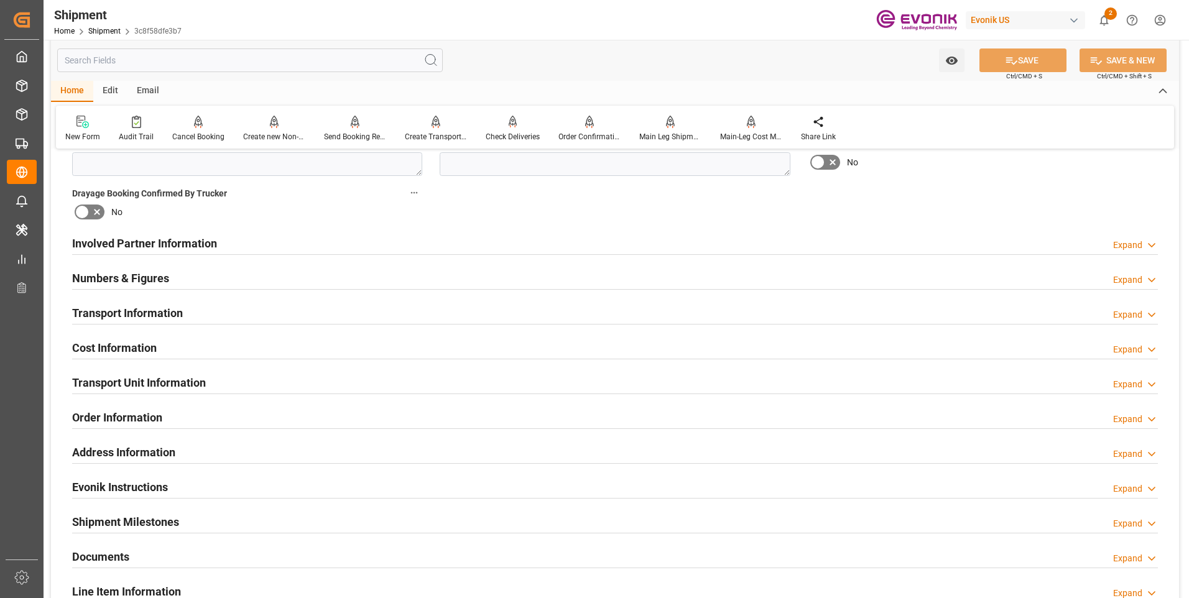
click at [148, 386] on h2 "Transport Unit Information" at bounding box center [139, 382] width 134 height 17
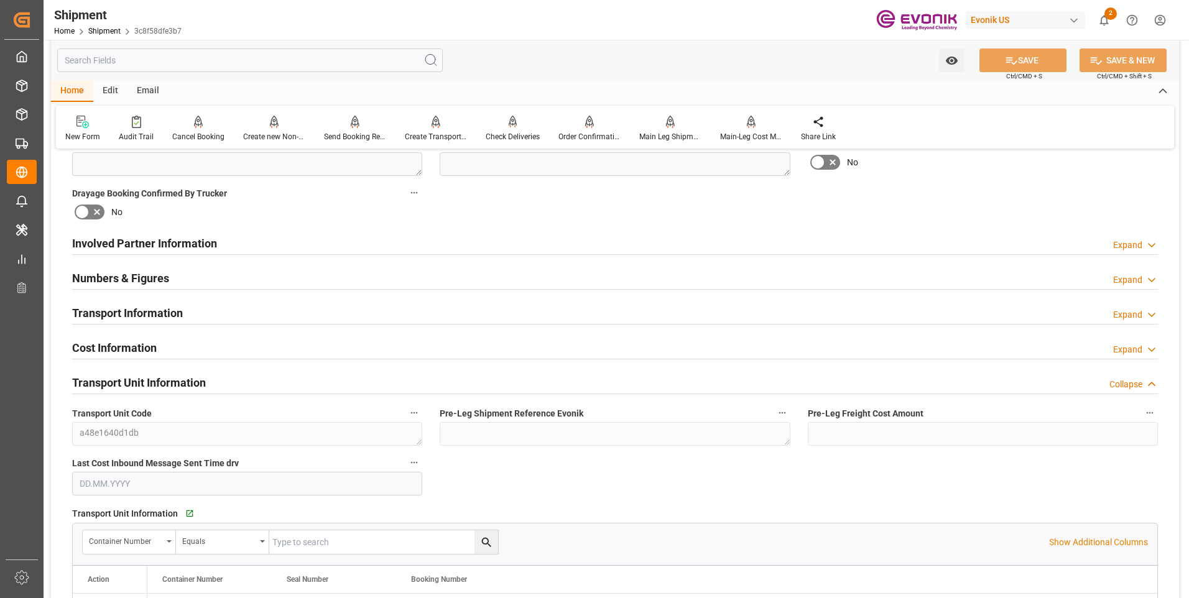
scroll to position [684, 0]
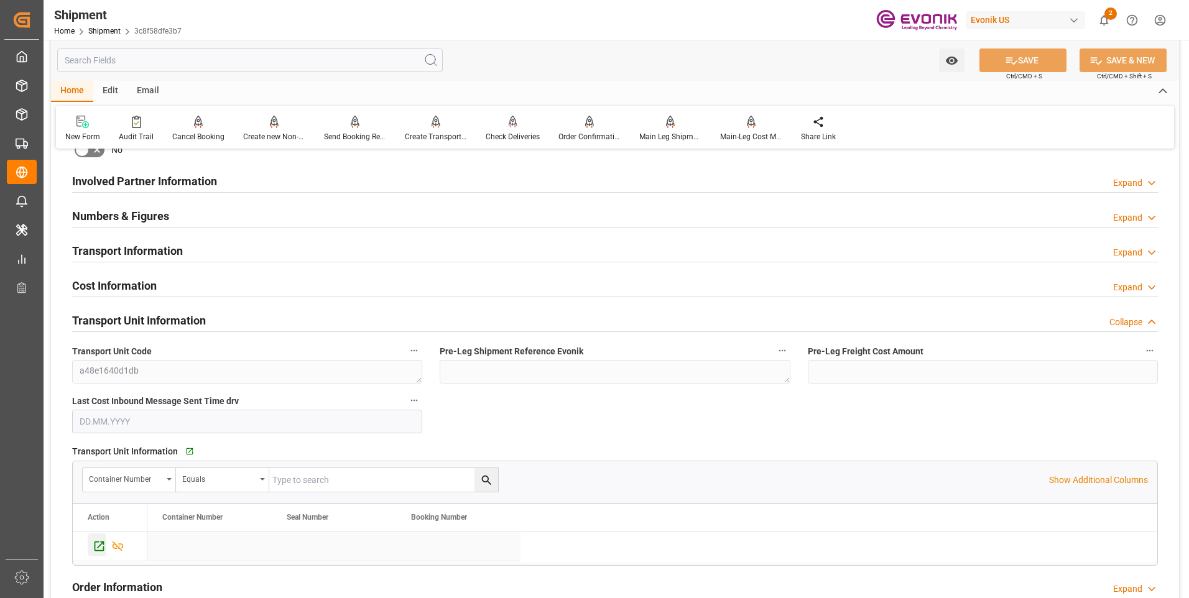
click at [101, 547] on icon "Press SPACE to select this row." at bounding box center [99, 546] width 13 height 13
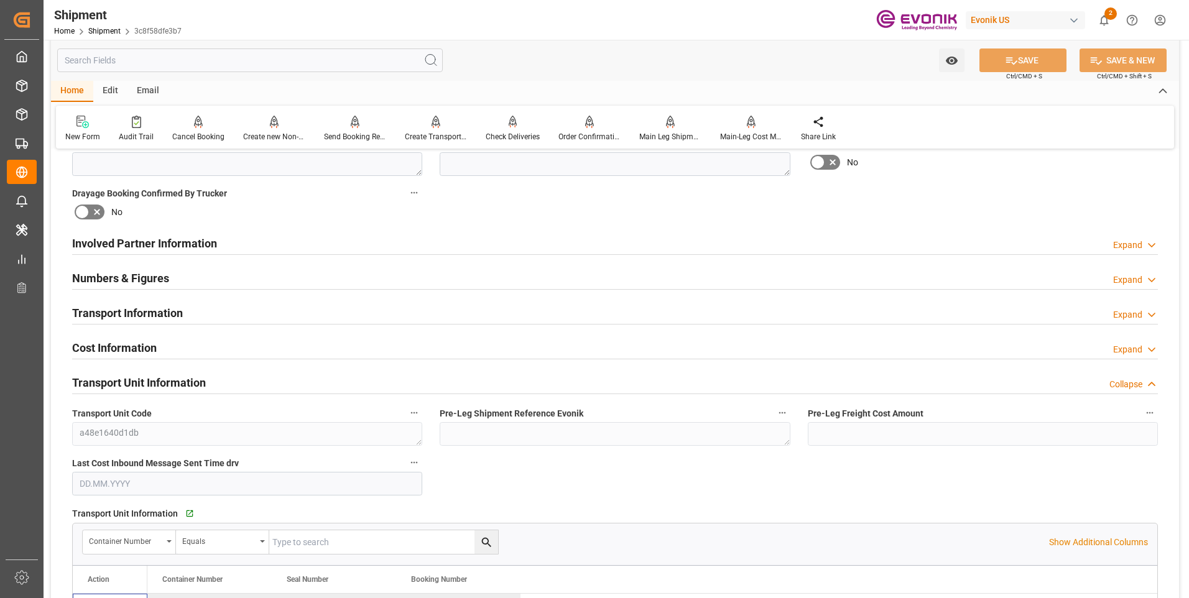
scroll to position [871, 0]
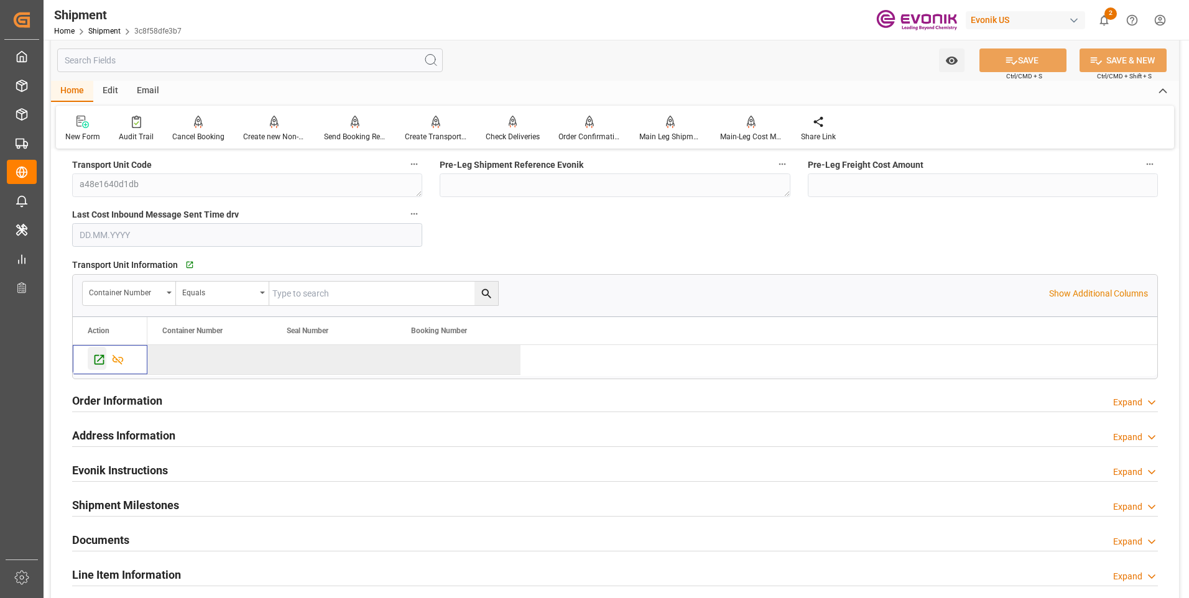
click at [103, 354] on icon "Press SPACE to deselect this row." at bounding box center [99, 359] width 13 height 13
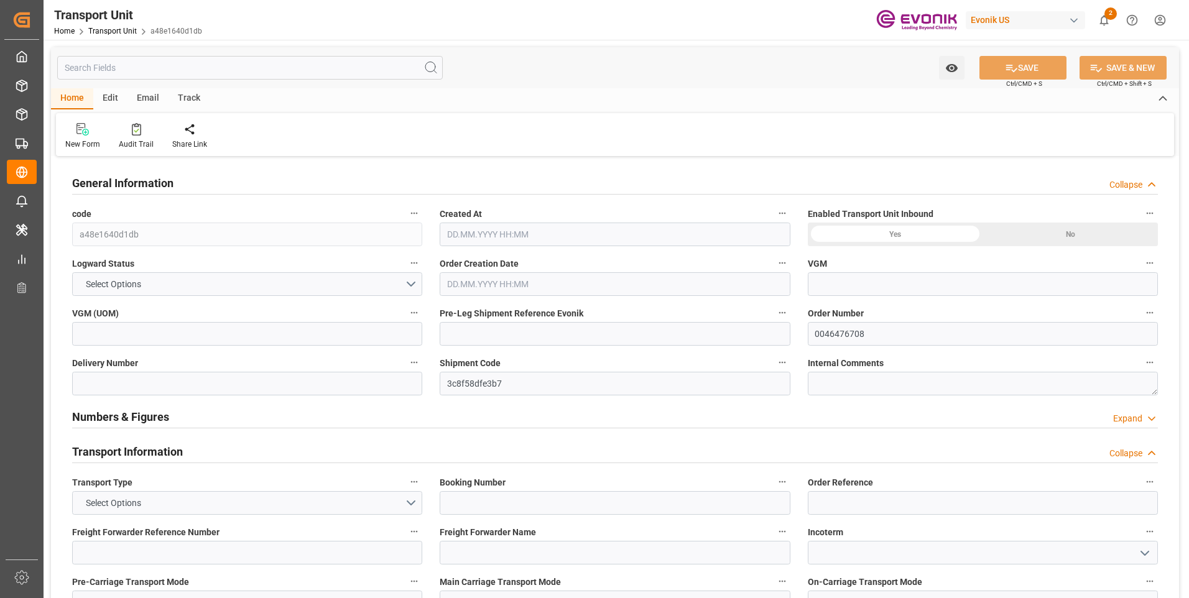
type input "Hapag [PERSON_NAME]"
type input "Hapag [PERSON_NAME] Aktiengesellschaft"
type input "USHOU"
type input "SGSIN"
type input "19332"
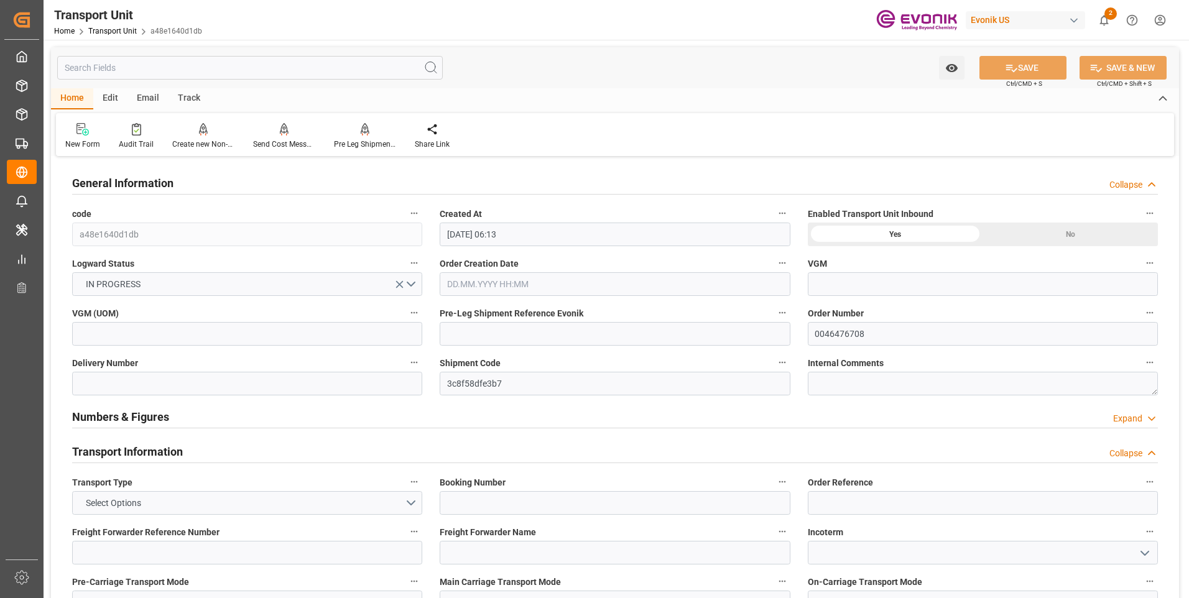
type input "[DATE] 06:13"
type input "[DATE]"
type input "[DATE] 00:00"
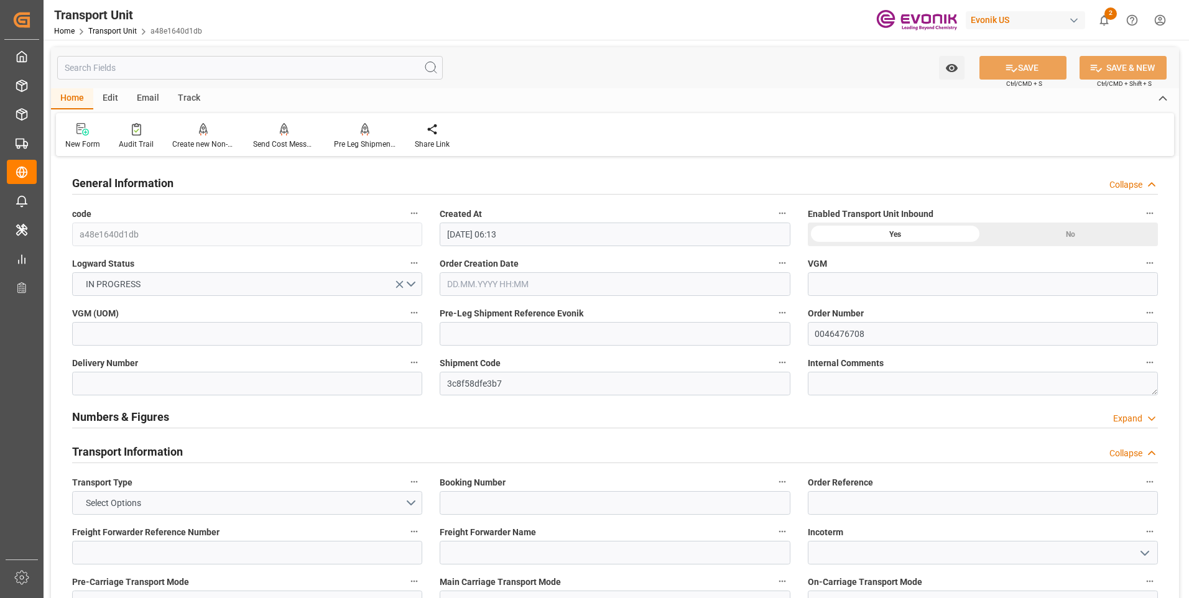
type input "[DATE] 00:00"
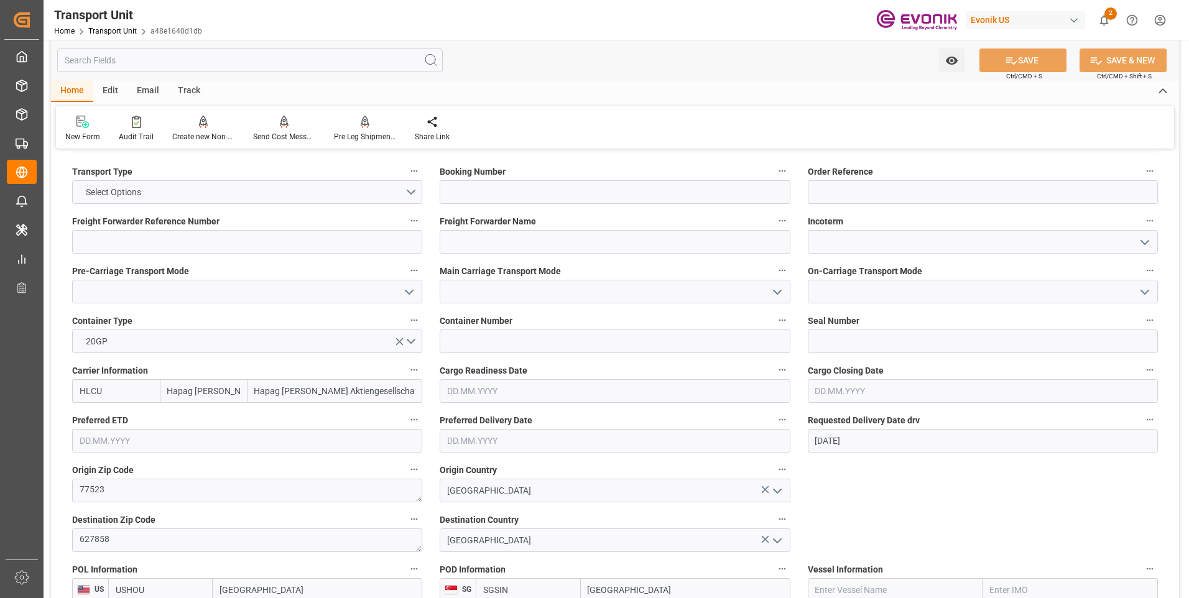
scroll to position [498, 0]
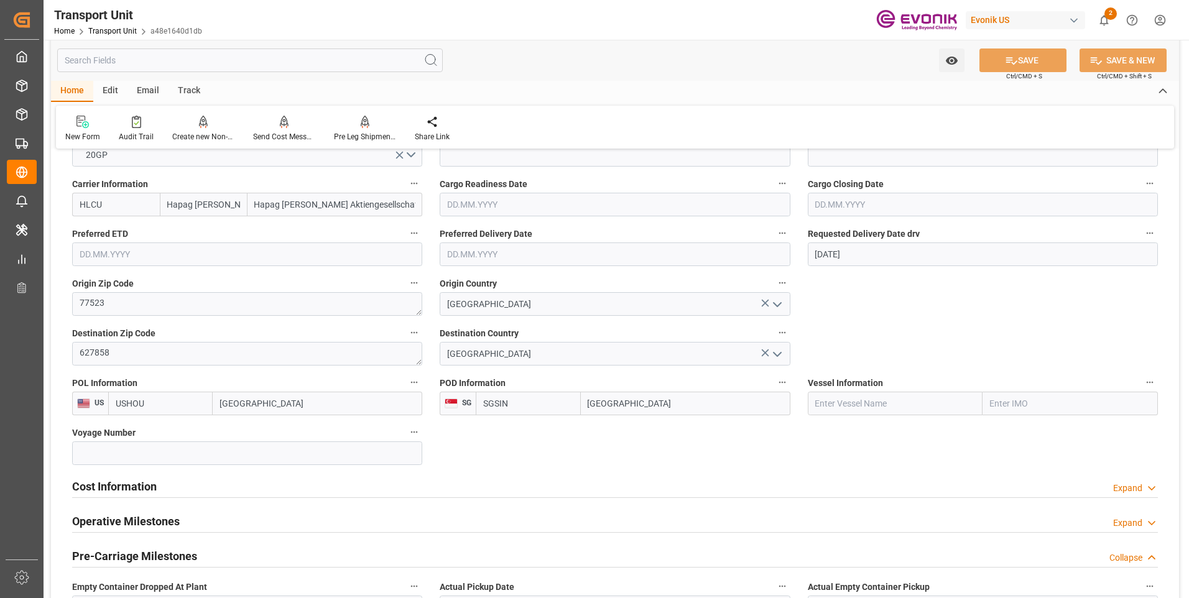
click at [123, 488] on h2 "Cost Information" at bounding box center [114, 486] width 85 height 17
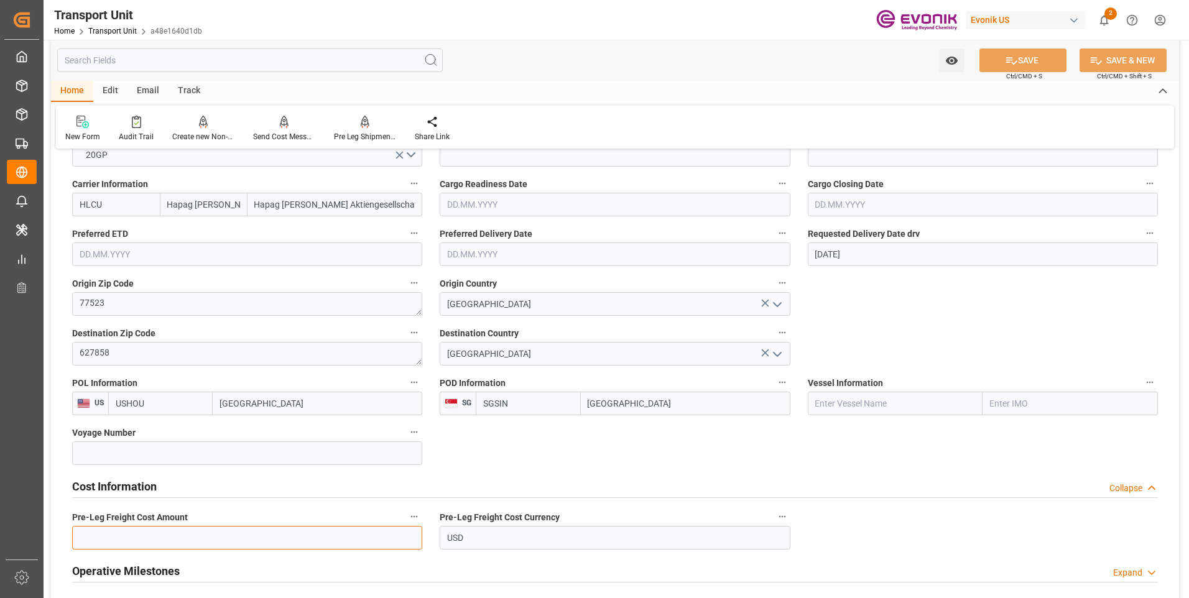
click at [133, 531] on input "text" at bounding box center [247, 538] width 350 height 24
type input "1653"
click at [995, 55] on button "SAVE" at bounding box center [1023, 61] width 87 height 24
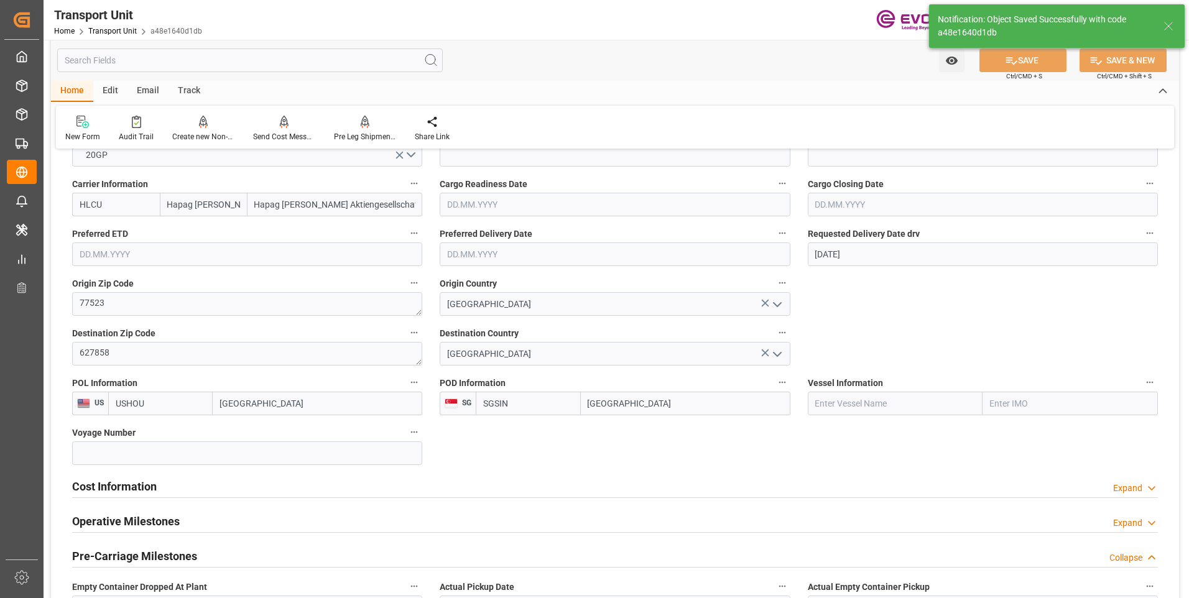
click at [135, 492] on h2 "Cost Information" at bounding box center [114, 486] width 85 height 17
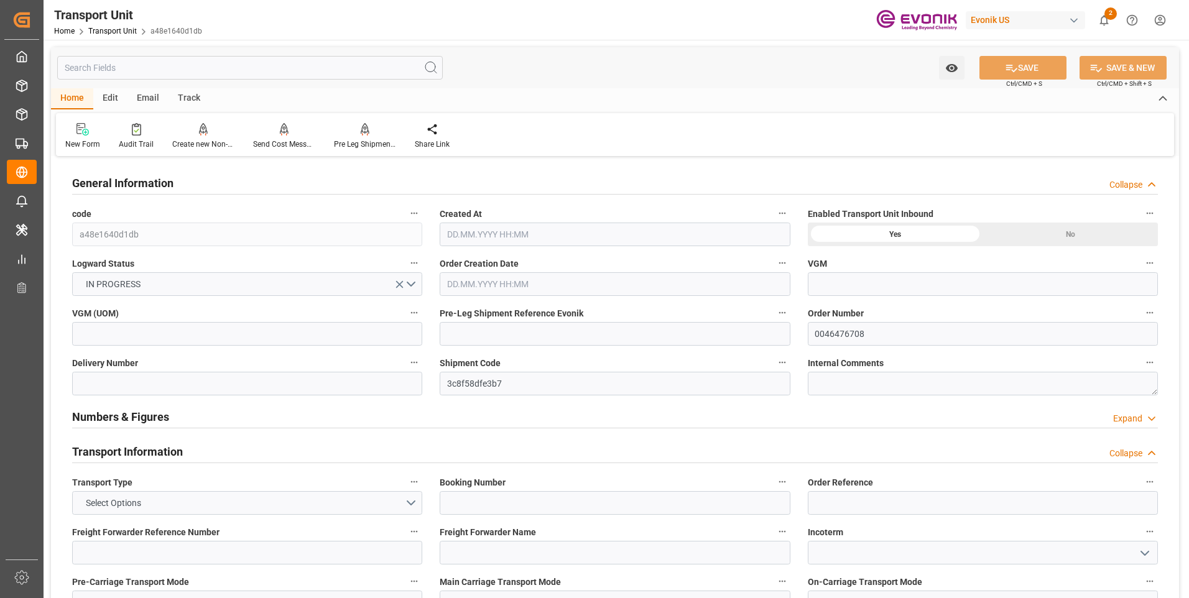
type input "Hapag [PERSON_NAME]"
type input "Hapag [PERSON_NAME] Aktiengesellschaft"
type input "USHOU"
type input "SGSIN"
type input "19332"
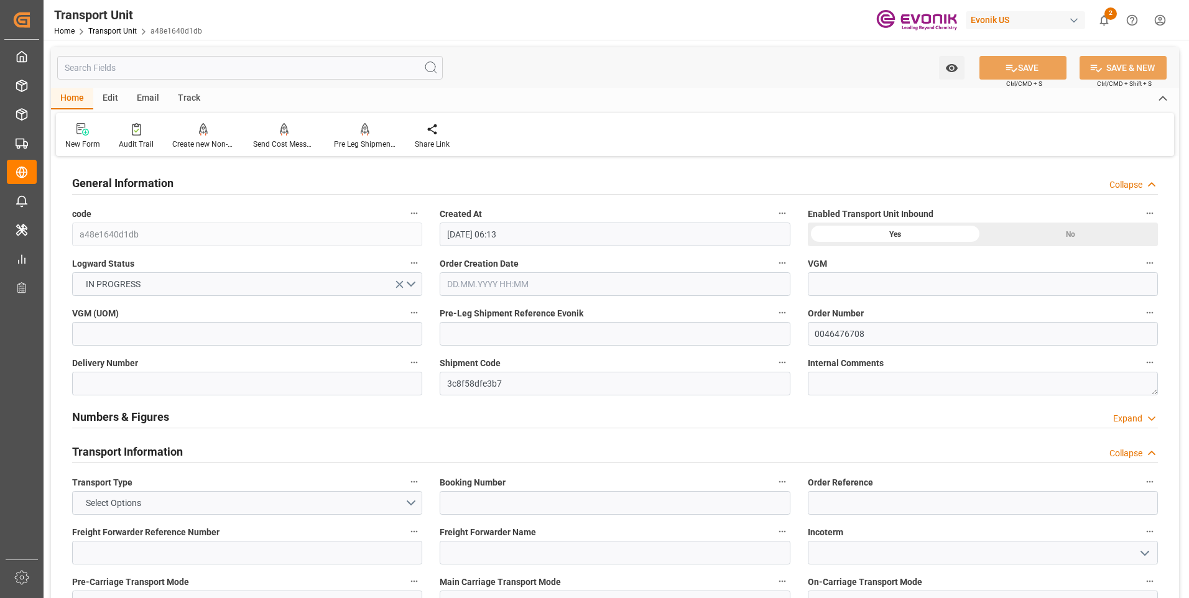
type input "[DATE] 06:13"
type input "[DATE]"
type input "[DATE] 00:00"
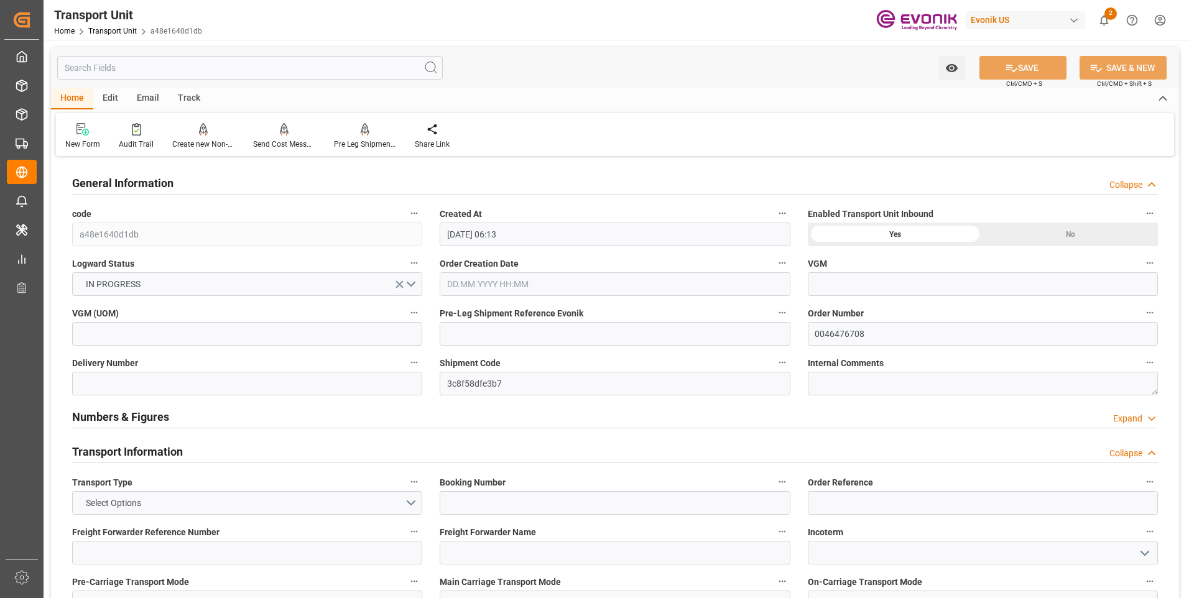
type input "[DATE] 00:00"
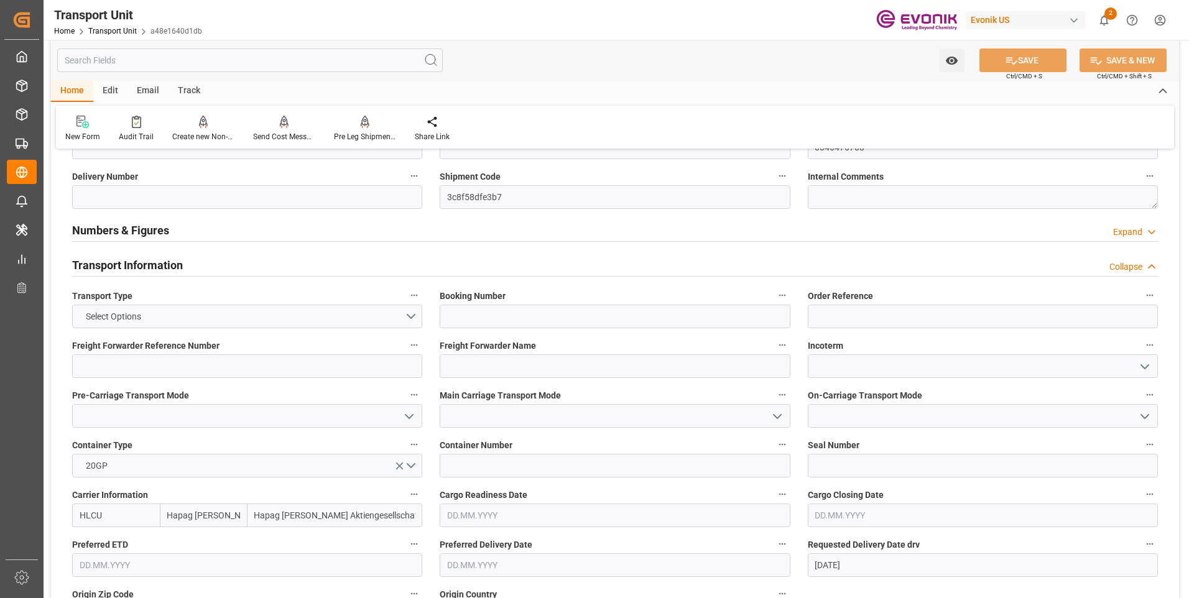
scroll to position [435, 0]
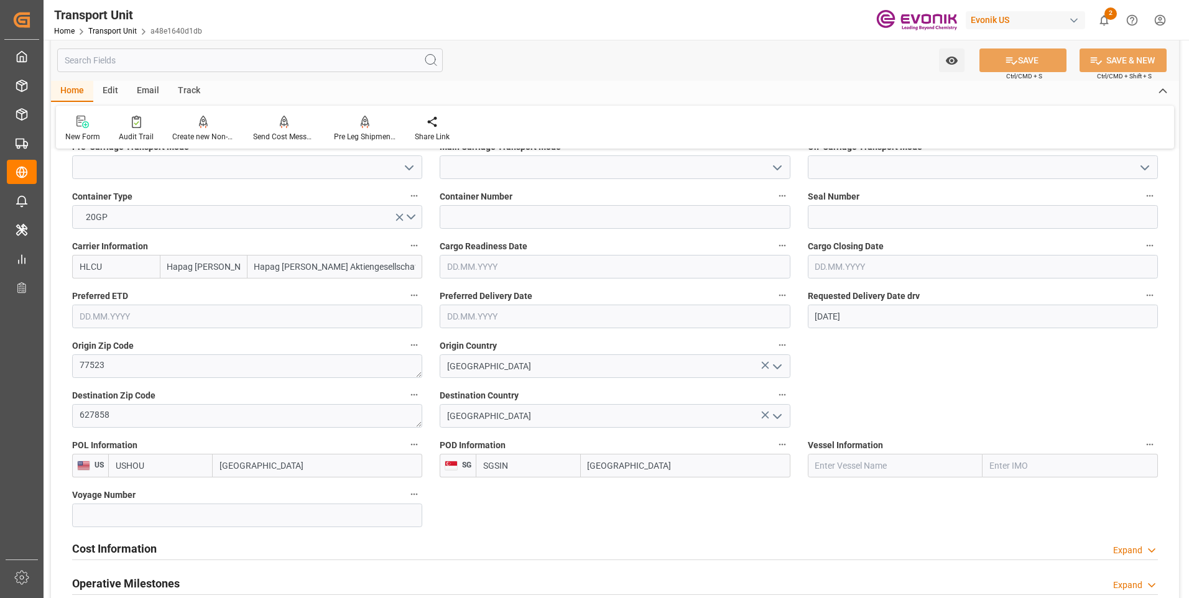
drag, startPoint x: 139, startPoint y: 549, endPoint x: 292, endPoint y: 499, distance: 161.1
click at [141, 549] on h2 "Cost Information" at bounding box center [114, 549] width 85 height 17
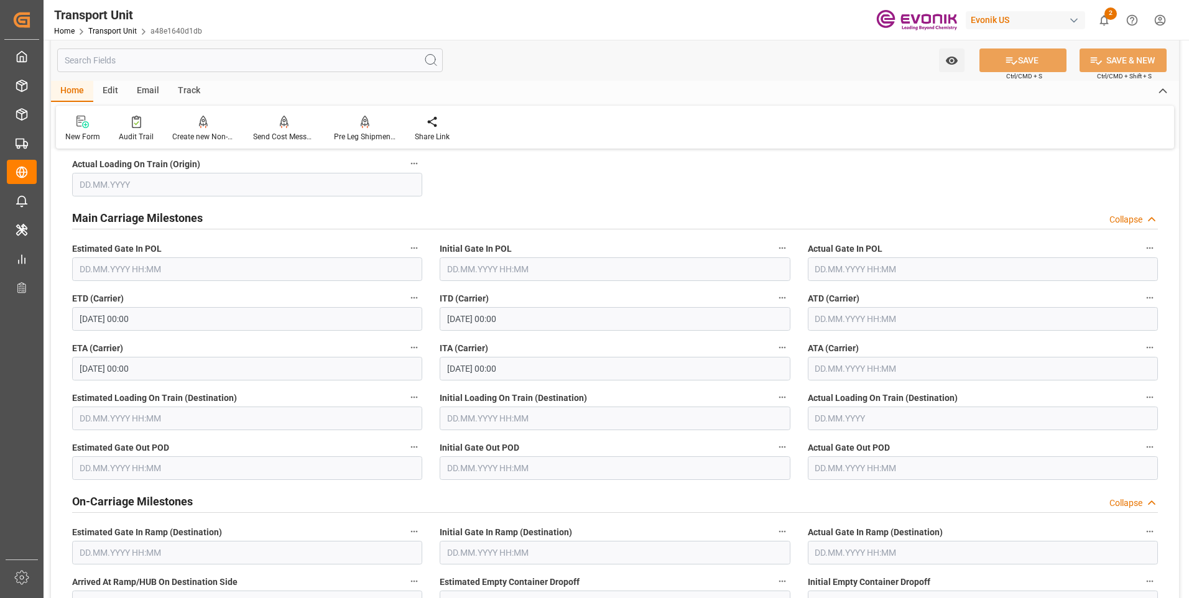
scroll to position [809, 0]
